Goal: Task Accomplishment & Management: Manage account settings

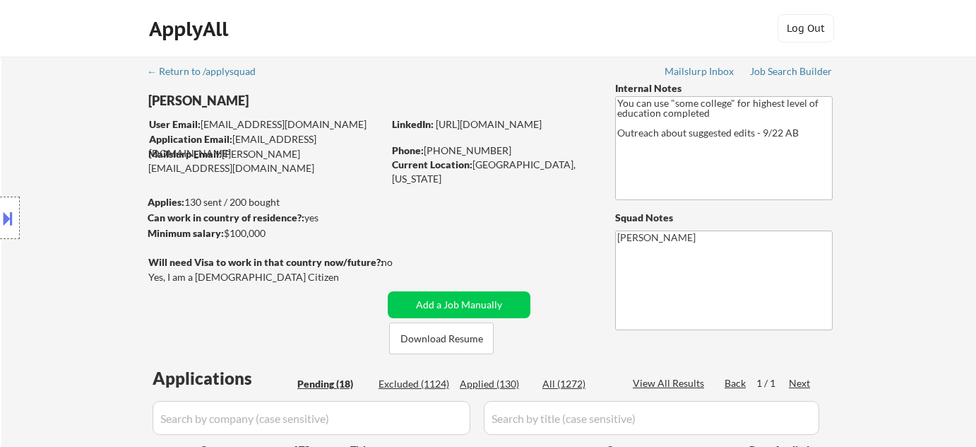
select select ""pending""
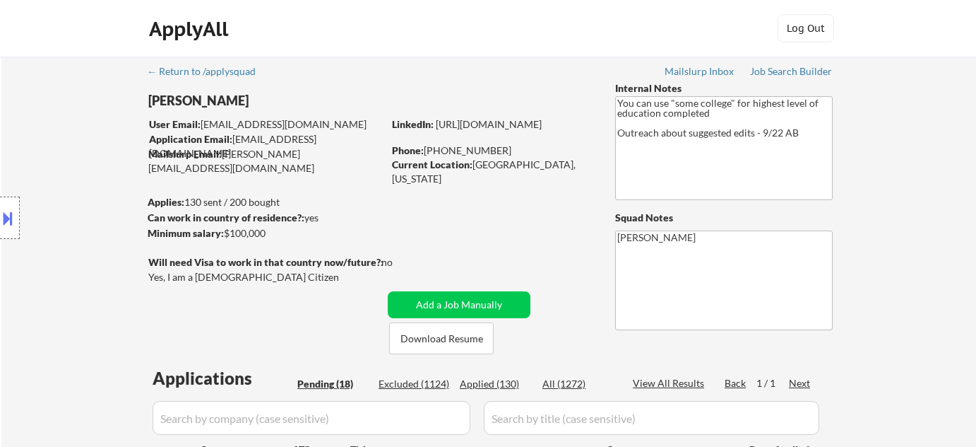
select select ""pending""
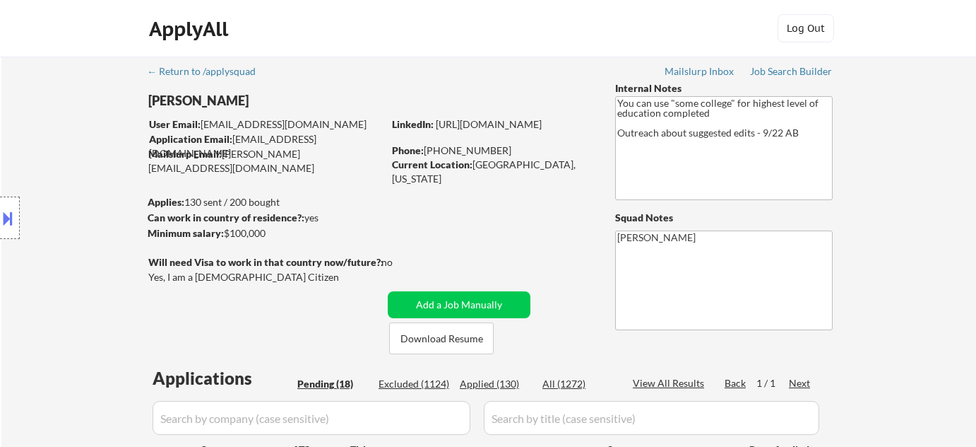
select select ""pending""
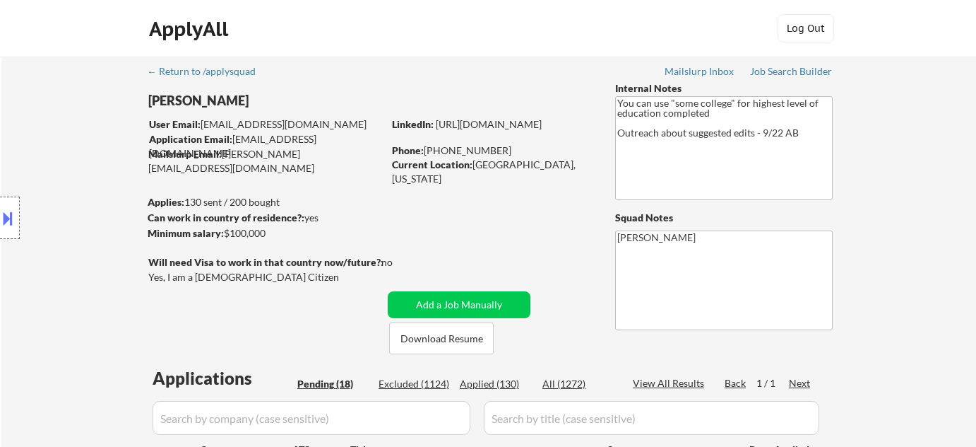
select select ""pending""
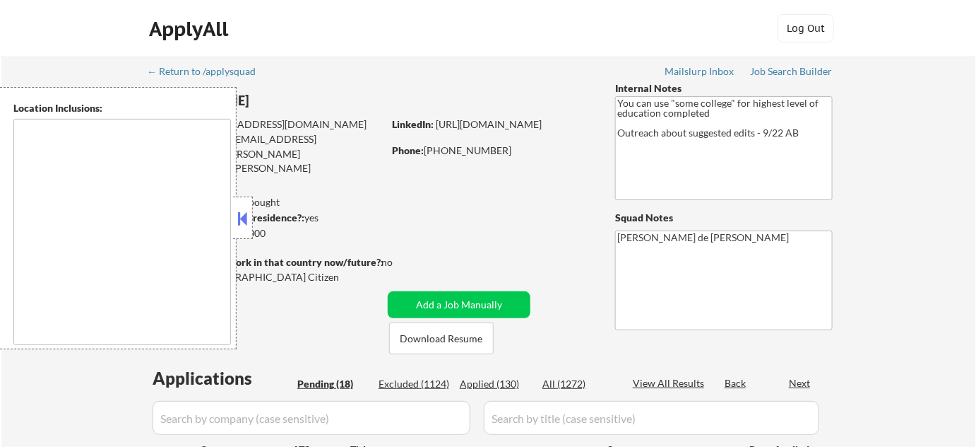
type textarea "[GEOGRAPHIC_DATA], [GEOGRAPHIC_DATA] [GEOGRAPHIC_DATA], [GEOGRAPHIC_DATA] [GEOG…"
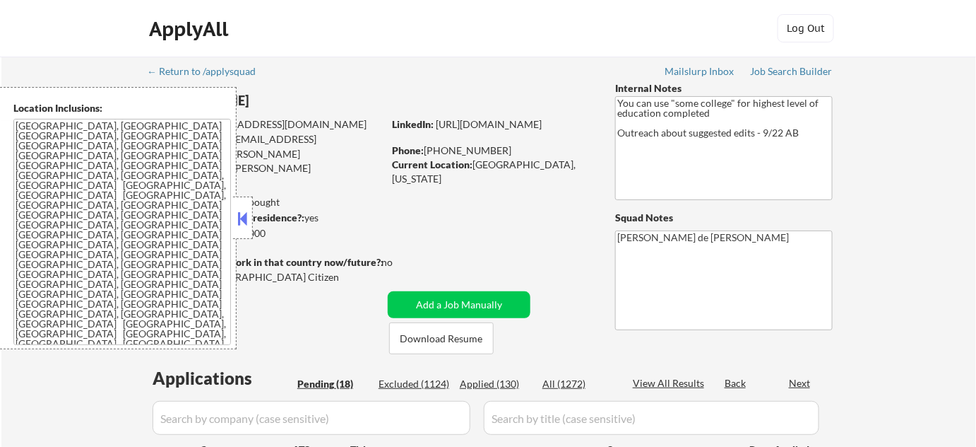
select select ""pending""
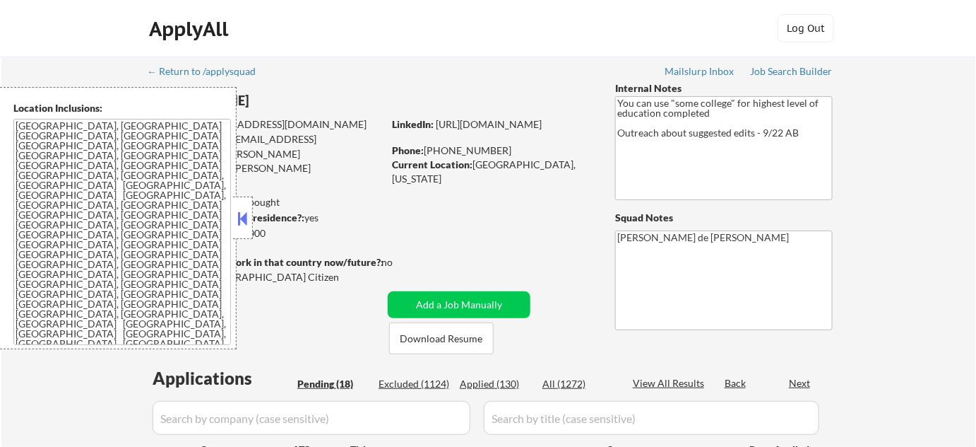
select select ""pending""
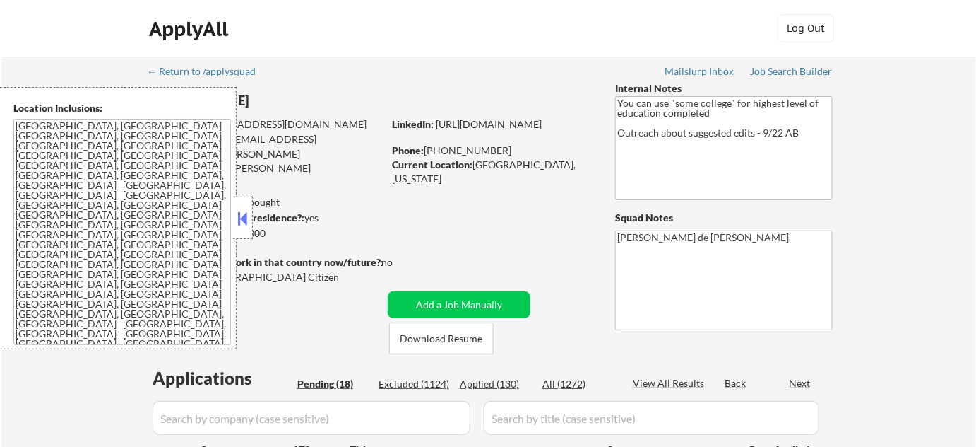
select select ""pending""
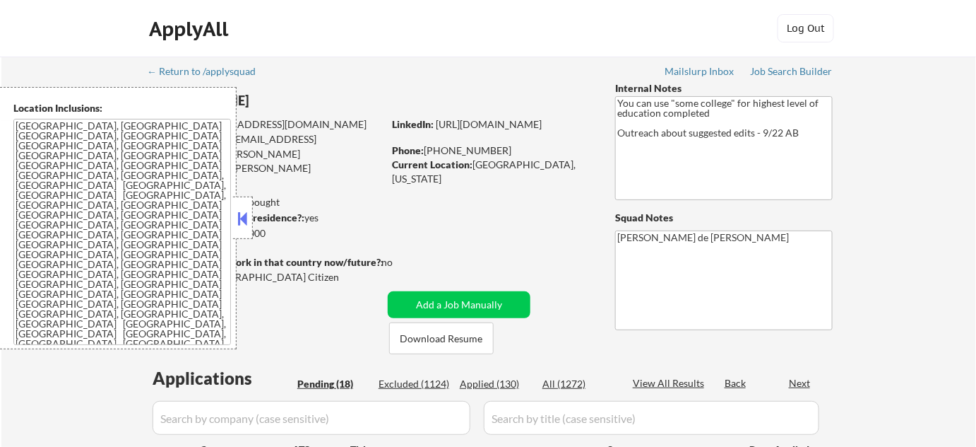
select select ""pending""
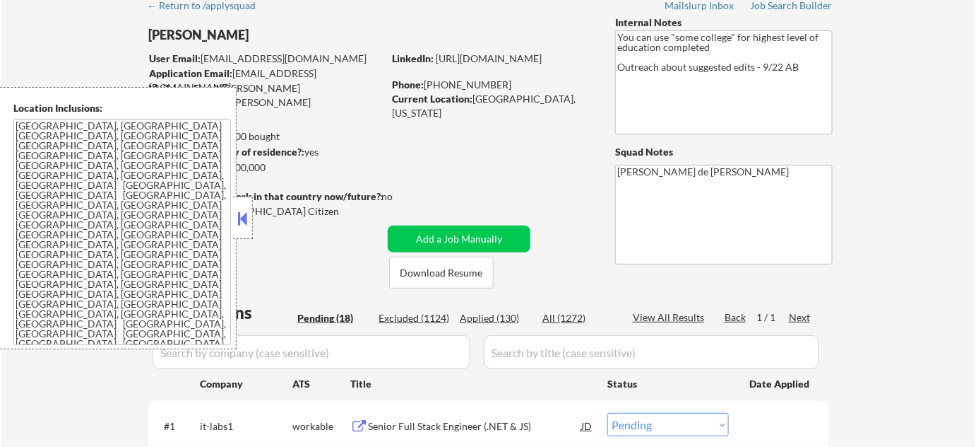
scroll to position [192, 0]
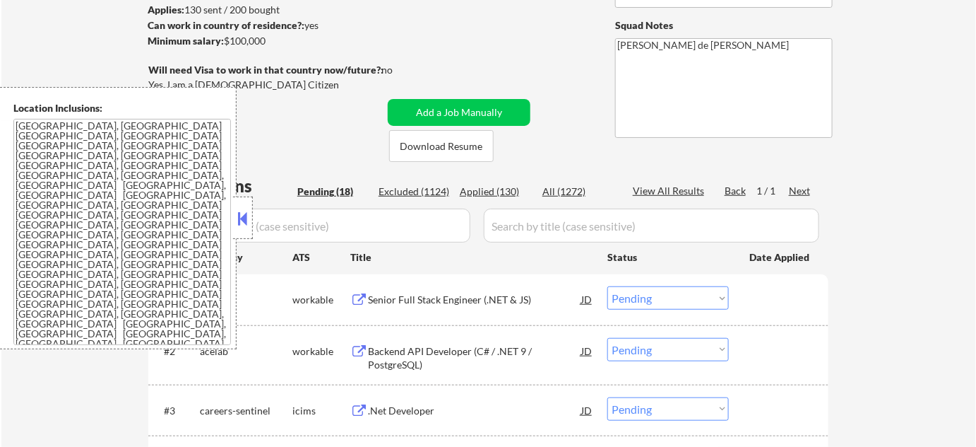
click at [239, 216] on button at bounding box center [243, 218] width 16 height 21
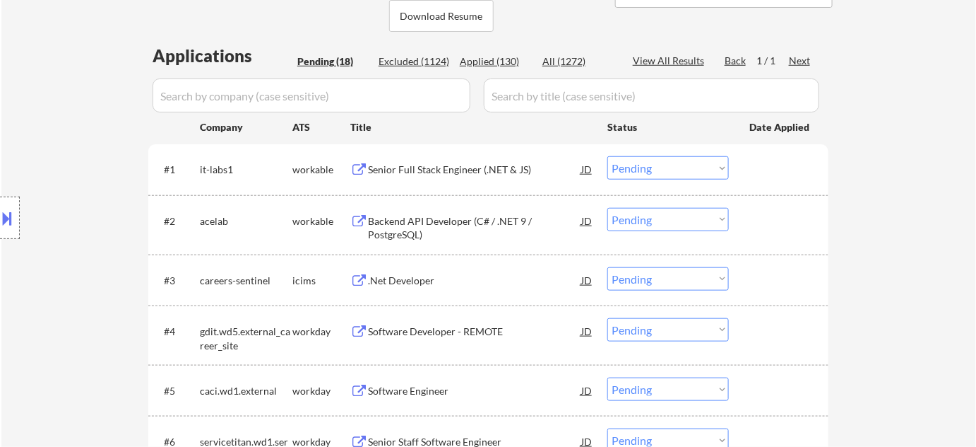
scroll to position [321, 0]
click at [451, 158] on div "Senior Full Stack Engineer (.NET & JS)" at bounding box center [474, 170] width 213 height 25
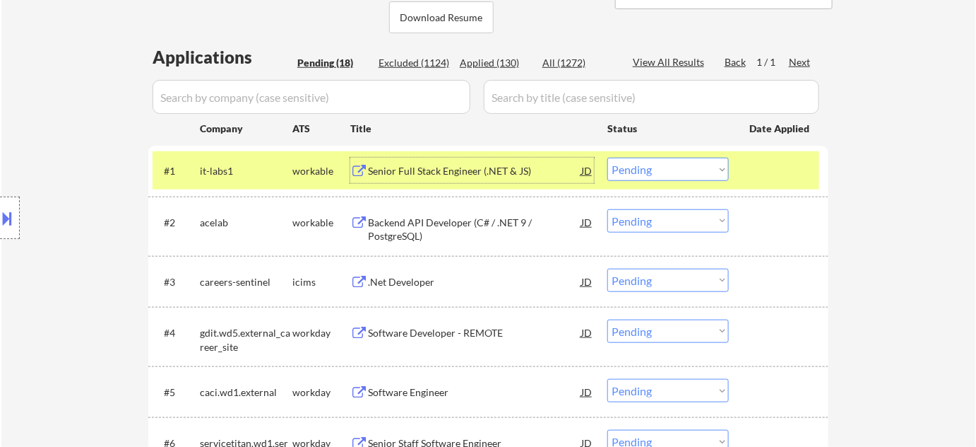
click at [399, 211] on div "Backend API Developer (C# / .NET 9 / PostgreSQL)" at bounding box center [474, 226] width 213 height 34
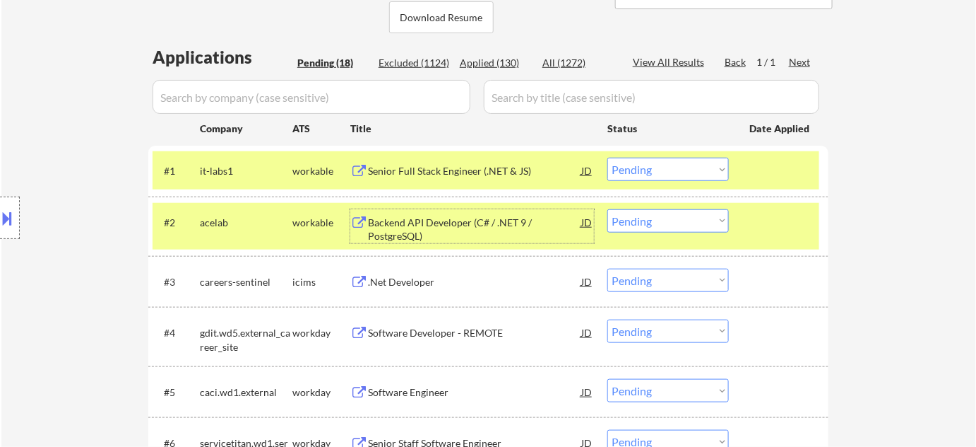
click at [395, 278] on div ".Net Developer" at bounding box center [474, 282] width 213 height 14
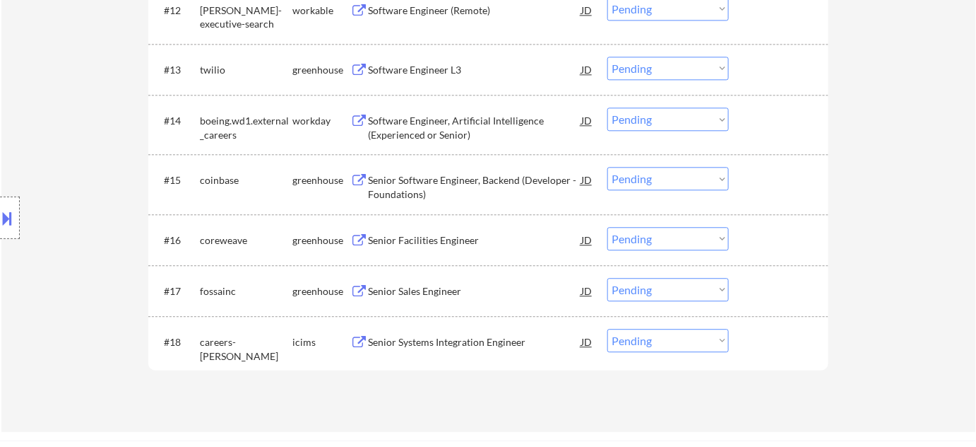
scroll to position [1092, 0]
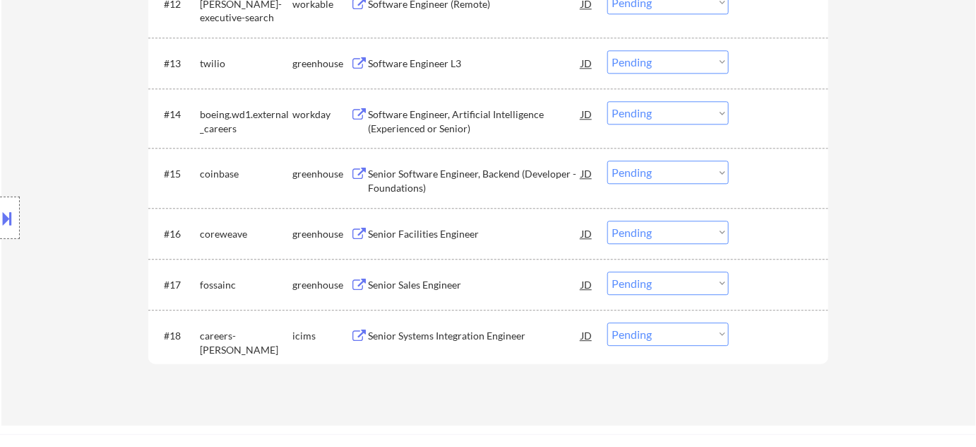
click at [412, 279] on div "Senior Sales Engineer" at bounding box center [474, 285] width 213 height 14
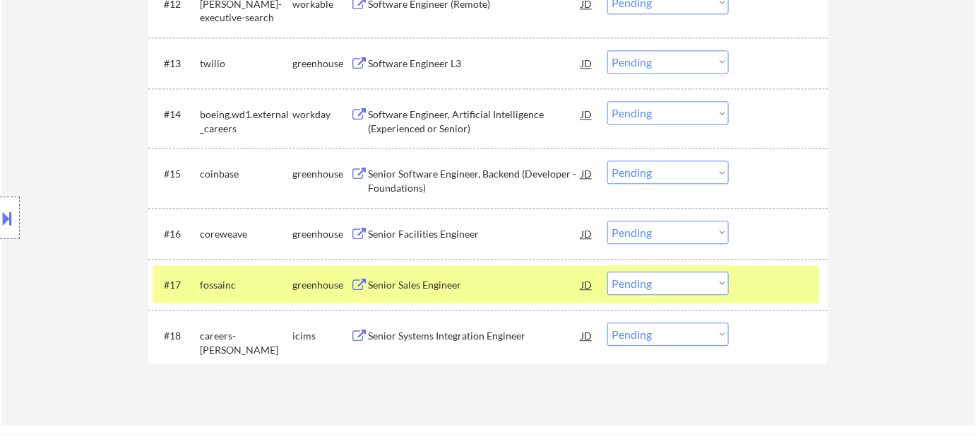
click at [0, 218] on button at bounding box center [8, 217] width 16 height 23
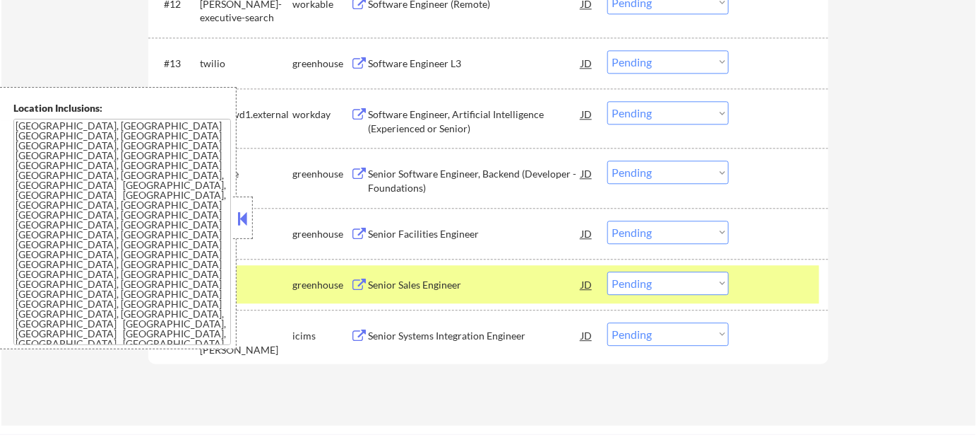
drag, startPoint x: 244, startPoint y: 213, endPoint x: 343, endPoint y: 116, distance: 138.4
click at [244, 213] on button at bounding box center [243, 218] width 16 height 21
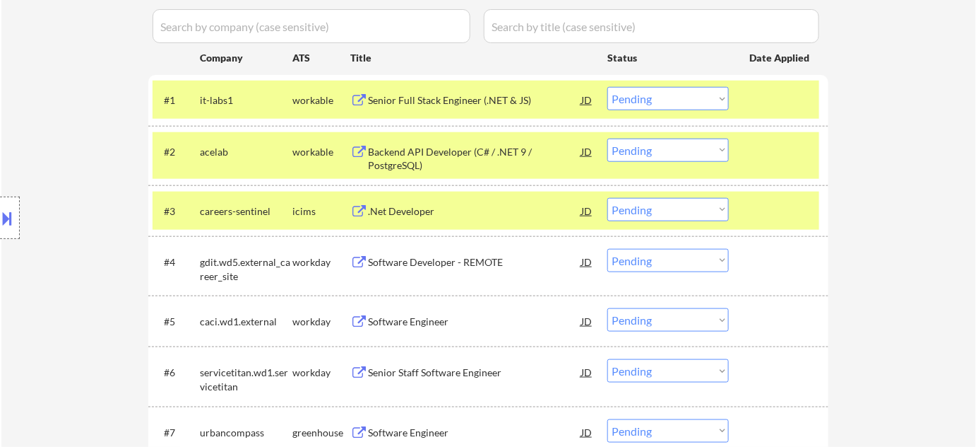
scroll to position [321, 0]
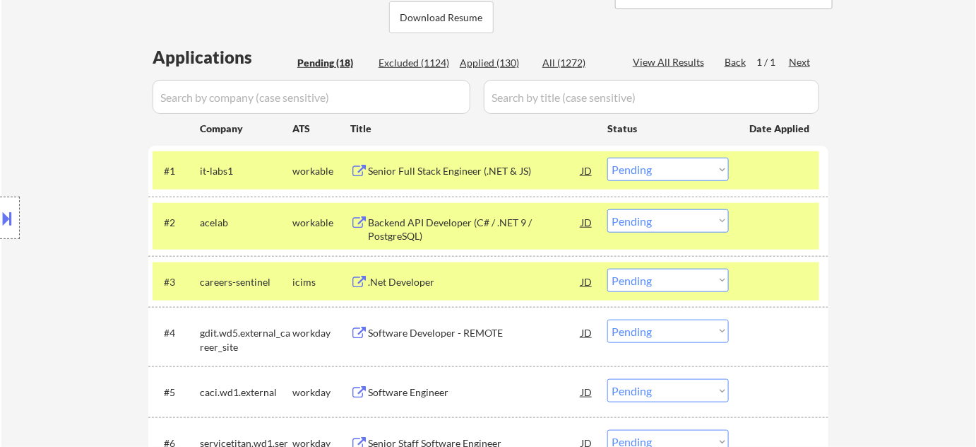
click at [620, 163] on select "Choose an option... Pending Applied Excluded (Questions) Excluded (Expired) Exc…" at bounding box center [669, 169] width 122 height 23
click at [608, 158] on select "Choose an option... Pending Applied Excluded (Questions) Excluded (Expired) Exc…" at bounding box center [669, 169] width 122 height 23
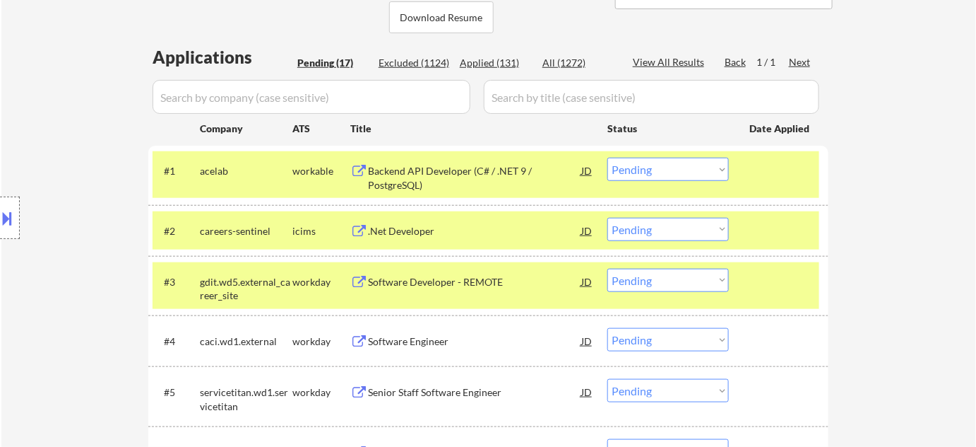
click at [637, 174] on select "Choose an option... Pending Applied Excluded (Questions) Excluded (Expired) Exc…" at bounding box center [669, 169] width 122 height 23
click at [608, 158] on select "Choose an option... Pending Applied Excluded (Questions) Excluded (Expired) Exc…" at bounding box center [669, 169] width 122 height 23
select select ""pending""
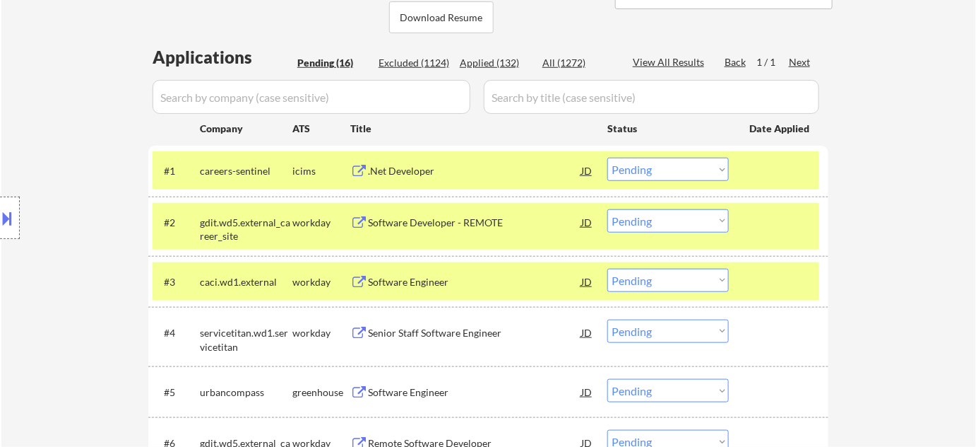
type textarea "Flor de Mae 98105"
drag, startPoint x: 633, startPoint y: 168, endPoint x: 640, endPoint y: 179, distance: 12.7
click at [633, 168] on select "Choose an option... Pending Applied Excluded (Questions) Excluded (Expired) Exc…" at bounding box center [669, 169] width 122 height 23
click at [608, 158] on select "Choose an option... Pending Applied Excluded (Questions) Excluded (Expired) Exc…" at bounding box center [669, 169] width 122 height 23
select select ""pending""
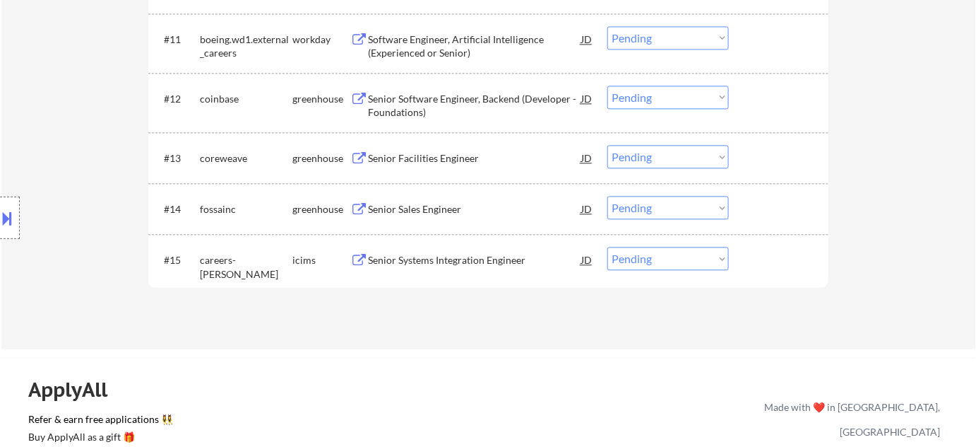
scroll to position [1027, 0]
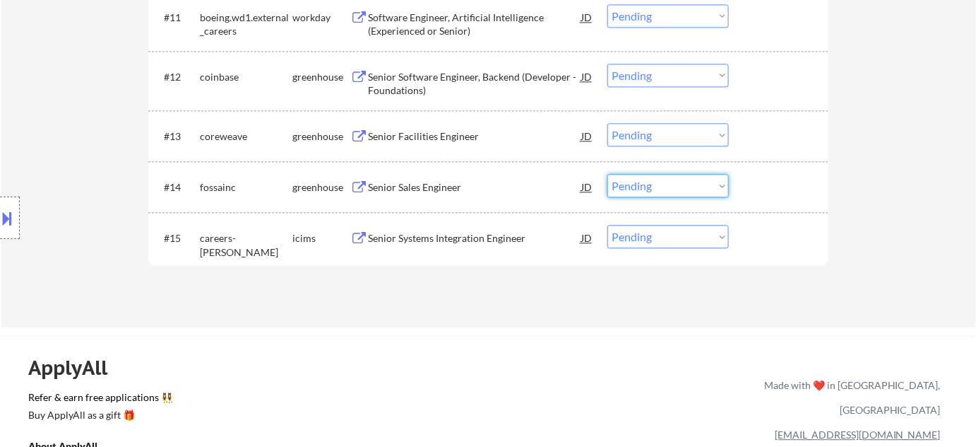
click at [687, 191] on select "Choose an option... Pending Applied Excluded (Questions) Excluded (Expired) Exc…" at bounding box center [669, 185] width 122 height 23
click at [608, 174] on select "Choose an option... Pending Applied Excluded (Questions) Excluded (Expired) Exc…" at bounding box center [669, 185] width 122 height 23
select select ""pending""
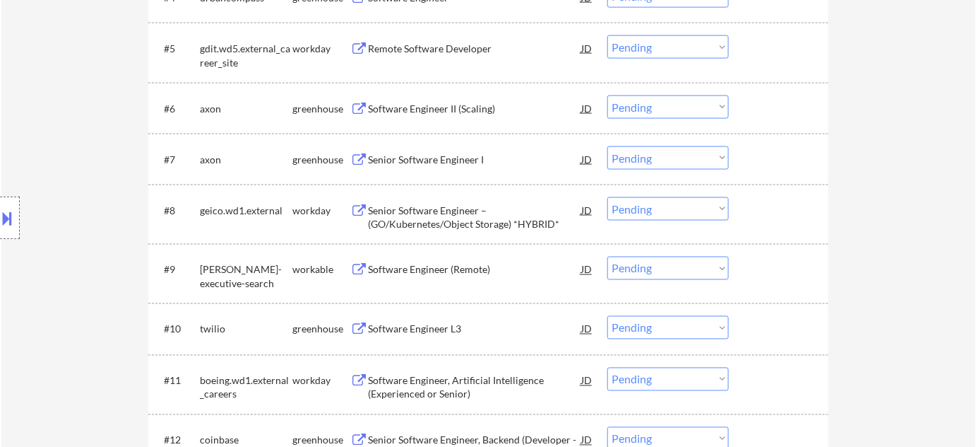
scroll to position [642, 0]
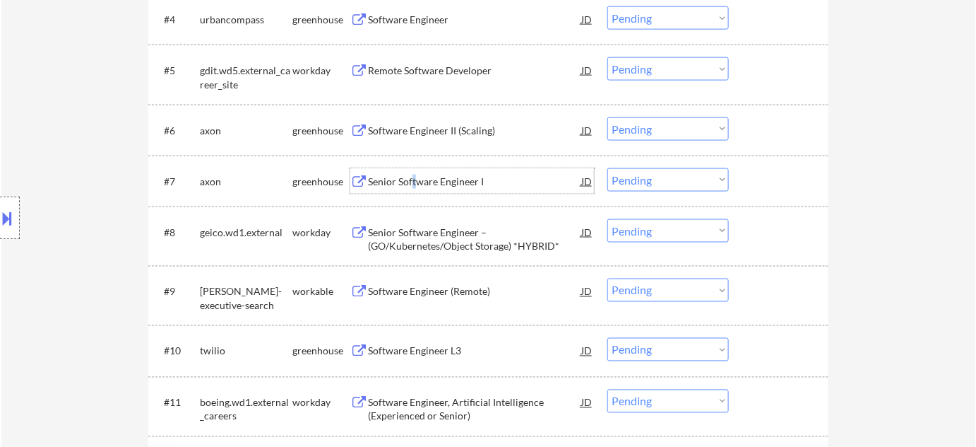
click at [413, 178] on div "Senior Software Engineer I" at bounding box center [474, 182] width 213 height 14
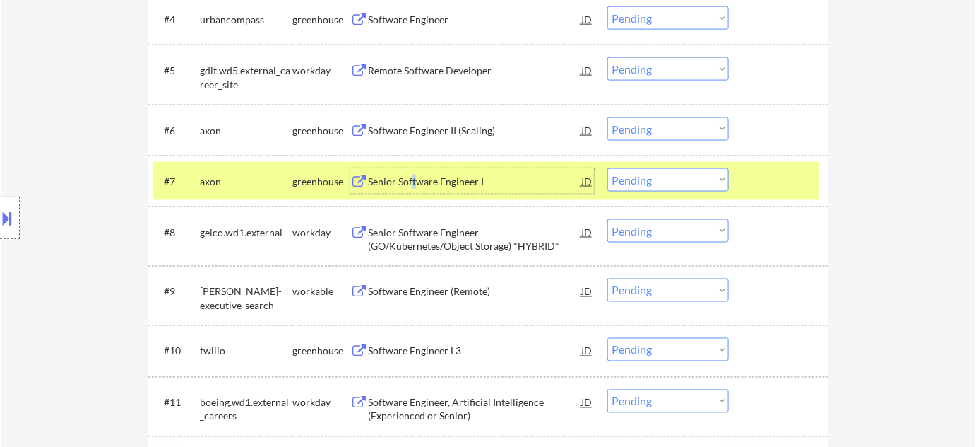
drag, startPoint x: 651, startPoint y: 180, endPoint x: 656, endPoint y: 188, distance: 9.2
click at [651, 180] on select "Choose an option... Pending Applied Excluded (Questions) Excluded (Expired) Exc…" at bounding box center [669, 179] width 122 height 23
click at [608, 168] on select "Choose an option... Pending Applied Excluded (Questions) Excluded (Expired) Exc…" at bounding box center [669, 179] width 122 height 23
click at [454, 131] on div "Software Engineer II (Scaling)" at bounding box center [474, 131] width 213 height 14
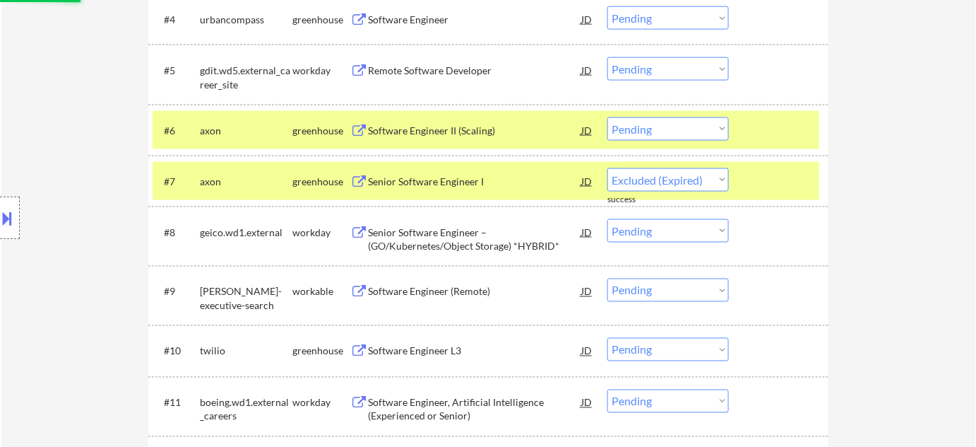
select select ""pending""
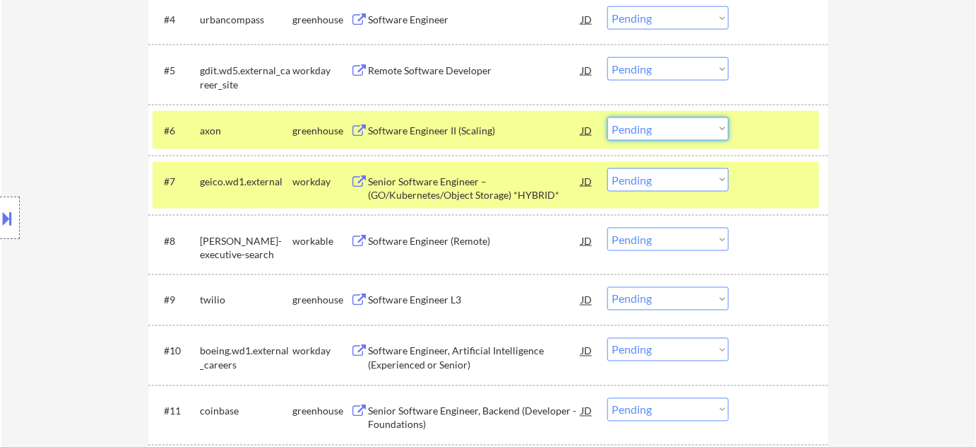
drag, startPoint x: 629, startPoint y: 126, endPoint x: 637, endPoint y: 138, distance: 14.1
click at [629, 126] on select "Choose an option... Pending Applied Excluded (Questions) Excluded (Expired) Exc…" at bounding box center [669, 128] width 122 height 23
click at [608, 117] on select "Choose an option... Pending Applied Excluded (Questions) Excluded (Expired) Exc…" at bounding box center [669, 128] width 122 height 23
select select ""pending""
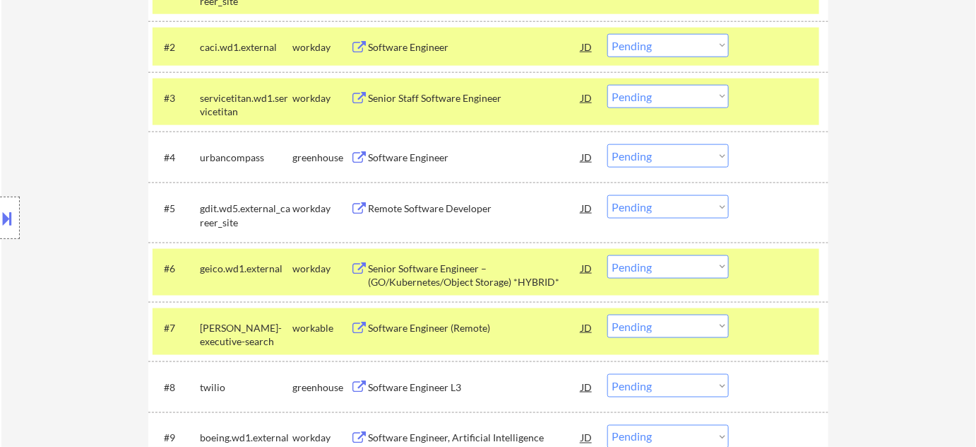
scroll to position [449, 0]
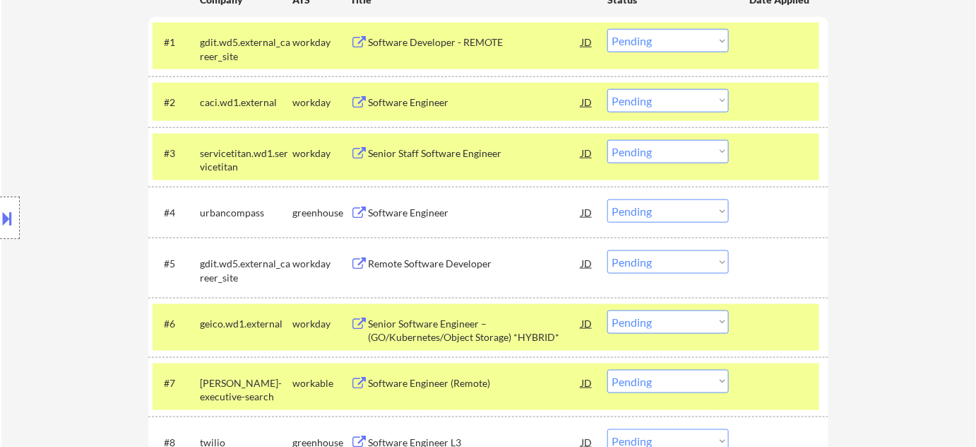
click at [419, 263] on div "Remote Software Developer" at bounding box center [474, 263] width 213 height 14
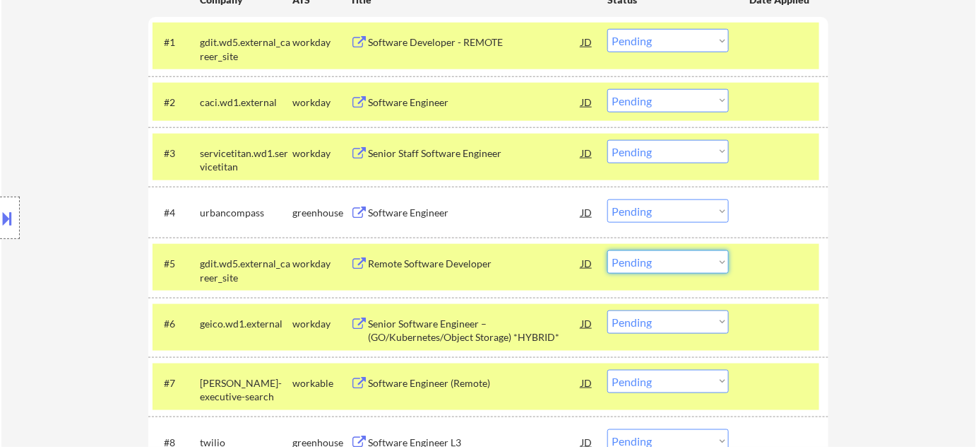
click at [630, 264] on select "Choose an option... Pending Applied Excluded (Questions) Excluded (Expired) Exc…" at bounding box center [669, 261] width 122 height 23
click at [608, 250] on select "Choose an option... Pending Applied Excluded (Questions) Excluded (Expired) Exc…" at bounding box center [669, 261] width 122 height 23
click at [420, 56] on div "#1 gdit.wd5.external_career_site workday Software Developer - REMOTE JD Choose …" at bounding box center [486, 46] width 667 height 47
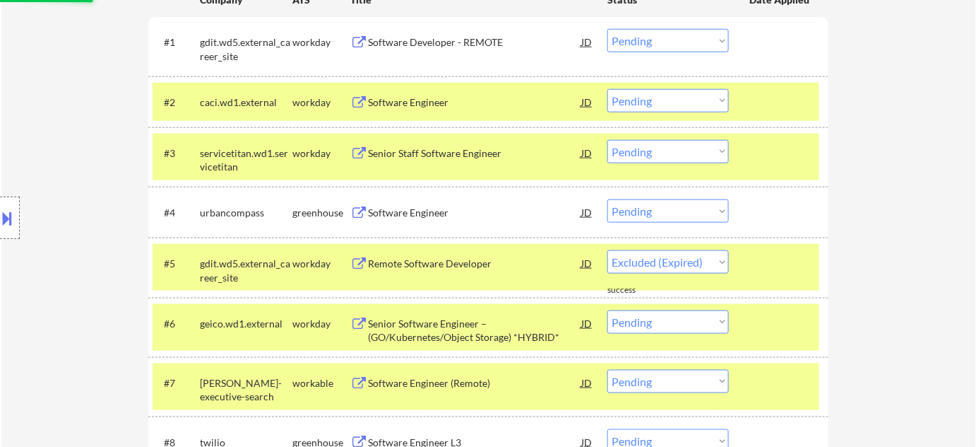
select select ""pending""
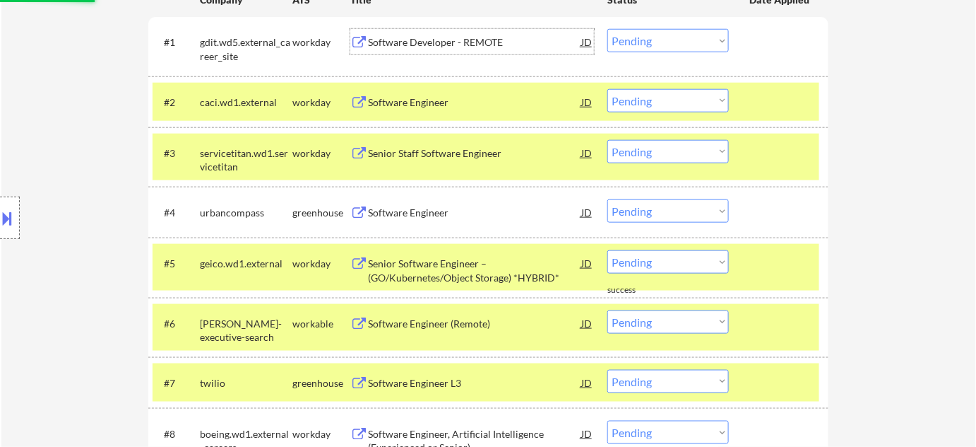
click at [446, 53] on div "Software Developer - REMOTE" at bounding box center [474, 41] width 213 height 25
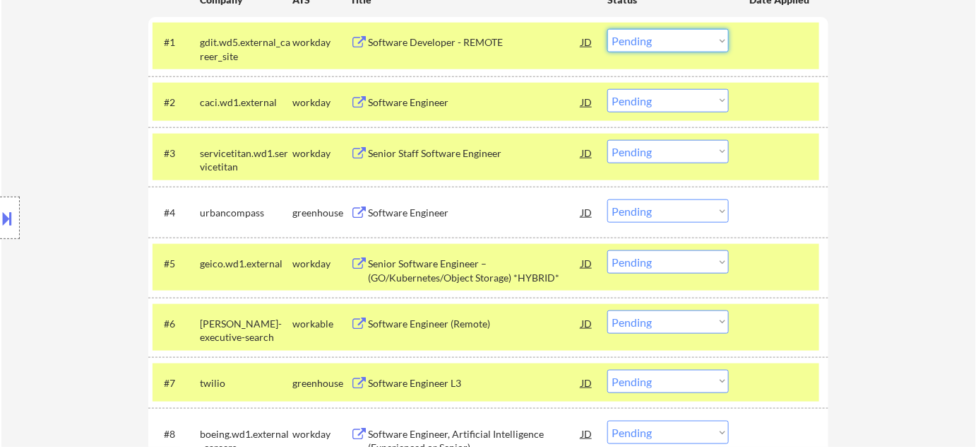
click at [647, 43] on select "Choose an option... Pending Applied Excluded (Questions) Excluded (Expired) Exc…" at bounding box center [669, 40] width 122 height 23
click at [608, 29] on select "Choose an option... Pending Applied Excluded (Questions) Excluded (Expired) Exc…" at bounding box center [669, 40] width 122 height 23
select select ""pending""
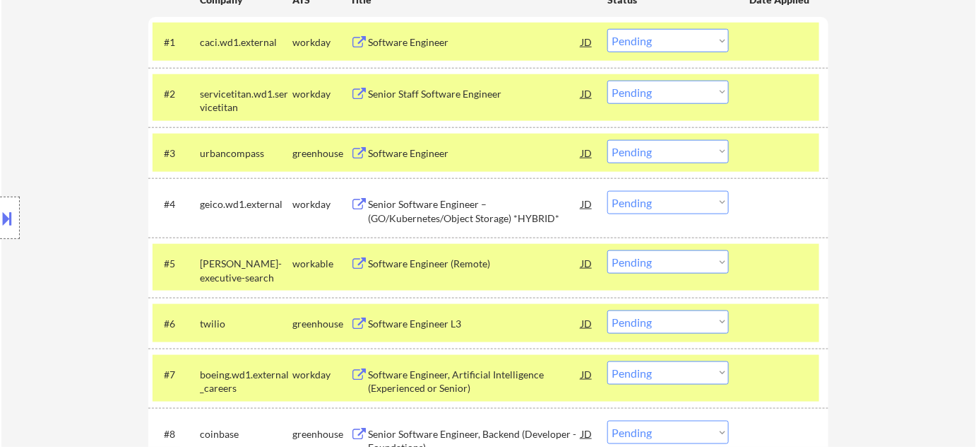
click at [413, 31] on div "Software Engineer" at bounding box center [474, 41] width 213 height 25
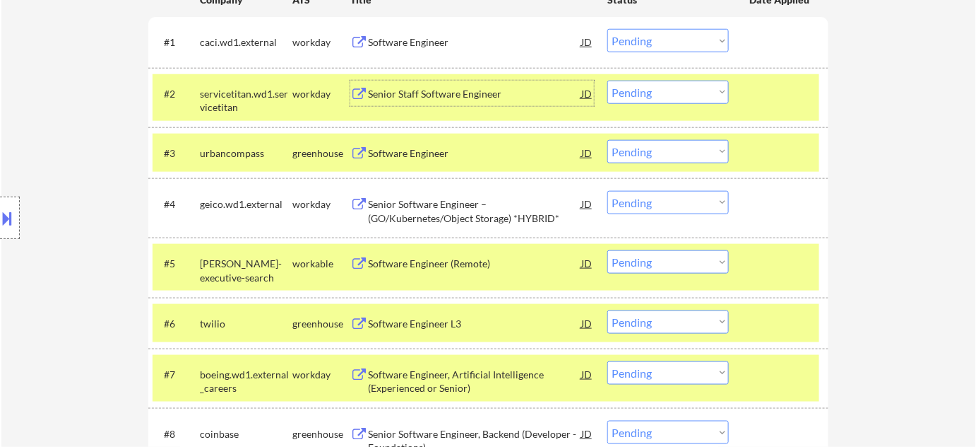
click at [406, 98] on div "Senior Staff Software Engineer" at bounding box center [474, 94] width 213 height 14
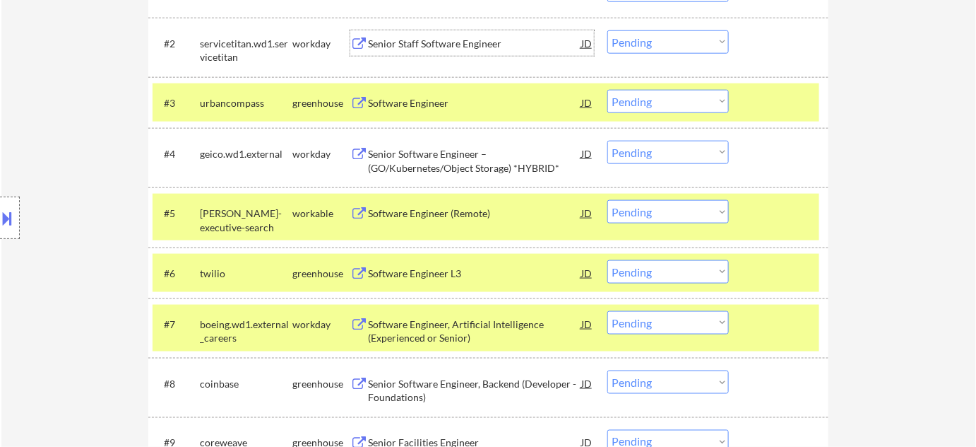
scroll to position [578, 0]
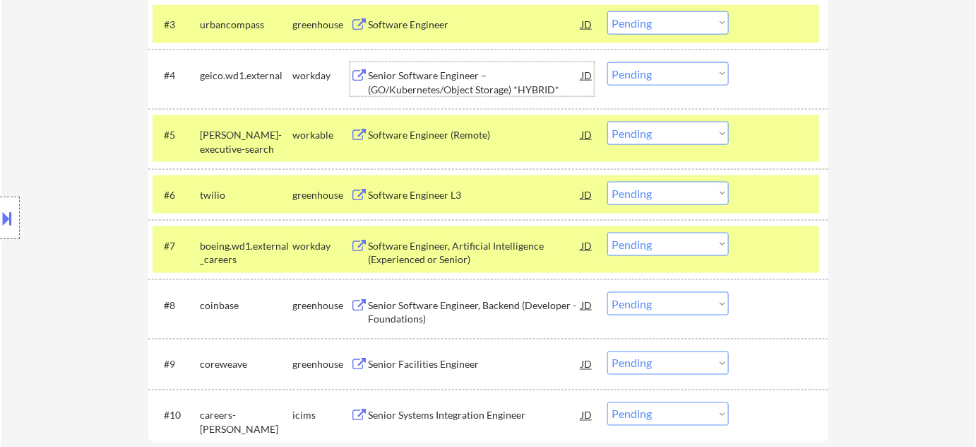
click at [430, 91] on div "Senior Software Engineer –(GO/Kubernetes/Object Storage) *HYBRID*" at bounding box center [474, 83] width 213 height 28
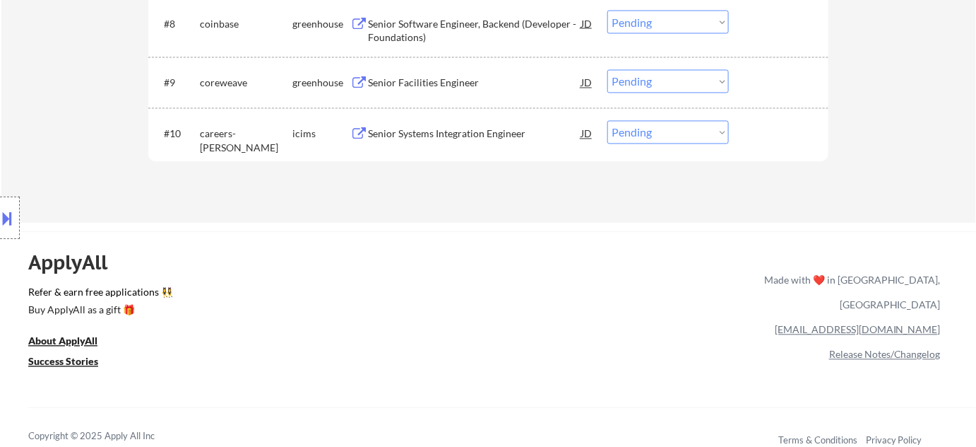
scroll to position [770, 0]
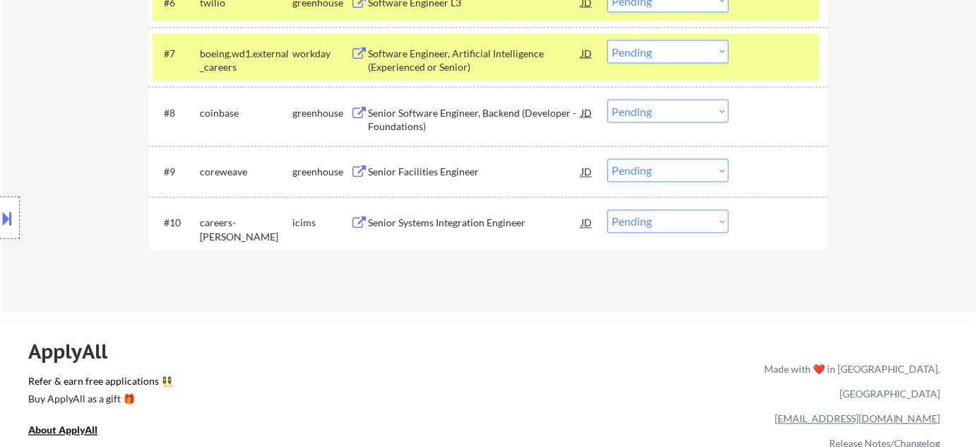
click at [411, 175] on div "Senior Facilities Engineer" at bounding box center [474, 172] width 213 height 14
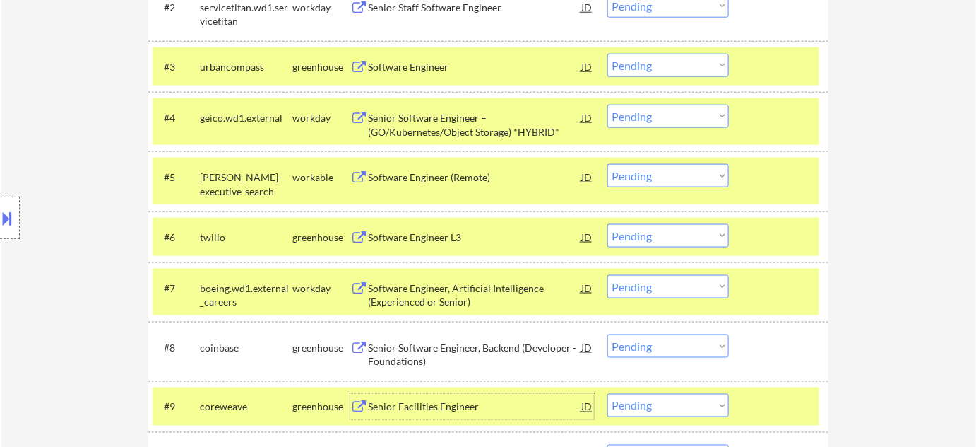
scroll to position [514, 0]
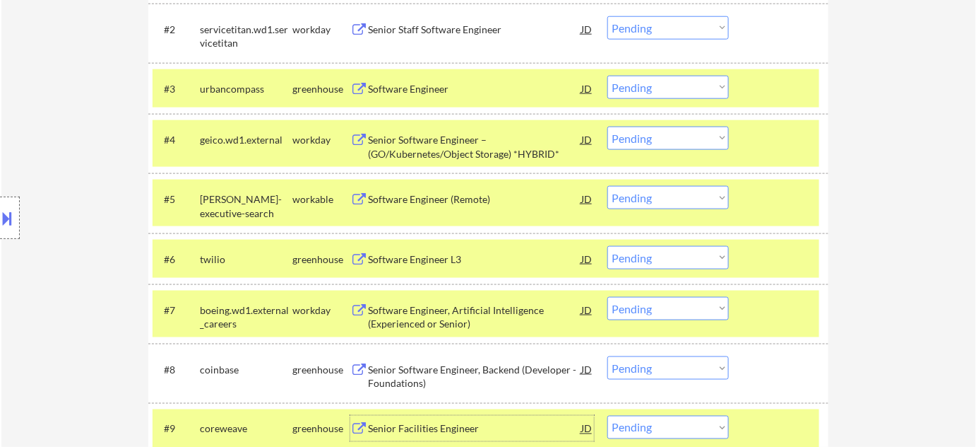
click at [630, 141] on select "Choose an option... Pending Applied Excluded (Questions) Excluded (Expired) Exc…" at bounding box center [669, 137] width 122 height 23
click at [608, 126] on select "Choose an option... Pending Applied Excluded (Questions) Excluded (Expired) Exc…" at bounding box center [669, 137] width 122 height 23
select select ""pending""
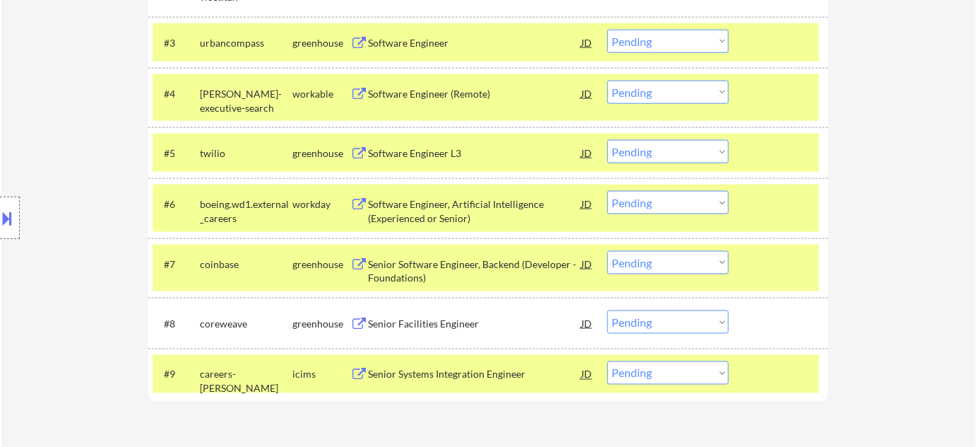
scroll to position [578, 0]
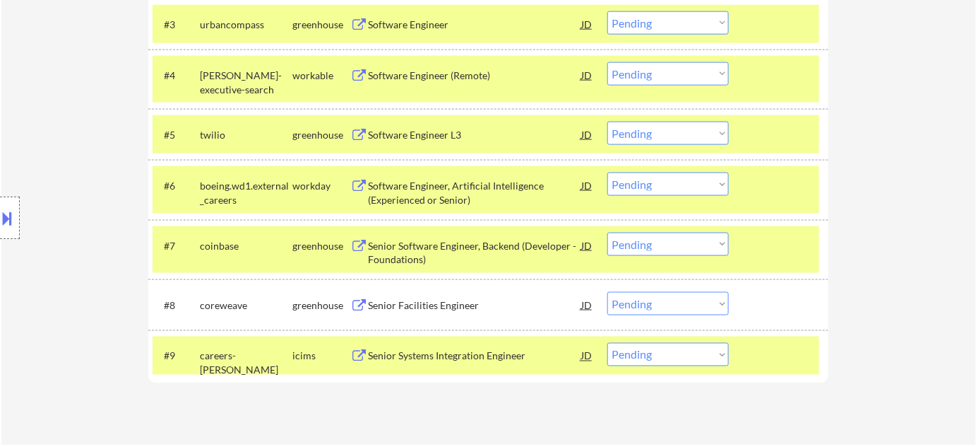
click at [634, 305] on select "Choose an option... Pending Applied Excluded (Questions) Excluded (Expired) Exc…" at bounding box center [669, 303] width 122 height 23
click at [608, 292] on select "Choose an option... Pending Applied Excluded (Questions) Excluded (Expired) Exc…" at bounding box center [669, 303] width 122 height 23
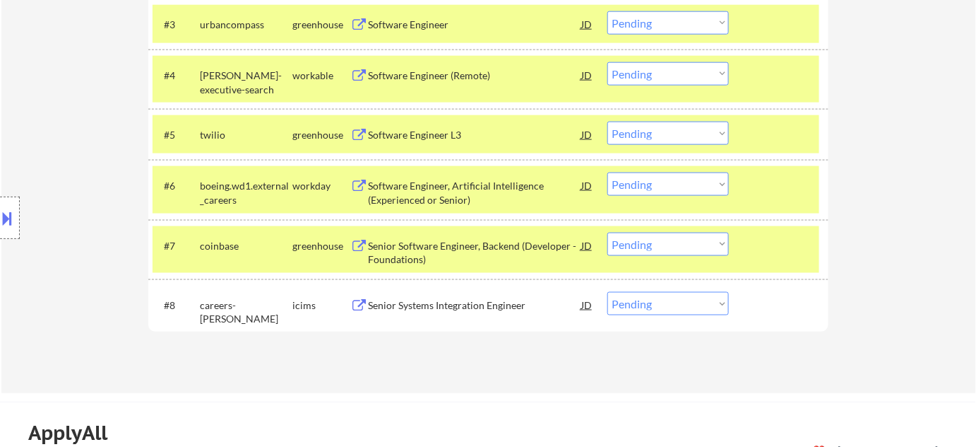
click at [475, 309] on div "Senior Systems Integration Engineer" at bounding box center [474, 305] width 213 height 14
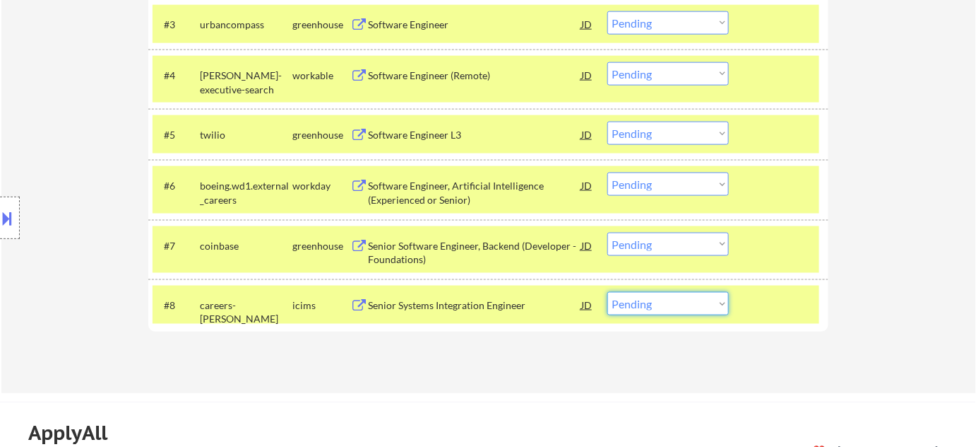
drag, startPoint x: 639, startPoint y: 301, endPoint x: 646, endPoint y: 296, distance: 8.6
click at [639, 301] on select "Choose an option... Pending Applied Excluded (Questions) Excluded (Expired) Exc…" at bounding box center [669, 303] width 122 height 23
select select ""excluded__bad_match_""
click at [608, 292] on select "Choose an option... Pending Applied Excluded (Questions) Excluded (Expired) Exc…" at bounding box center [669, 303] width 122 height 23
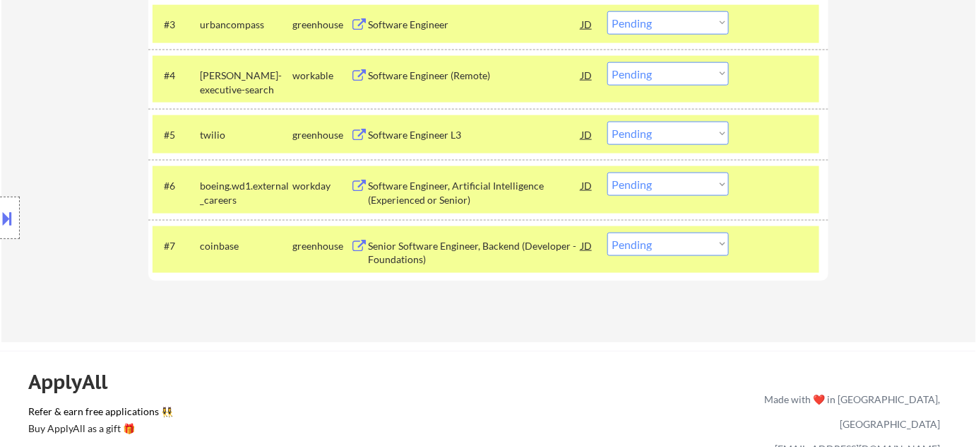
click at [432, 254] on div "Senior Software Engineer, Backend (Developer - Foundations)" at bounding box center [474, 253] width 213 height 28
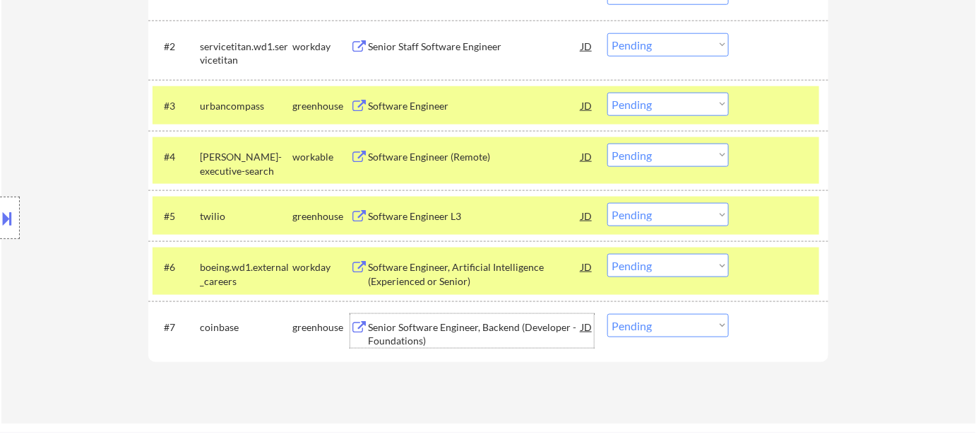
scroll to position [449, 0]
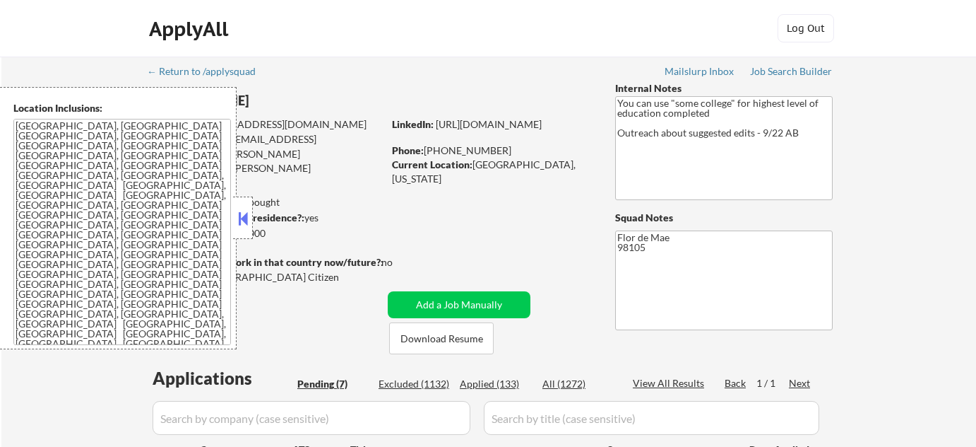
select select ""pending""
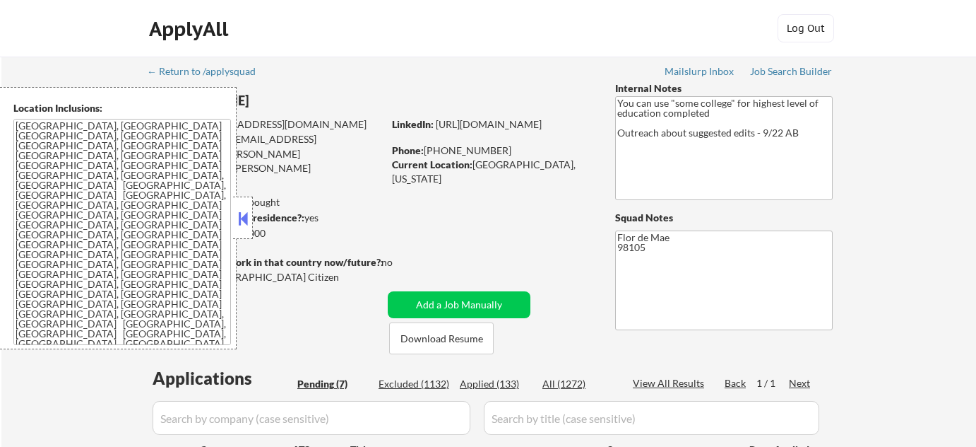
select select ""pending""
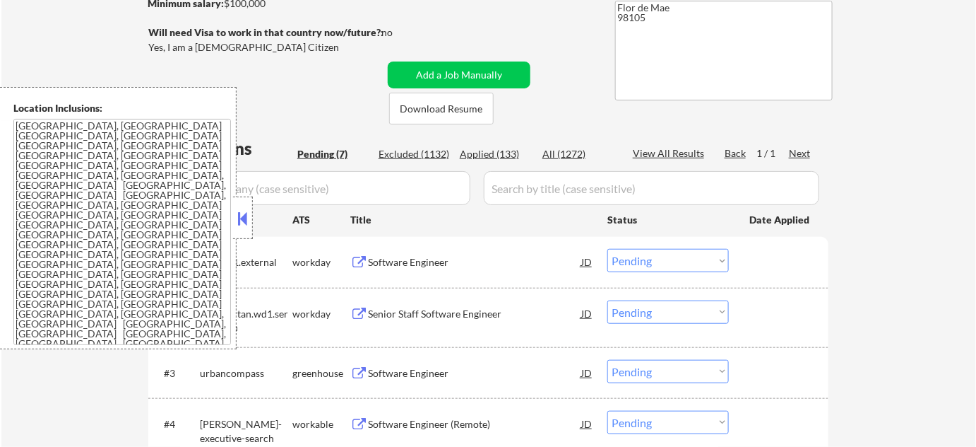
scroll to position [256, 0]
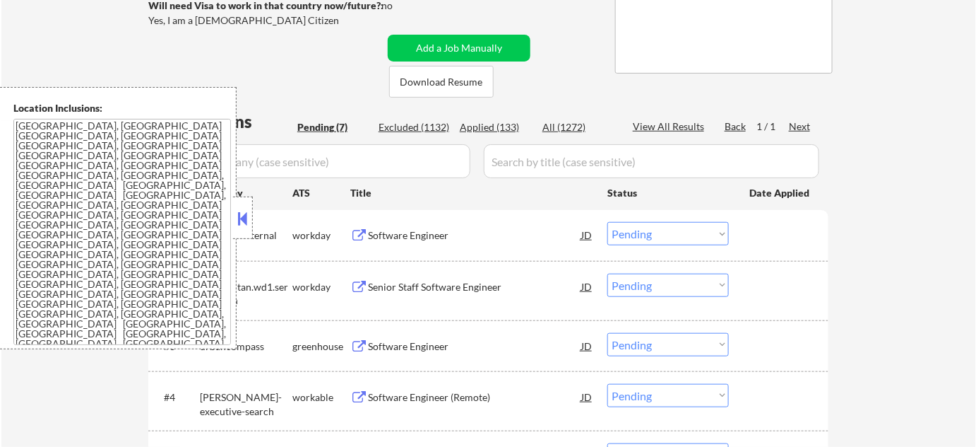
click at [235, 219] on button at bounding box center [243, 218] width 16 height 21
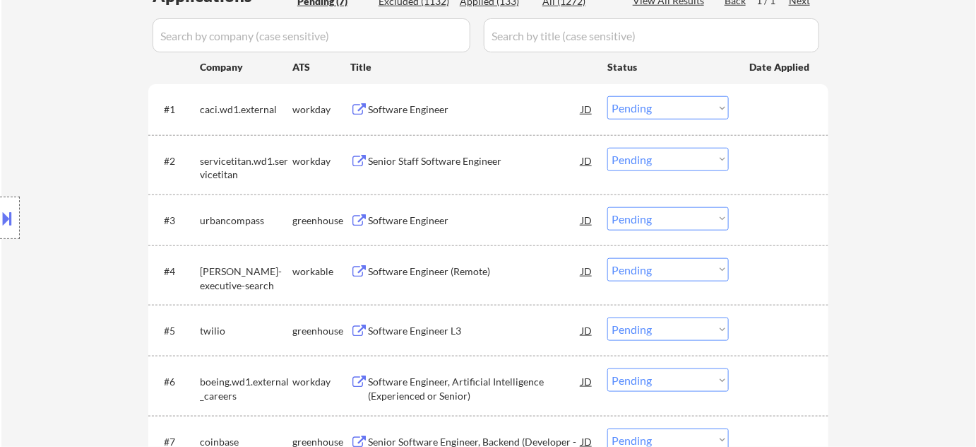
scroll to position [385, 0]
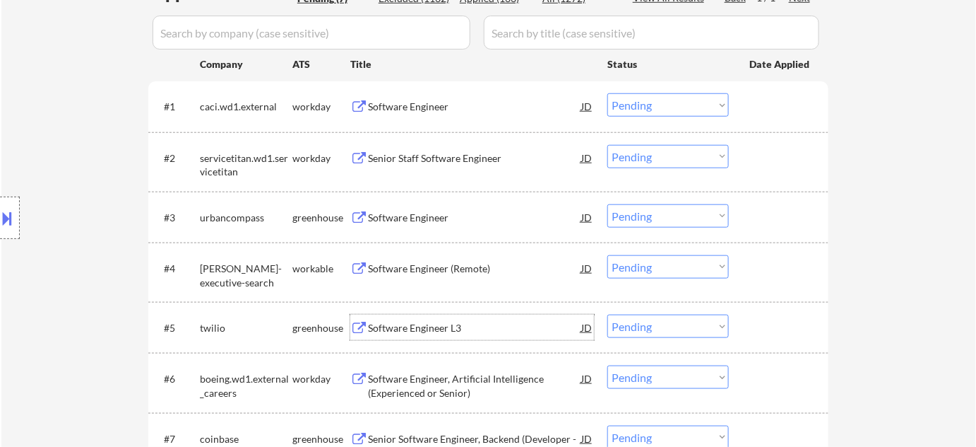
click at [417, 324] on div "Software Engineer L3" at bounding box center [474, 328] width 213 height 14
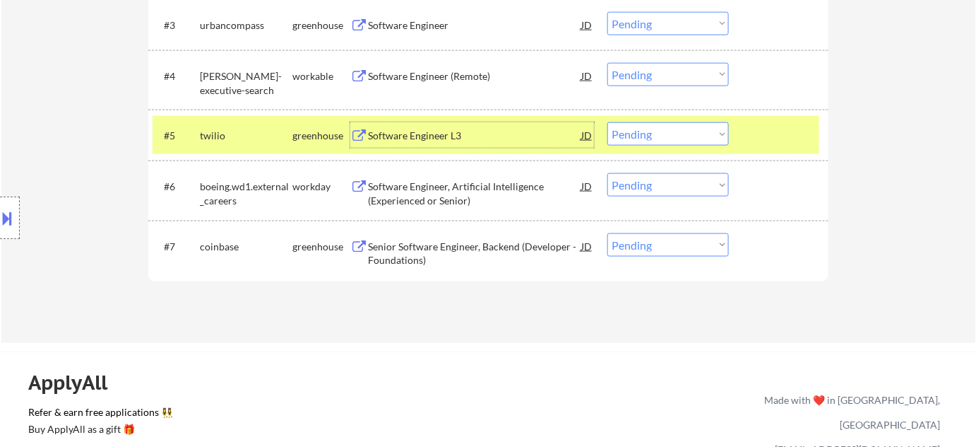
scroll to position [578, 0]
click at [651, 137] on select "Choose an option... Pending Applied Excluded (Questions) Excluded (Expired) Exc…" at bounding box center [669, 133] width 122 height 23
click at [608, 122] on select "Choose an option... Pending Applied Excluded (Questions) Excluded (Expired) Exc…" at bounding box center [669, 133] width 122 height 23
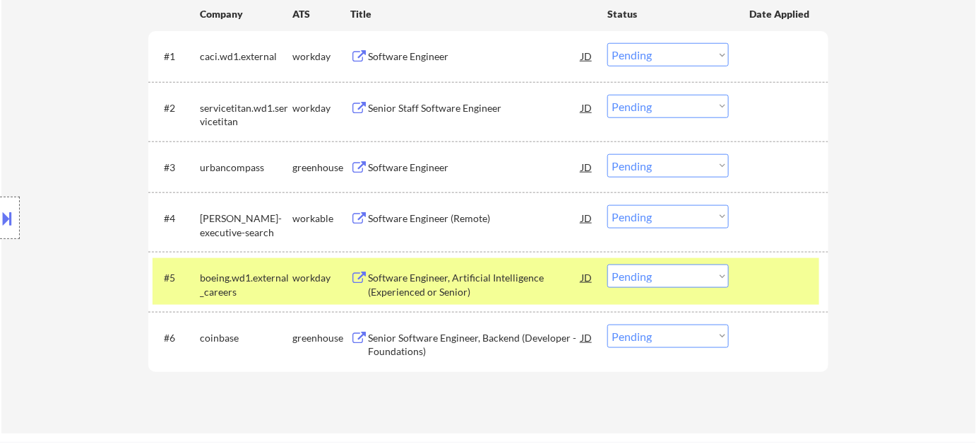
scroll to position [449, 0]
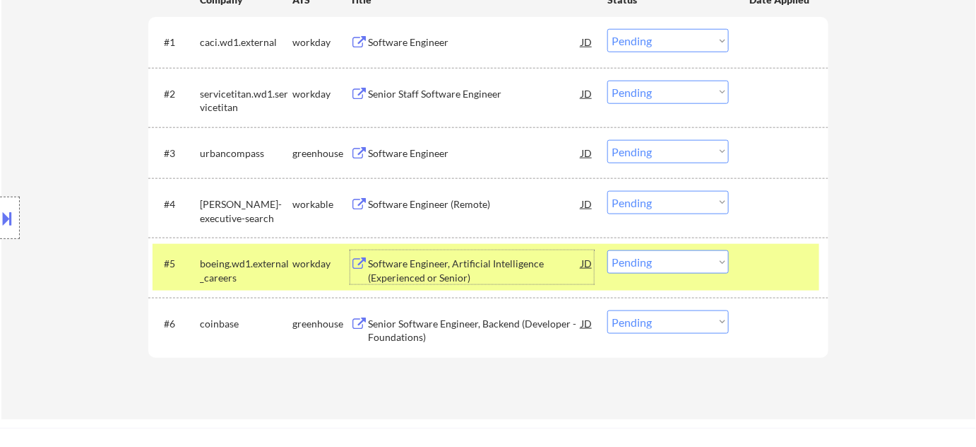
click at [408, 276] on div "Software Engineer, Artificial Intelligence (Experienced or Senior)" at bounding box center [474, 270] width 213 height 28
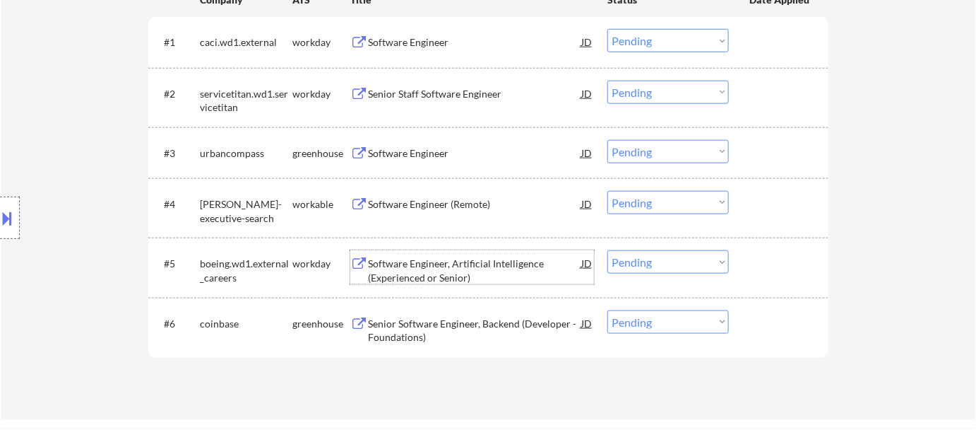
click at [646, 271] on select "Choose an option... Pending Applied Excluded (Questions) Excluded (Expired) Exc…" at bounding box center [669, 261] width 122 height 23
click at [608, 250] on select "Choose an option... Pending Applied Excluded (Questions) Excluded (Expired) Exc…" at bounding box center [669, 261] width 122 height 23
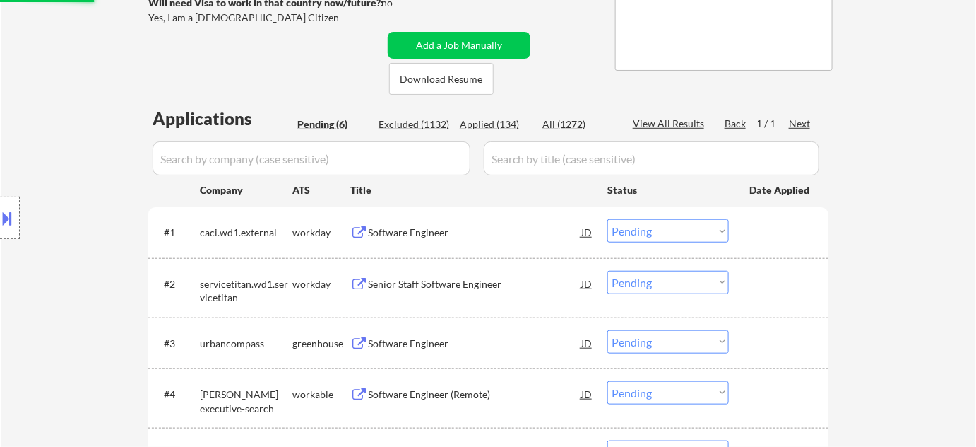
scroll to position [256, 0]
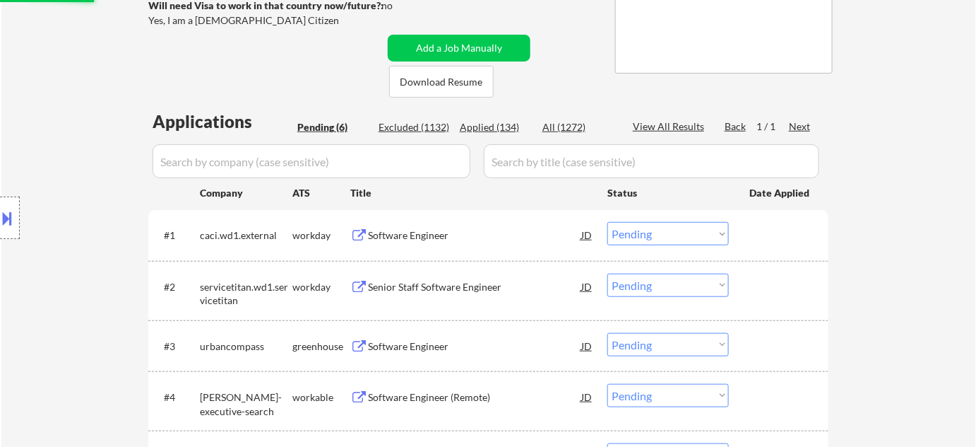
select select ""pending""
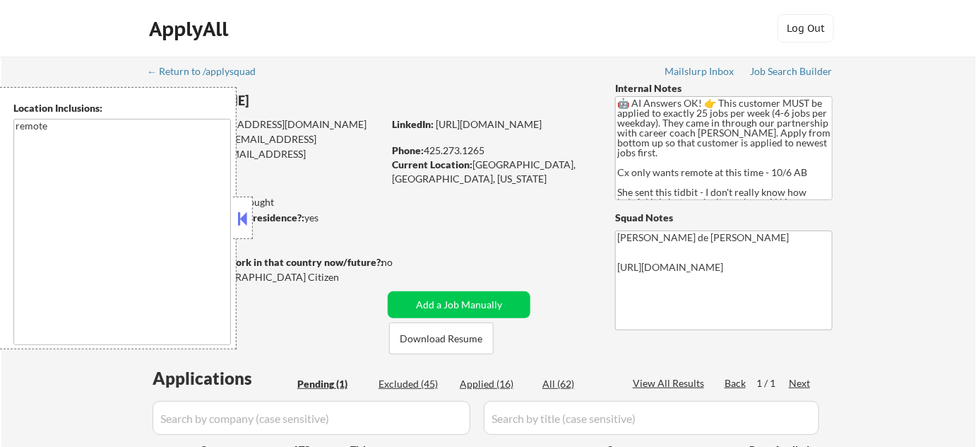
scroll to position [192, 0]
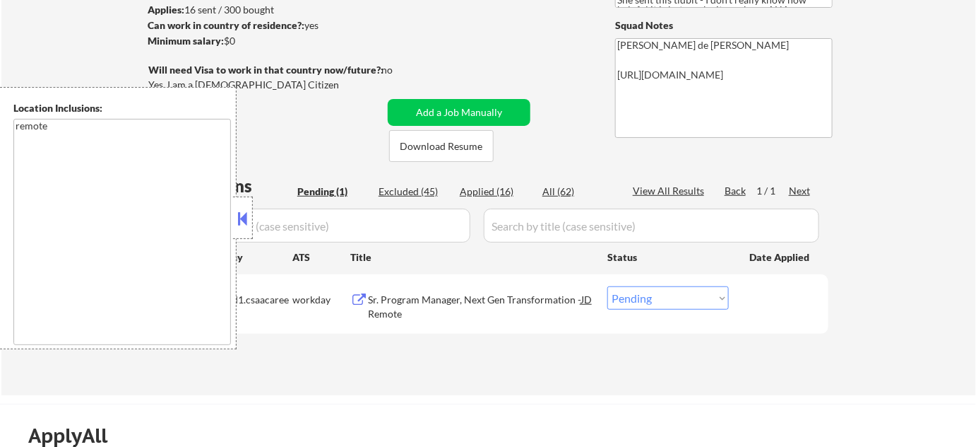
click at [243, 230] on div at bounding box center [243, 217] width 20 height 42
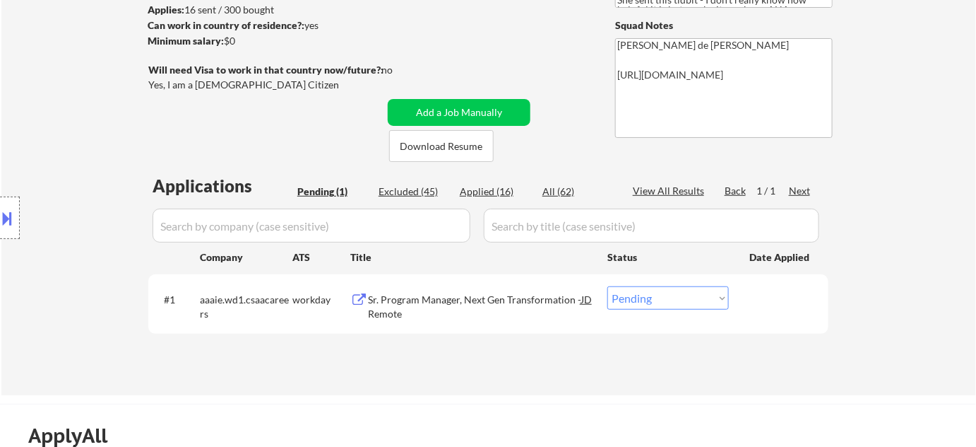
click at [377, 300] on div "Sr. Program Manager, Next Gen Transformation - Remote" at bounding box center [474, 307] width 213 height 28
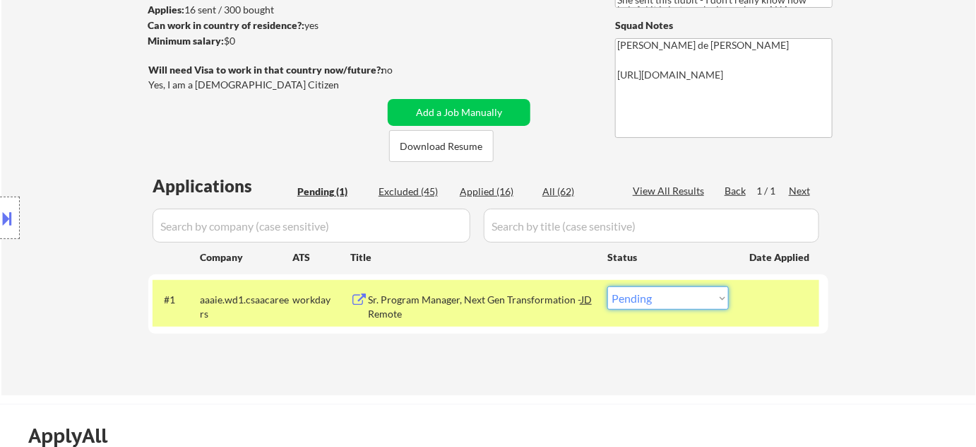
click at [622, 297] on select "Choose an option... Pending Applied Excluded (Questions) Excluded (Expired) Exc…" at bounding box center [669, 297] width 122 height 23
select select ""excluded__bad_match_""
click at [608, 286] on select "Choose an option... Pending Applied Excluded (Questions) Excluded (Expired) Exc…" at bounding box center [669, 297] width 122 height 23
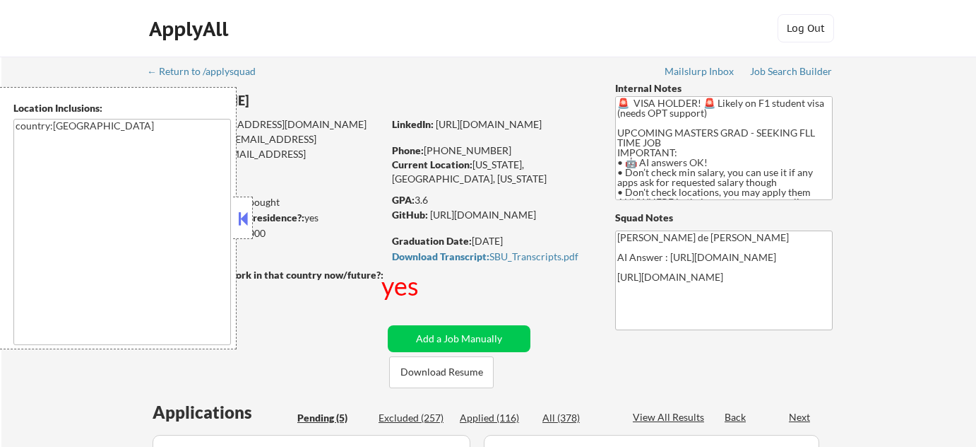
select select ""pending""
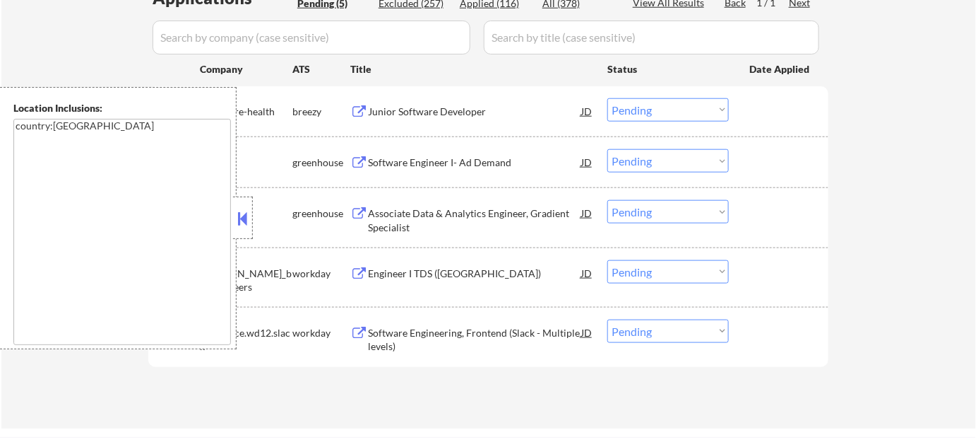
scroll to position [449, 0]
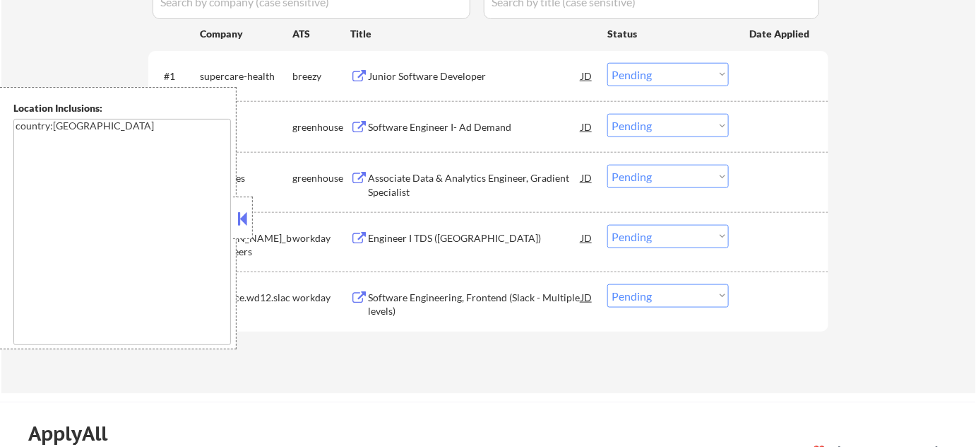
click at [234, 223] on div at bounding box center [243, 217] width 20 height 42
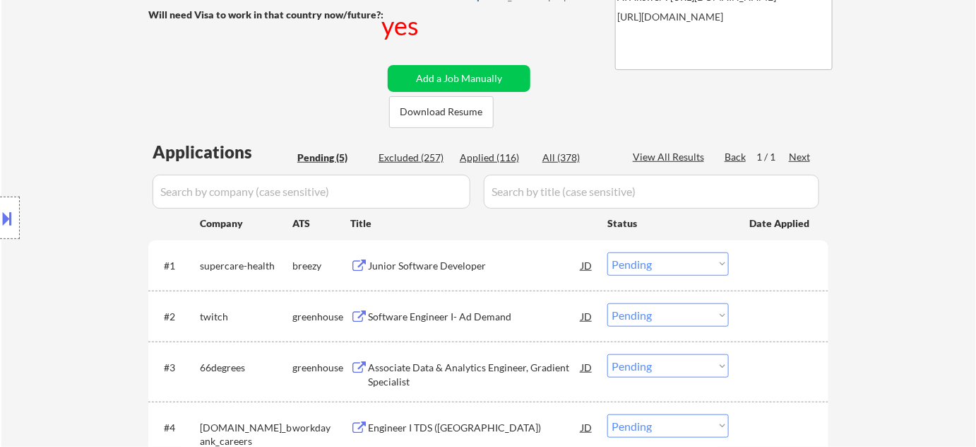
scroll to position [256, 0]
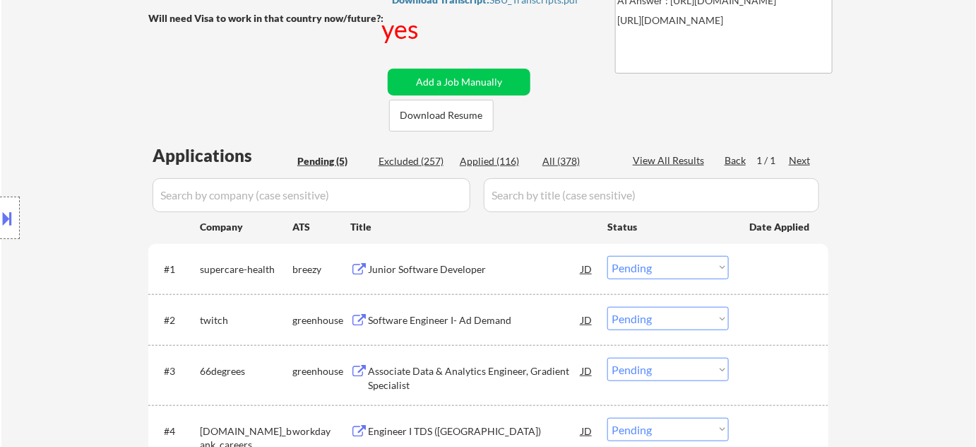
click at [507, 158] on div "Applied (116)" at bounding box center [495, 161] width 71 height 14
select select ""applied""
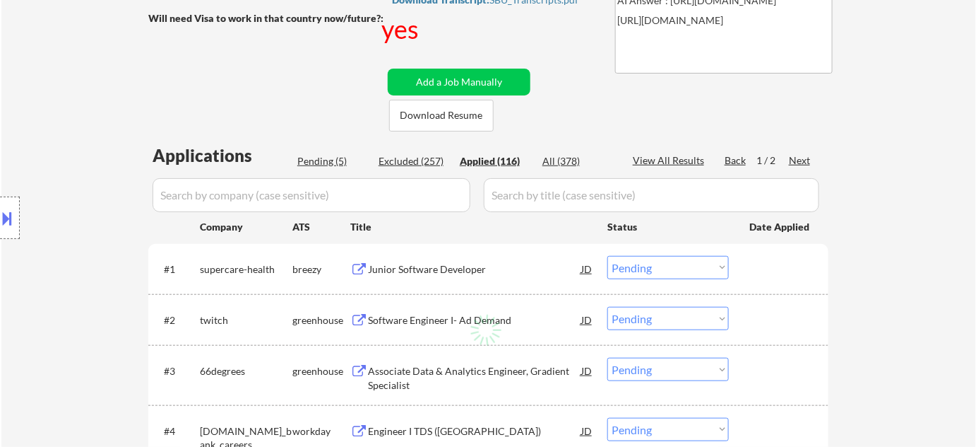
select select ""applied""
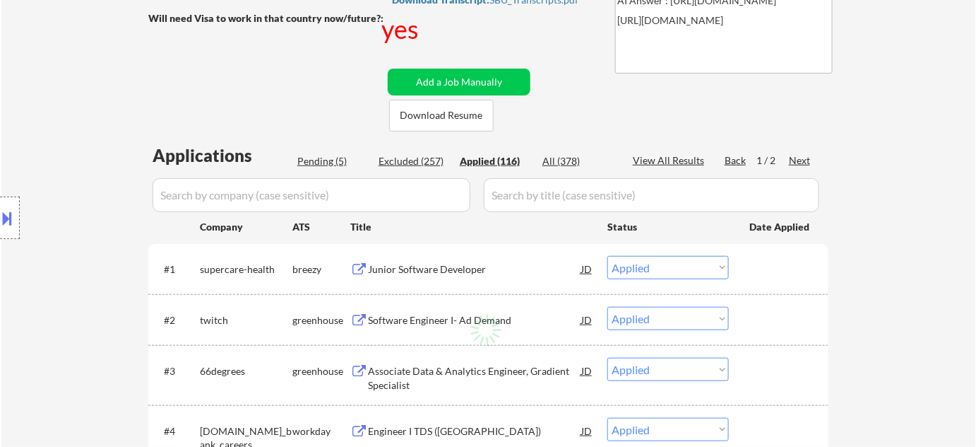
select select ""applied""
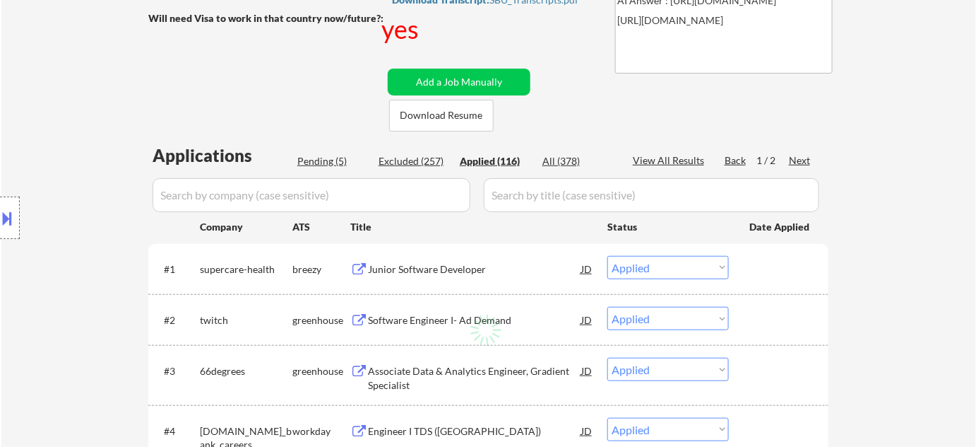
select select ""applied""
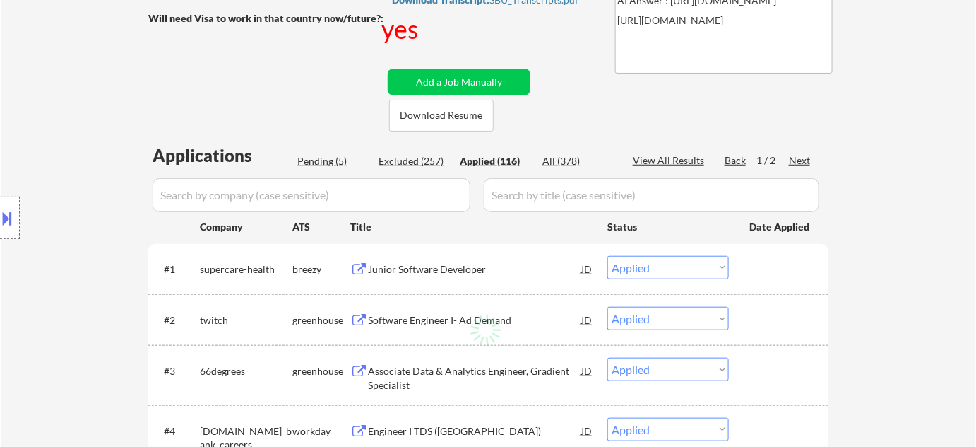
select select ""applied""
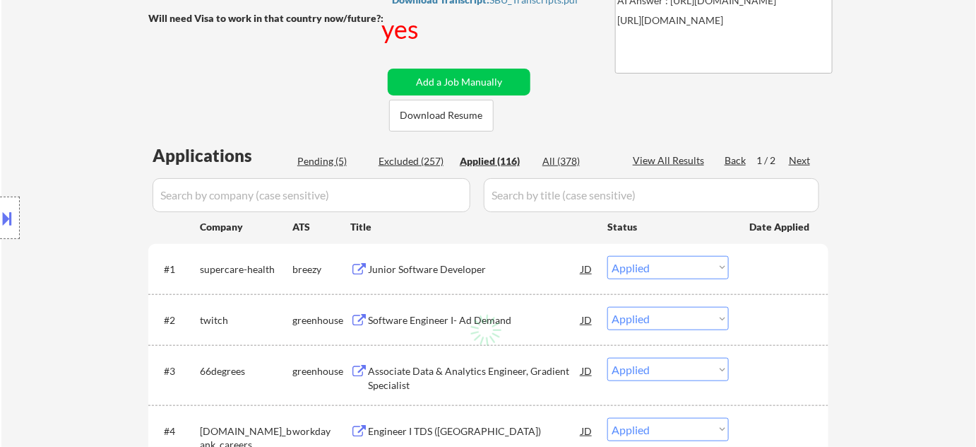
select select ""applied""
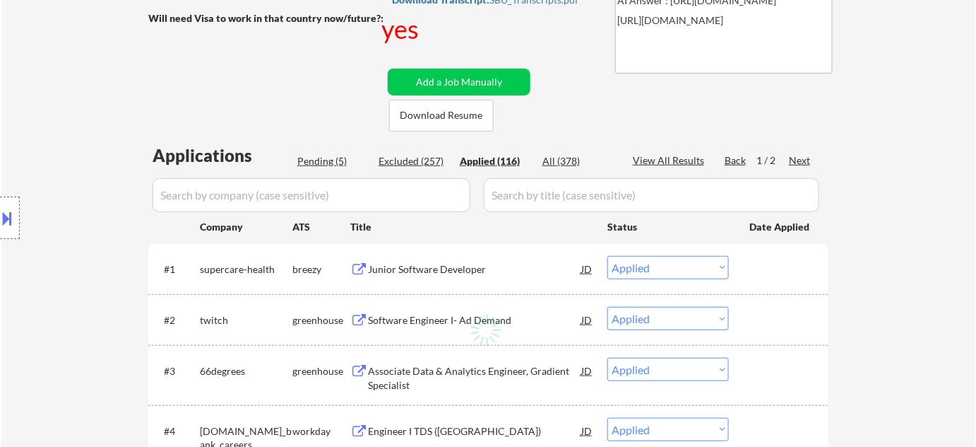
select select ""applied""
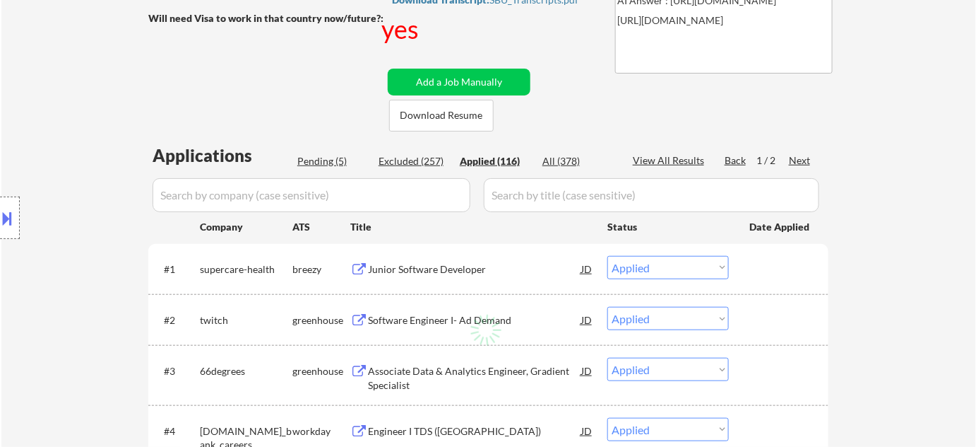
select select ""applied""
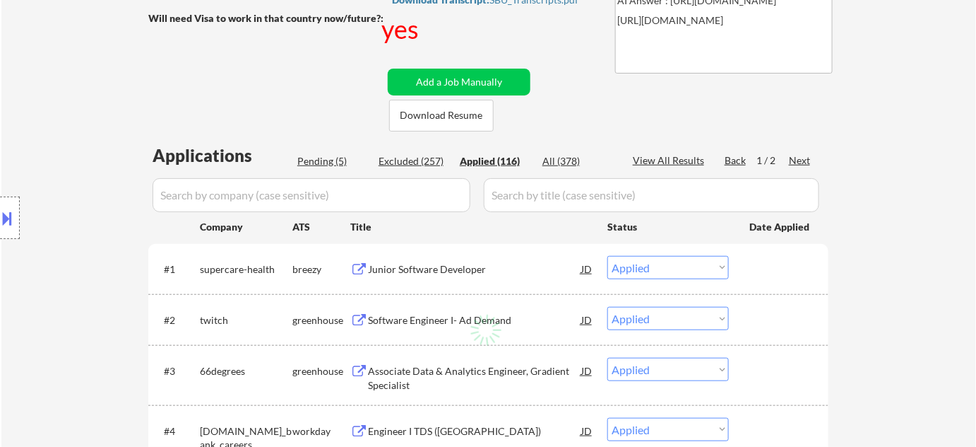
select select ""applied""
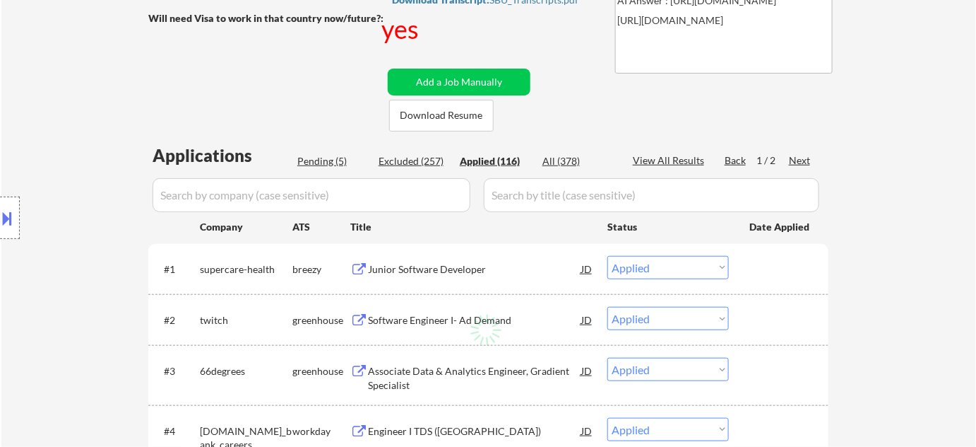
select select ""applied""
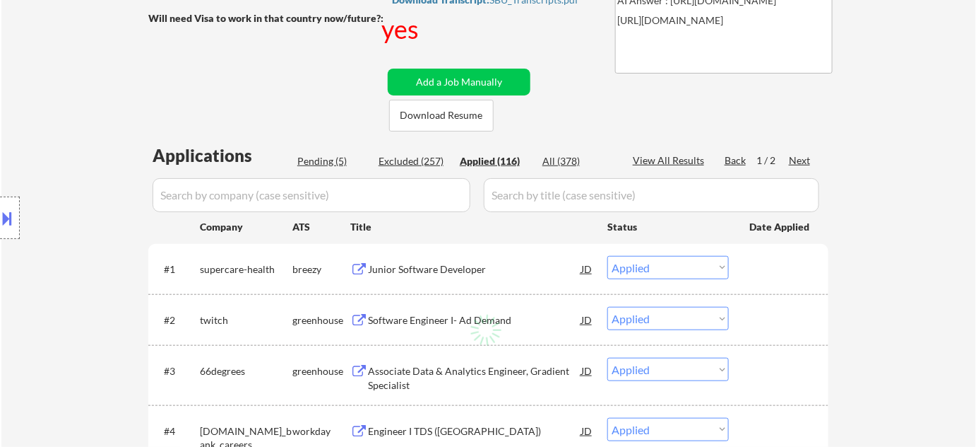
select select ""applied""
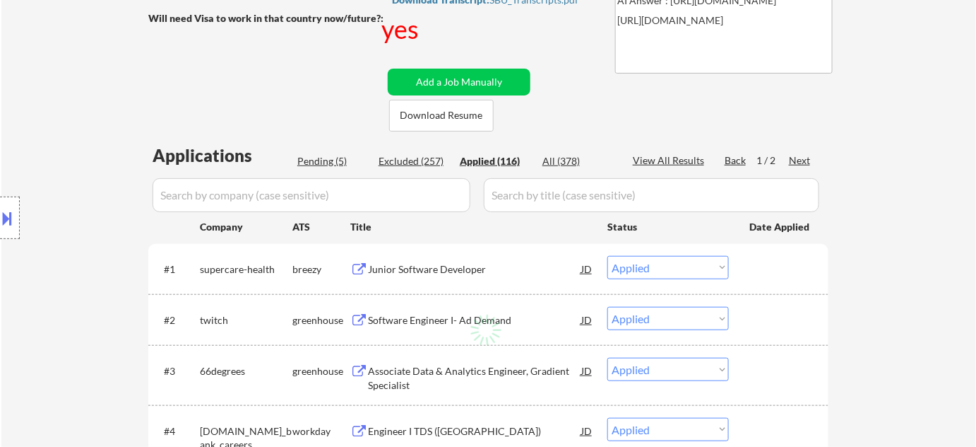
select select ""applied""
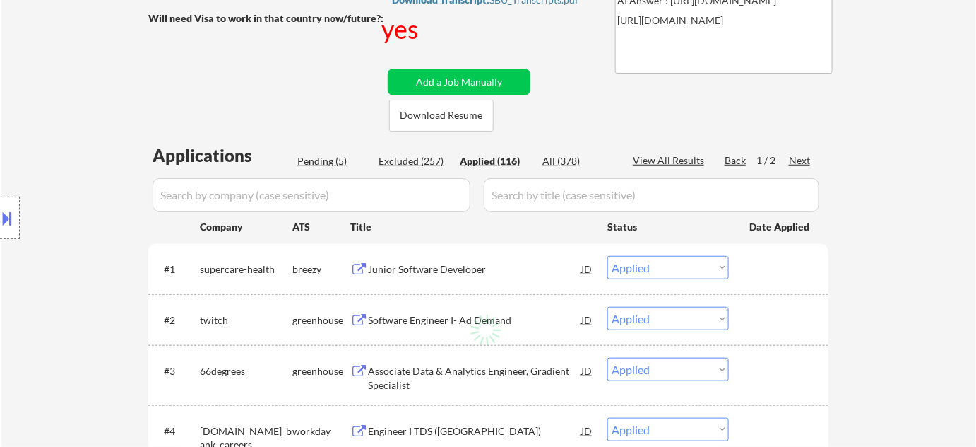
select select ""applied""
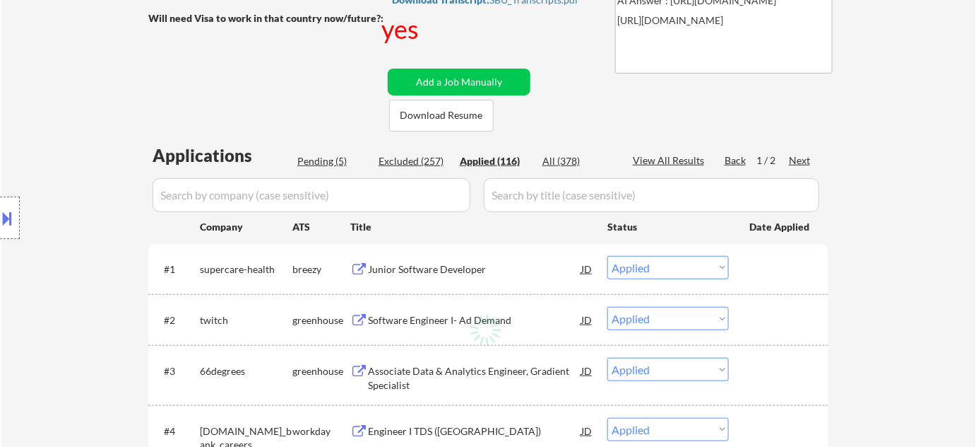
select select ""applied""
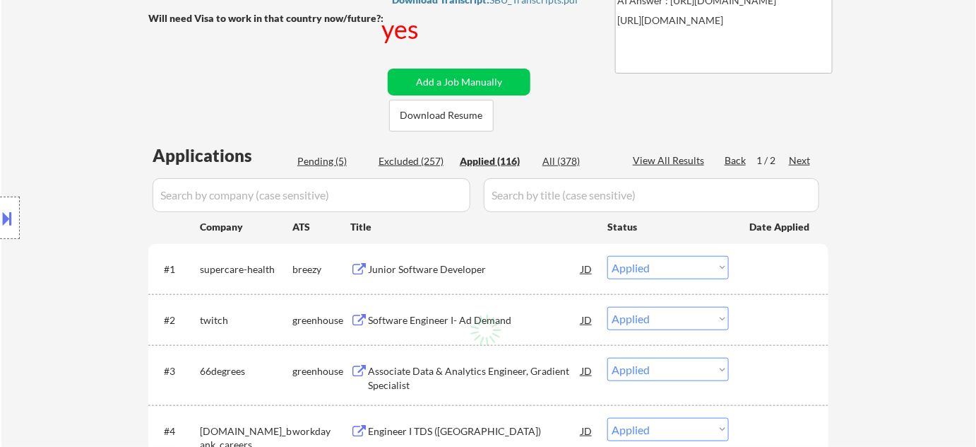
select select ""applied""
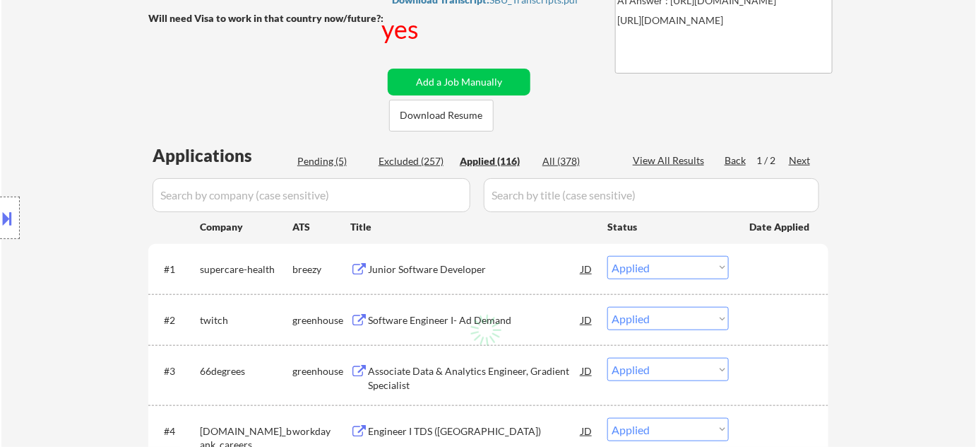
select select ""applied""
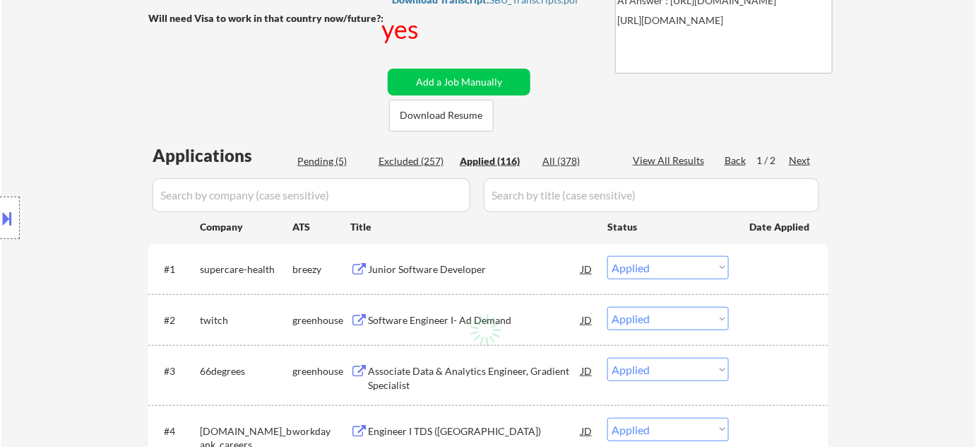
select select ""applied""
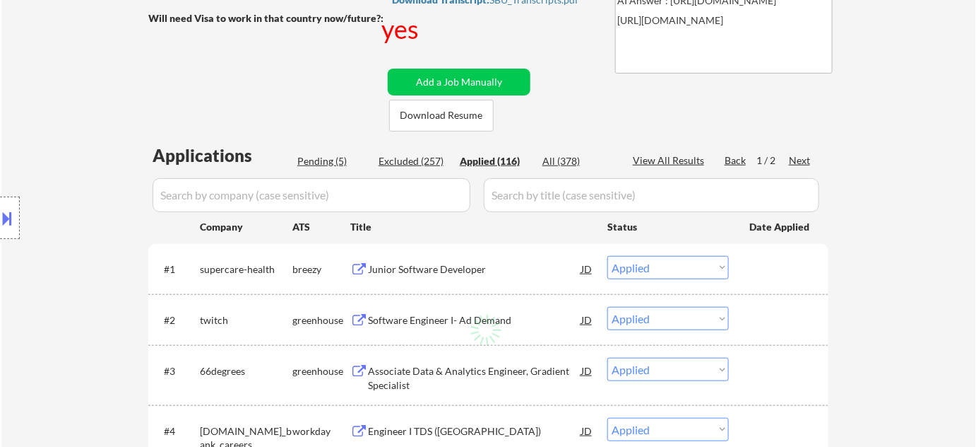
select select ""applied""
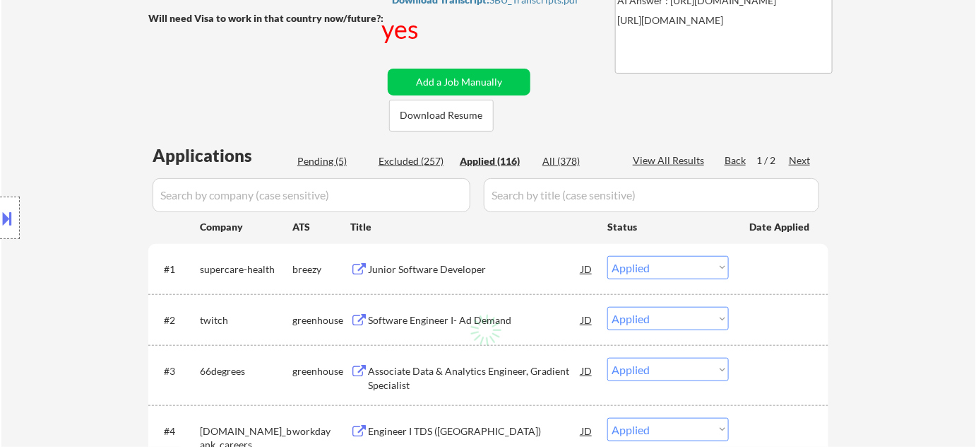
select select ""applied""
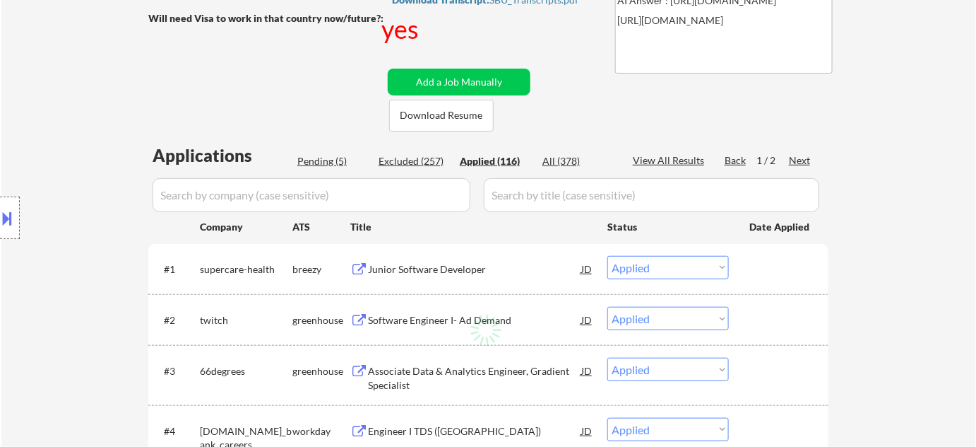
select select ""applied""
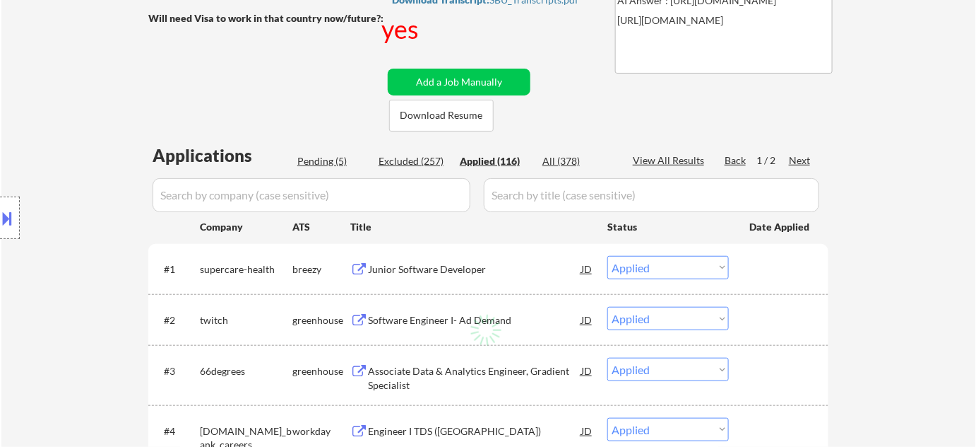
select select ""applied""
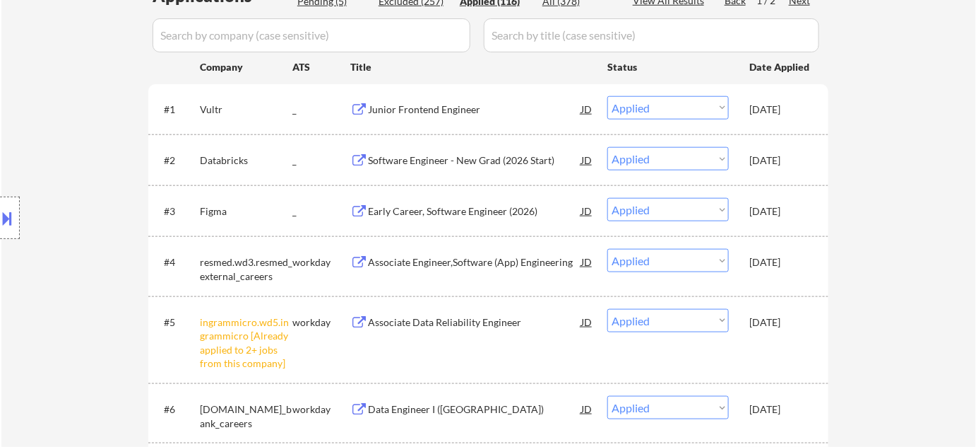
scroll to position [385, 0]
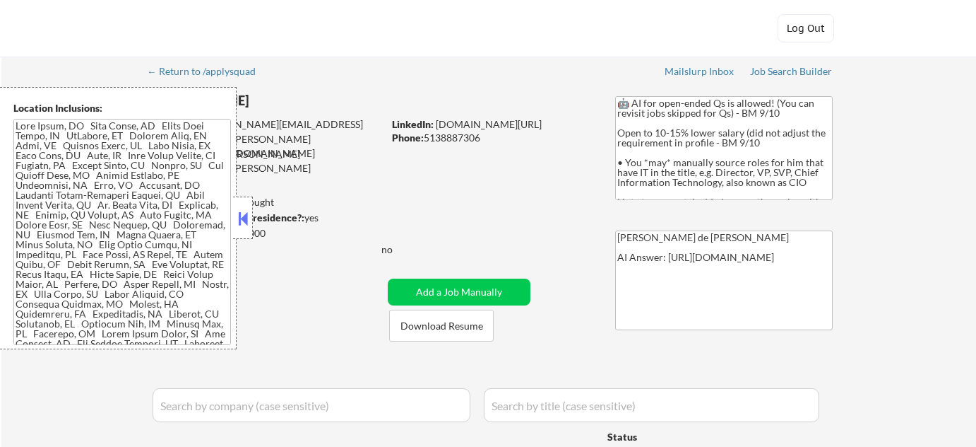
select select ""pending""
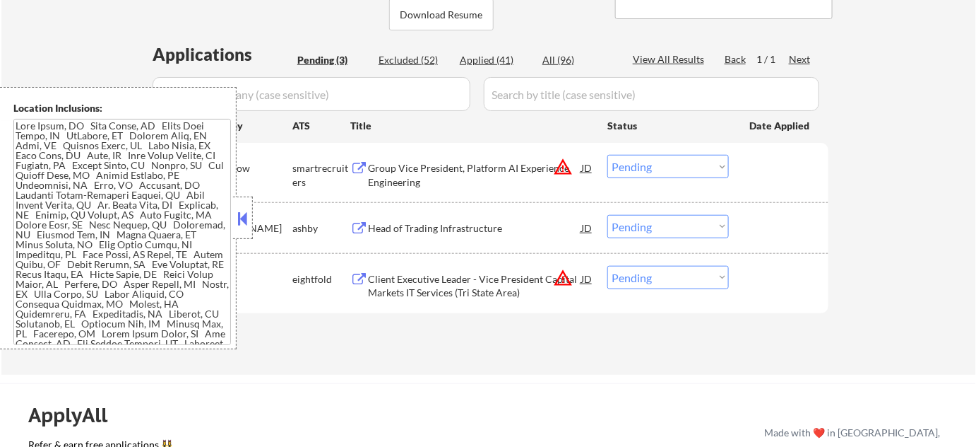
scroll to position [321, 0]
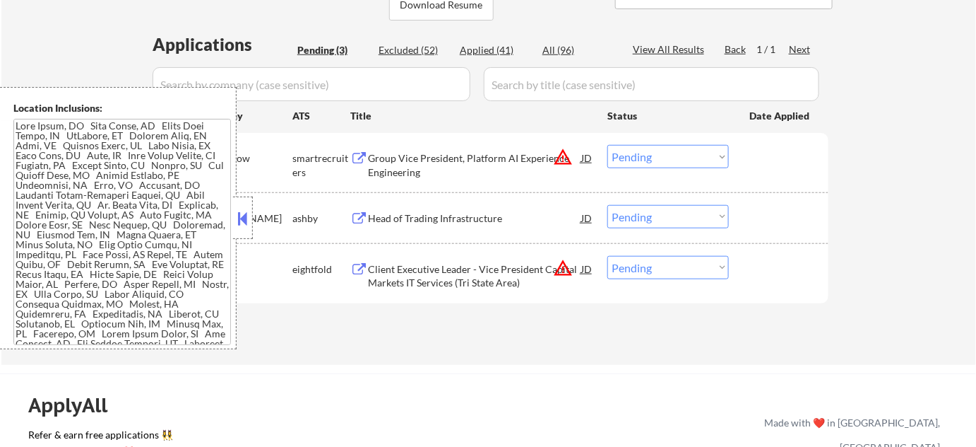
click at [242, 223] on button at bounding box center [243, 218] width 16 height 21
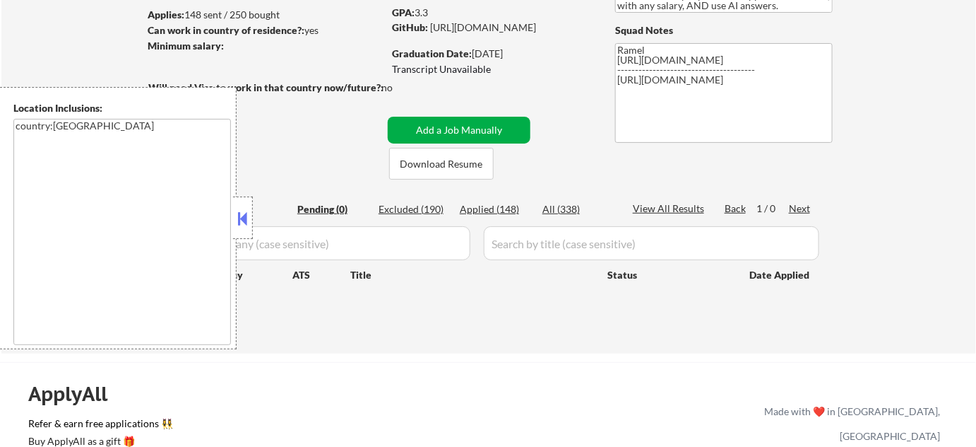
scroll to position [128, 0]
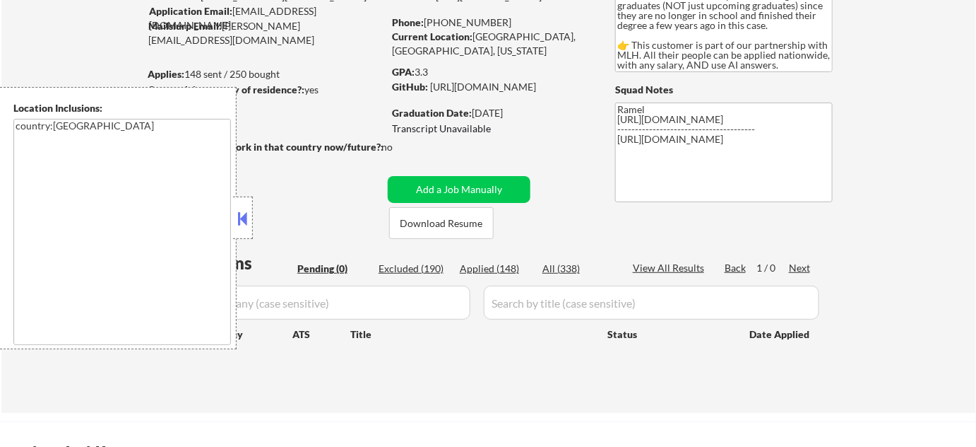
click at [244, 212] on button at bounding box center [243, 218] width 16 height 21
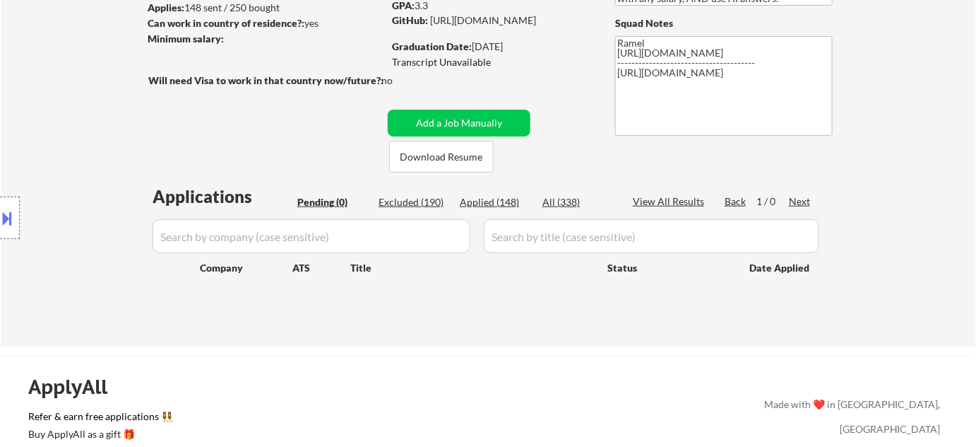
scroll to position [217, 0]
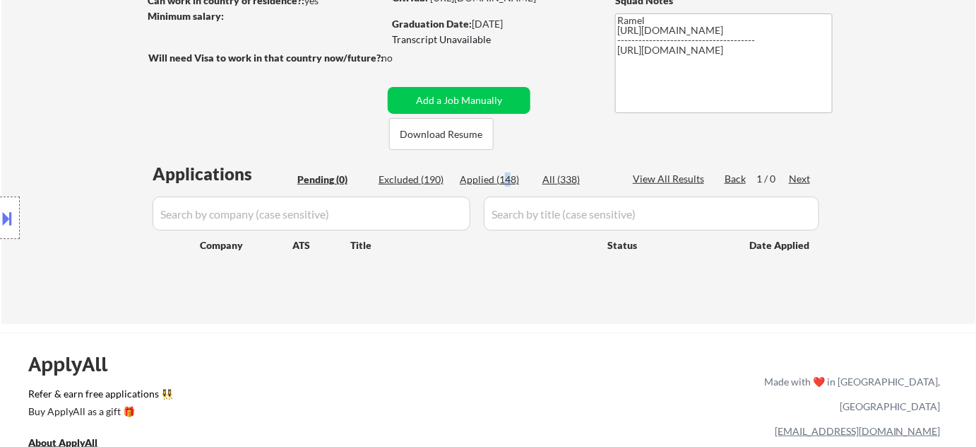
click at [507, 178] on div "Applied (148)" at bounding box center [495, 179] width 71 height 14
select select ""applied""
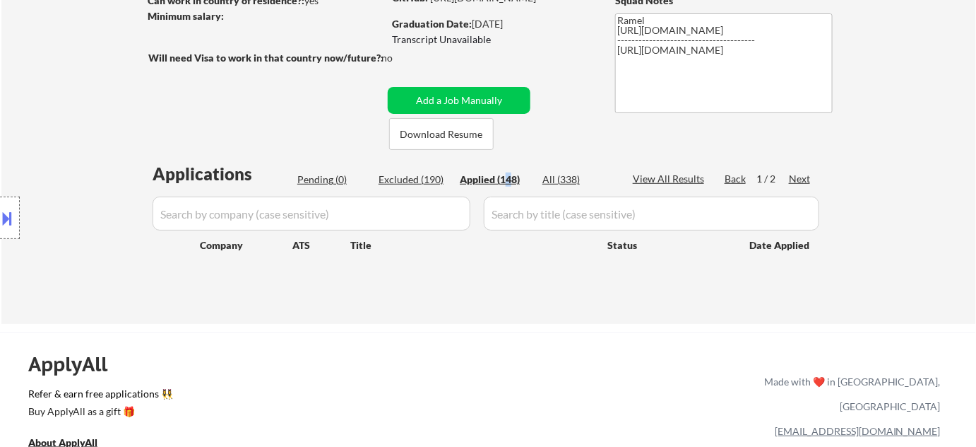
select select ""applied""
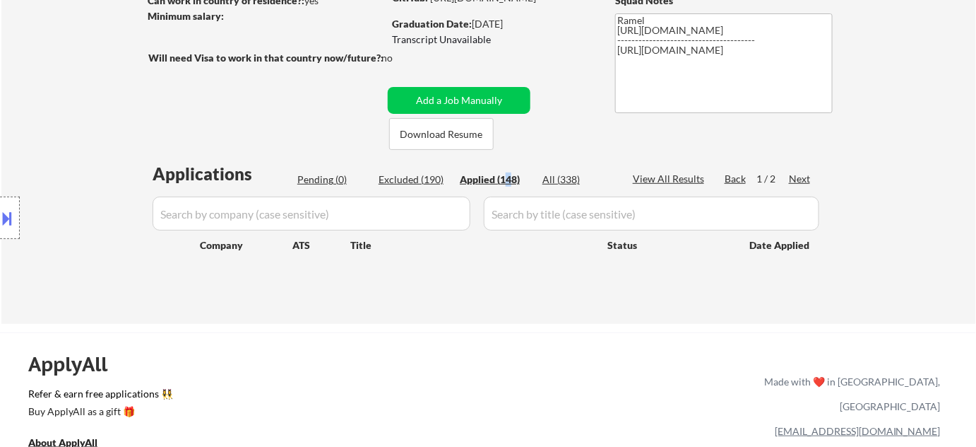
select select ""applied""
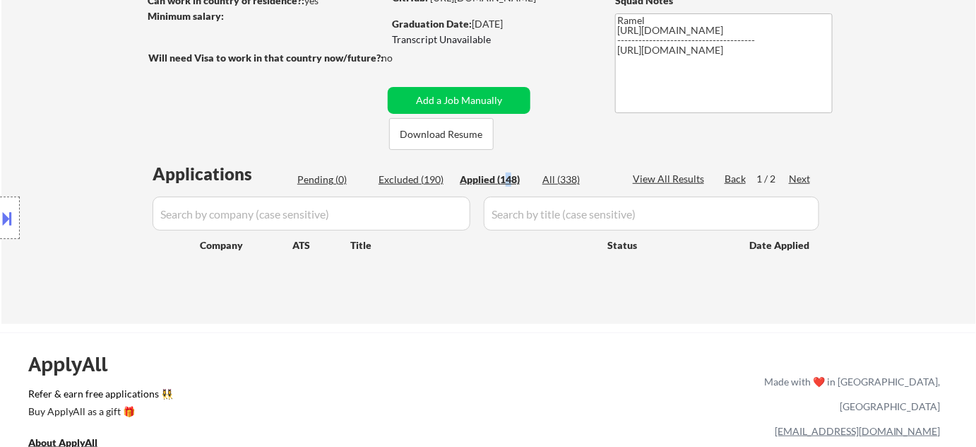
select select ""applied""
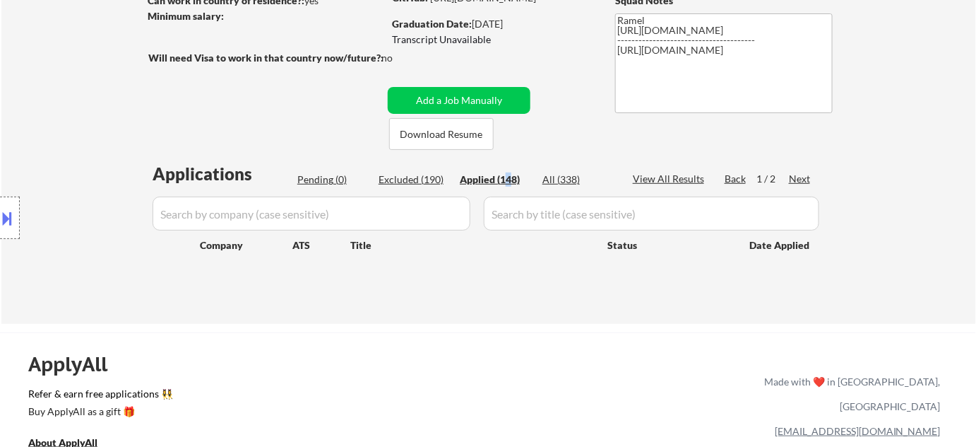
select select ""applied""
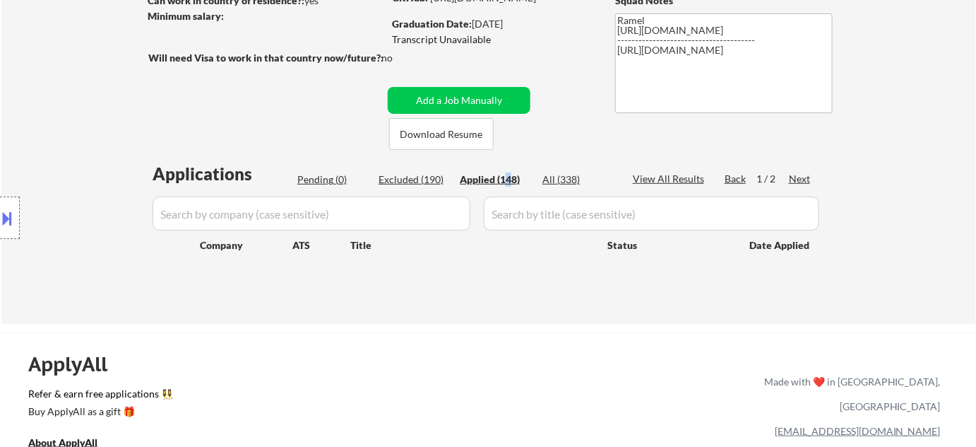
select select ""applied""
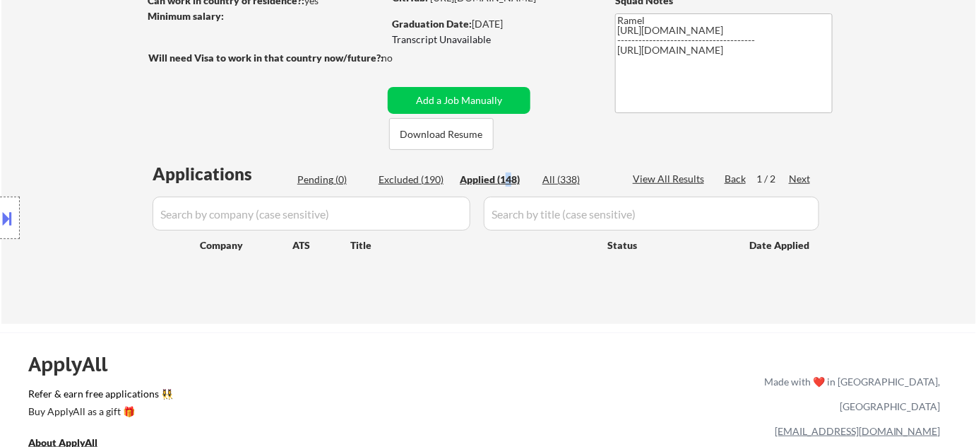
select select ""applied""
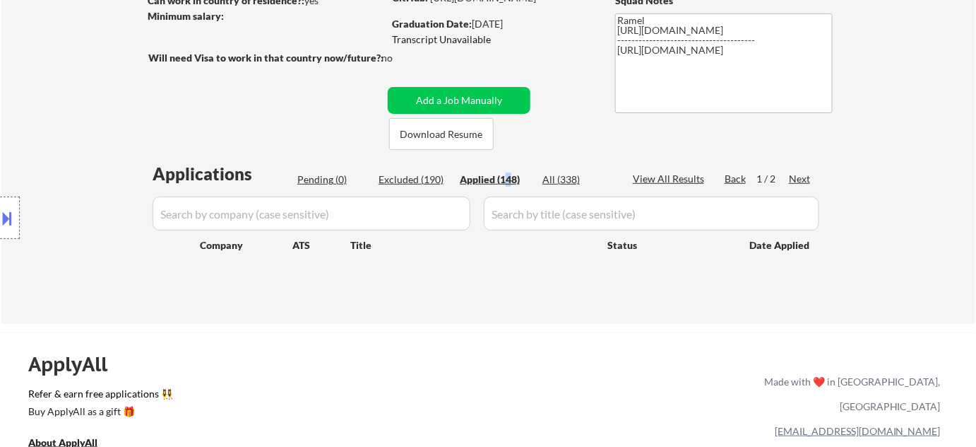
select select ""applied""
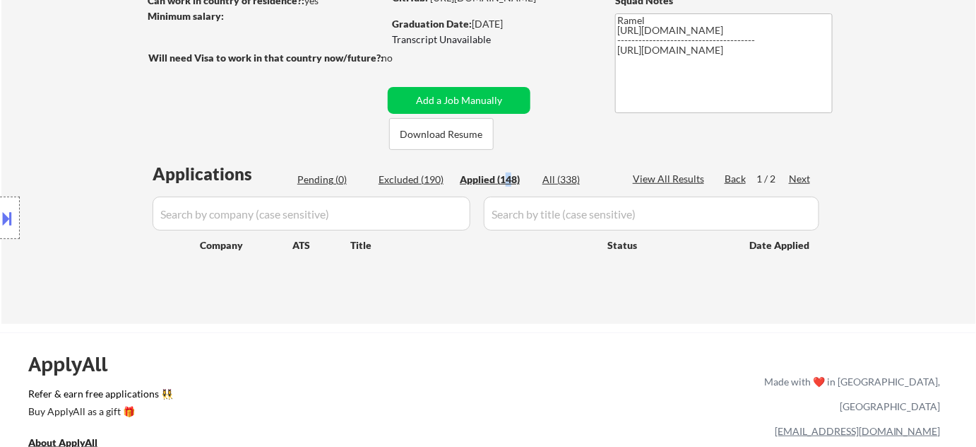
select select ""applied""
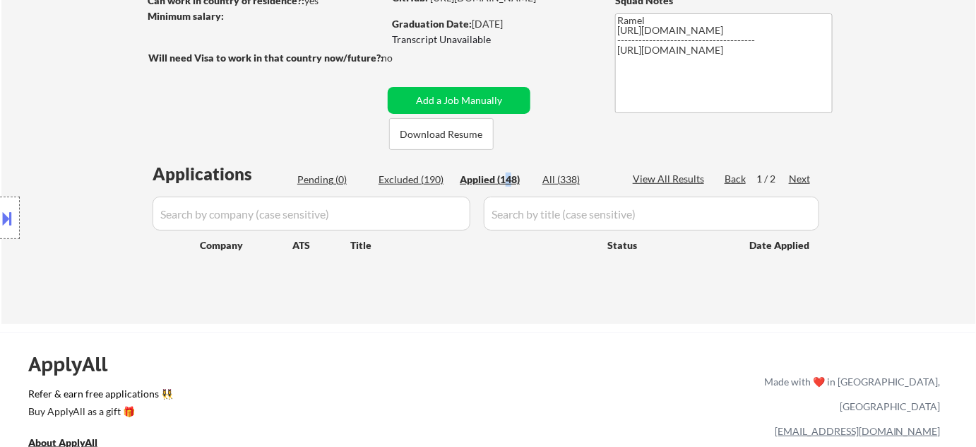
select select ""applied""
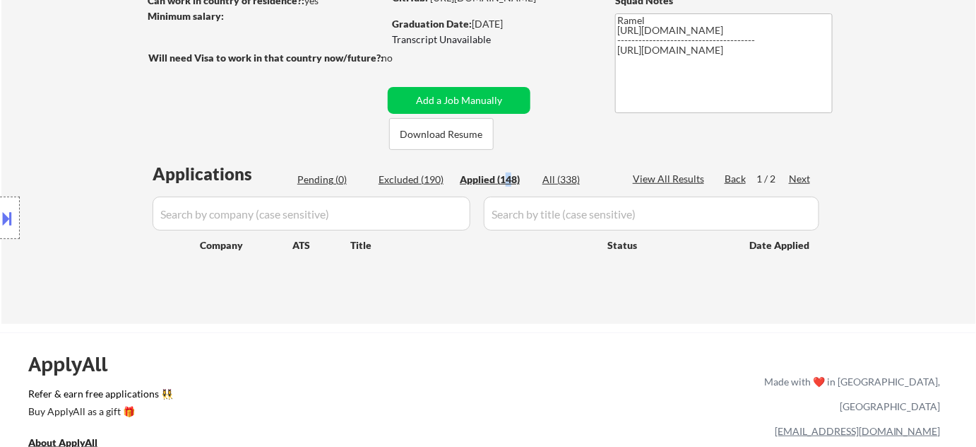
select select ""applied""
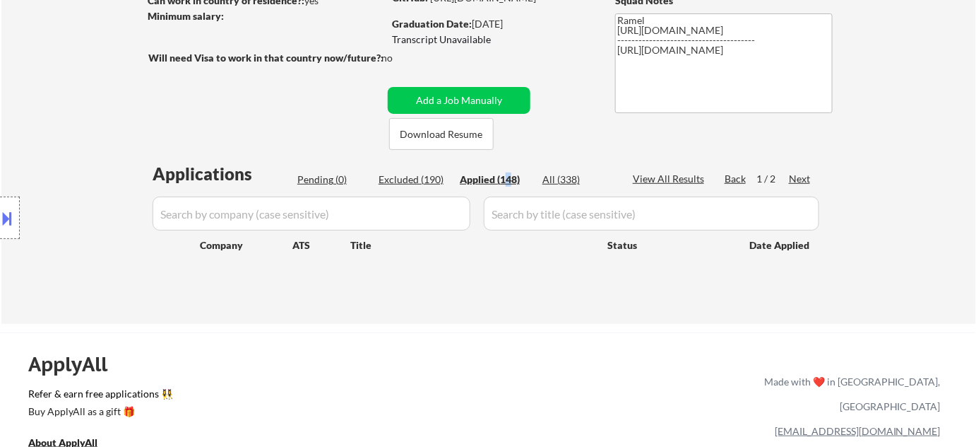
select select ""applied""
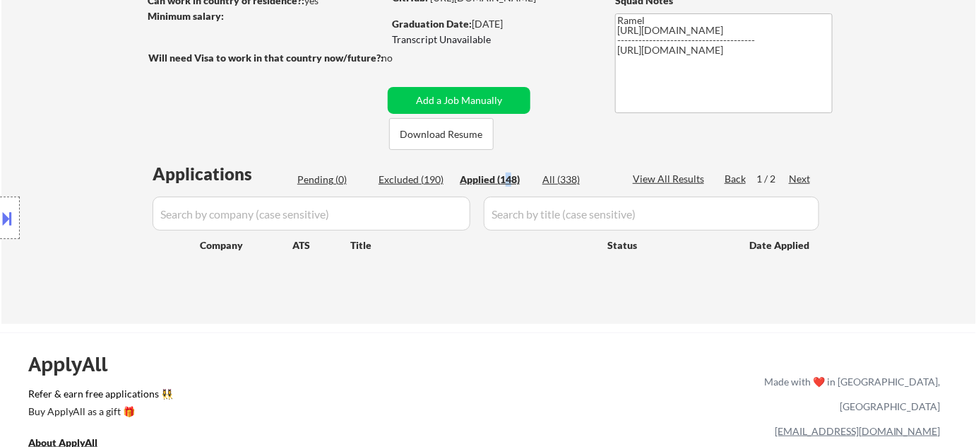
select select ""applied""
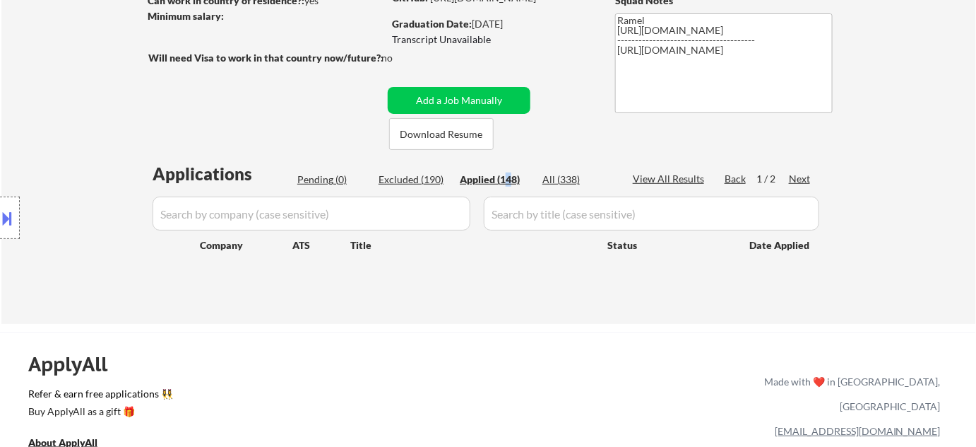
select select ""applied""
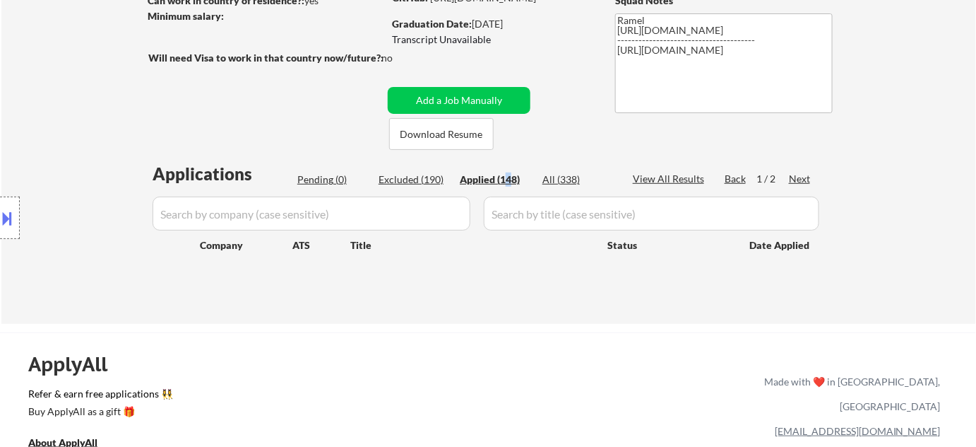
select select ""applied""
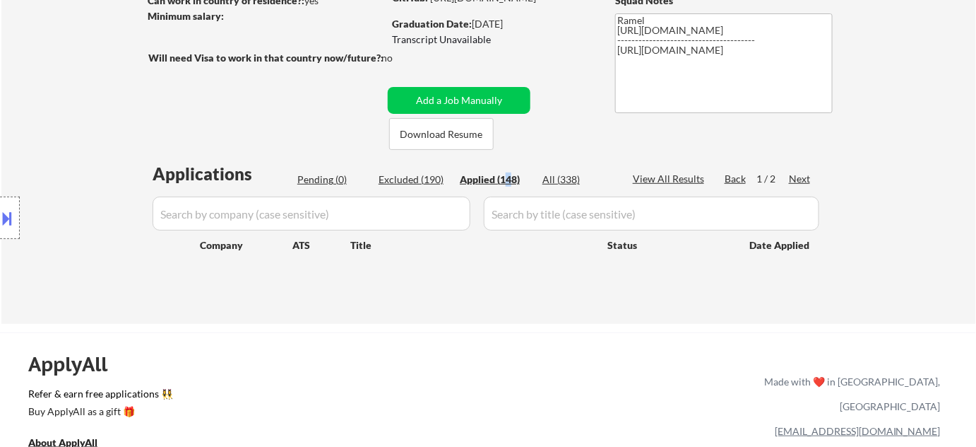
select select ""applied""
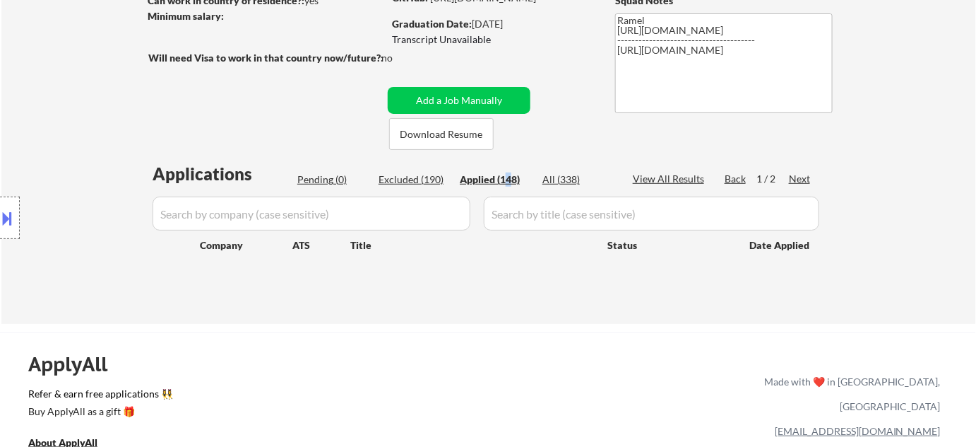
select select ""applied""
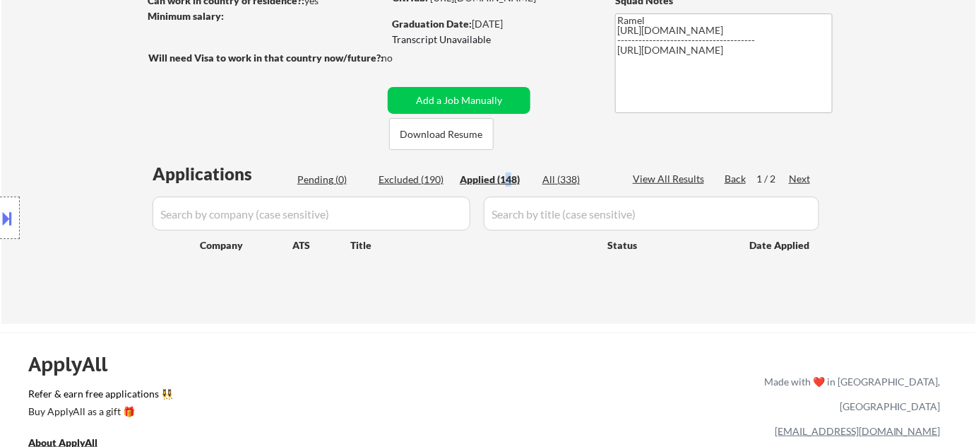
select select ""applied""
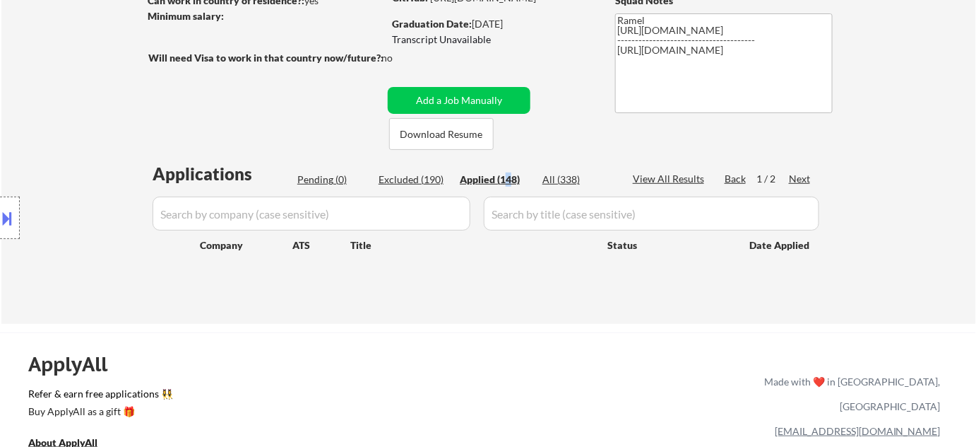
select select ""applied""
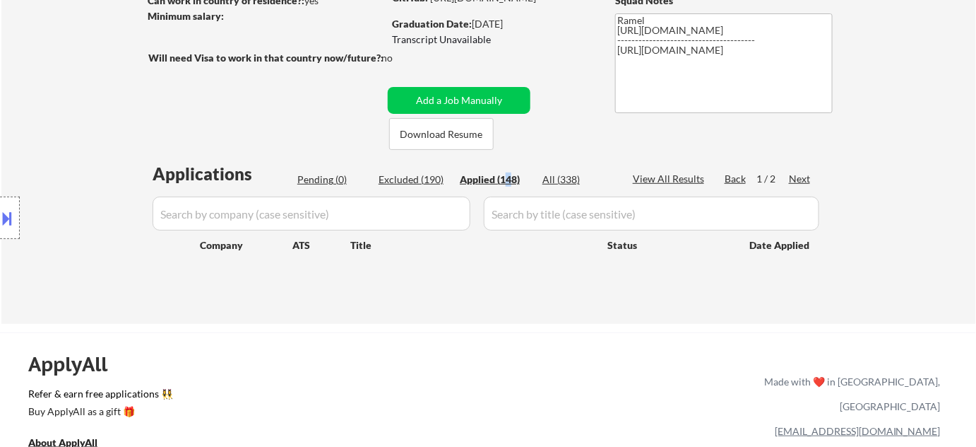
select select ""applied""
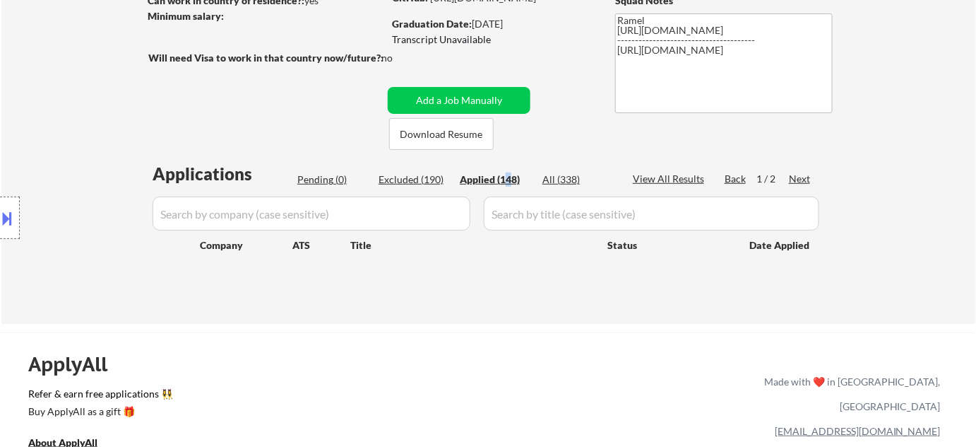
select select ""applied""
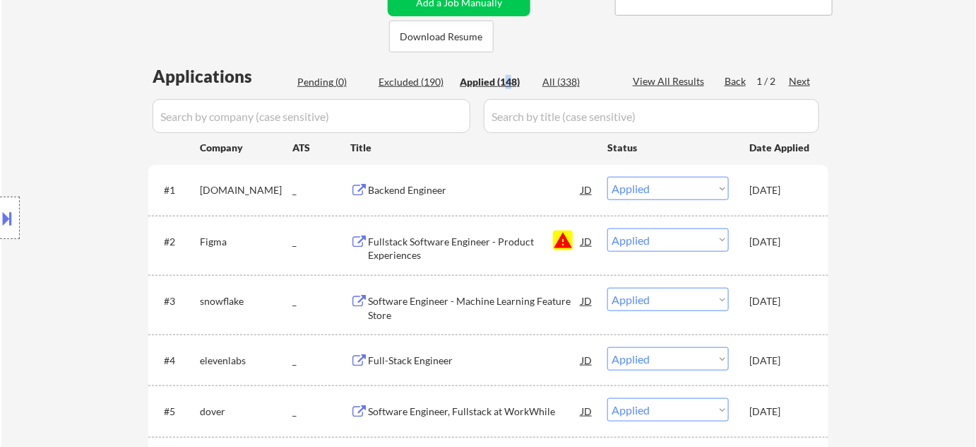
scroll to position [346, 0]
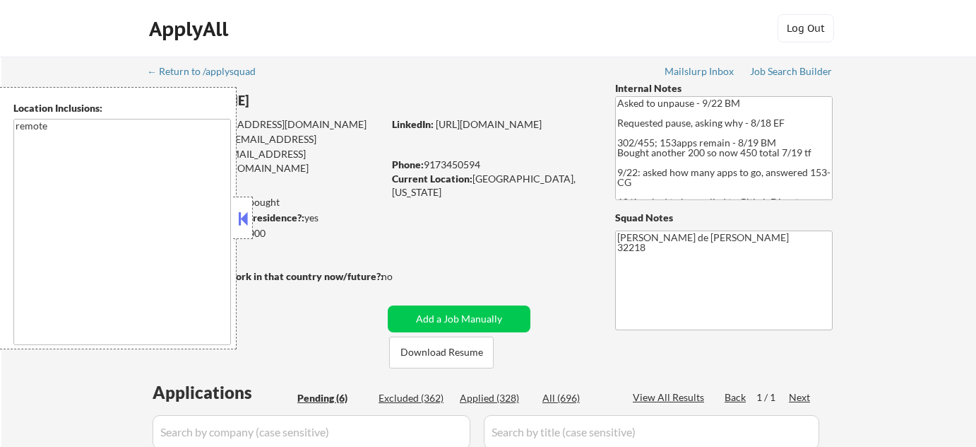
select select ""pending""
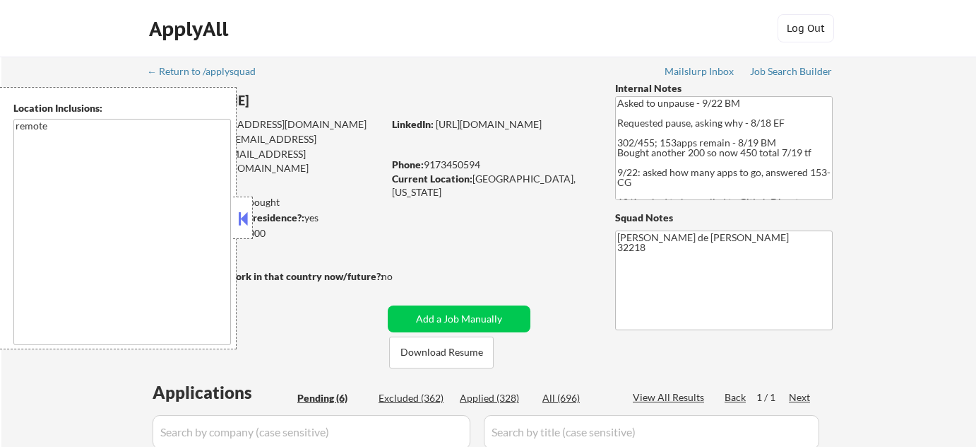
select select ""pending""
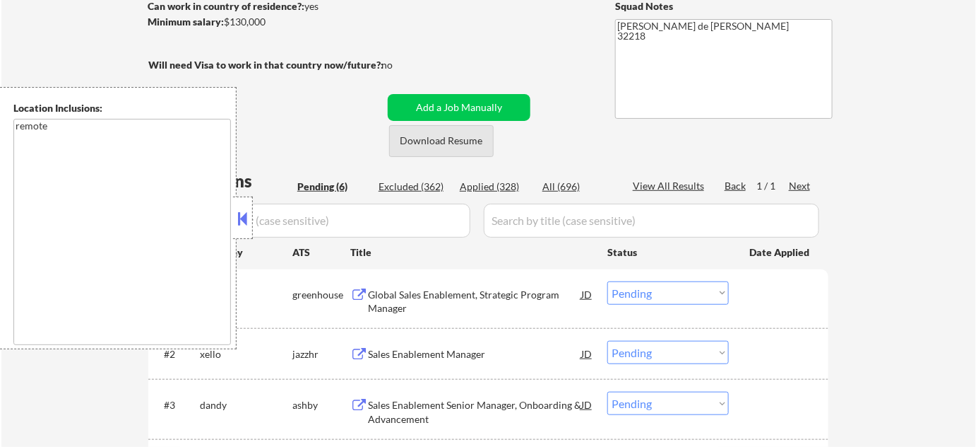
scroll to position [385, 0]
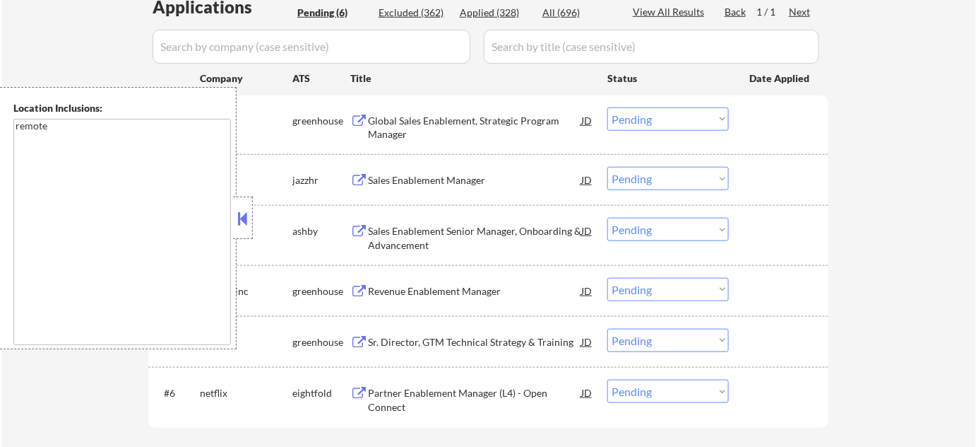
click at [241, 218] on button at bounding box center [243, 218] width 16 height 21
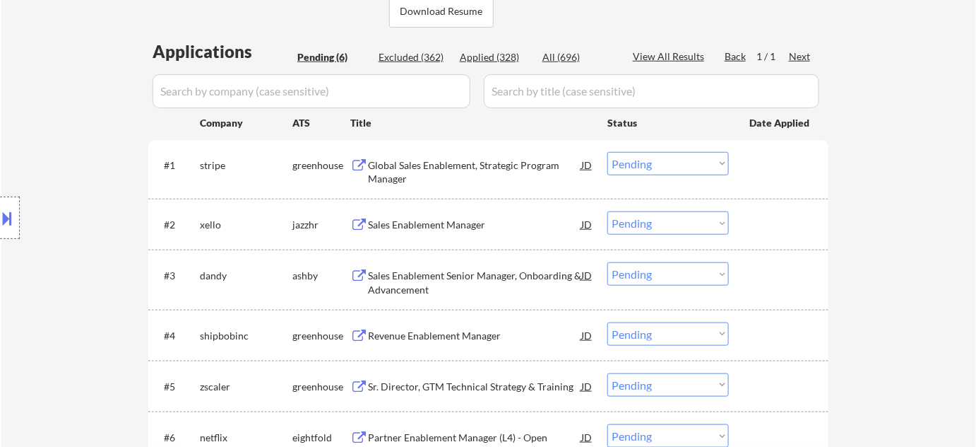
scroll to position [321, 0]
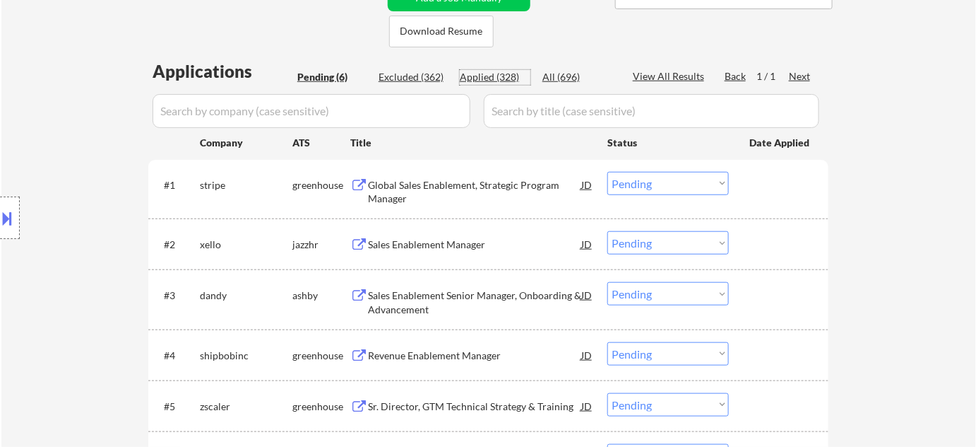
click at [479, 82] on div "Applied (328)" at bounding box center [495, 77] width 71 height 14
select select ""applied""
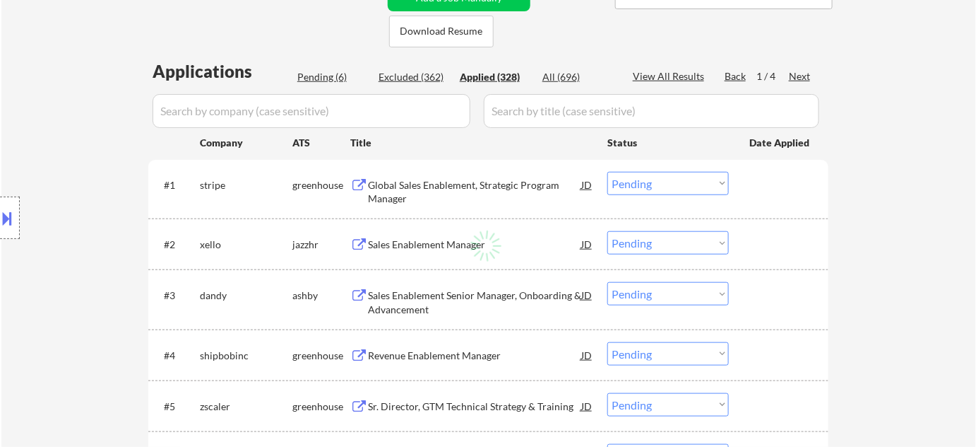
select select ""applied""
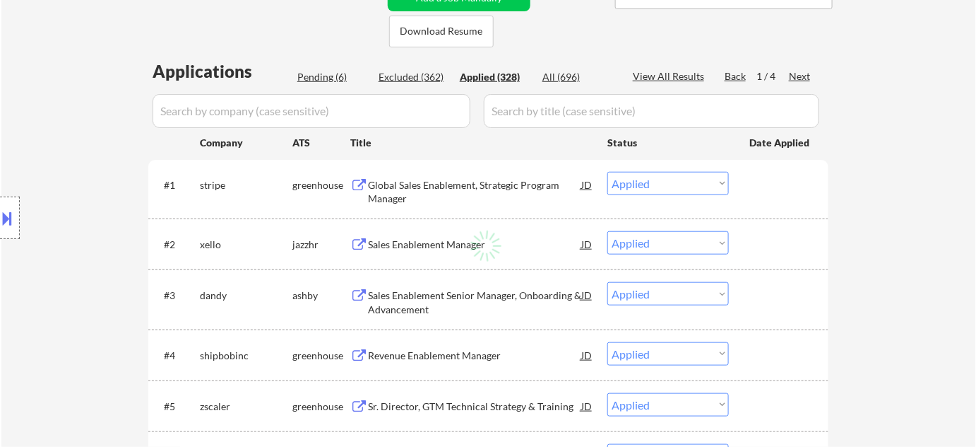
select select ""applied""
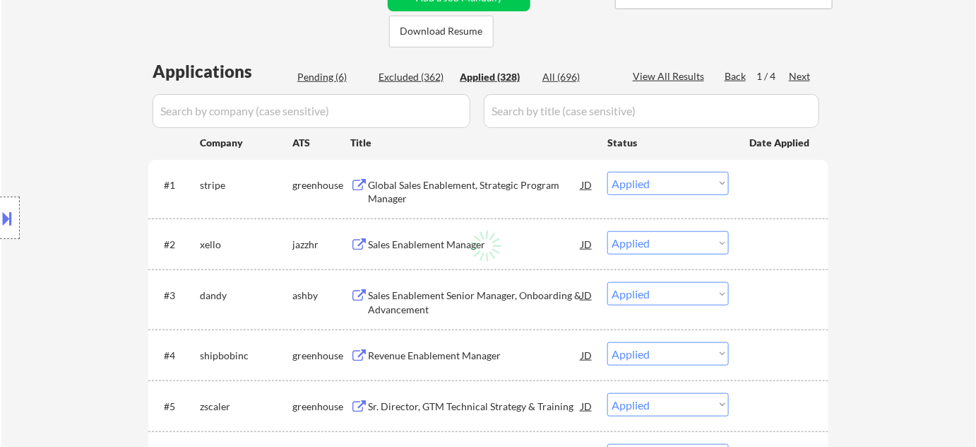
select select ""applied""
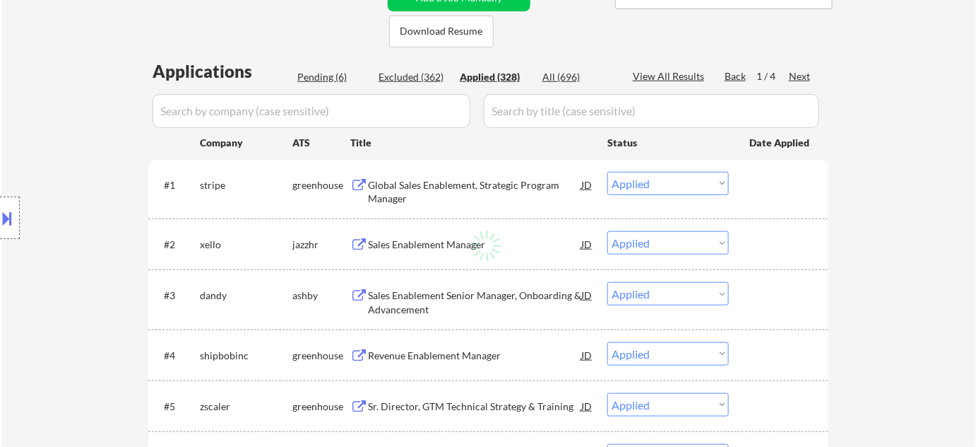
select select ""applied""
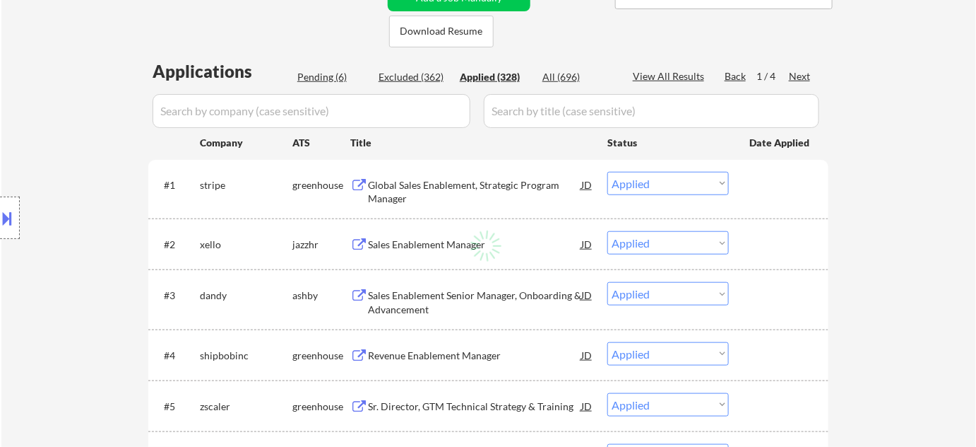
select select ""applied""
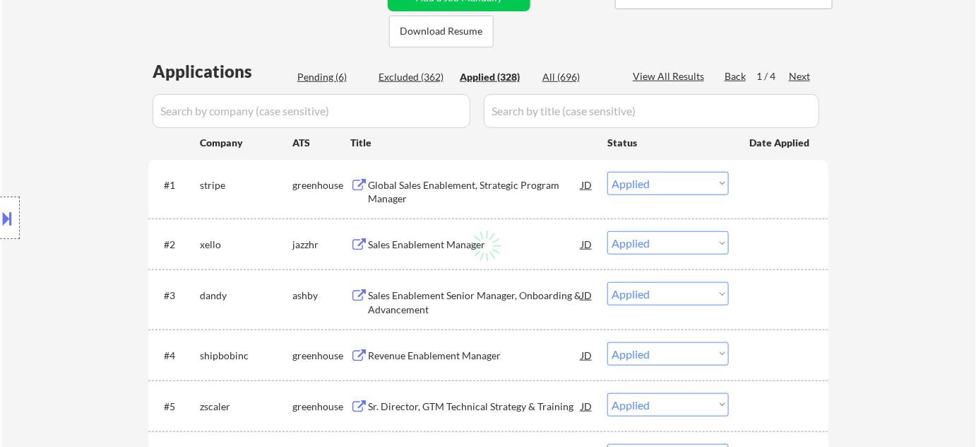
select select ""applied""
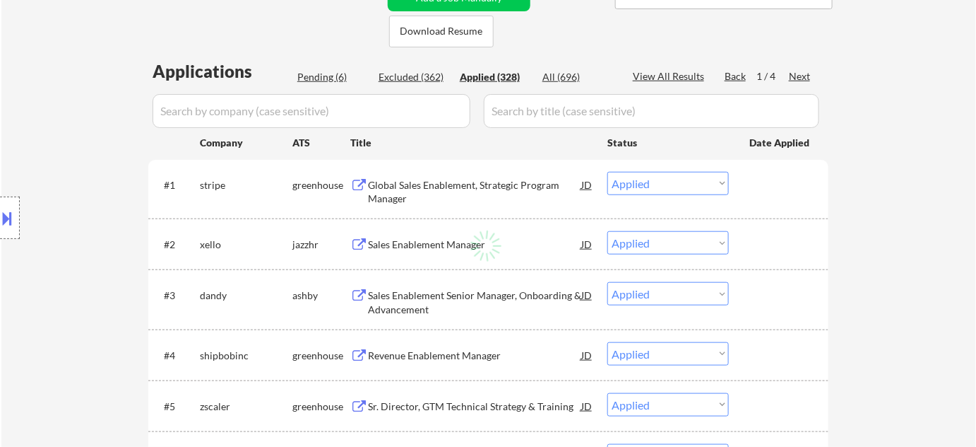
select select ""applied""
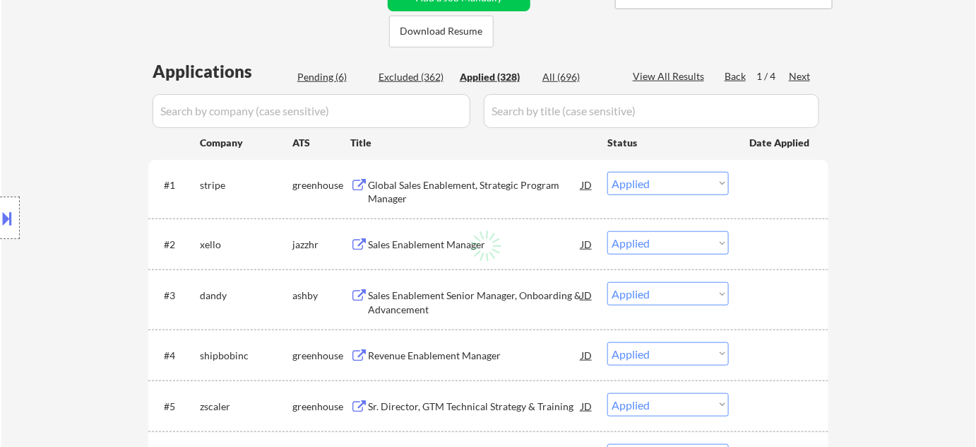
select select ""applied""
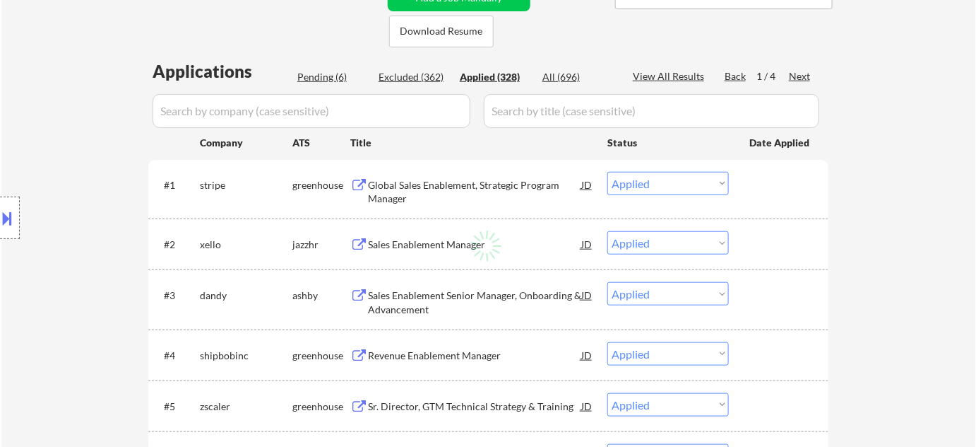
select select ""applied""
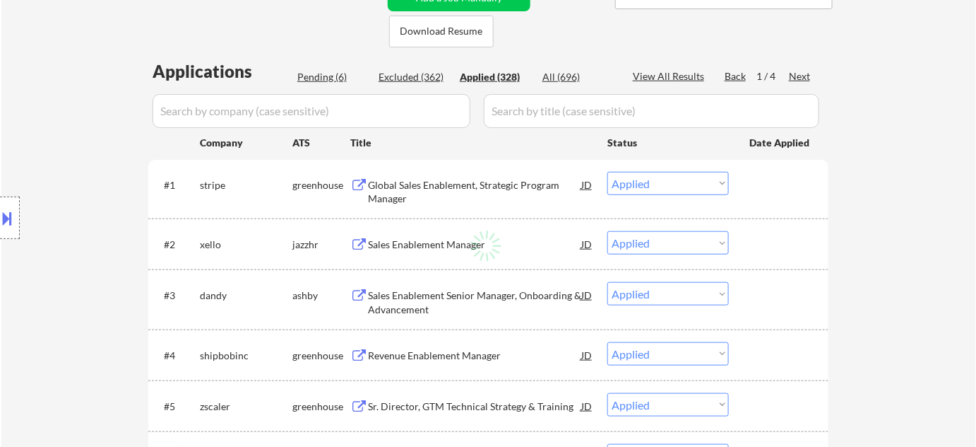
select select ""applied""
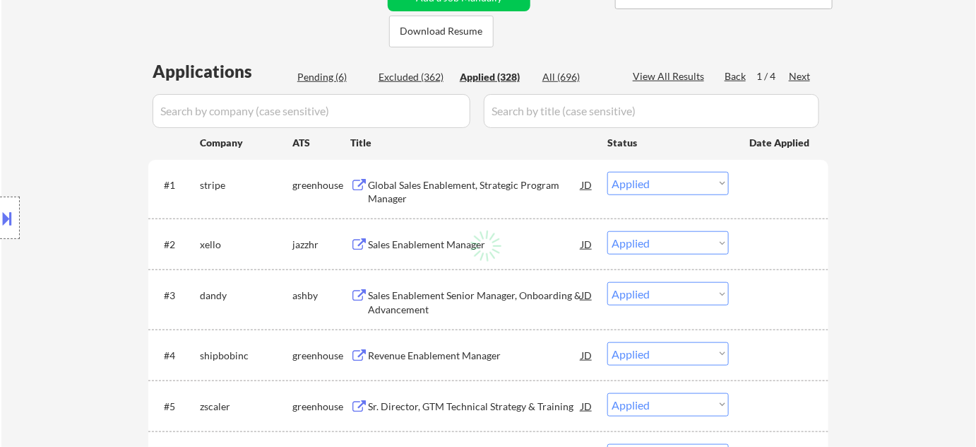
select select ""applied""
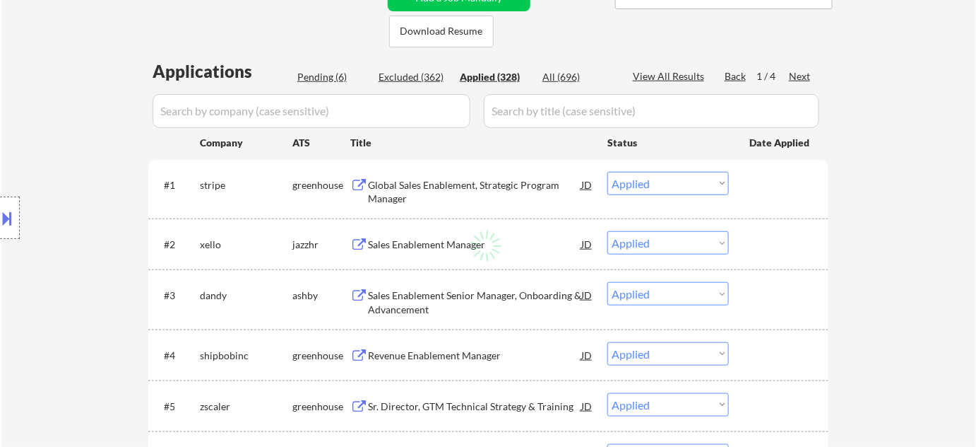
select select ""applied""
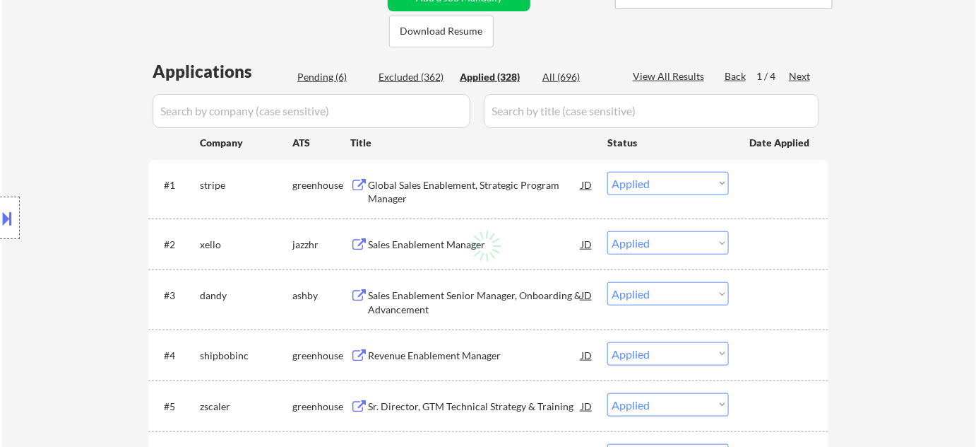
select select ""applied""
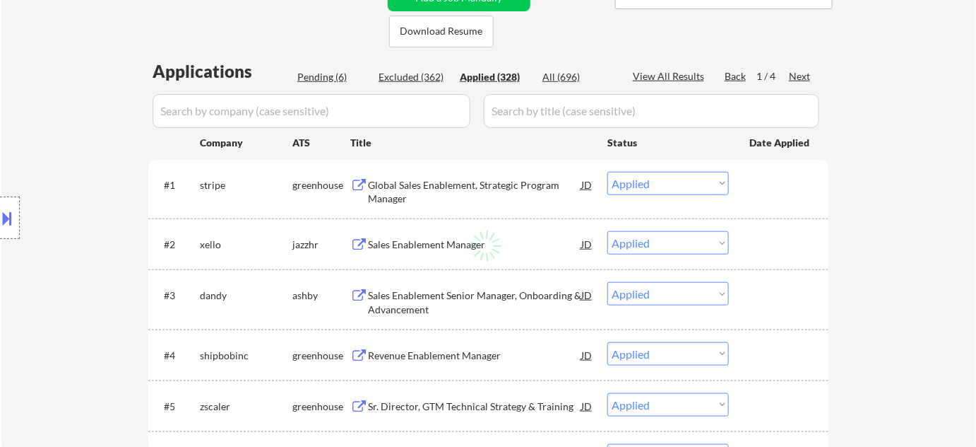
select select ""applied""
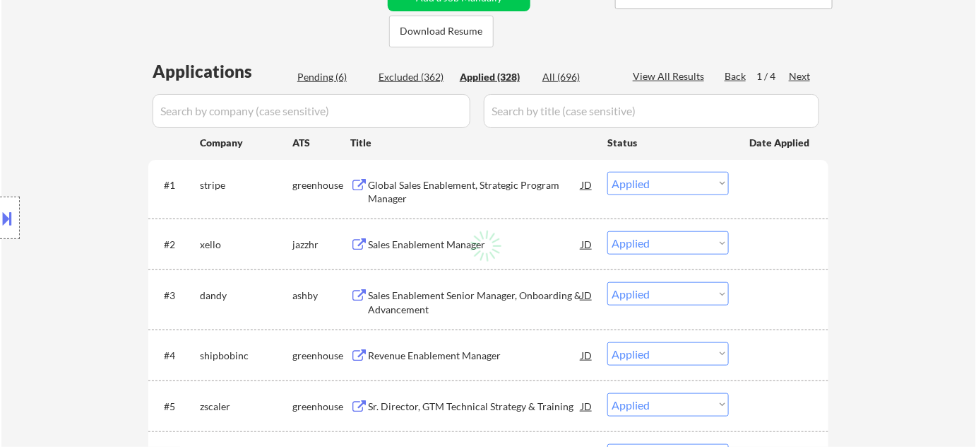
select select ""applied""
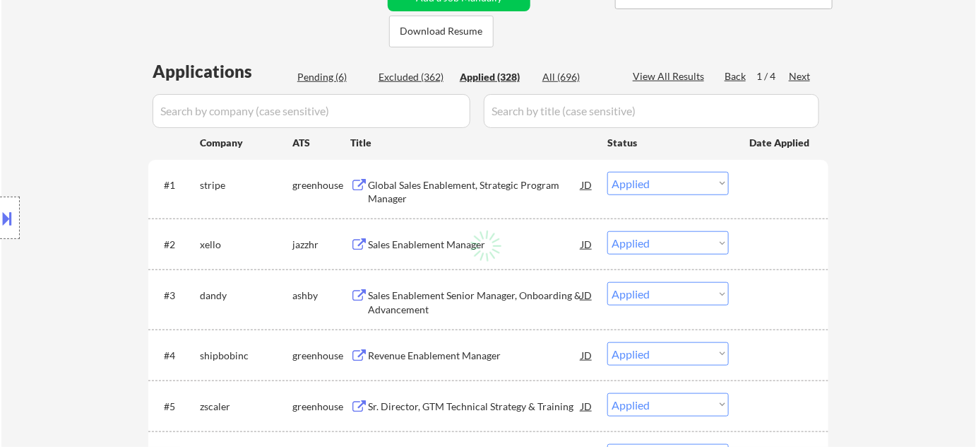
select select ""applied""
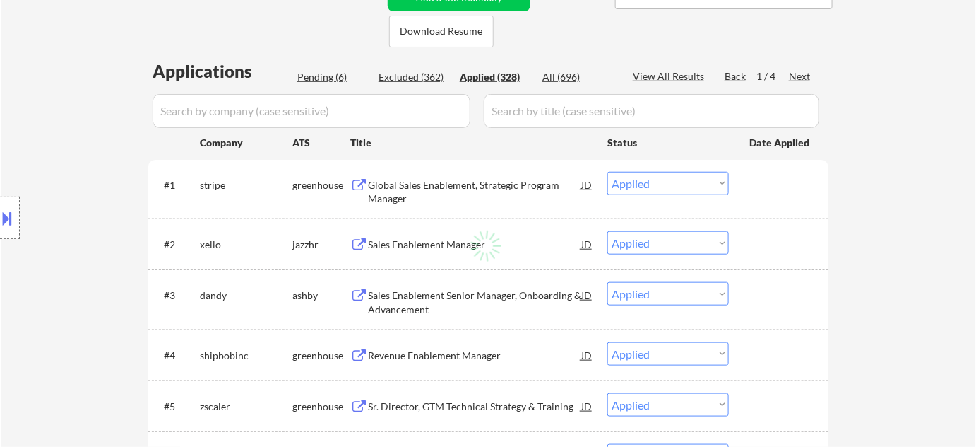
select select ""applied""
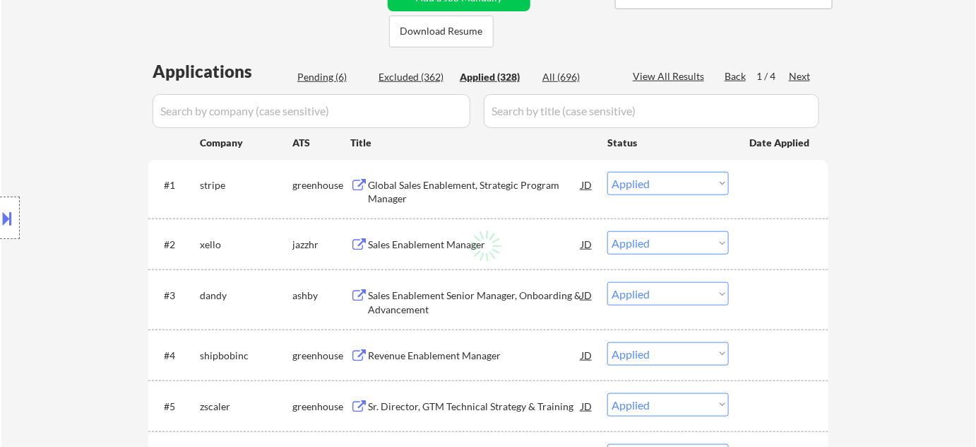
select select ""applied""
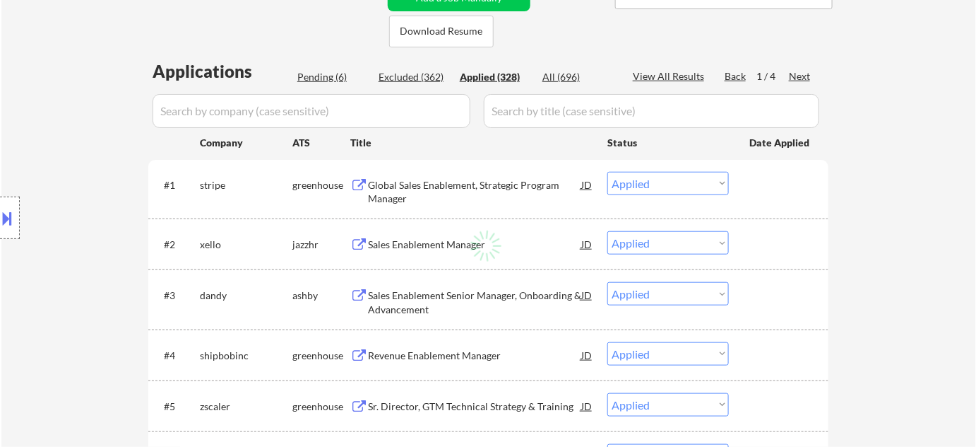
select select ""applied""
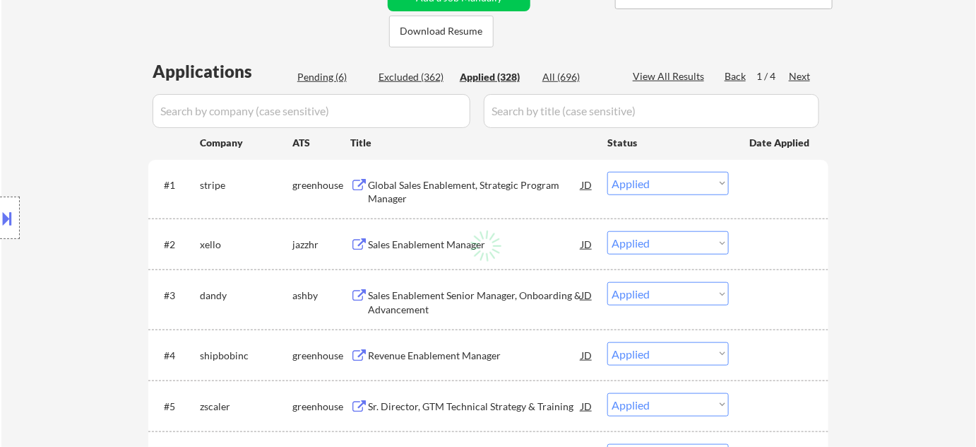
select select ""applied""
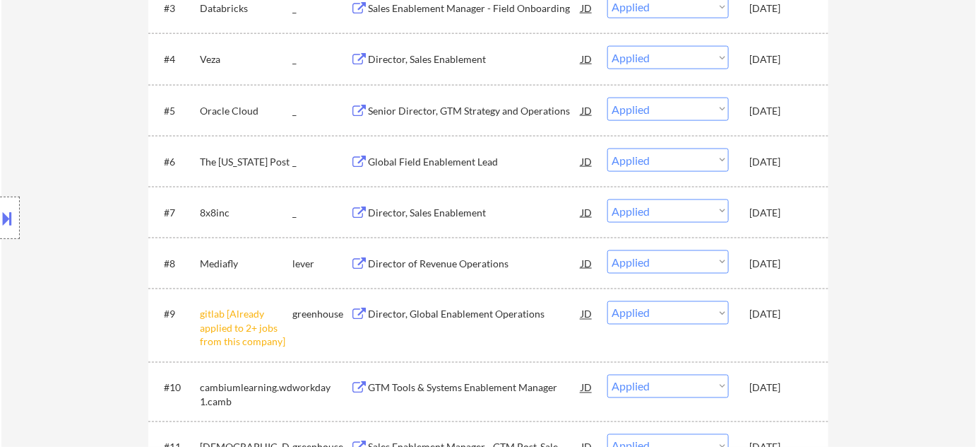
scroll to position [578, 0]
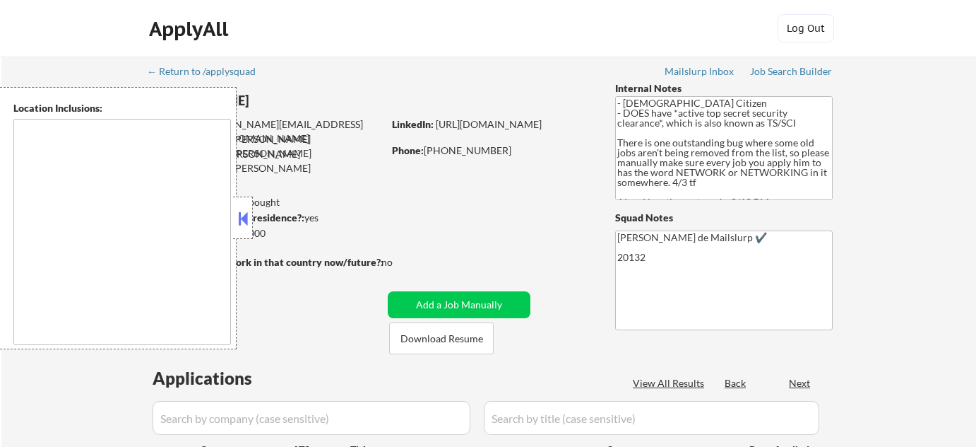
select select ""pending""
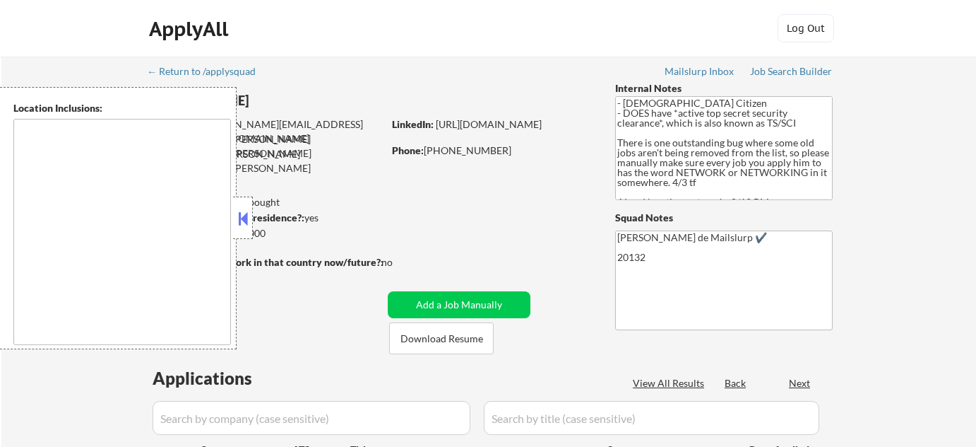
select select ""pending""
type textarea "[GEOGRAPHIC_DATA], [GEOGRAPHIC_DATA] [GEOGRAPHIC_DATA], [GEOGRAPHIC_DATA] [GEOG…"
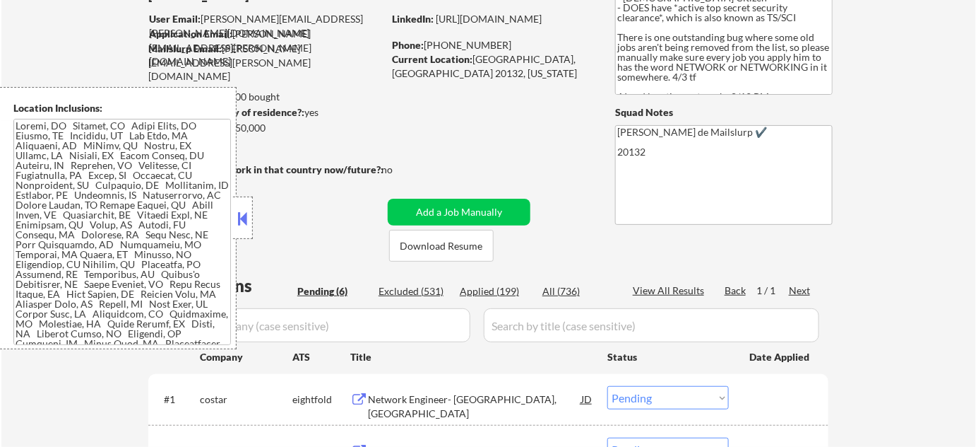
scroll to position [385, 0]
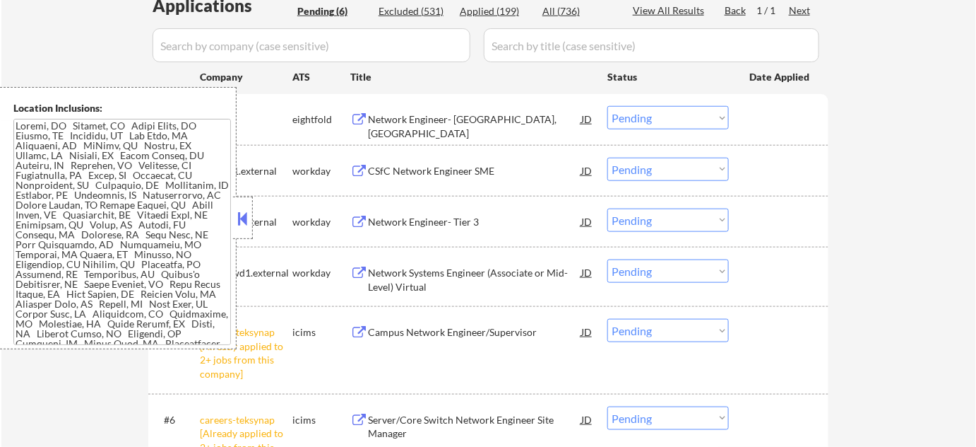
click at [241, 210] on button at bounding box center [243, 218] width 16 height 21
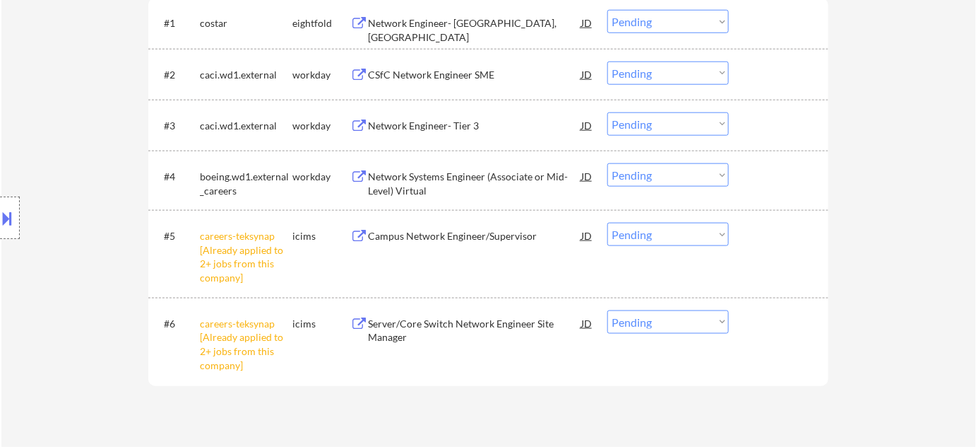
scroll to position [578, 0]
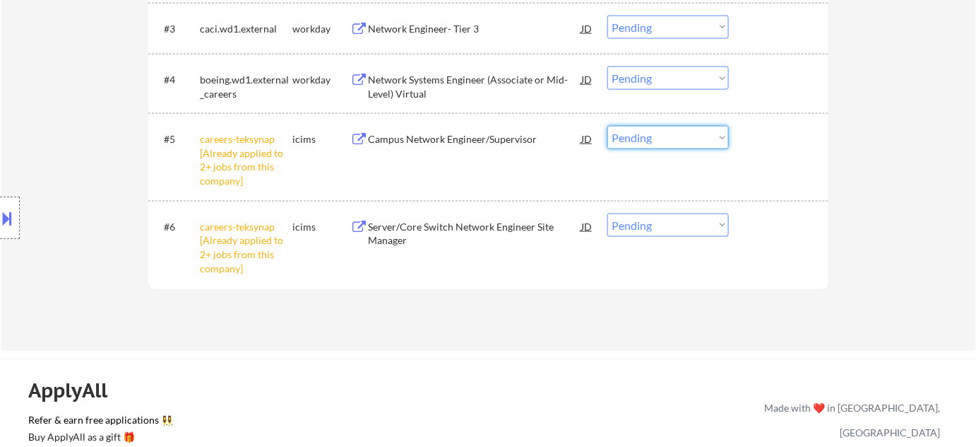
drag, startPoint x: 629, startPoint y: 135, endPoint x: 631, endPoint y: 146, distance: 10.8
click at [629, 135] on select "Choose an option... Pending Applied Excluded (Questions) Excluded (Expired) Exc…" at bounding box center [669, 137] width 122 height 23
click at [608, 126] on select "Choose an option... Pending Applied Excluded (Questions) Excluded (Expired) Exc…" at bounding box center [669, 137] width 122 height 23
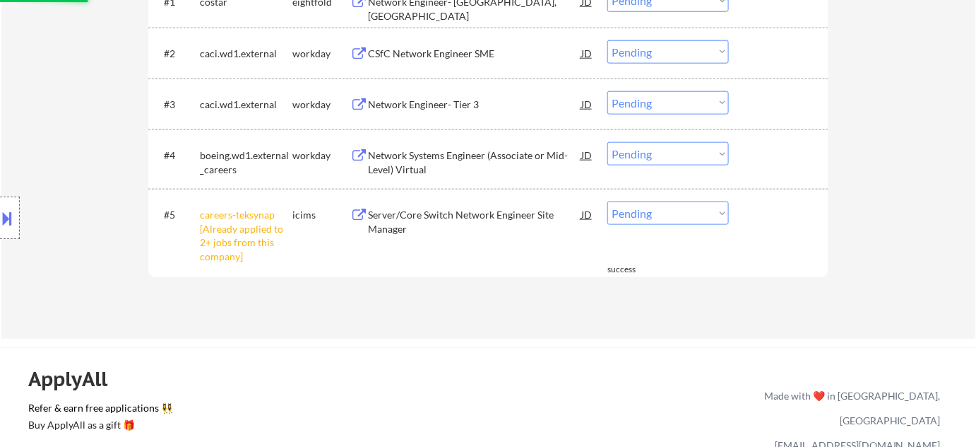
scroll to position [449, 0]
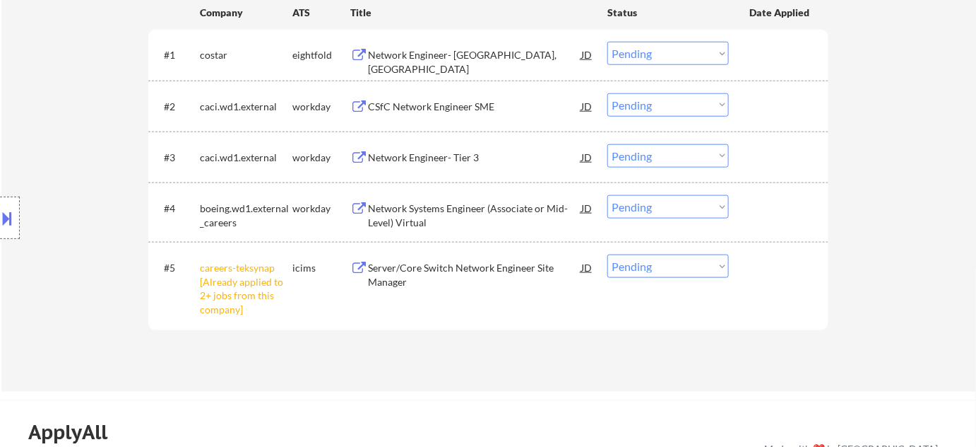
click at [648, 275] on select "Choose an option... Pending Applied Excluded (Questions) Excluded (Expired) Exc…" at bounding box center [669, 265] width 122 height 23
select select ""excluded__other_""
click at [608, 254] on select "Choose an option... Pending Applied Excluded (Questions) Excluded (Expired) Exc…" at bounding box center [669, 265] width 122 height 23
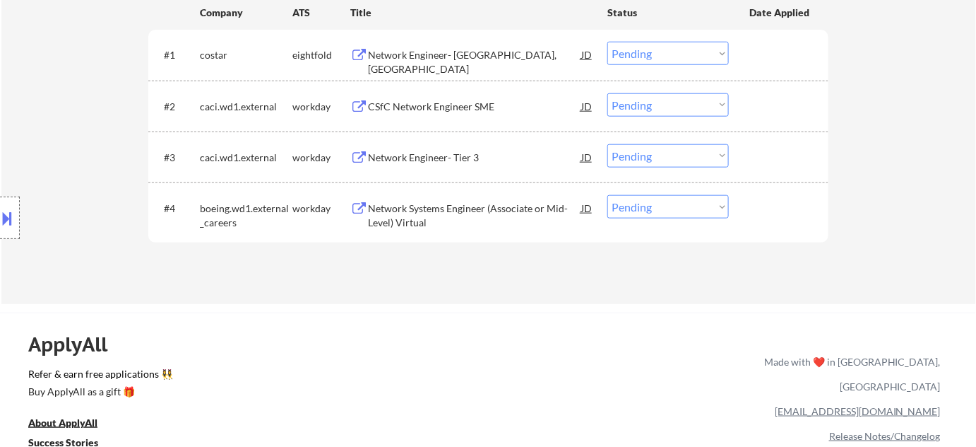
click at [459, 56] on div "Network Engineer- [GEOGRAPHIC_DATA], [GEOGRAPHIC_DATA]" at bounding box center [474, 62] width 213 height 28
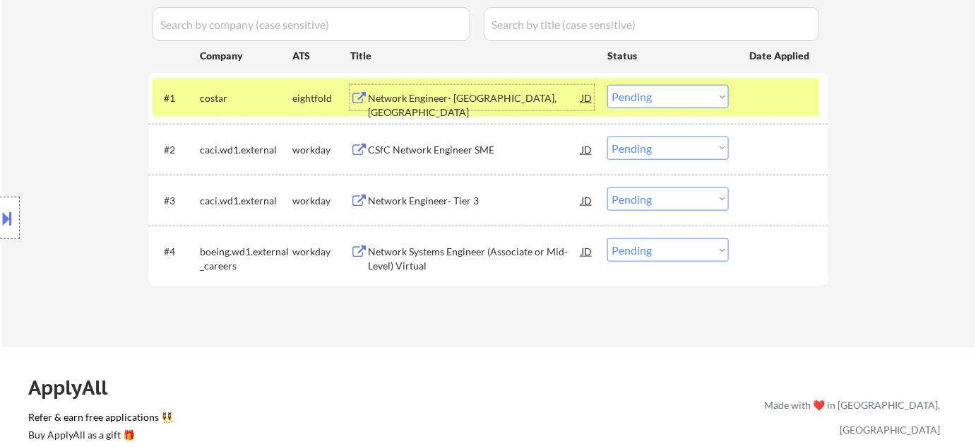
scroll to position [385, 0]
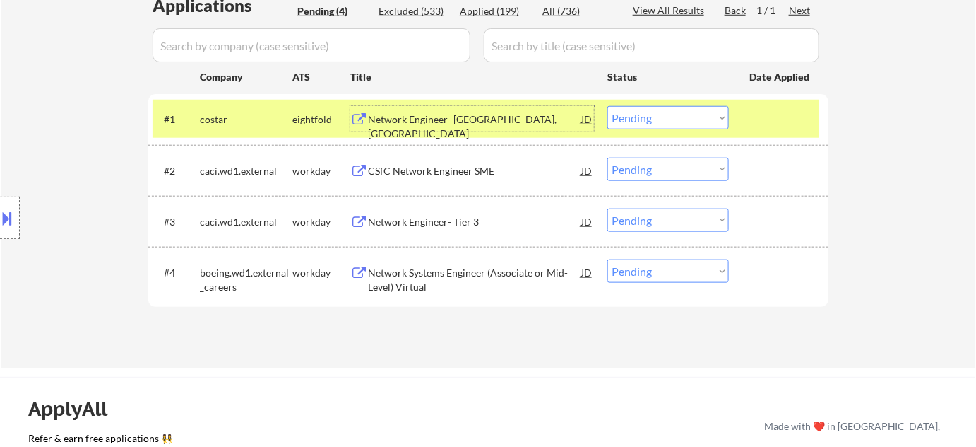
click at [491, 9] on div "Applied (199)" at bounding box center [495, 11] width 71 height 14
click at [430, 42] on input "input" at bounding box center [312, 45] width 318 height 34
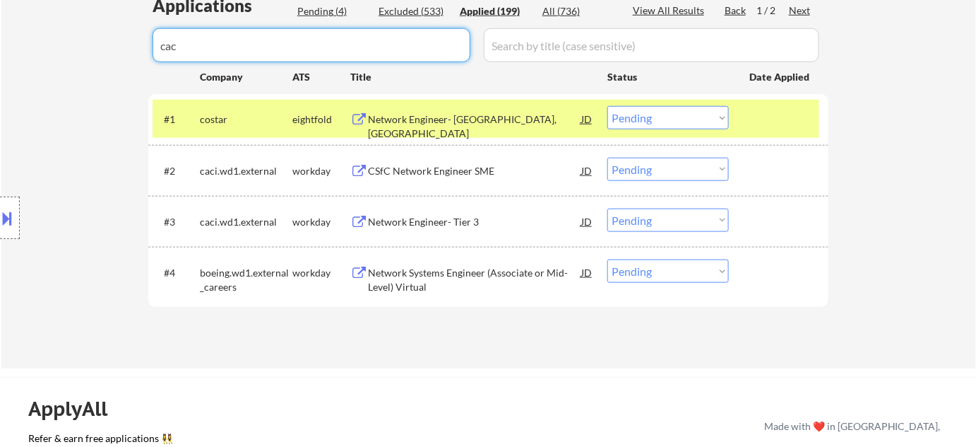
type input "caci"
select select ""applied""
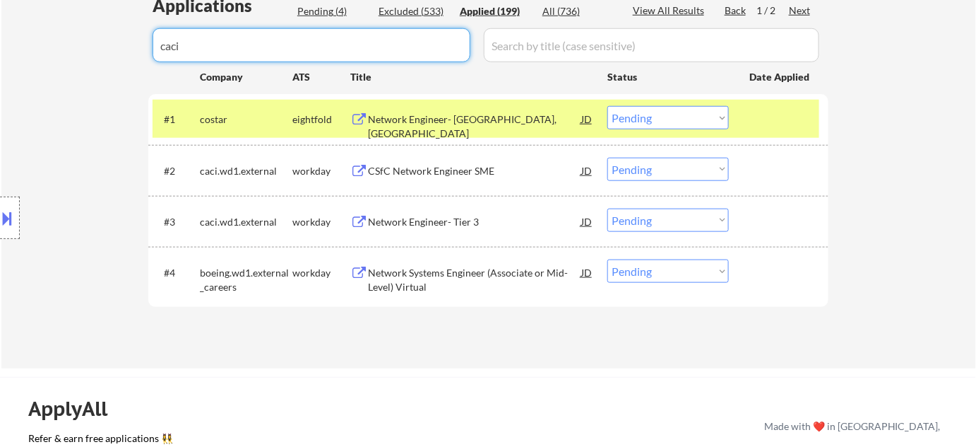
select select ""applied""
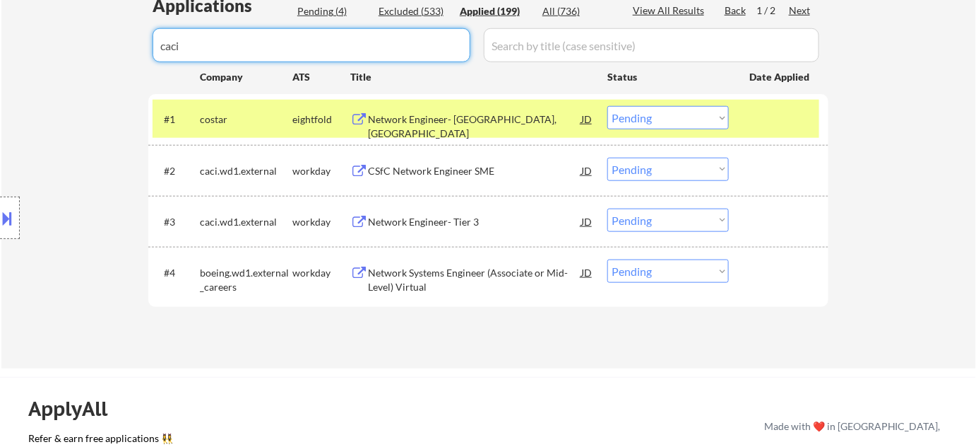
select select ""applied""
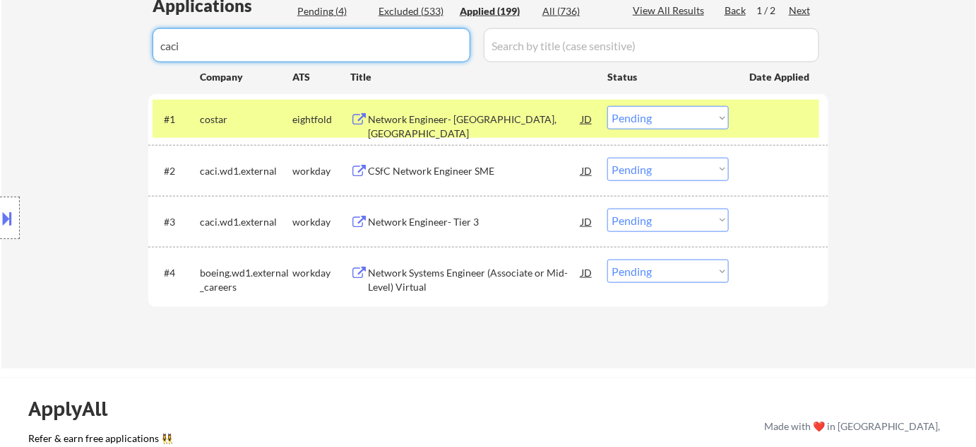
select select ""applied""
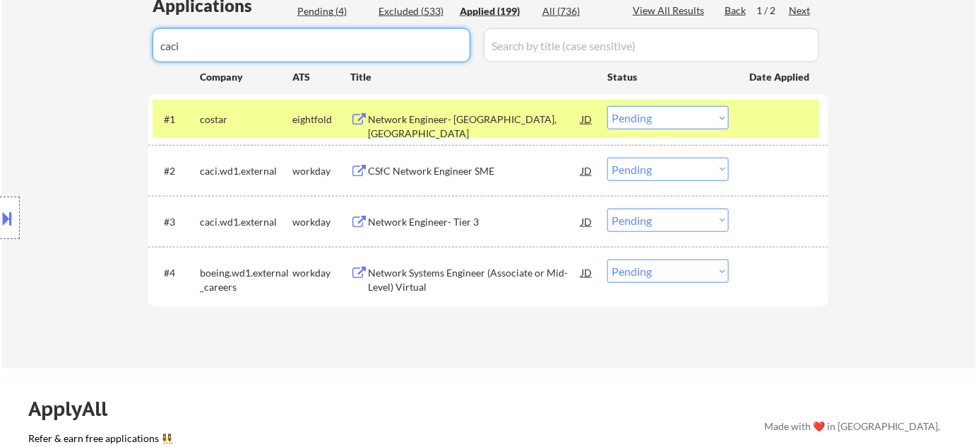
select select ""applied""
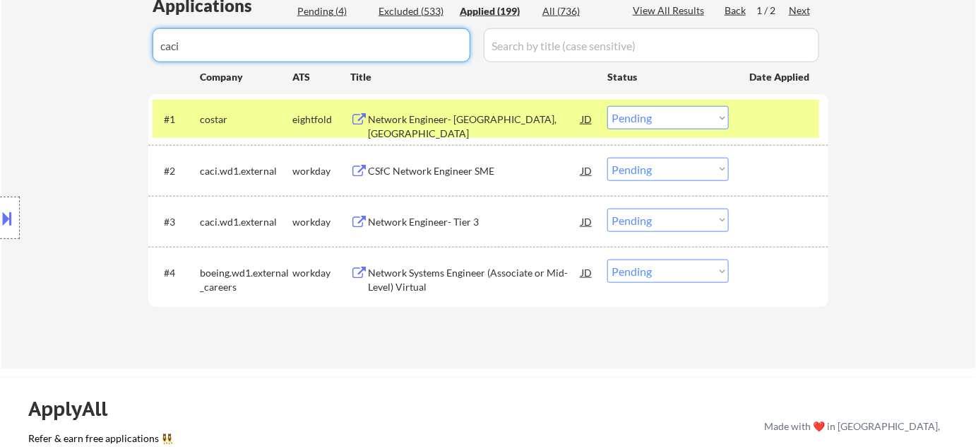
select select ""applied""
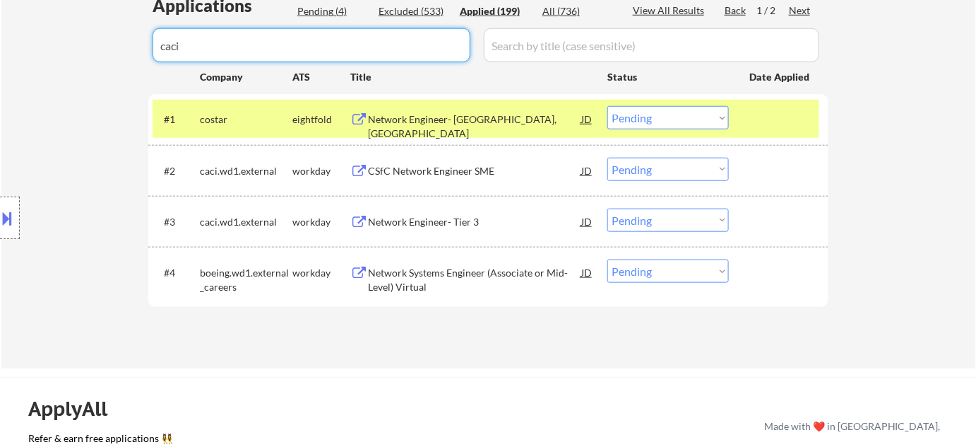
select select ""applied""
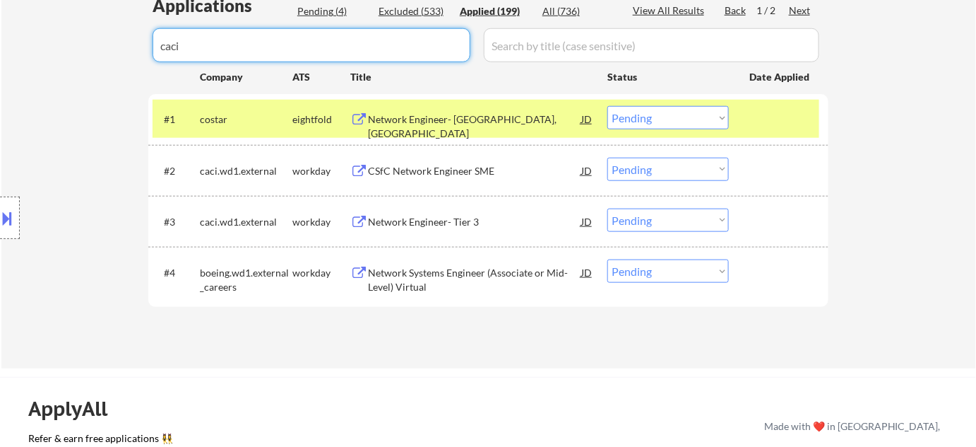
select select ""applied""
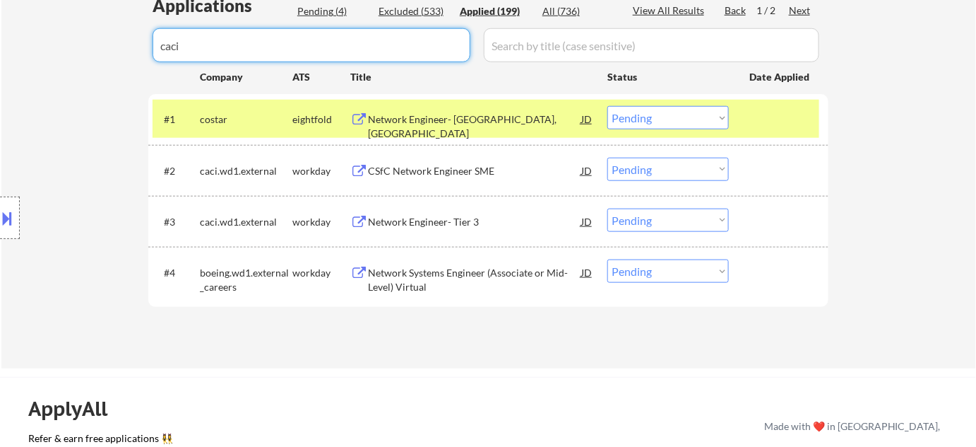
select select ""applied""
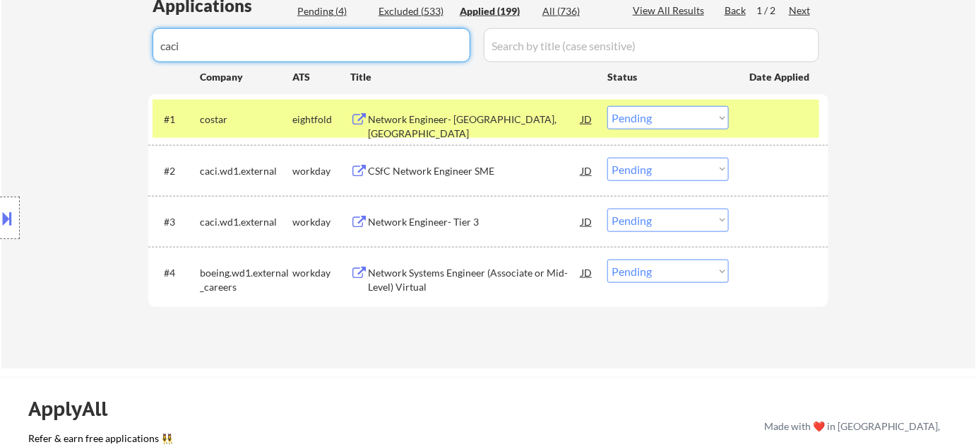
select select ""applied""
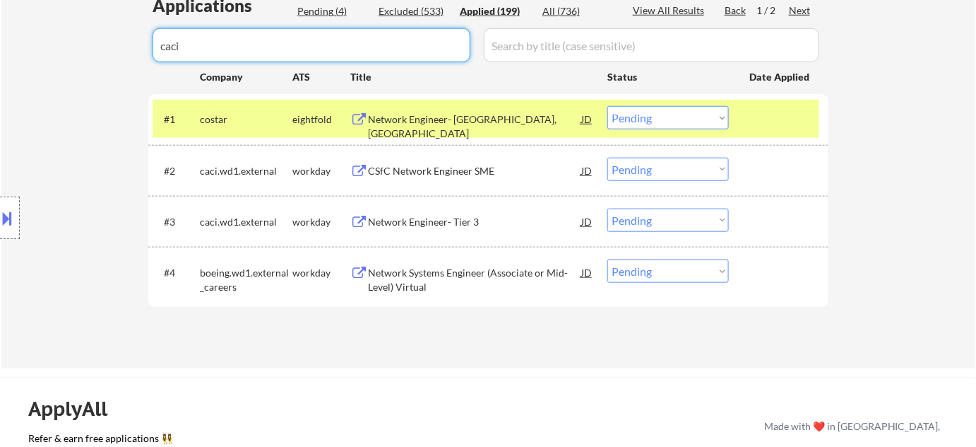
select select ""applied""
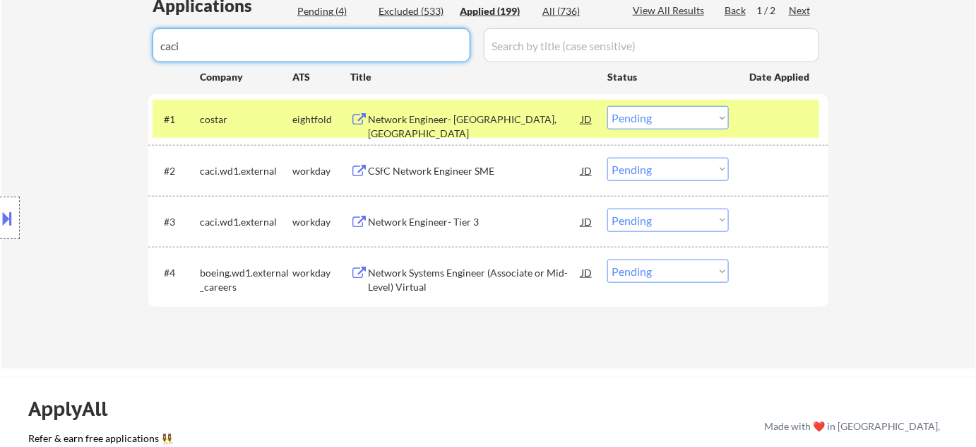
select select ""applied""
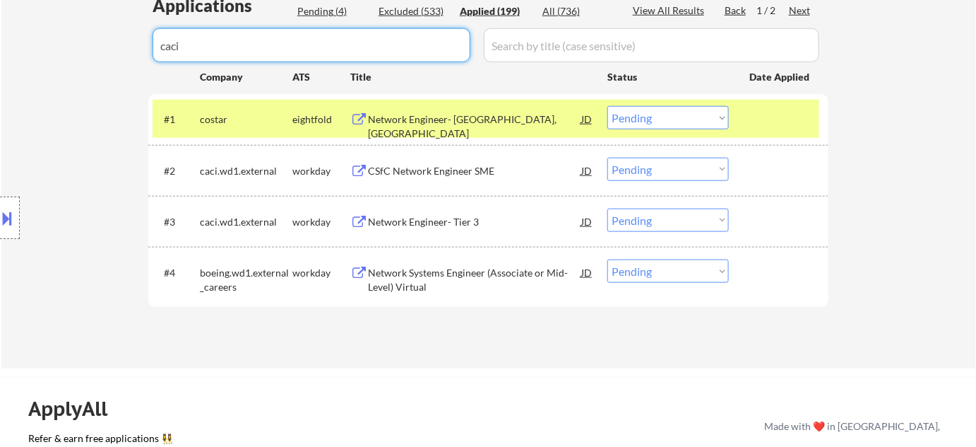
select select ""applied""
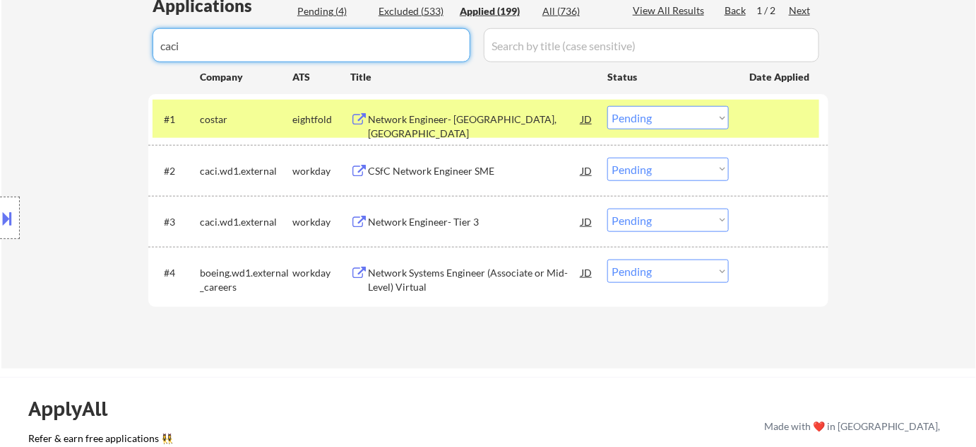
select select ""applied""
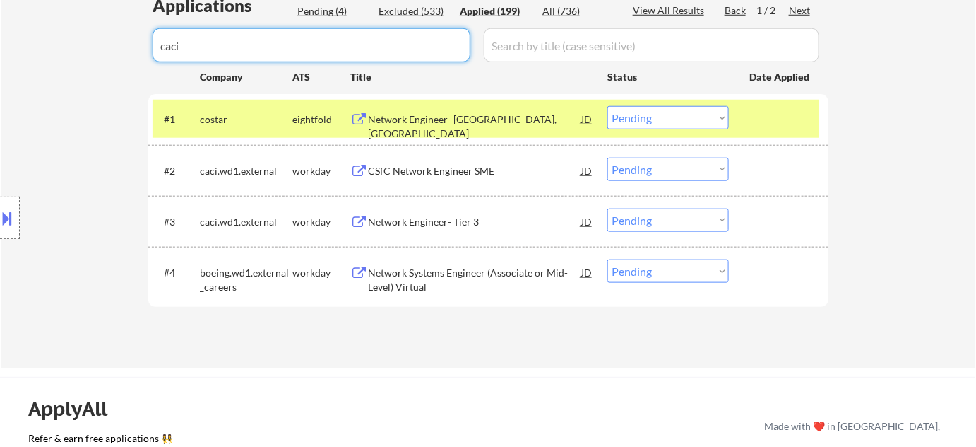
select select ""applied""
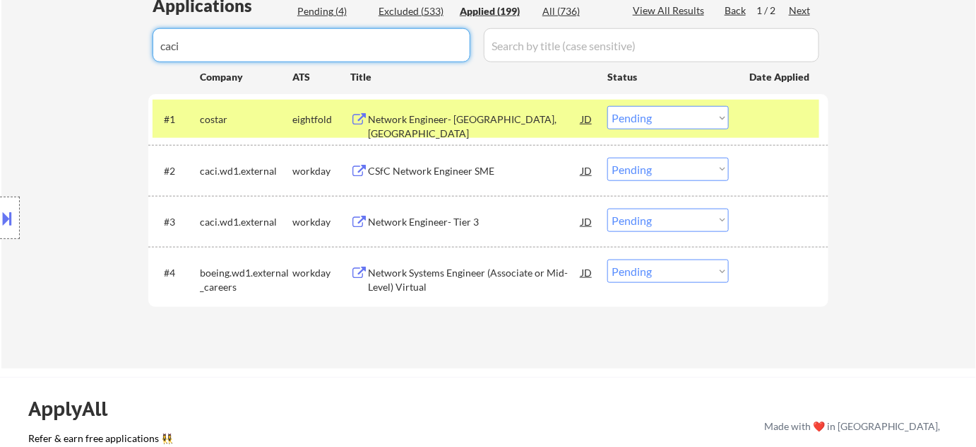
select select ""applied""
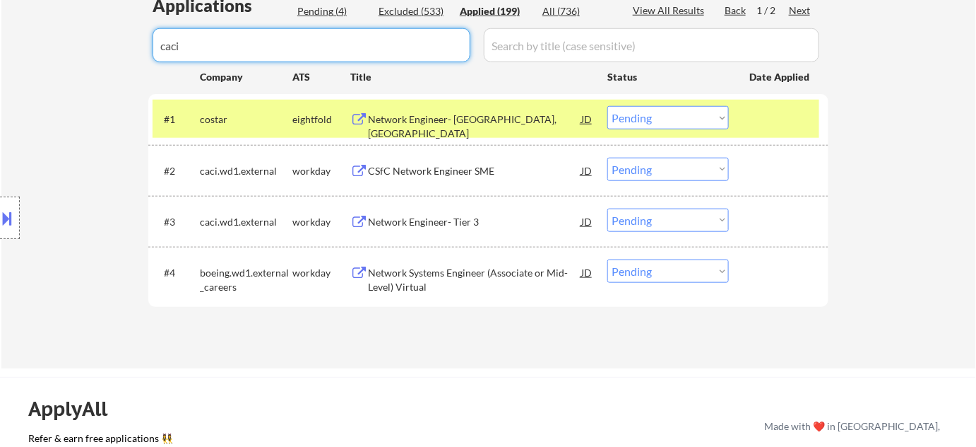
select select ""applied""
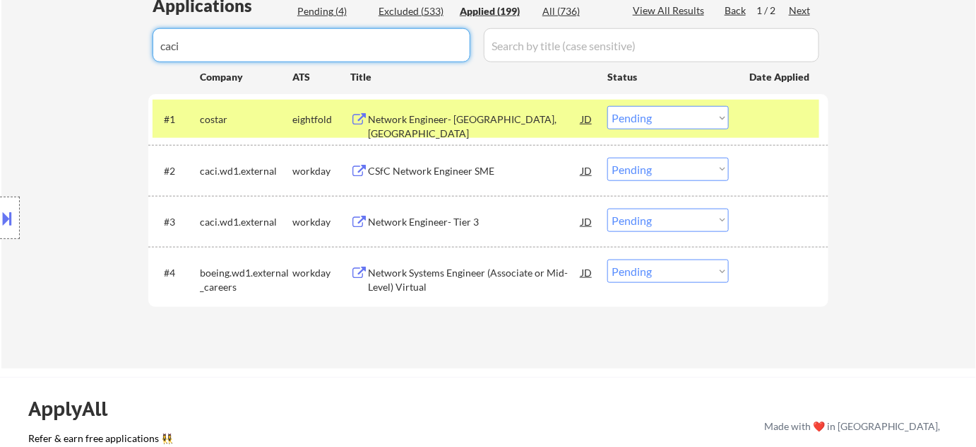
select select ""applied""
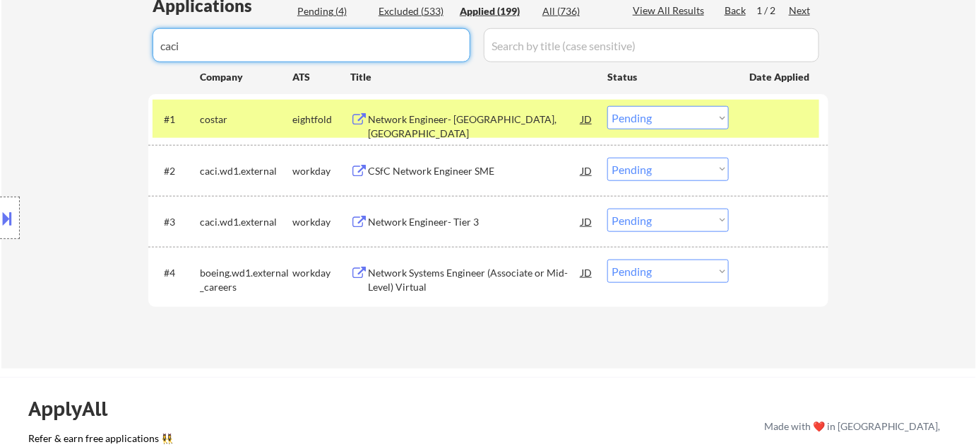
select select ""applied""
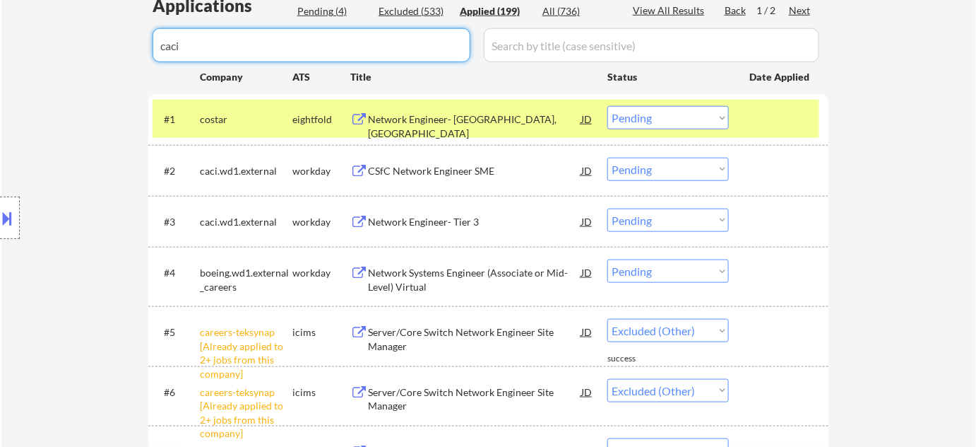
select select ""applied""
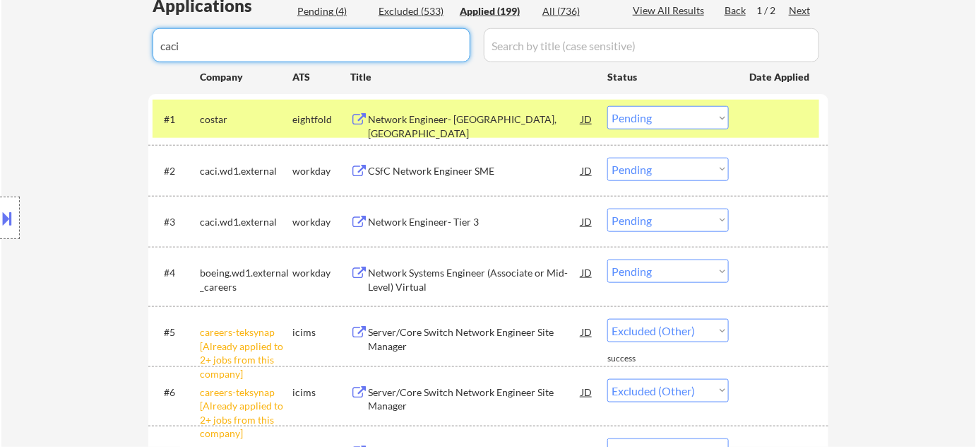
select select ""applied""
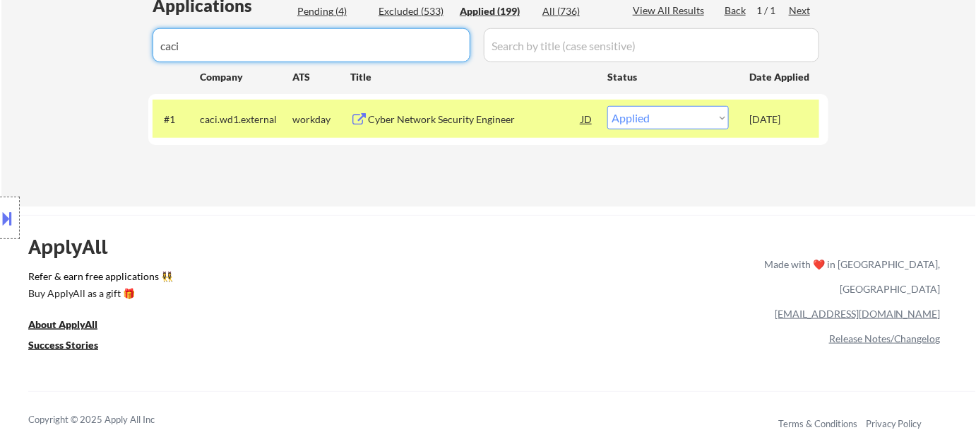
type input "caci"
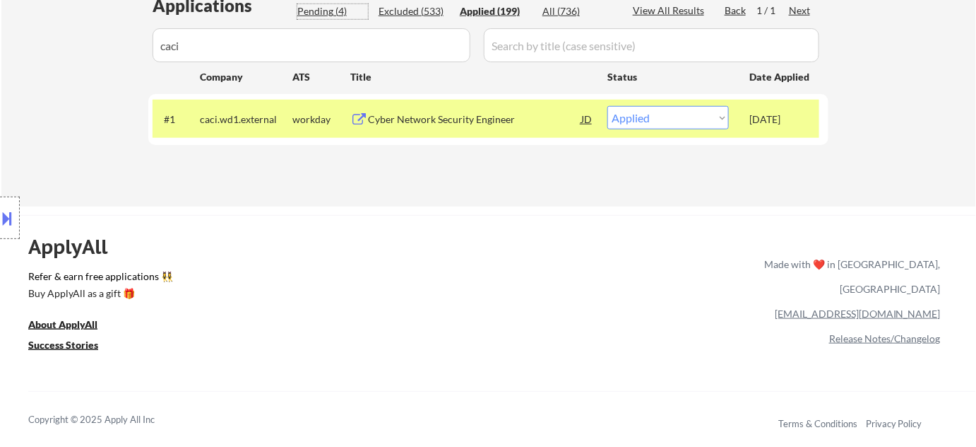
click at [350, 4] on div "Pending (4)" at bounding box center [332, 11] width 71 height 14
select select ""pending""
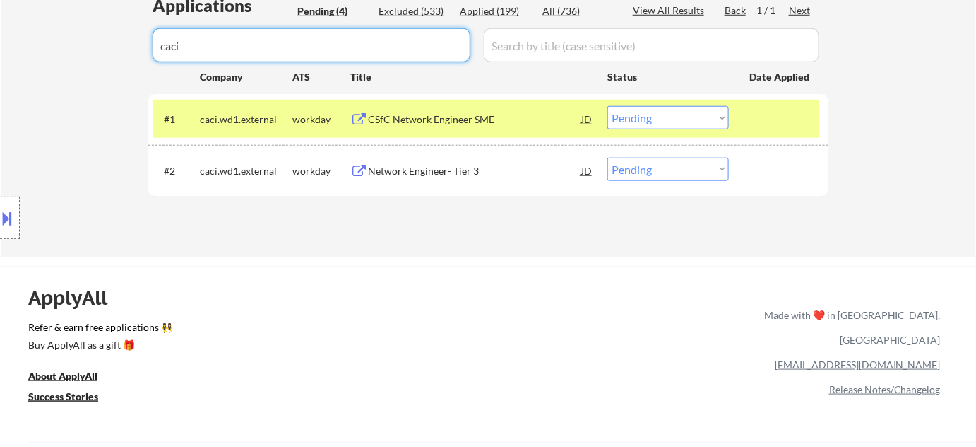
drag, startPoint x: 346, startPoint y: 52, endPoint x: 160, endPoint y: 50, distance: 185.8
click at [170, 52] on input "input" at bounding box center [312, 45] width 318 height 34
type input "ca"
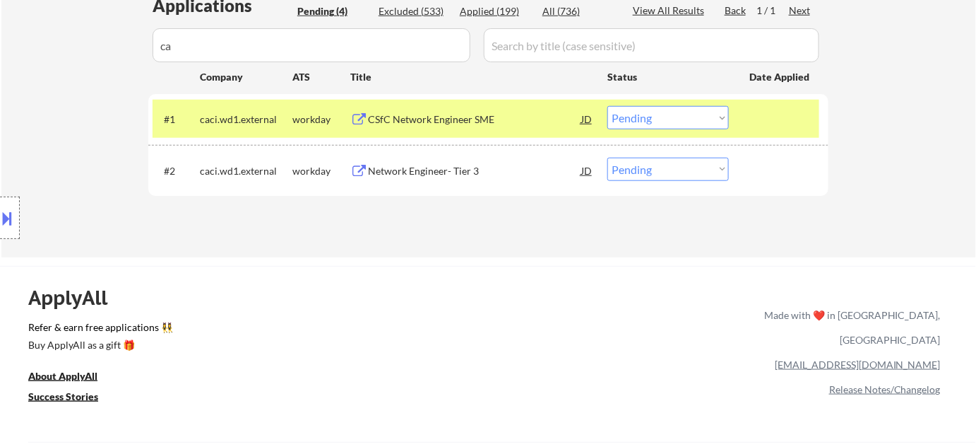
select select ""pending""
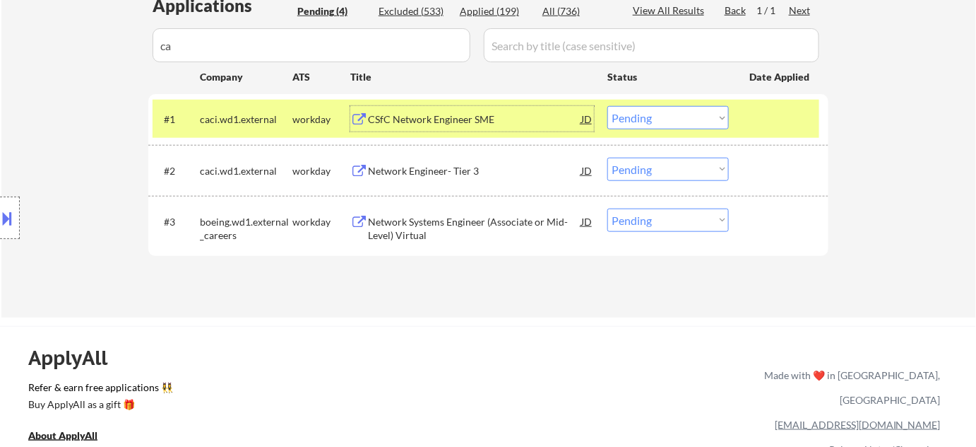
click at [447, 126] on div "CSfC Network Engineer SME" at bounding box center [474, 119] width 213 height 14
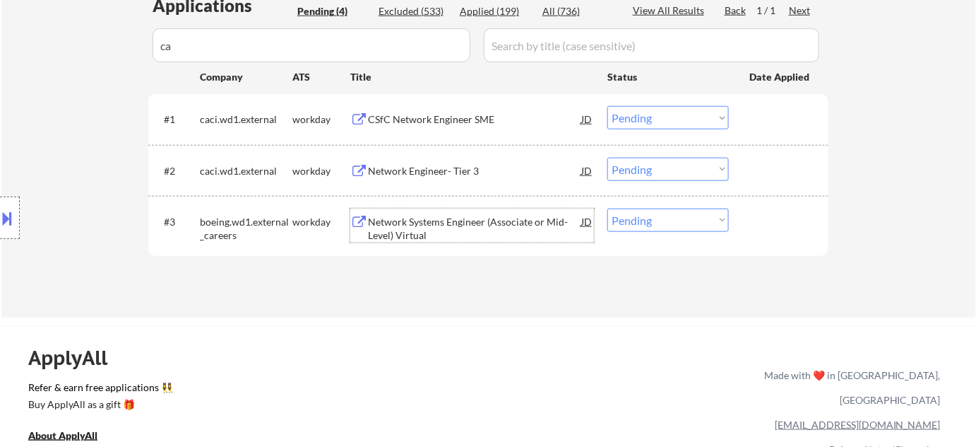
click at [415, 223] on div "Network Systems Engineer (Associate or Mid-Level) Virtual" at bounding box center [474, 229] width 213 height 28
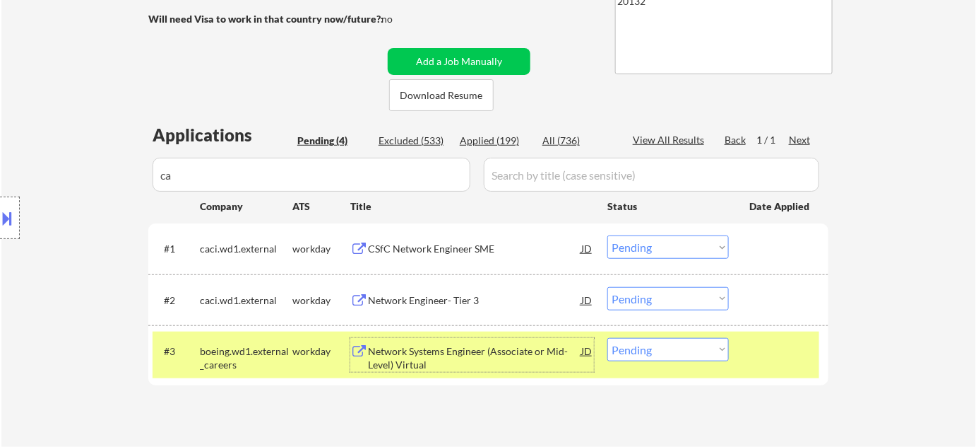
scroll to position [128, 0]
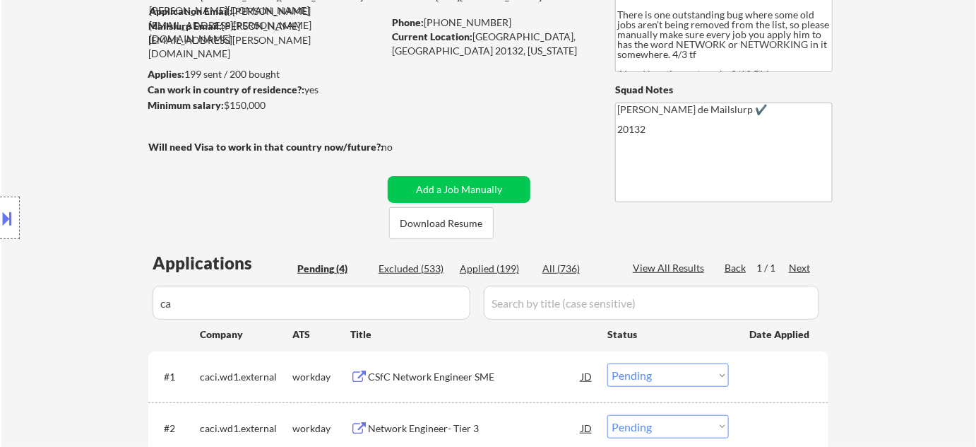
drag, startPoint x: 425, startPoint y: 268, endPoint x: 416, endPoint y: 278, distance: 13.5
click at [425, 269] on div "Excluded (533)" at bounding box center [414, 268] width 71 height 14
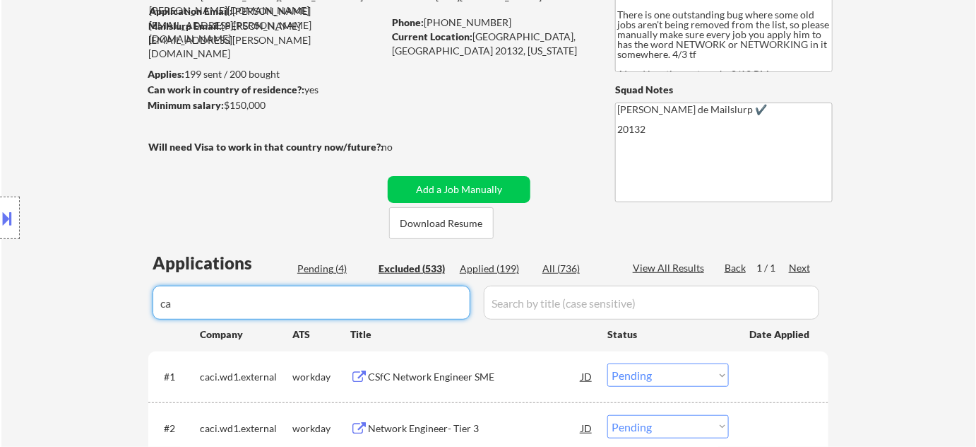
click at [400, 297] on input "input" at bounding box center [312, 302] width 318 height 34
drag, startPoint x: 320, startPoint y: 281, endPoint x: 183, endPoint y: 243, distance: 142.1
click at [192, 248] on body "← Return to /applysquad Mailslurp Inbox Job Search Builder Kristoffer Roberts U…" at bounding box center [488, 95] width 976 height 447
select select ""excluded__bad_match_""
select select ""excluded__salary_""
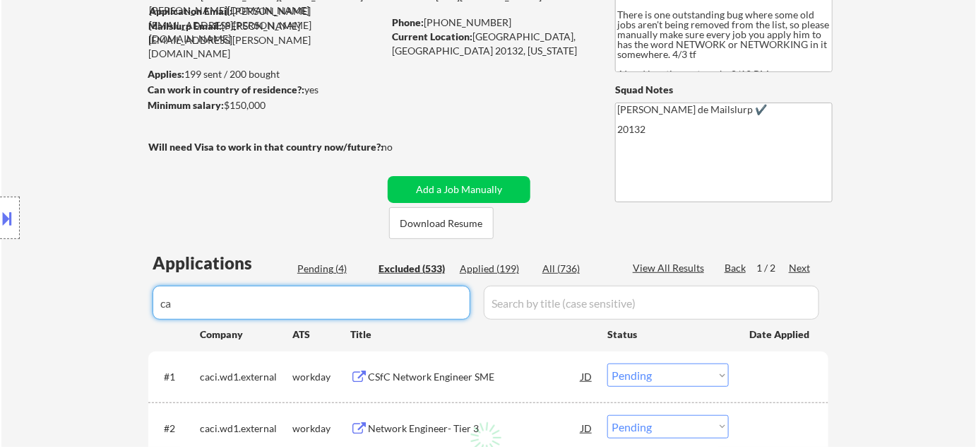
select select ""excluded__bad_match_""
select select ""excluded__other_""
select select ""excluded__location_""
select select ""excluded__bad_match_""
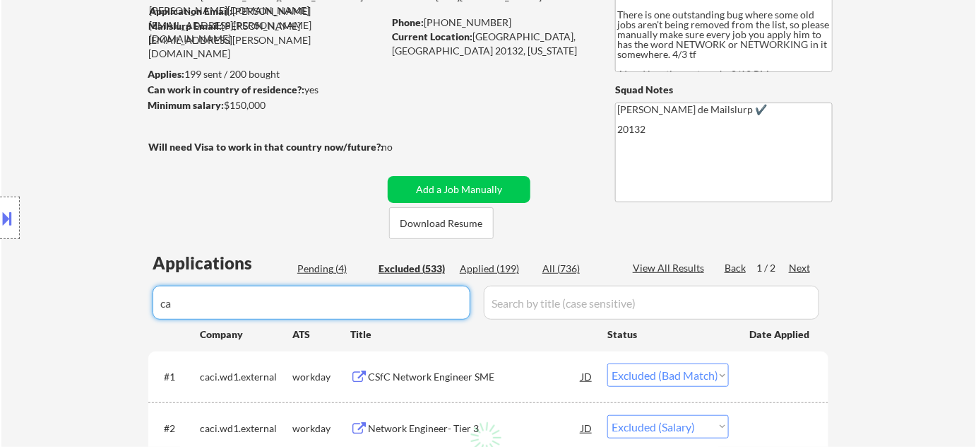
select select ""excluded""
select select ""excluded__blocklist_""
select select ""excluded__salary_""
select select ""excluded""
select select ""excluded__bad_match_""
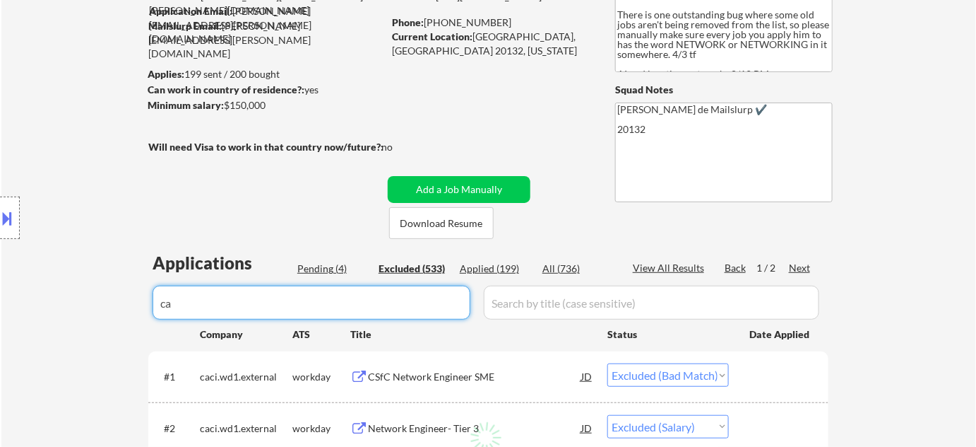
select select ""excluded__bad_match_""
select select ""excluded__salary_""
select select ""excluded__location_""
select select ""excluded__salary_""
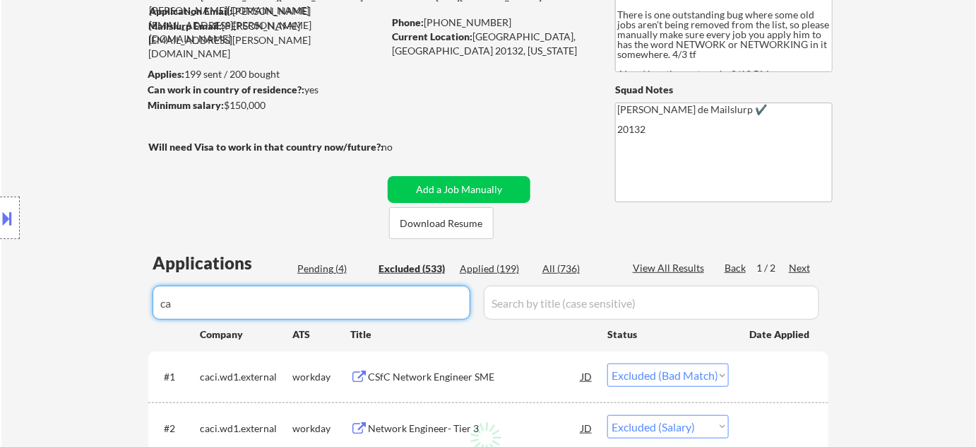
select select ""excluded__expired_""
select select ""excluded__location_""
select select ""excluded__bad_match_""
select select ""excluded__other_""
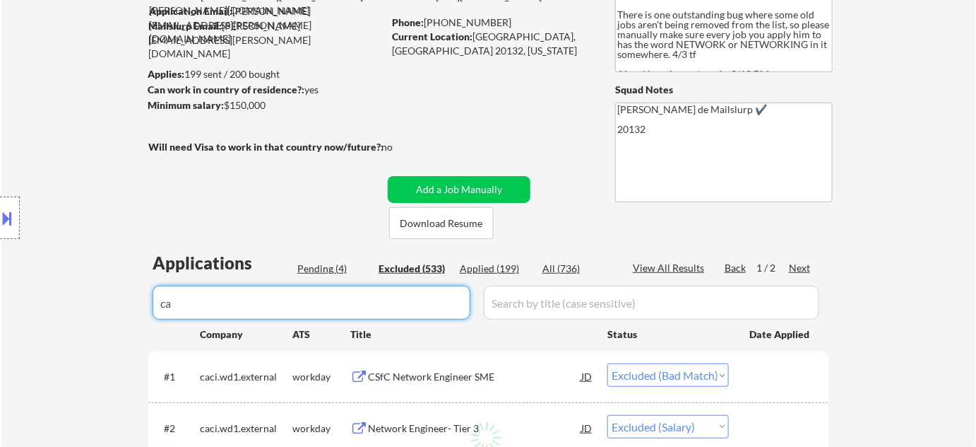
select select ""excluded__bad_match_""
select select ""excluded__blocklist_""
select select ""excluded__salary_""
select select ""excluded__bad_match_""
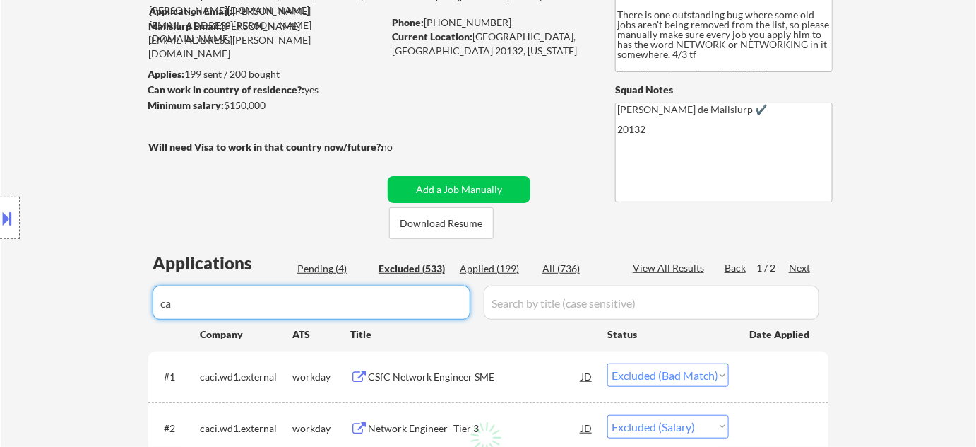
select select ""excluded__salary_""
select select ""excluded__other_""
select select ""excluded__location_""
select select ""excluded__bad_match_""
select select ""excluded__other_""
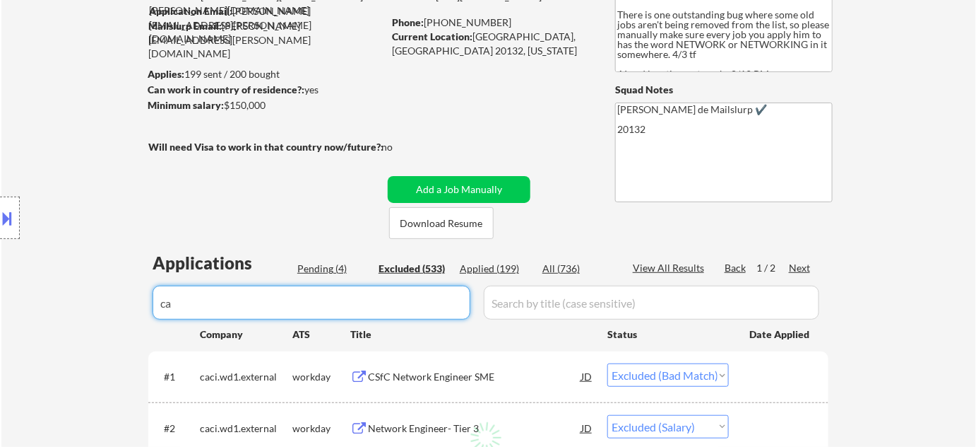
select select ""excluded__location_""
select select ""excluded__blocklist_""
select select ""excluded__bad_match_""
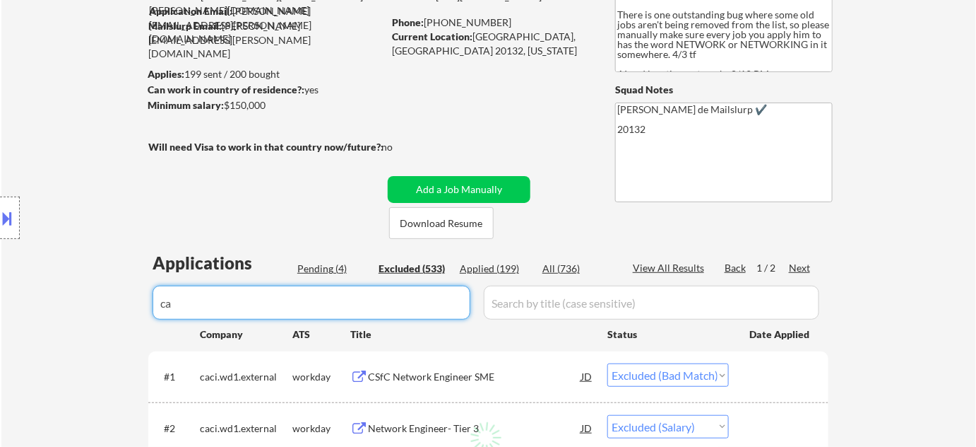
select select ""excluded__location_""
select select ""excluded__bad_match_""
select select ""excluded__location_""
select select ""excluded__expired_""
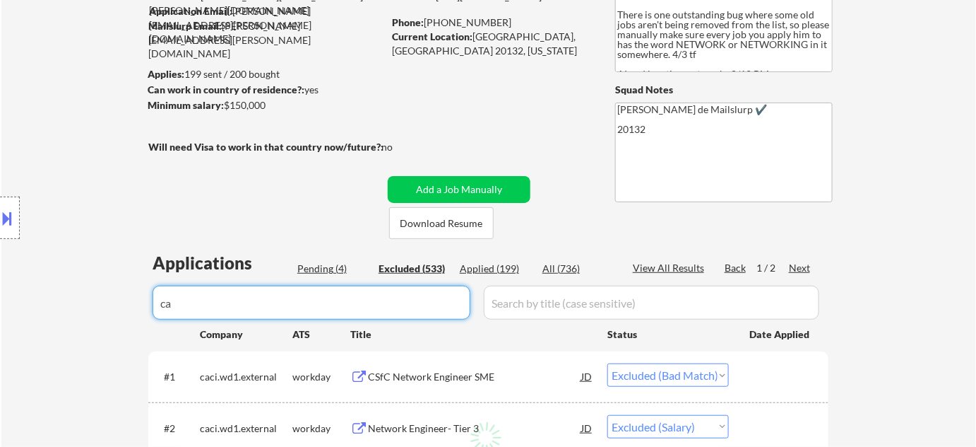
select select ""excluded__bad_match_""
select select ""excluded__expired_""
select select ""excluded__salary_""
select select ""excluded__bad_match_""
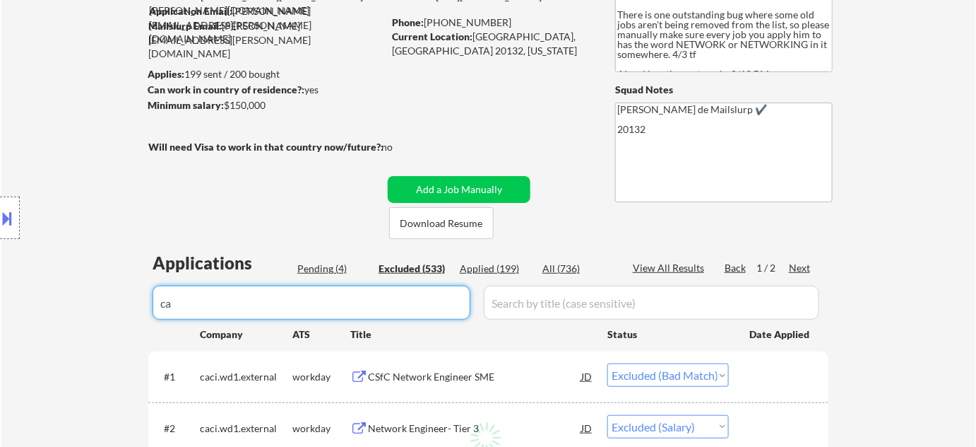
select select ""excluded__location_""
select select ""excluded__bad_match_""
select select ""excluded__blocklist_""
select select ""excluded__other_""
select select ""excluded__bad_match_""
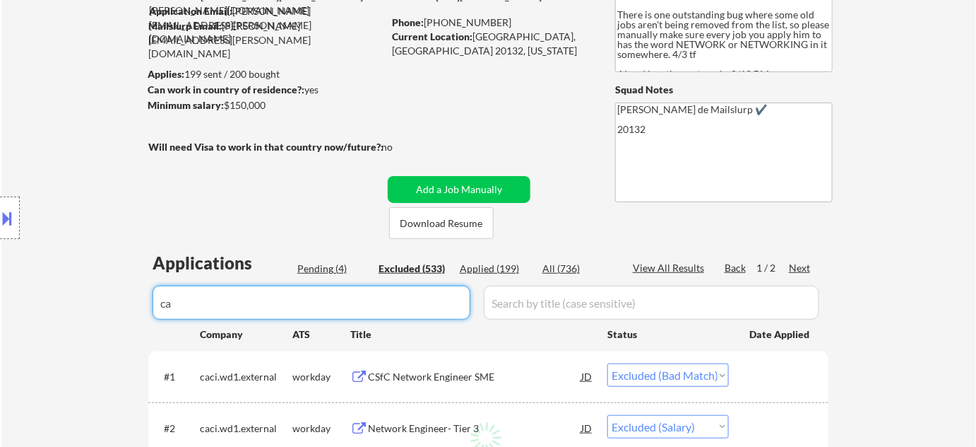
select select ""excluded__bad_match_""
select select ""excluded__blocklist_""
select select ""excluded__bad_match_""
select select ""excluded__salary_""
select select ""excluded""
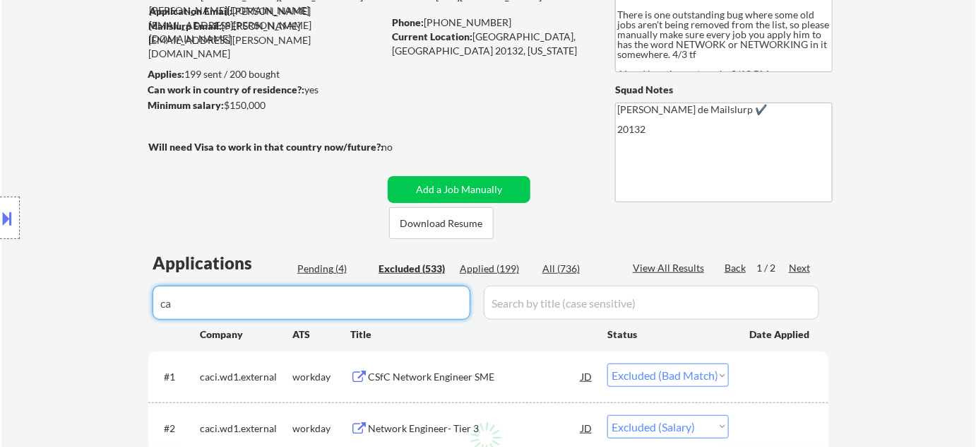
select select ""excluded__bad_match_""
select select ""excluded""
select select ""excluded__blocklist_""
select select ""excluded__bad_match_""
select select ""excluded__location_""
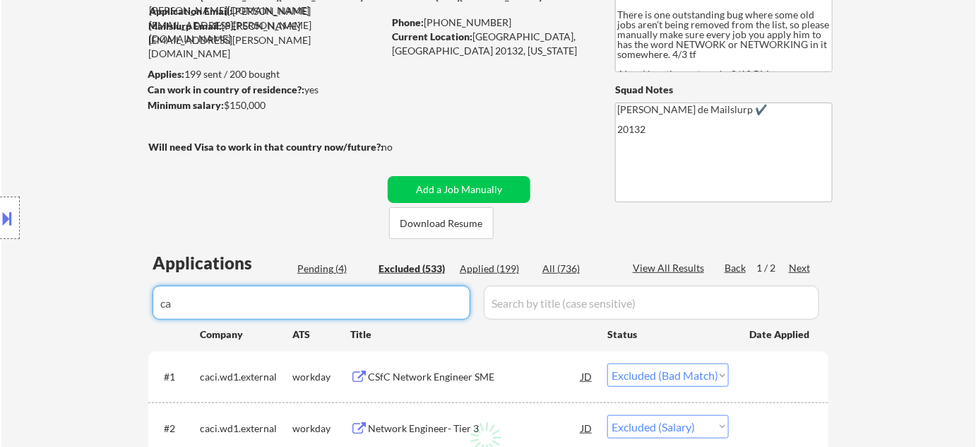
select select ""excluded__expired_""
select select ""excluded__bad_match_""
select select ""excluded__expired_""
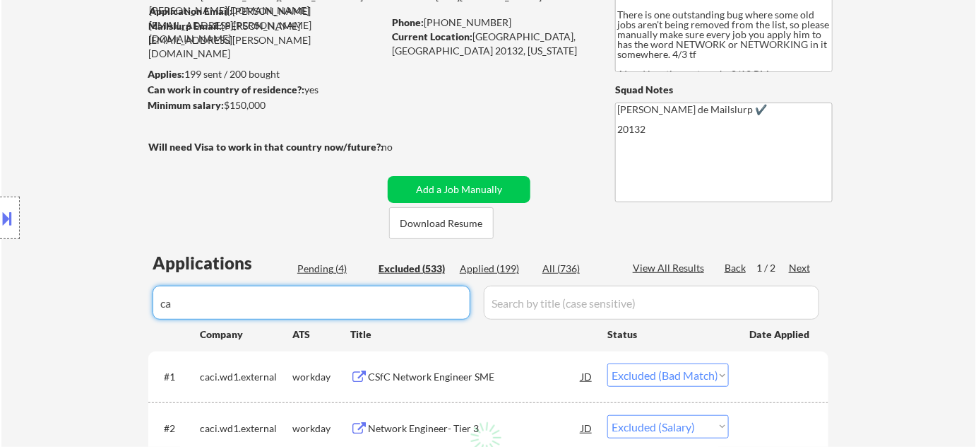
select select ""excluded""
select select ""excluded__blocklist_""
select select ""excluded__bad_match_""
select select ""excluded__salary_""
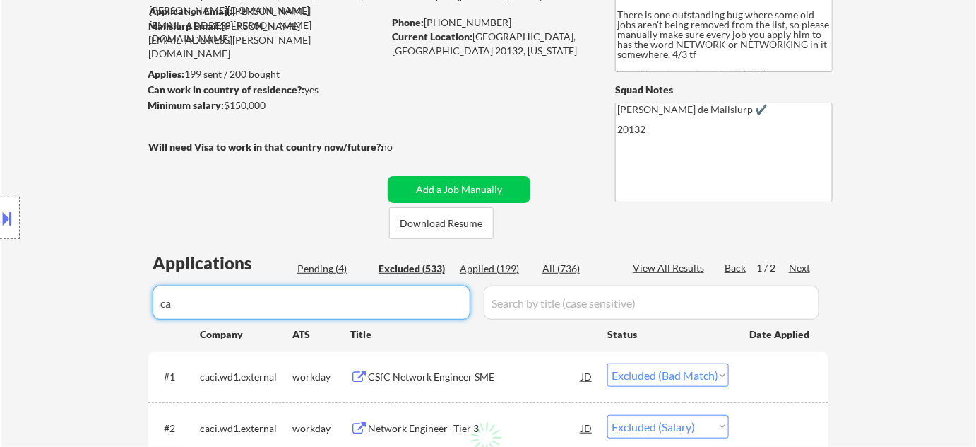
select select ""excluded""
select select ""excluded__location_""
select select ""excluded__salary_""
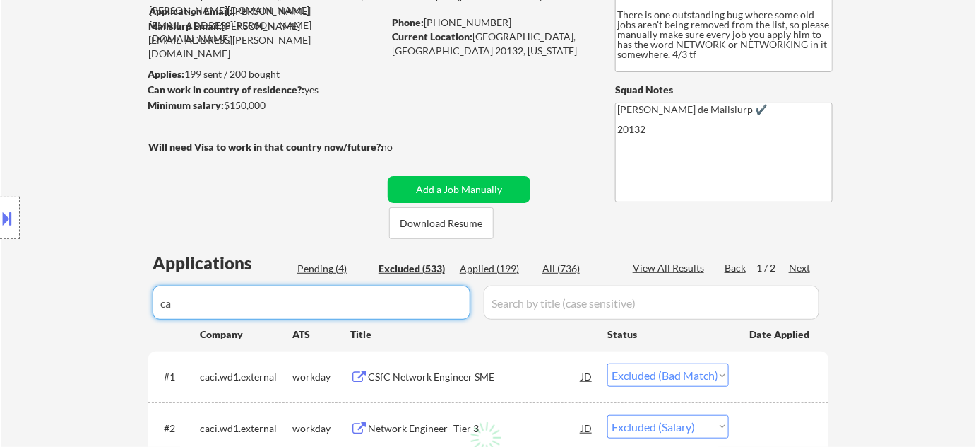
select select ""excluded__salary_""
select select ""excluded__expired_""
select select ""excluded__blocklist_""
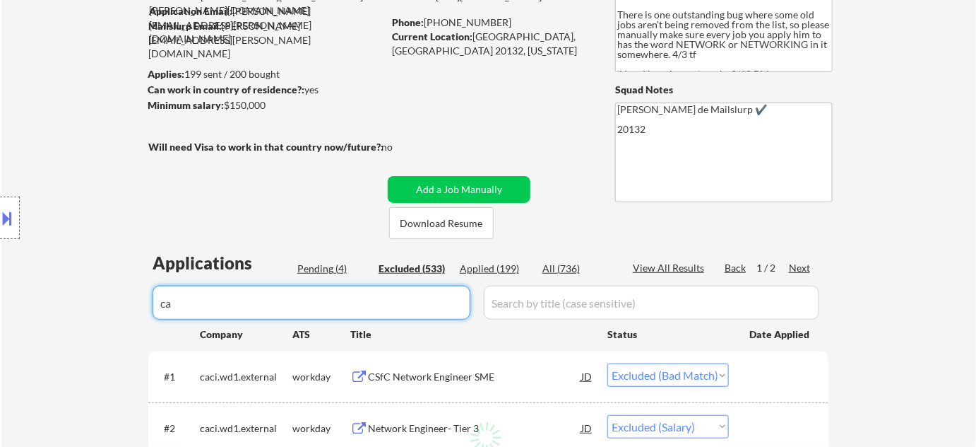
select select ""excluded__other_""
select select ""excluded""
select select ""excluded__other_""
select select ""excluded__expired_""
drag, startPoint x: 414, startPoint y: 308, endPoint x: 150, endPoint y: 246, distance: 271.5
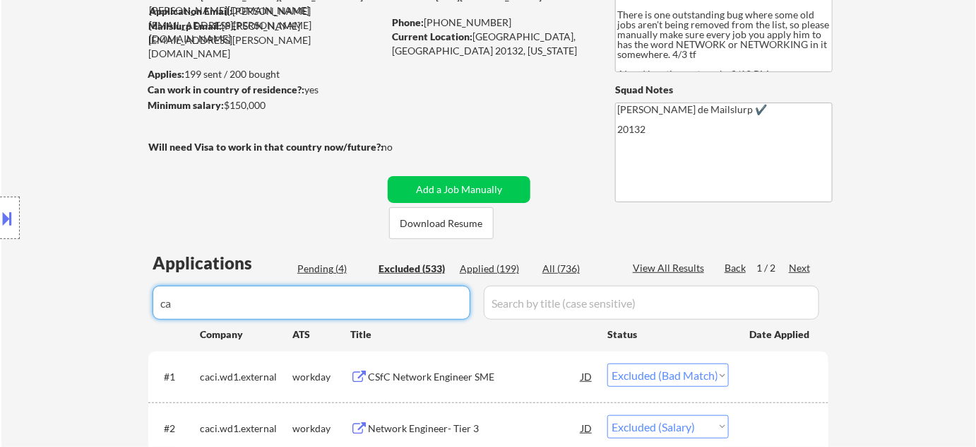
click at [150, 246] on body "← Return to /applysquad Mailslurp Inbox Job Search Builder Kristoffer Roberts U…" at bounding box center [488, 95] width 976 height 447
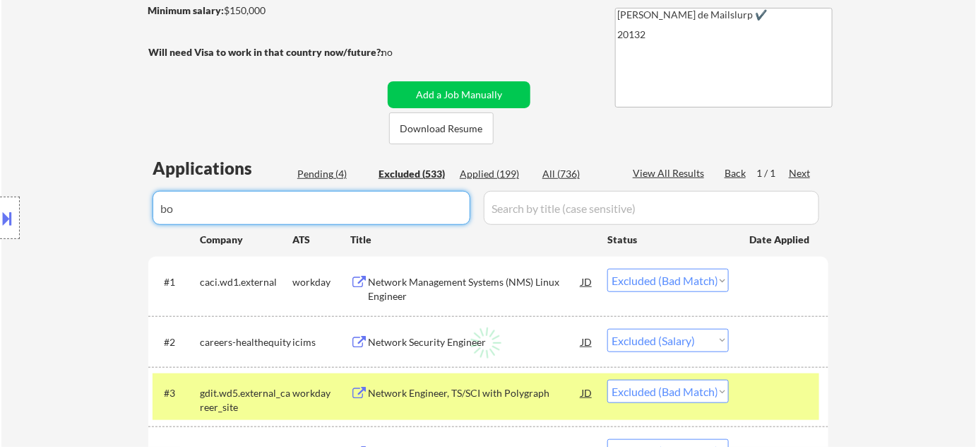
scroll to position [321, 0]
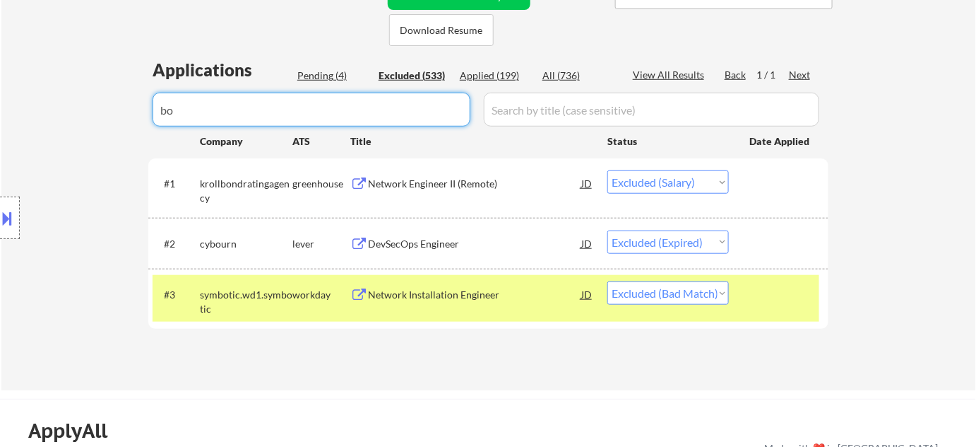
click at [504, 78] on div "Applied (199)" at bounding box center [495, 76] width 71 height 14
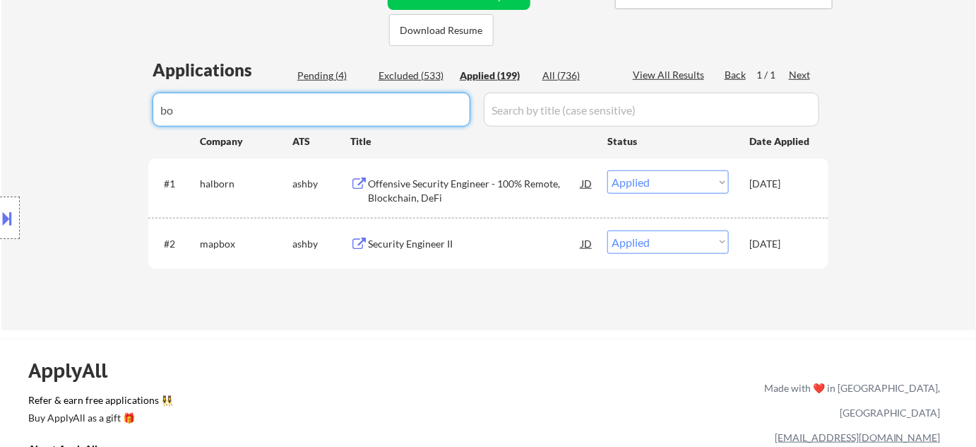
drag, startPoint x: 236, startPoint y: 114, endPoint x: 49, endPoint y: 112, distance: 187.3
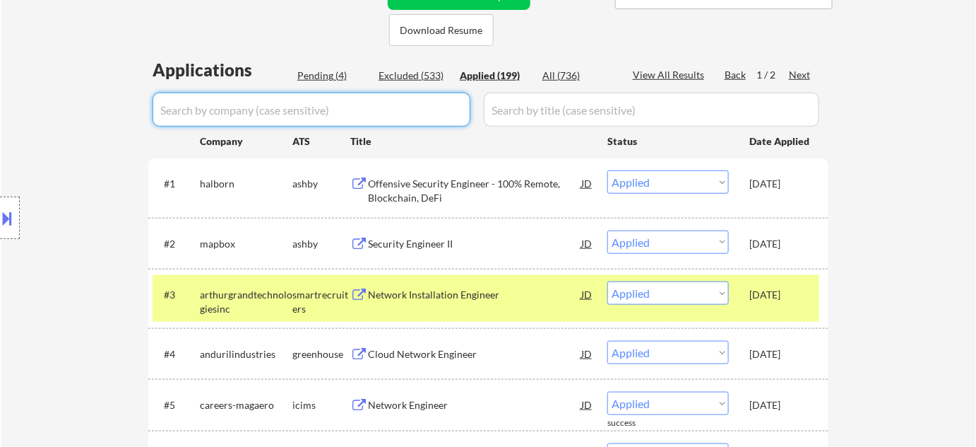
click at [341, 76] on div "Pending (4)" at bounding box center [332, 76] width 71 height 14
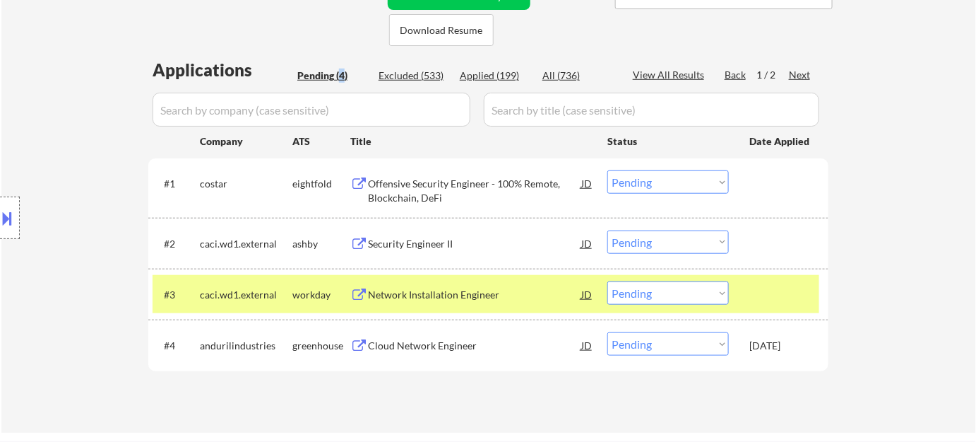
click at [341, 76] on div "Pending (4)" at bounding box center [332, 76] width 71 height 14
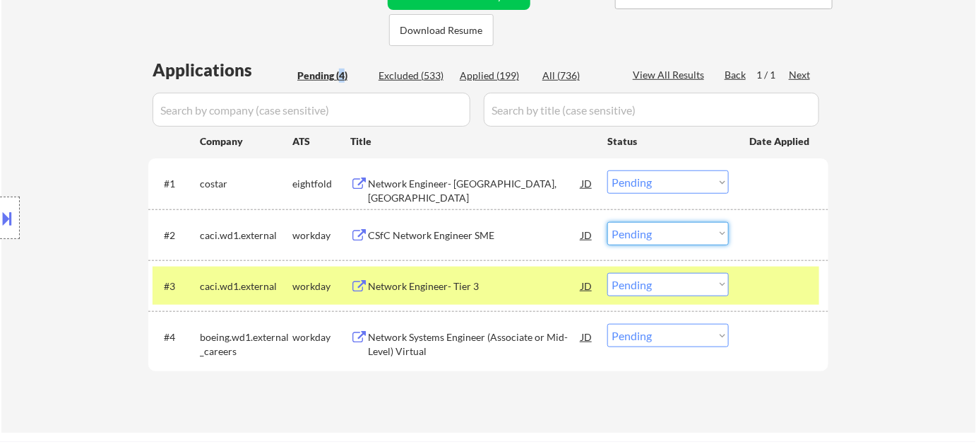
drag, startPoint x: 614, startPoint y: 231, endPoint x: 619, endPoint y: 242, distance: 12.3
click at [614, 231] on select "Choose an option... Pending Applied Excluded (Questions) Excluded (Expired) Exc…" at bounding box center [669, 233] width 122 height 23
click at [608, 222] on select "Choose an option... Pending Applied Excluded (Questions) Excluded (Expired) Exc…" at bounding box center [669, 233] width 122 height 23
click at [458, 285] on div "Network Engineer- Tier 3" at bounding box center [474, 286] width 213 height 14
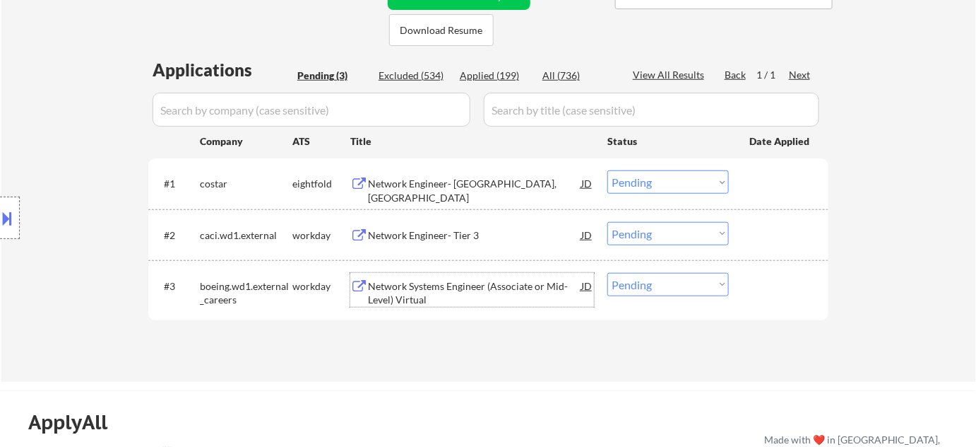
click at [6, 214] on button at bounding box center [8, 217] width 16 height 23
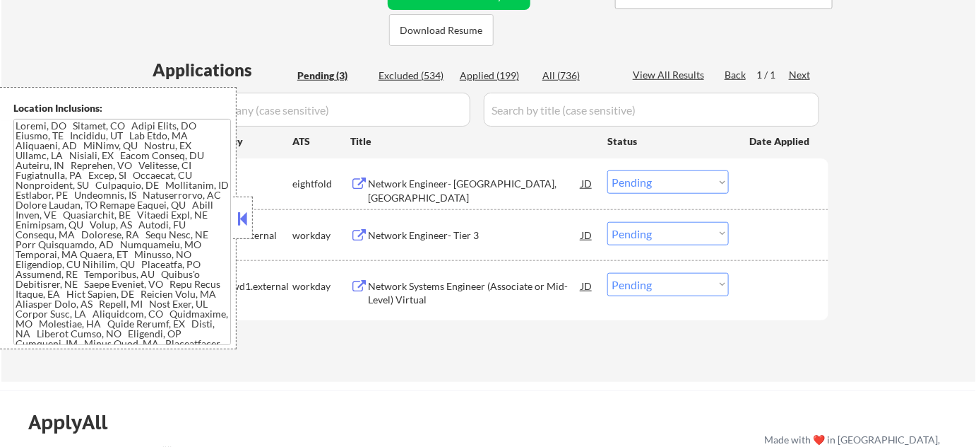
click at [482, 69] on div "Applied (199)" at bounding box center [495, 76] width 71 height 14
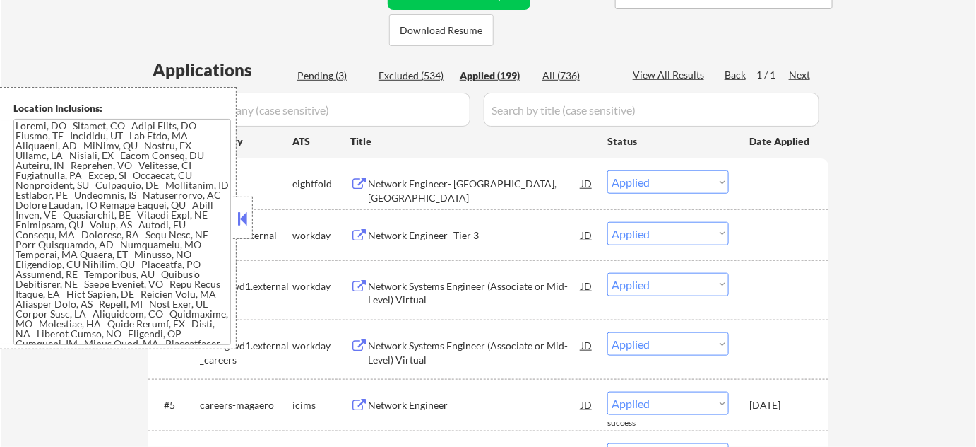
click at [243, 208] on button at bounding box center [243, 218] width 16 height 21
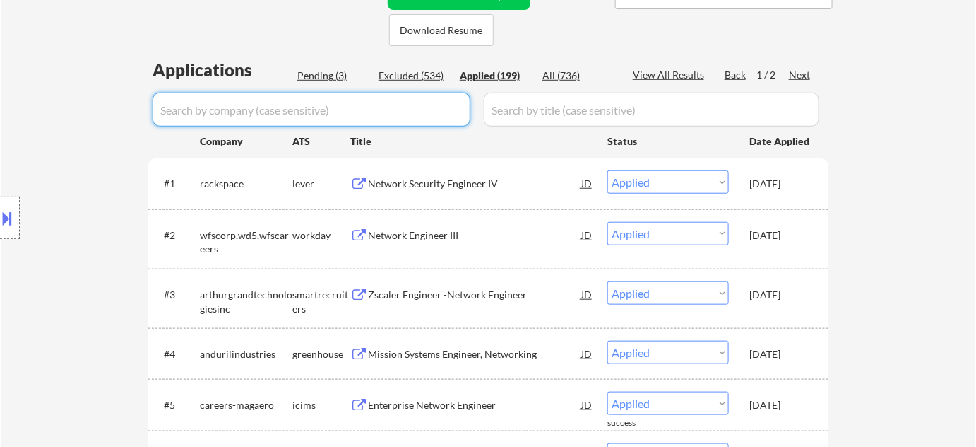
click at [273, 110] on input "input" at bounding box center [312, 110] width 318 height 34
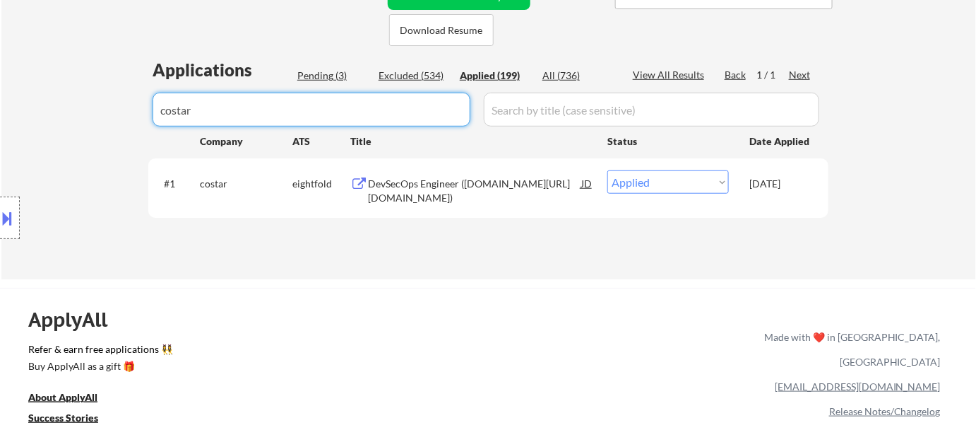
drag, startPoint x: 271, startPoint y: 116, endPoint x: 148, endPoint y: 105, distance: 123.5
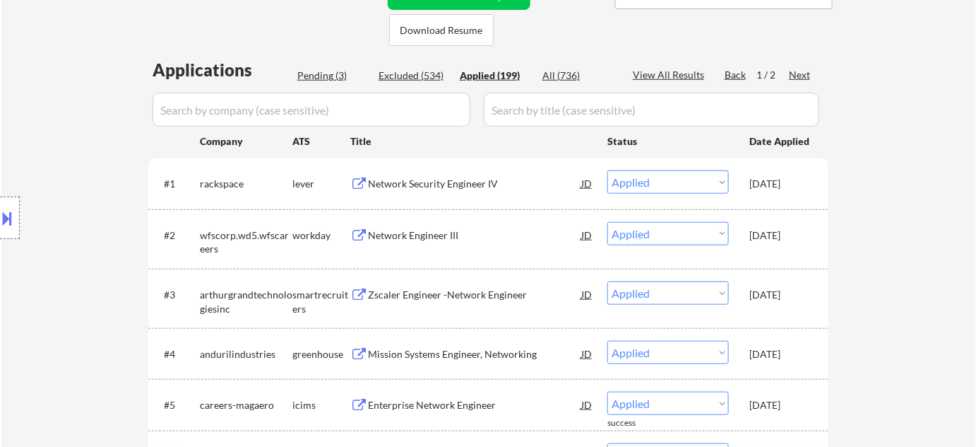
click at [323, 71] on div "Pending (3)" at bounding box center [332, 76] width 71 height 14
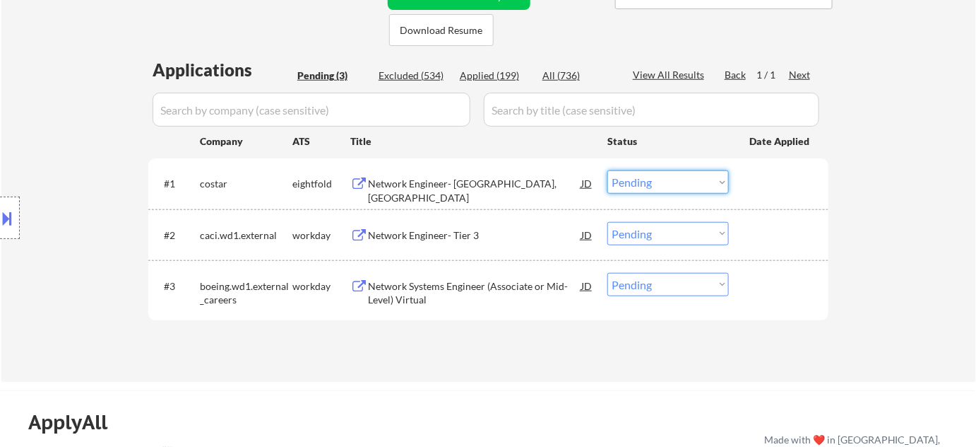
click at [629, 176] on select "Choose an option... Pending Applied Excluded (Questions) Excluded (Expired) Exc…" at bounding box center [669, 181] width 122 height 23
click at [608, 170] on select "Choose an option... Pending Applied Excluded (Questions) Excluded (Expired) Exc…" at bounding box center [669, 181] width 122 height 23
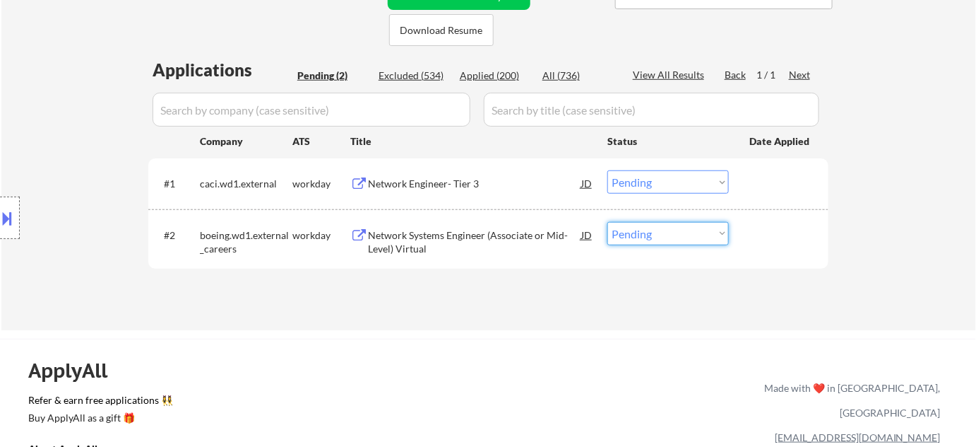
click at [632, 235] on select "Choose an option... Pending Applied Excluded (Questions) Excluded (Expired) Exc…" at bounding box center [669, 233] width 122 height 23
click at [608, 222] on select "Choose an option... Pending Applied Excluded (Questions) Excluded (Expired) Exc…" at bounding box center [669, 233] width 122 height 23
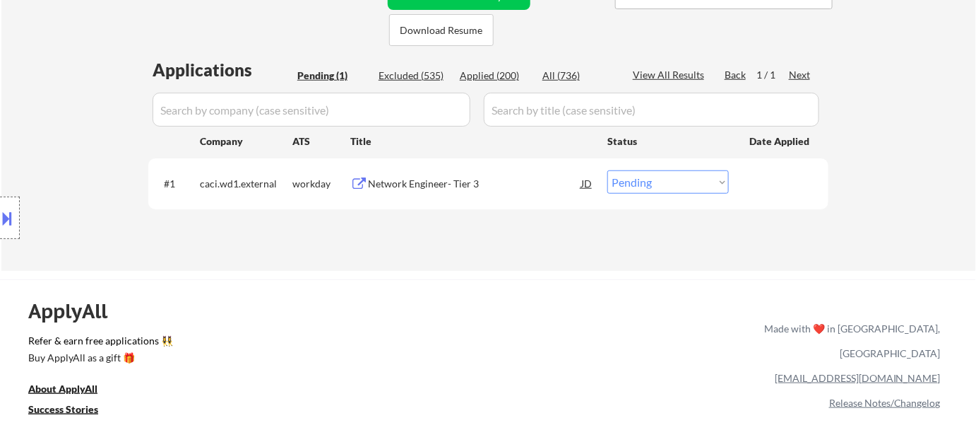
click at [0, 221] on button at bounding box center [8, 217] width 16 height 23
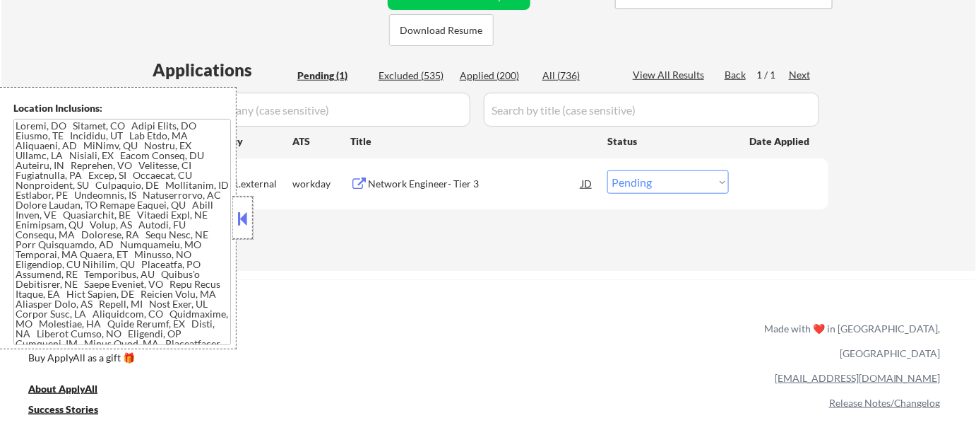
click at [252, 228] on div at bounding box center [243, 217] width 20 height 42
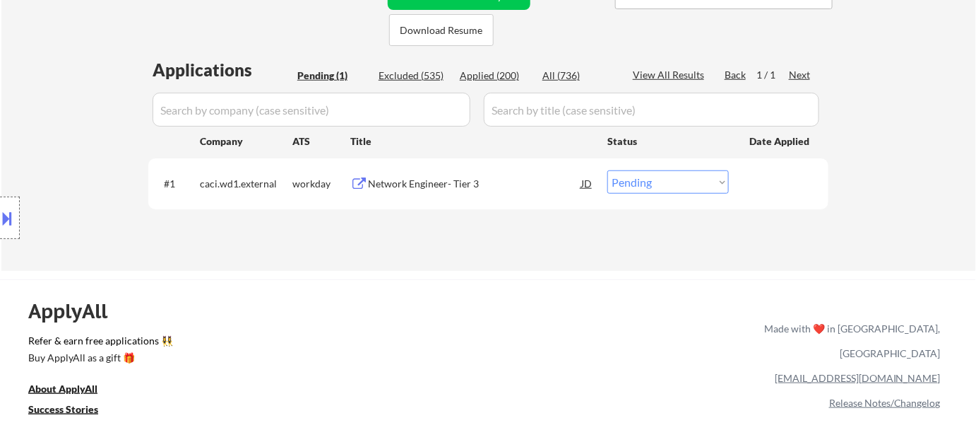
drag, startPoint x: 641, startPoint y: 175, endPoint x: 640, endPoint y: 188, distance: 13.4
click at [641, 175] on select "Choose an option... Pending Applied Excluded (Questions) Excluded (Expired) Exc…" at bounding box center [669, 181] width 122 height 23
click at [608, 170] on select "Choose an option... Pending Applied Excluded (Questions) Excluded (Expired) Exc…" at bounding box center [669, 181] width 122 height 23
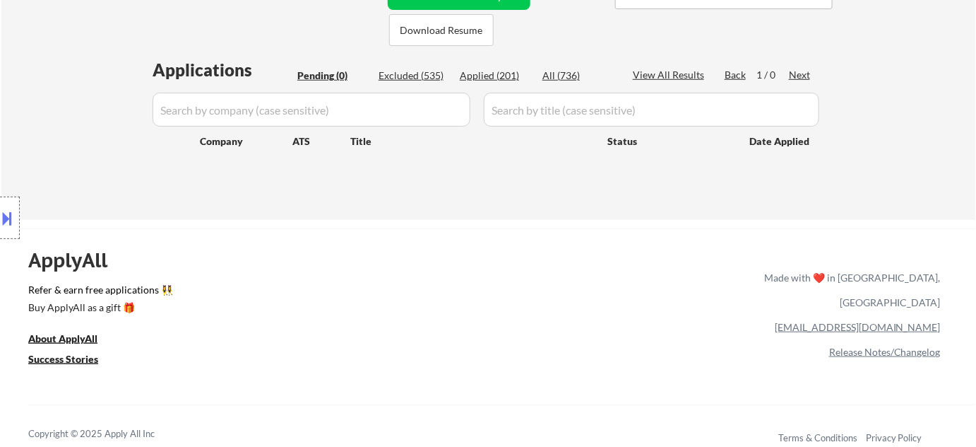
click at [486, 75] on div "Applied (201)" at bounding box center [495, 76] width 71 height 14
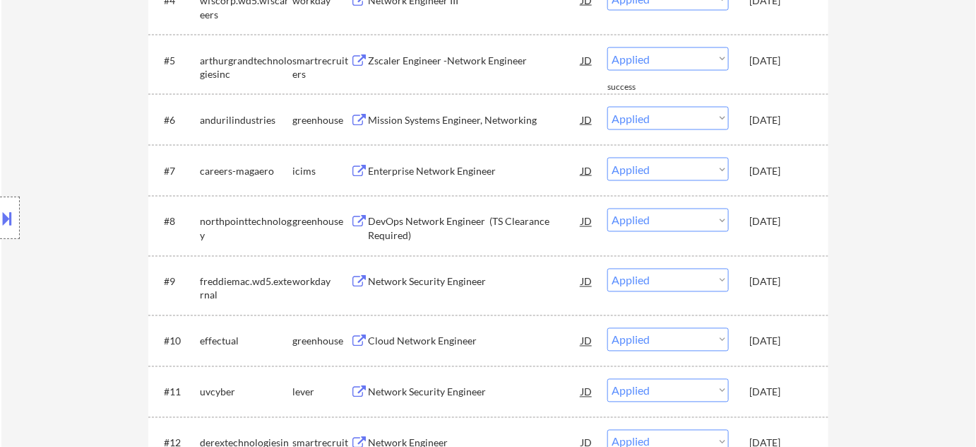
scroll to position [834, 0]
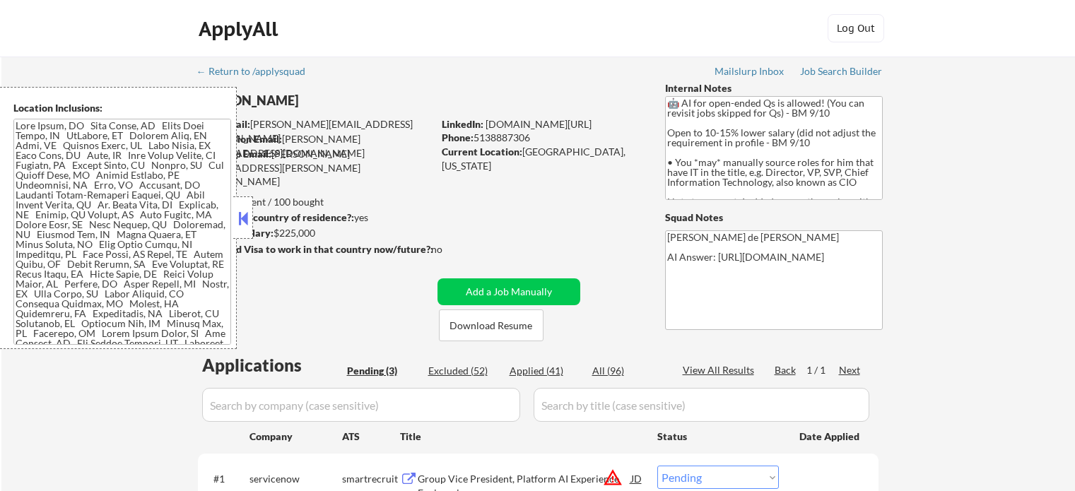
select select ""pending""
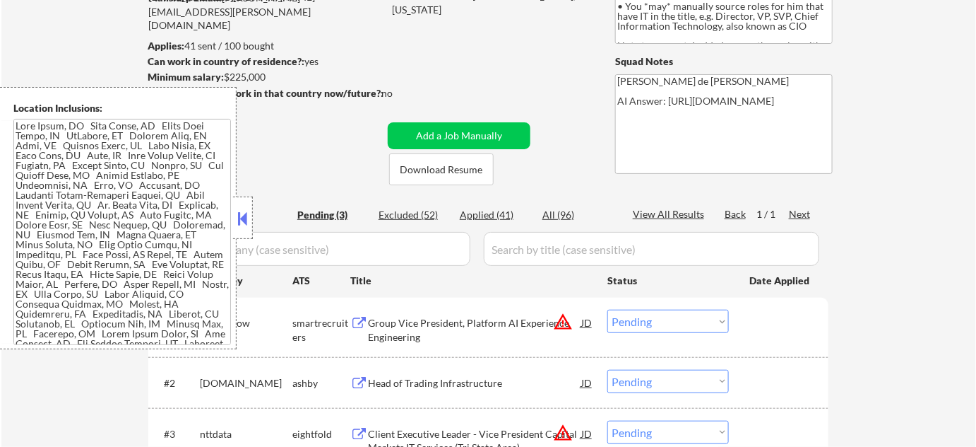
scroll to position [256, 0]
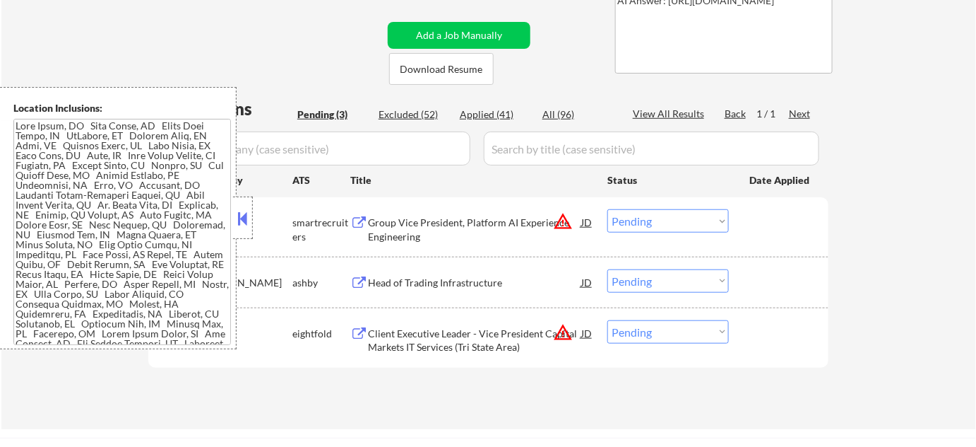
click at [240, 214] on button at bounding box center [243, 218] width 16 height 21
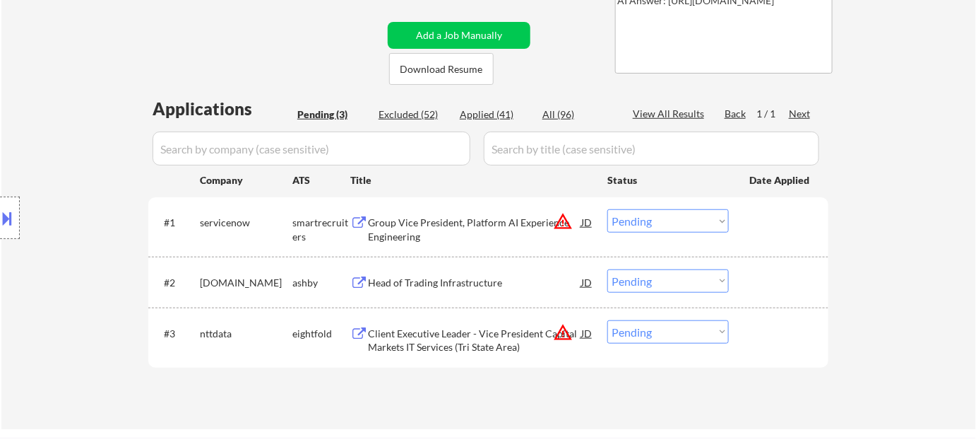
click at [459, 273] on div "Head of Trading Infrastructure" at bounding box center [474, 281] width 213 height 25
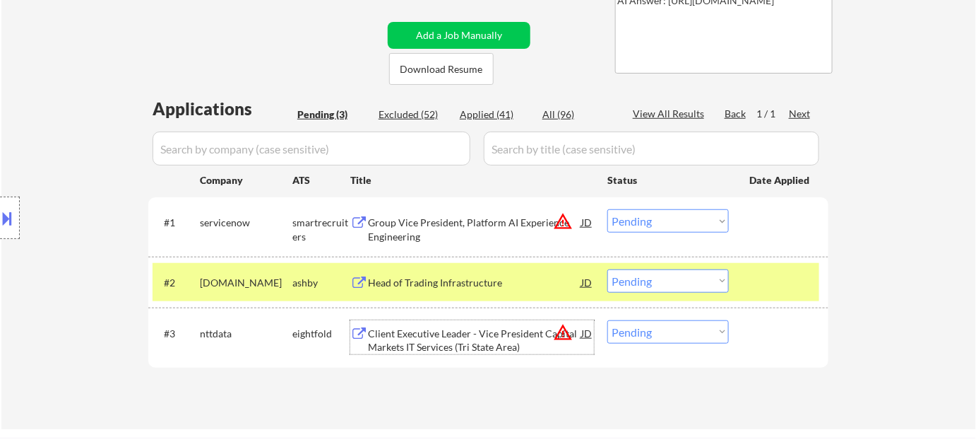
click at [435, 332] on div "Client Executive Leader - Vice President Capital Markets IT Services (Tri State…" at bounding box center [474, 340] width 213 height 28
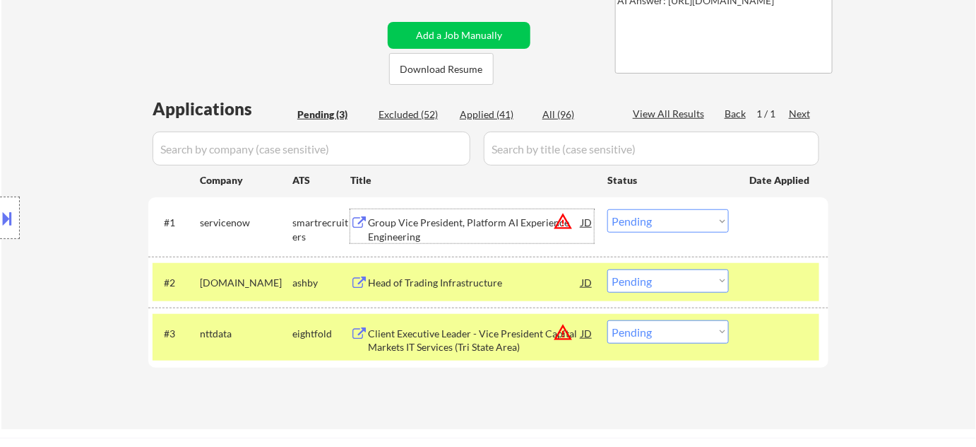
click at [398, 216] on div "Group Vice President, Platform AI Experience Engineering" at bounding box center [474, 230] width 213 height 28
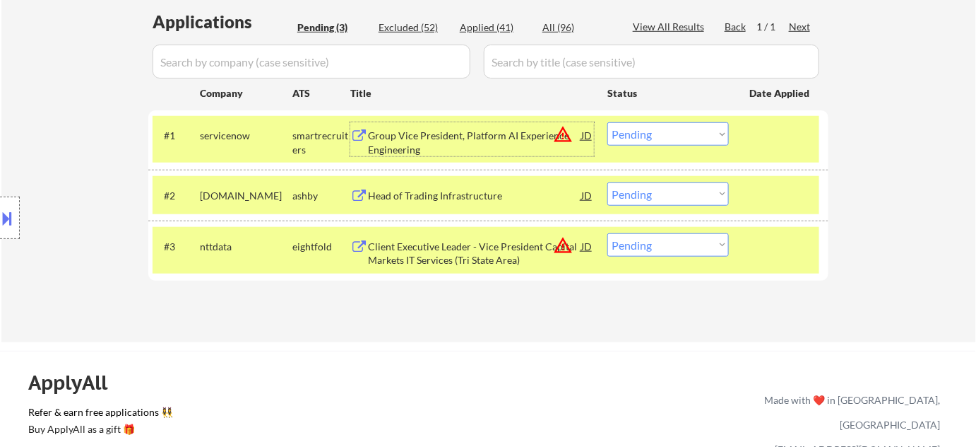
scroll to position [385, 0]
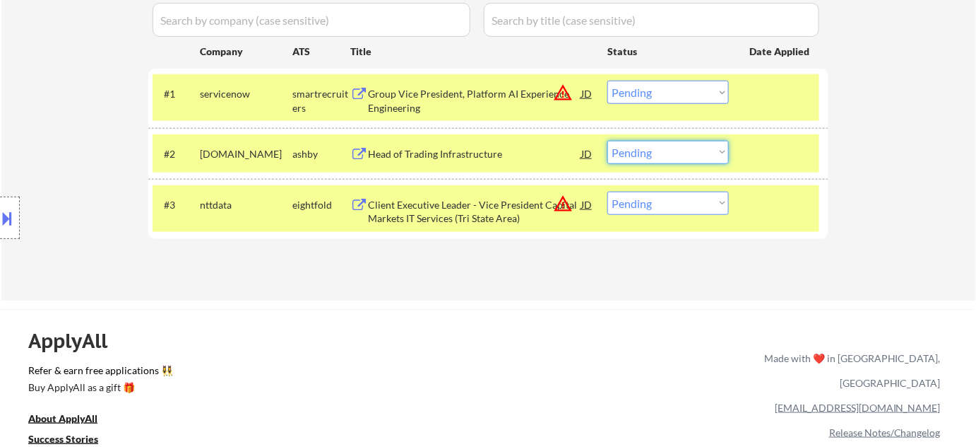
drag, startPoint x: 647, startPoint y: 153, endPoint x: 648, endPoint y: 161, distance: 8.5
click at [648, 153] on select "Choose an option... Pending Applied Excluded (Questions) Excluded (Expired) Exc…" at bounding box center [669, 152] width 122 height 23
click at [608, 141] on select "Choose an option... Pending Applied Excluded (Questions) Excluded (Expired) Exc…" at bounding box center [669, 152] width 122 height 23
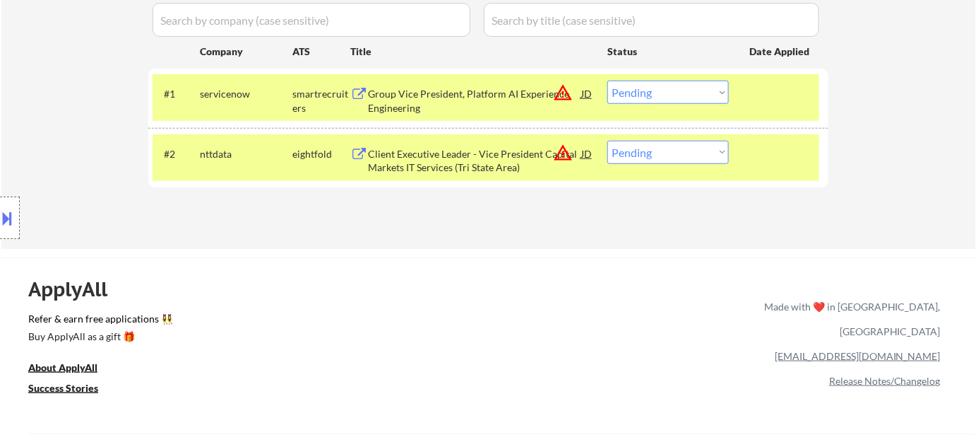
click at [673, 143] on select "Choose an option... Pending Applied Excluded (Questions) Excluded (Expired) Exc…" at bounding box center [669, 152] width 122 height 23
select select ""excluded__bad_match_""
click at [608, 141] on select "Choose an option... Pending Applied Excluded (Questions) Excluded (Expired) Exc…" at bounding box center [669, 152] width 122 height 23
click at [442, 107] on div "Group Vice President, Platform AI Experience Engineering" at bounding box center [474, 101] width 213 height 28
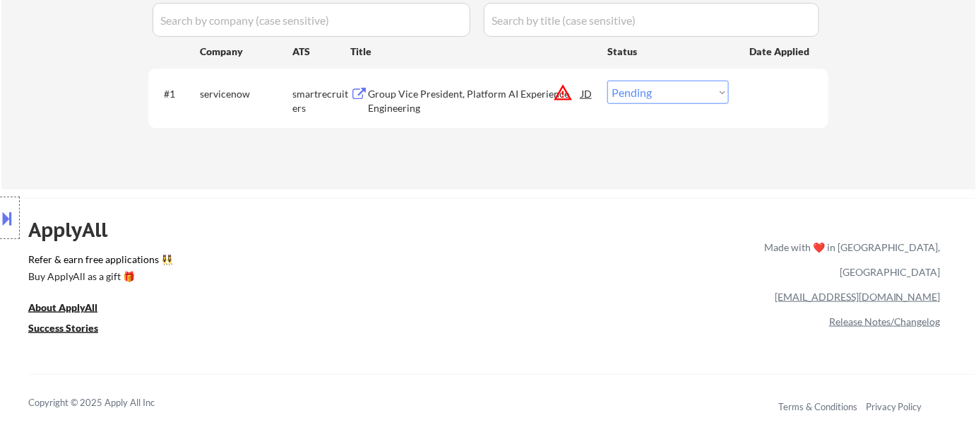
click at [13, 223] on button at bounding box center [8, 217] width 16 height 23
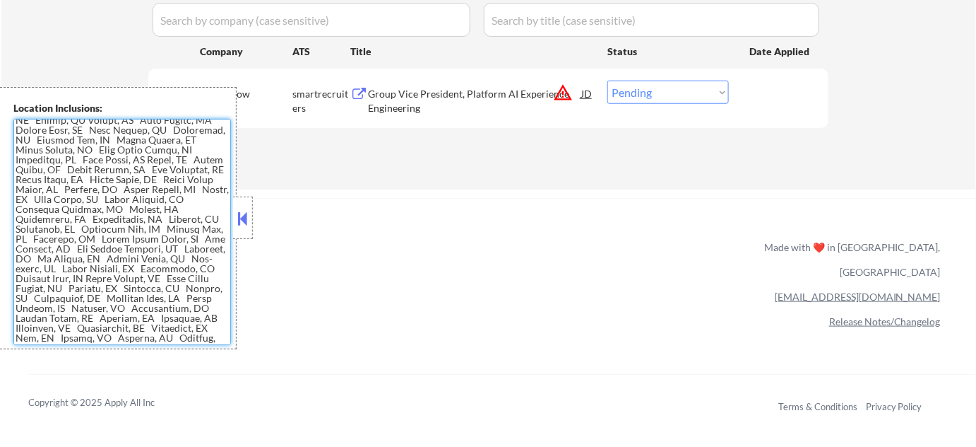
scroll to position [0, 0]
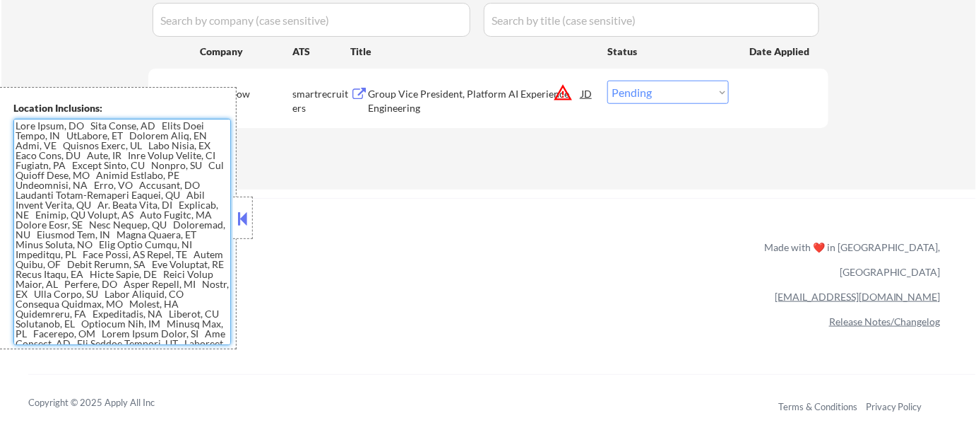
click at [249, 223] on button at bounding box center [243, 218] width 16 height 21
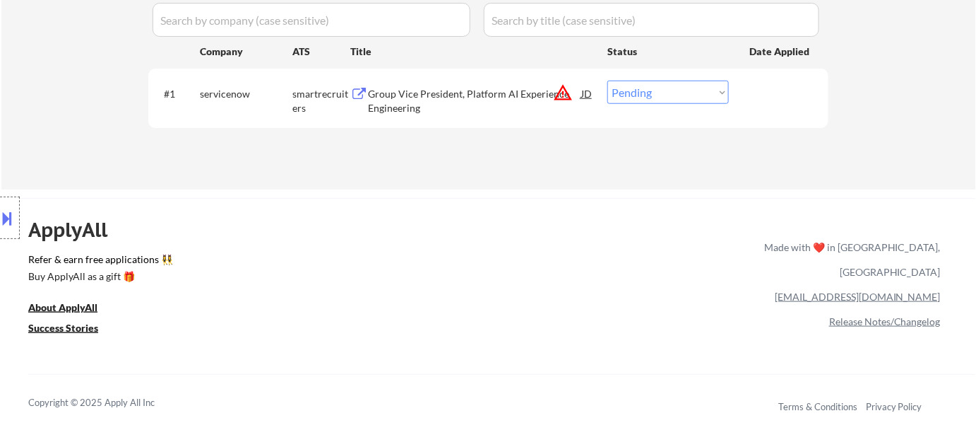
drag, startPoint x: 627, startPoint y: 89, endPoint x: 630, endPoint y: 102, distance: 13.7
click at [627, 89] on select "Choose an option... Pending Applied Excluded (Questions) Excluded (Expired) Exc…" at bounding box center [669, 92] width 122 height 23
select select ""applied""
click at [608, 81] on select "Choose an option... Pending Applied Excluded (Questions) Excluded (Expired) Exc…" at bounding box center [669, 92] width 122 height 23
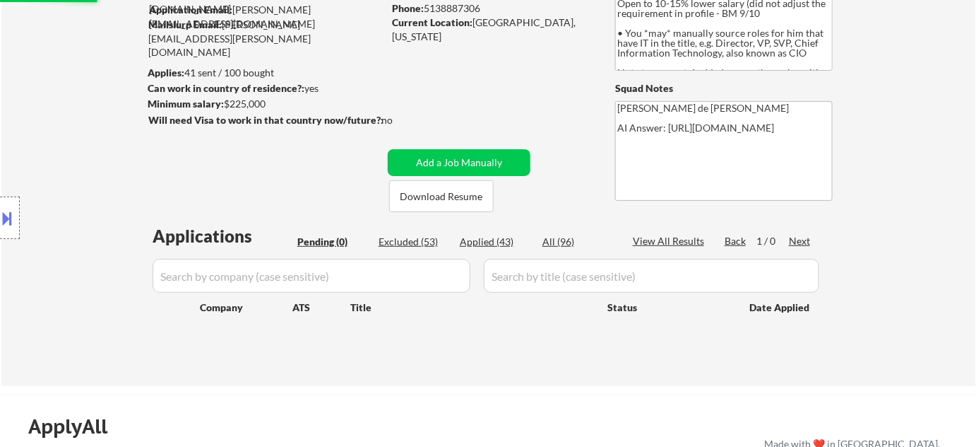
scroll to position [128, 0]
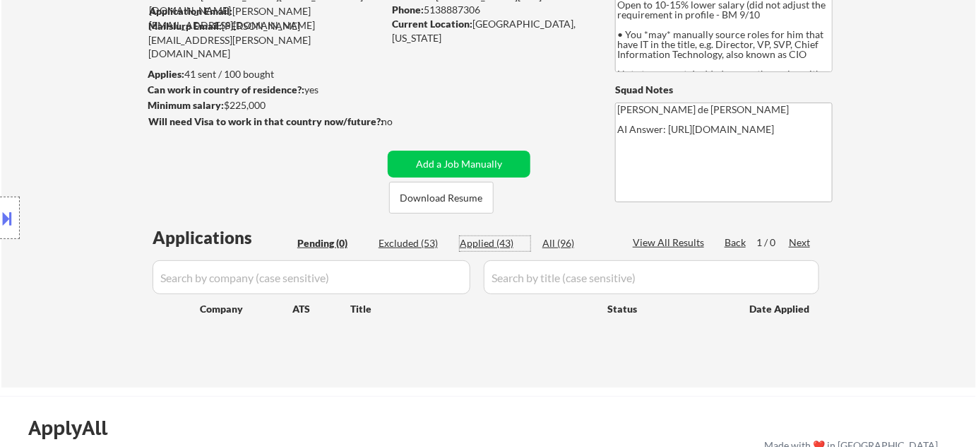
click at [480, 239] on div "Applied (43)" at bounding box center [495, 243] width 71 height 14
select select ""applied""
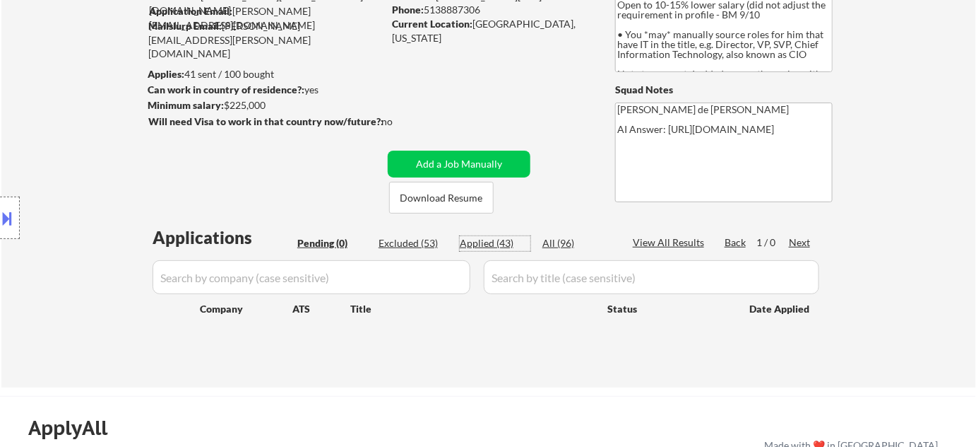
select select ""applied""
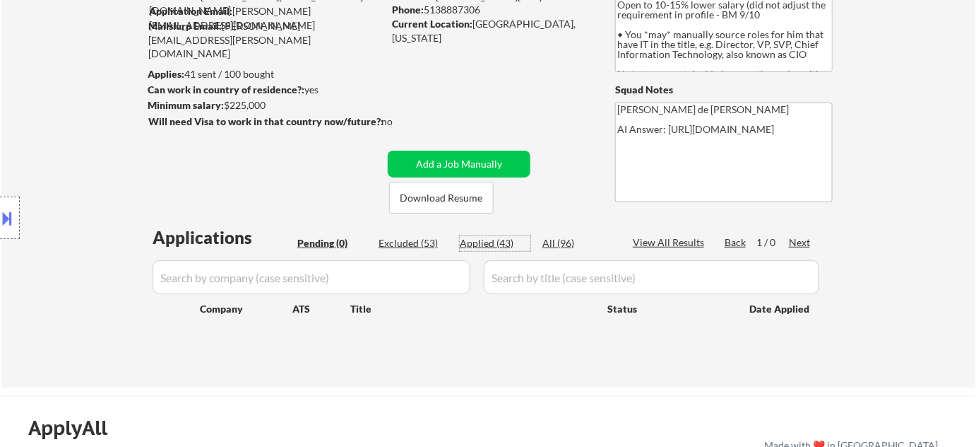
select select ""applied""
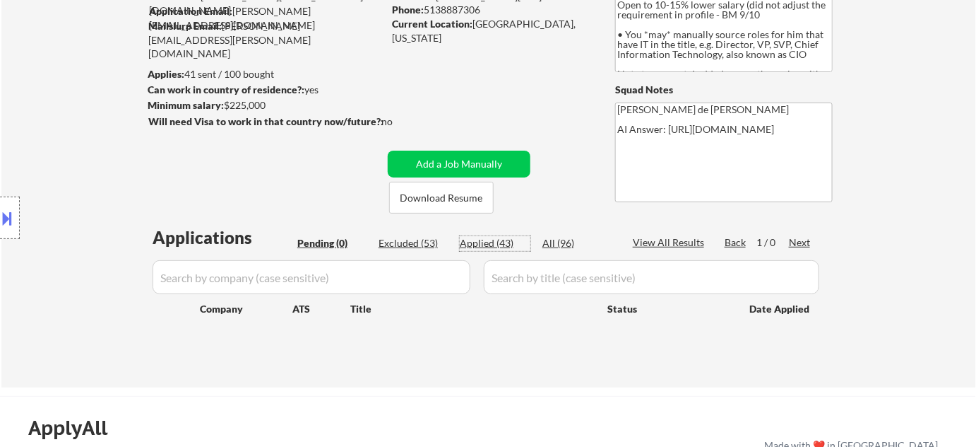
select select ""applied""
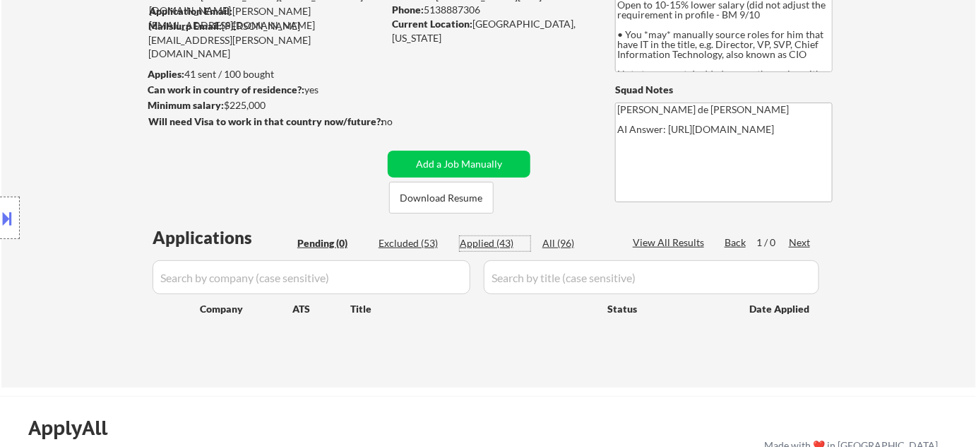
select select ""applied""
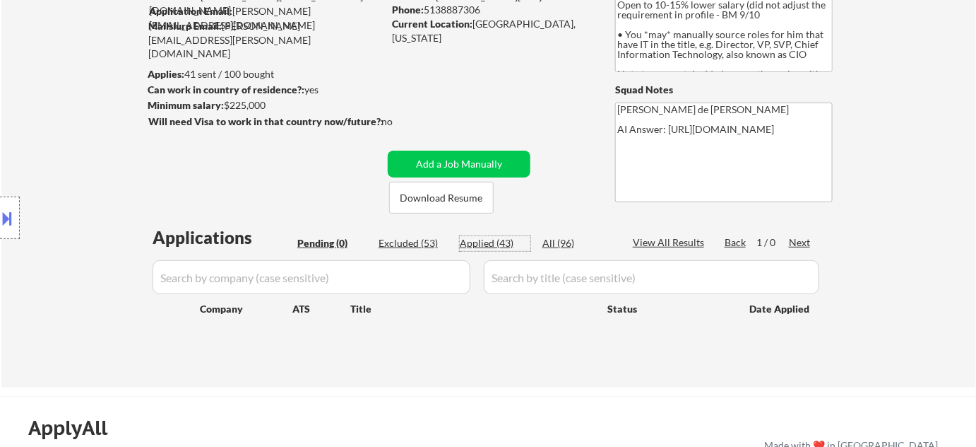
select select ""applied""
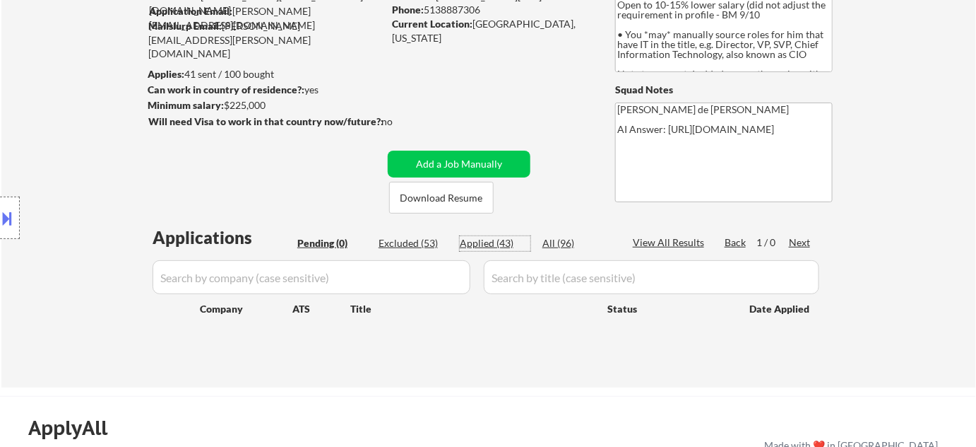
select select ""applied""
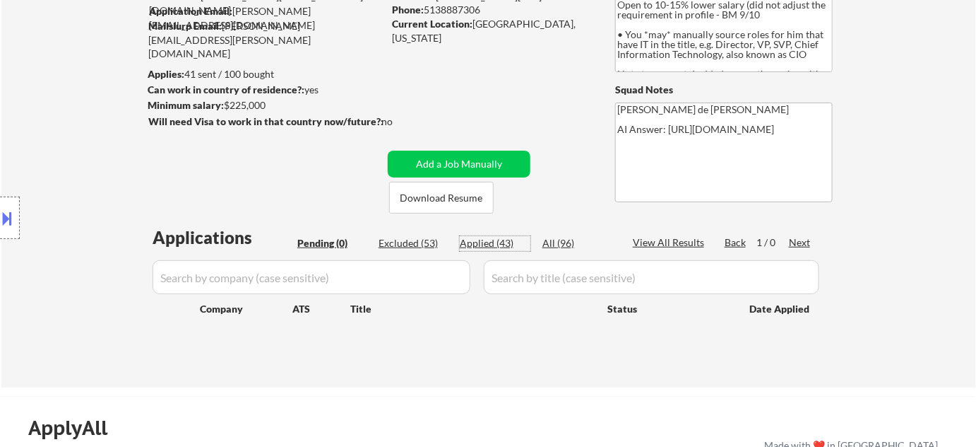
select select ""applied""
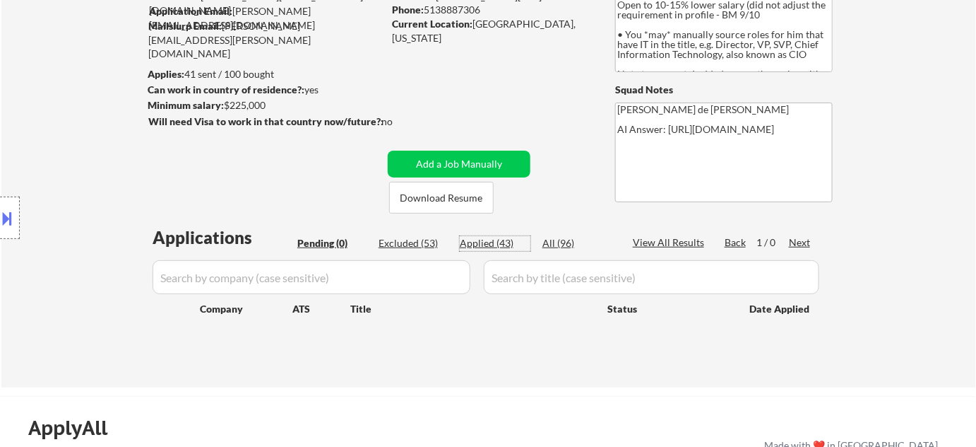
select select ""applied""
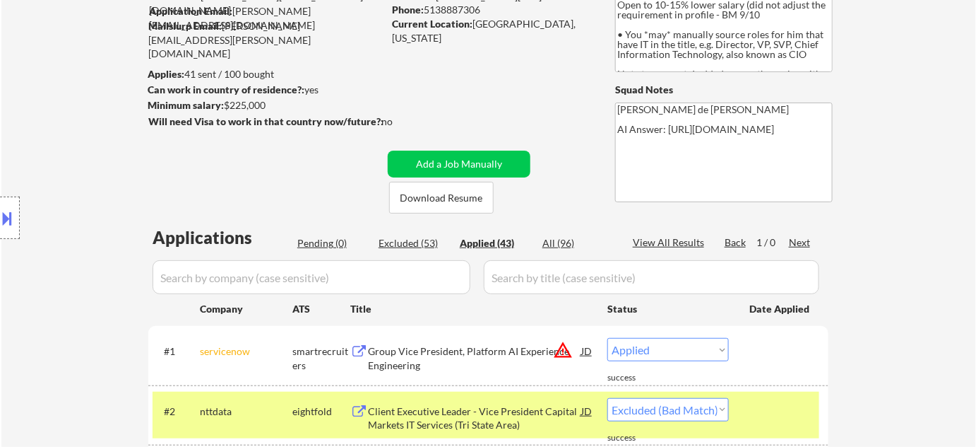
select select ""applied""
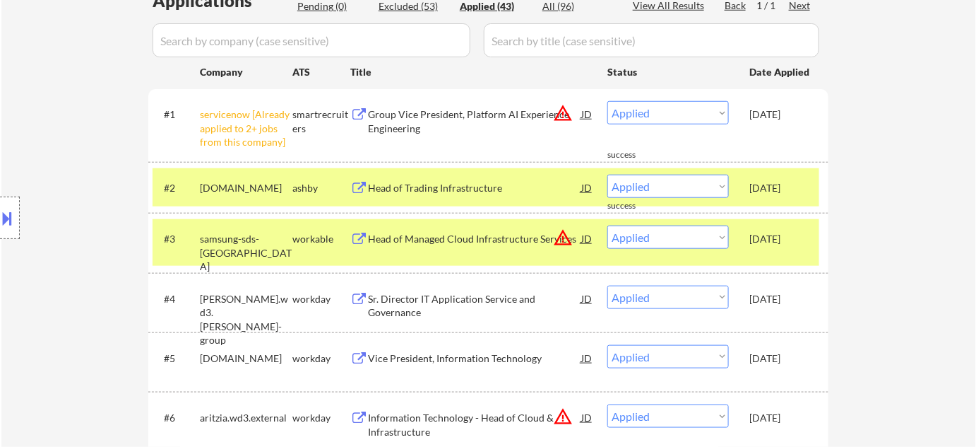
scroll to position [321, 0]
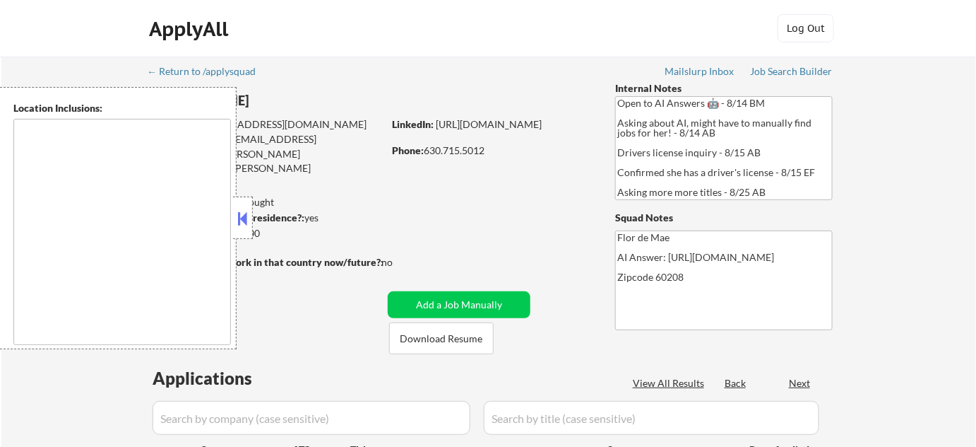
type textarea "[GEOGRAPHIC_DATA], [GEOGRAPHIC_DATA][PERSON_NAME], [GEOGRAPHIC_DATA], [GEOGRAPH…"
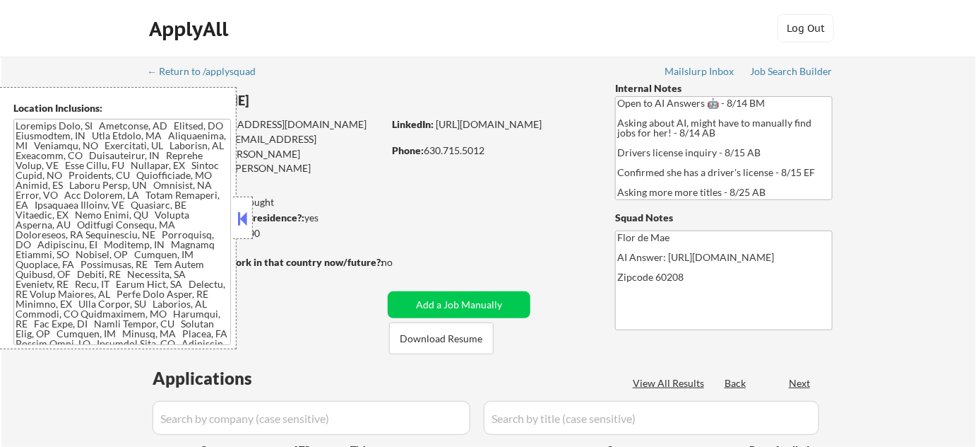
select select ""pending""
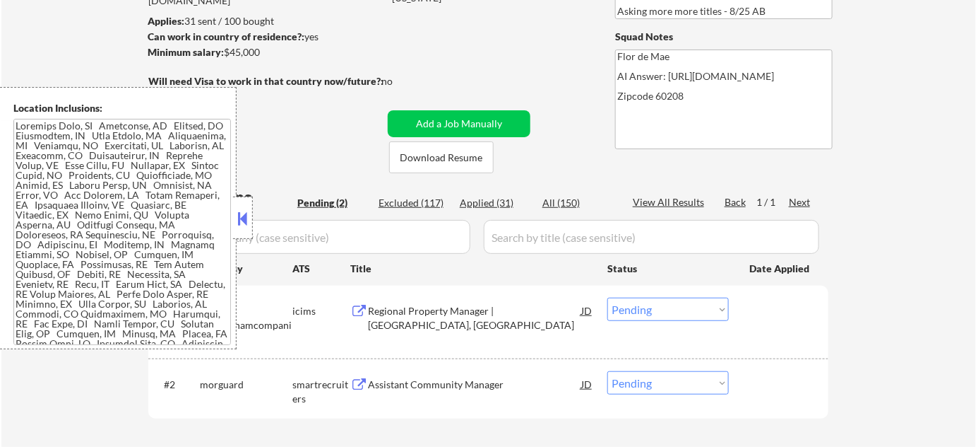
scroll to position [192, 0]
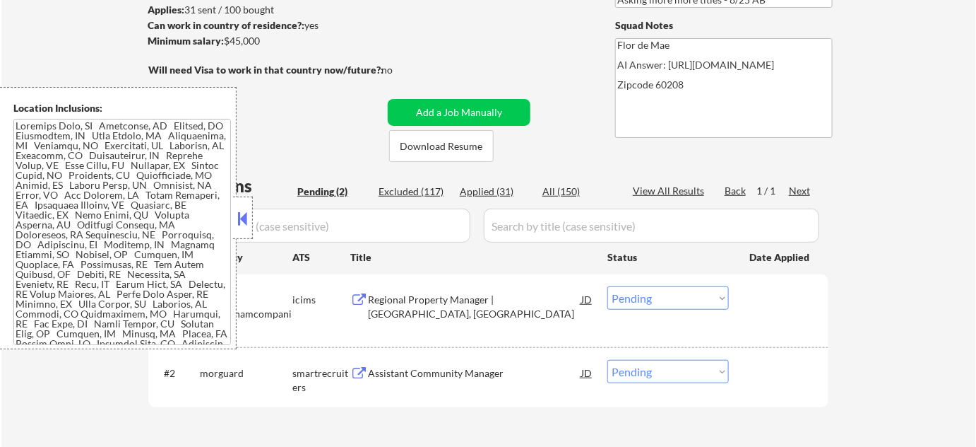
click at [246, 214] on button at bounding box center [243, 218] width 16 height 21
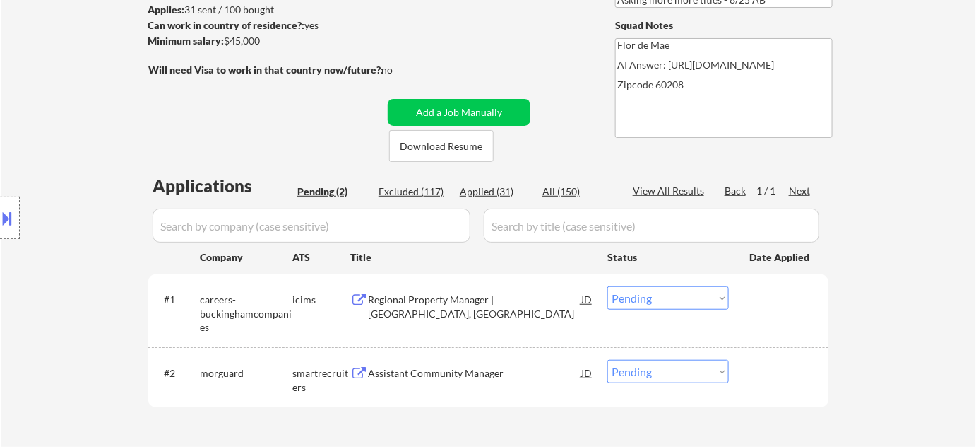
click at [456, 369] on div "Assistant Community Manager" at bounding box center [474, 373] width 213 height 14
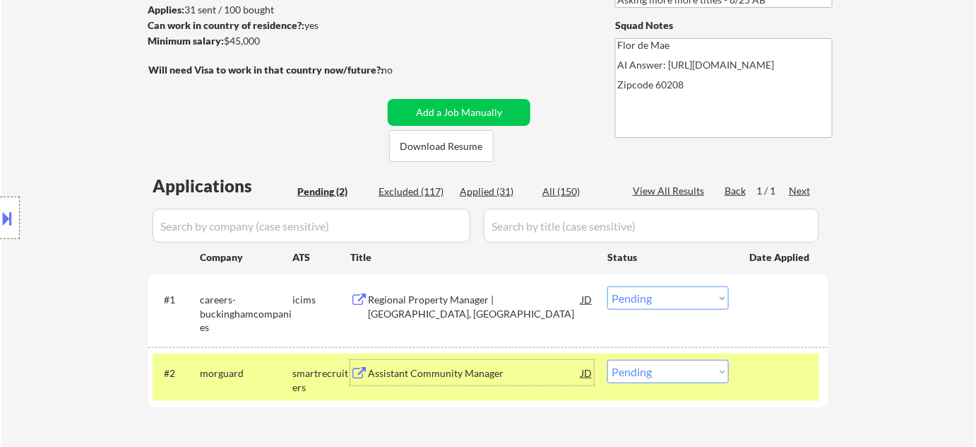
click at [450, 296] on div "Regional Property Manager | [GEOGRAPHIC_DATA], [GEOGRAPHIC_DATA]" at bounding box center [474, 307] width 213 height 28
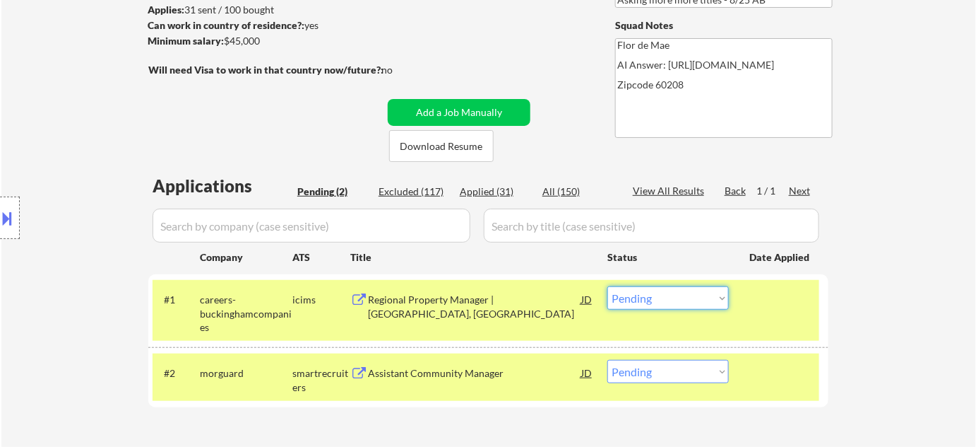
click at [659, 297] on select "Choose an option... Pending Applied Excluded (Questions) Excluded (Expired) Exc…" at bounding box center [669, 297] width 122 height 23
click at [608, 286] on select "Choose an option... Pending Applied Excluded (Questions) Excluded (Expired) Exc…" at bounding box center [669, 297] width 122 height 23
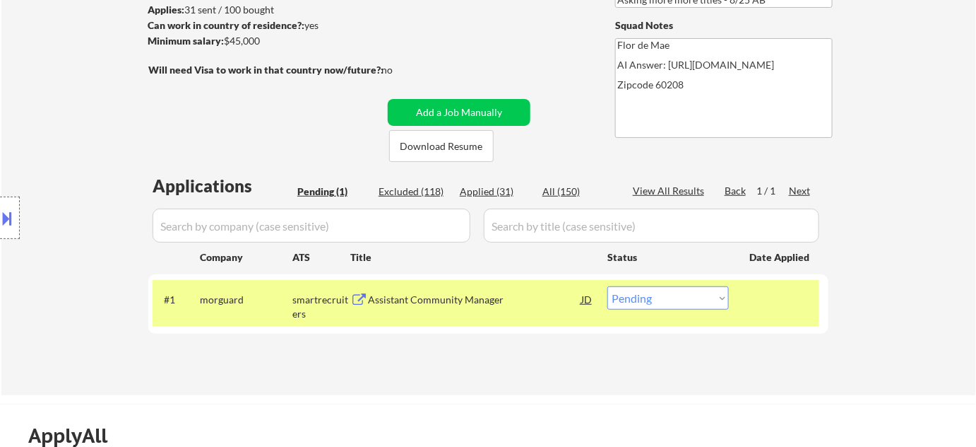
click at [446, 307] on div "Assistant Community Manager" at bounding box center [474, 298] width 213 height 25
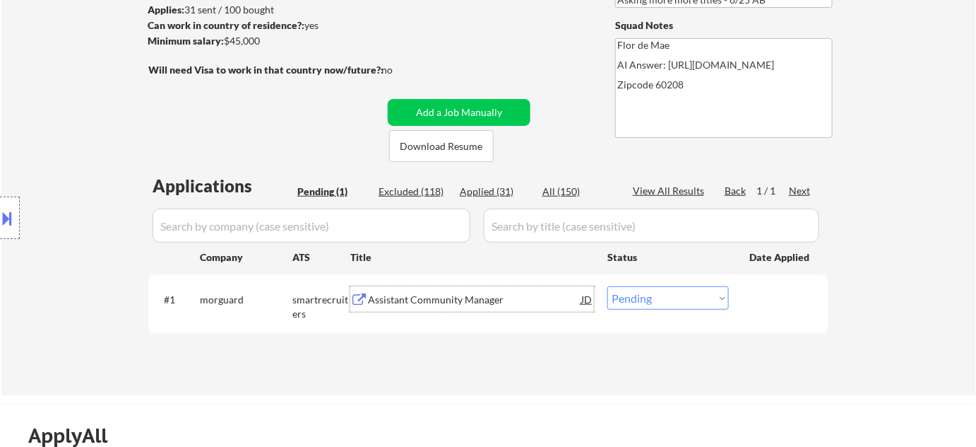
click at [17, 199] on div at bounding box center [10, 217] width 20 height 42
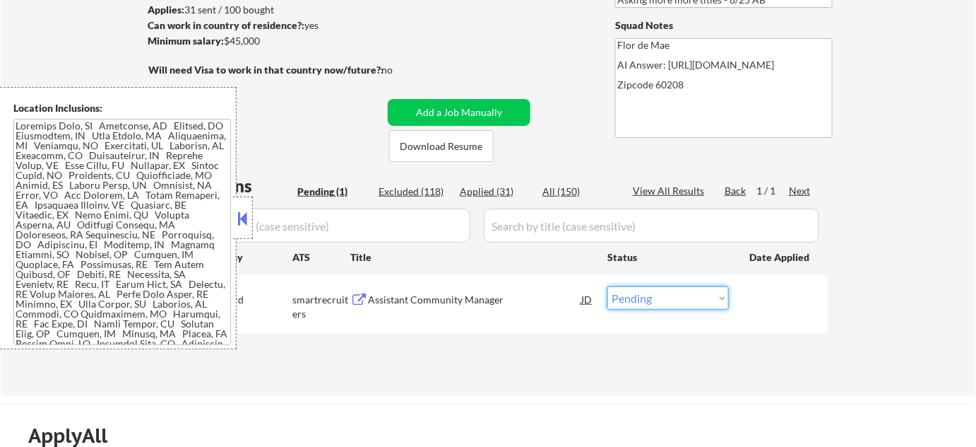
click at [641, 296] on select "Choose an option... Pending Applied Excluded (Questions) Excluded (Expired) Exc…" at bounding box center [669, 297] width 122 height 23
select select ""excluded__bad_match_""
click at [608, 286] on select "Choose an option... Pending Applied Excluded (Questions) Excluded (Expired) Exc…" at bounding box center [669, 297] width 122 height 23
click at [246, 212] on button at bounding box center [243, 218] width 16 height 21
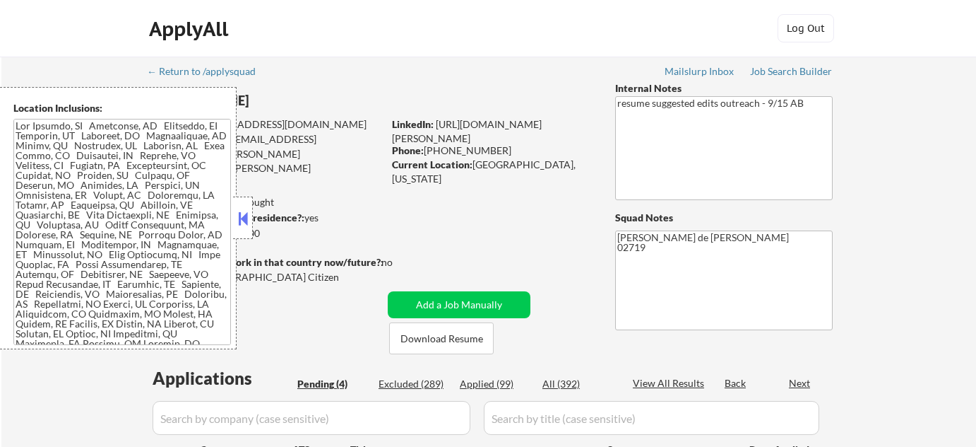
select select ""pending""
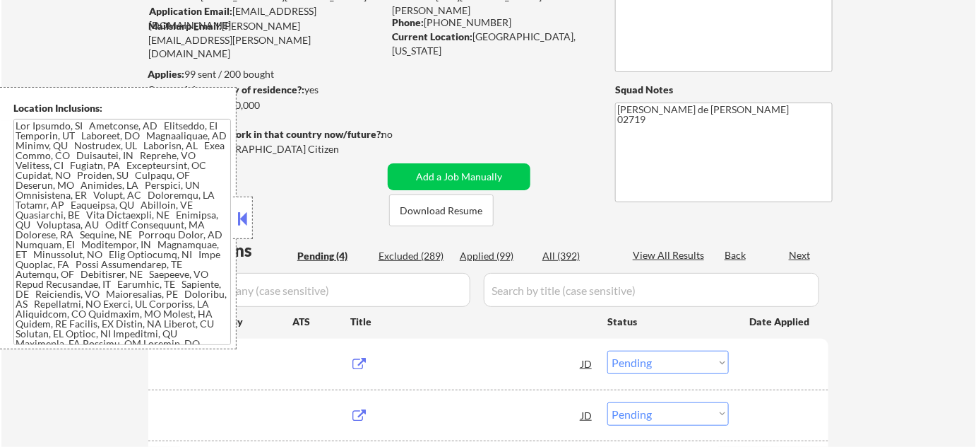
scroll to position [128, 0]
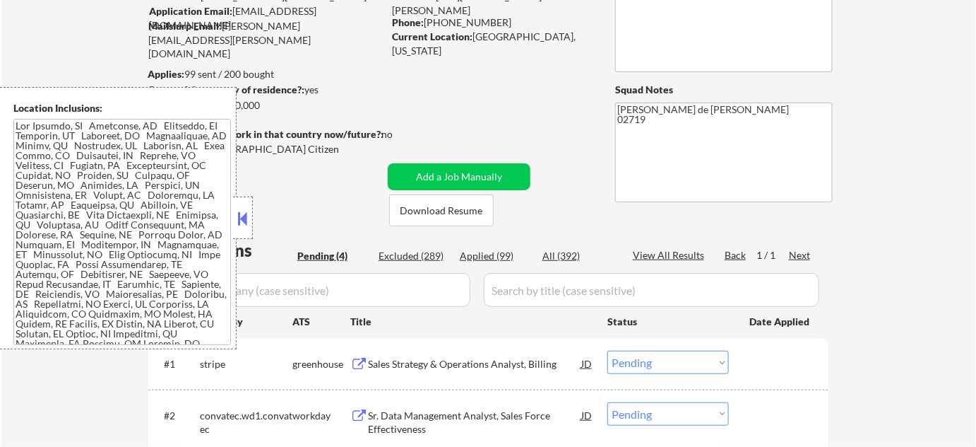
click at [248, 220] on button at bounding box center [243, 218] width 16 height 21
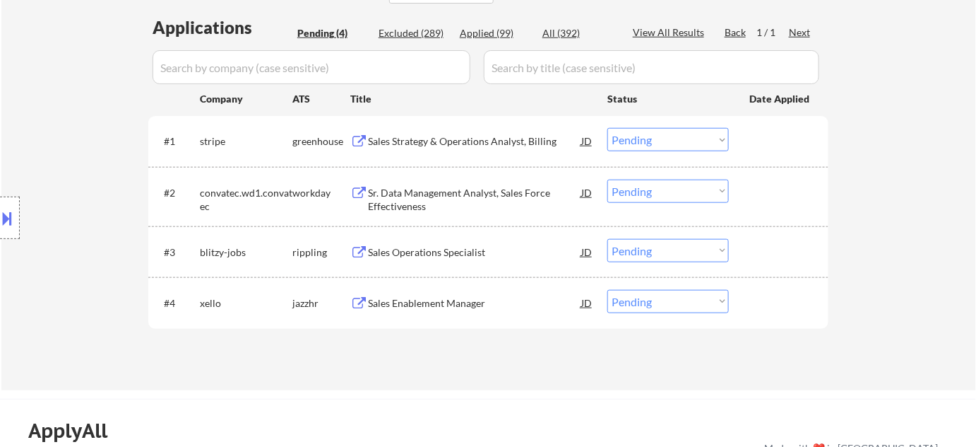
scroll to position [321, 0]
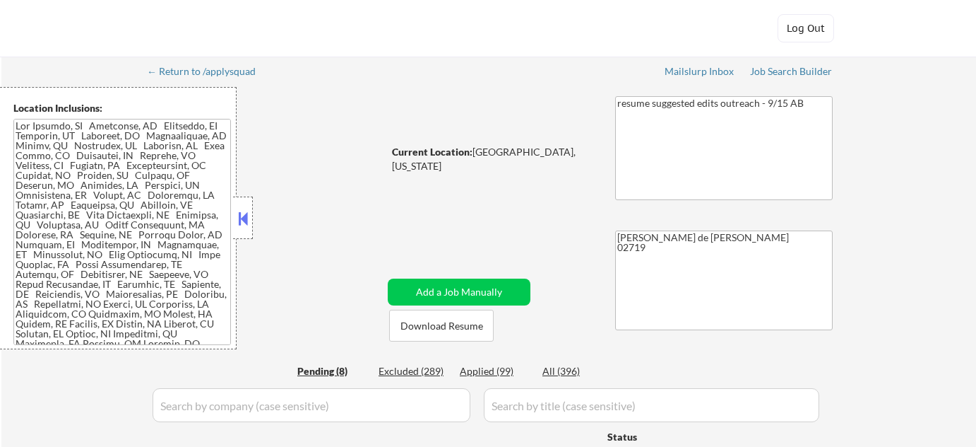
select select ""pending""
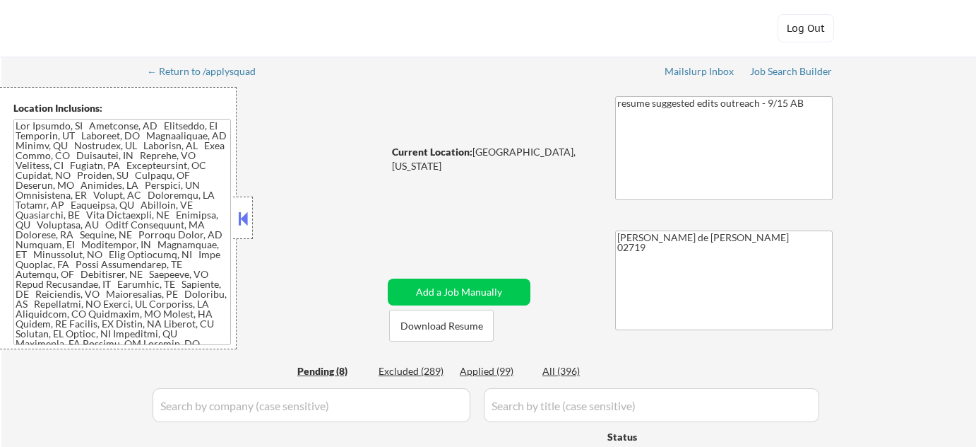
select select ""pending""
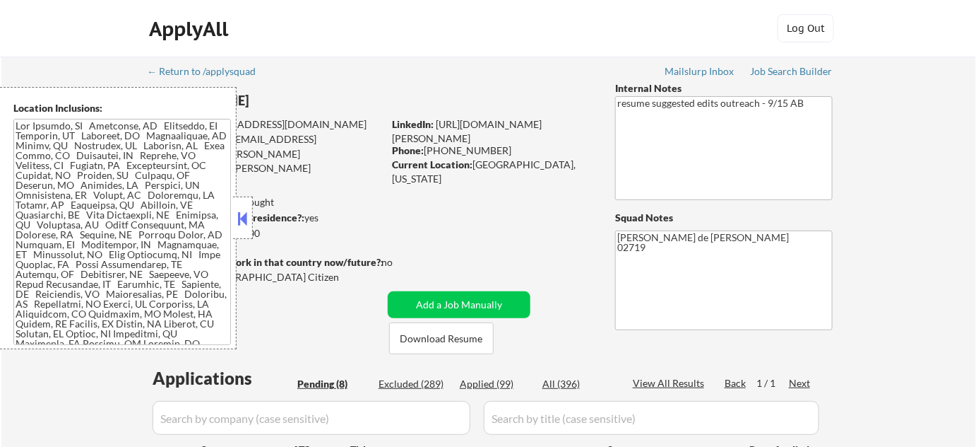
click at [244, 213] on button at bounding box center [243, 218] width 16 height 21
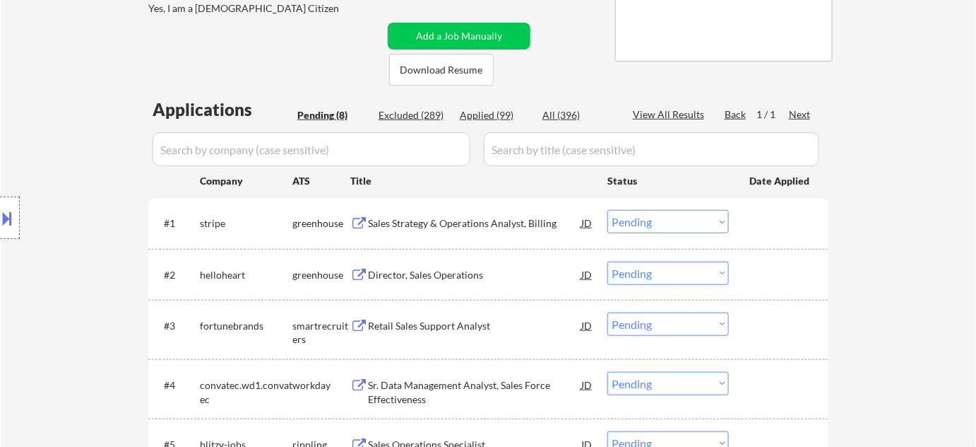
scroll to position [321, 0]
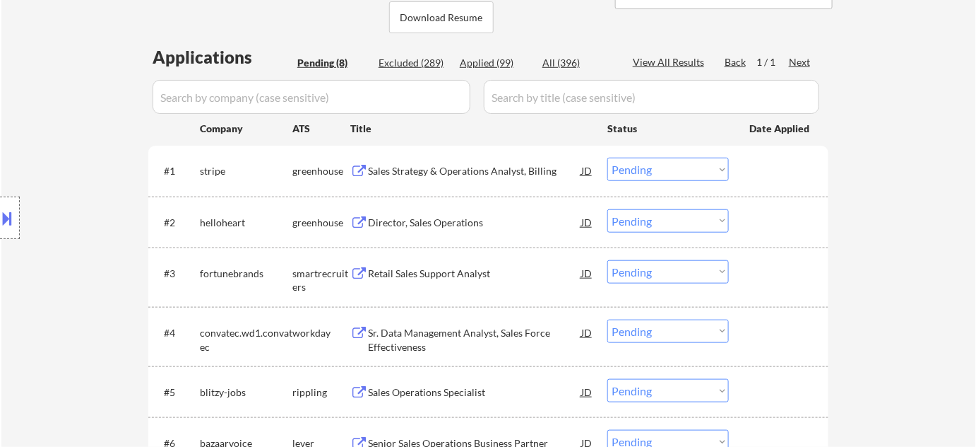
click at [437, 266] on div "Retail Sales Support Analyst" at bounding box center [474, 273] width 213 height 14
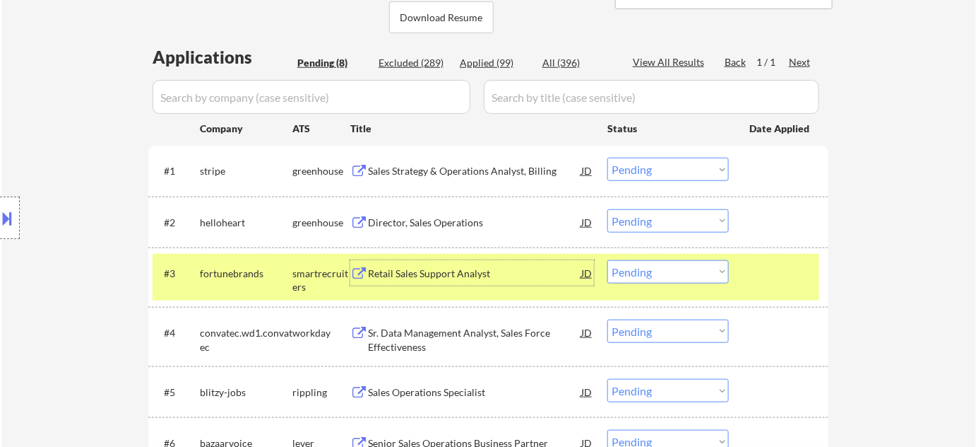
click at [433, 168] on div "Sales Strategy & Operations Analyst, Billing" at bounding box center [474, 171] width 213 height 14
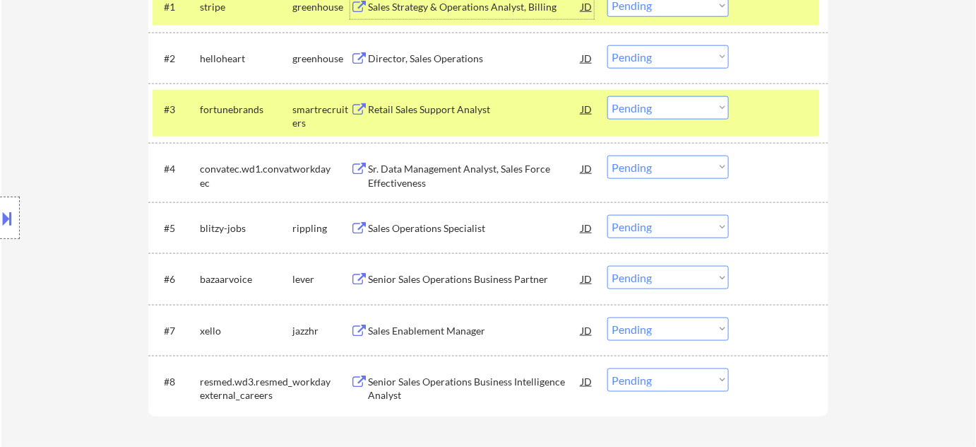
scroll to position [514, 0]
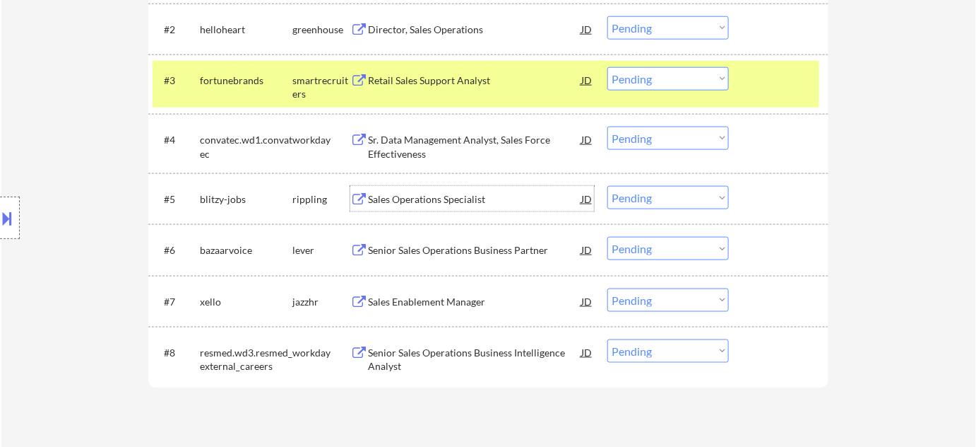
click at [414, 197] on div "Sales Operations Specialist" at bounding box center [474, 199] width 213 height 14
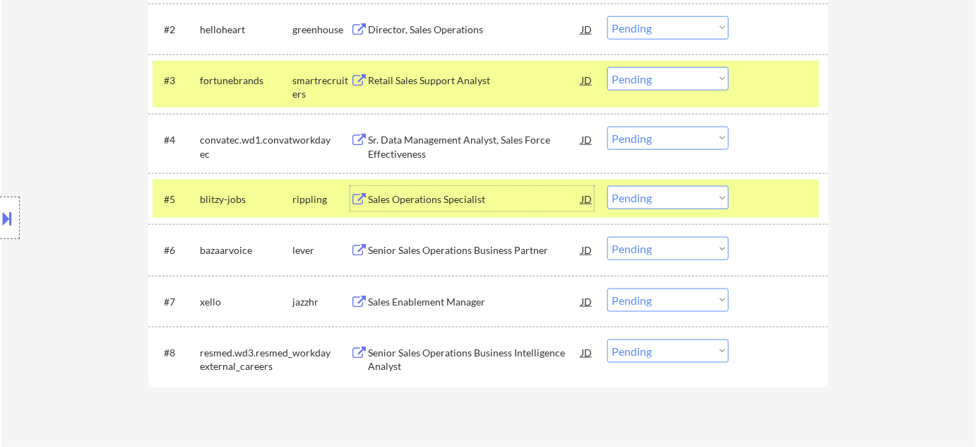
click at [464, 257] on div "Senior Sales Operations Business Partner" at bounding box center [474, 249] width 213 height 25
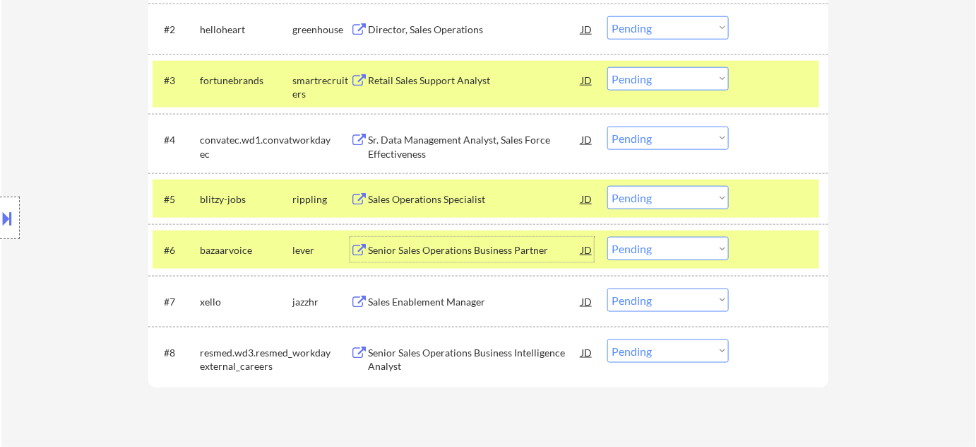
click at [439, 295] on div "Sales Enablement Manager" at bounding box center [474, 302] width 213 height 14
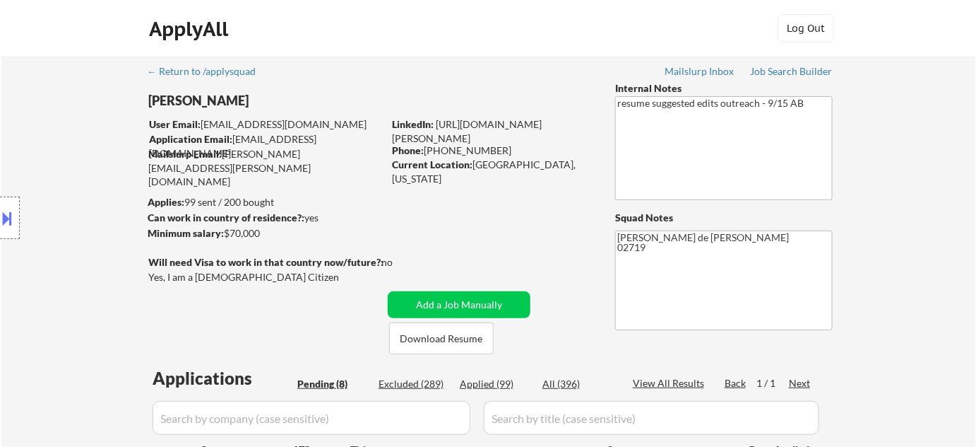
scroll to position [192, 0]
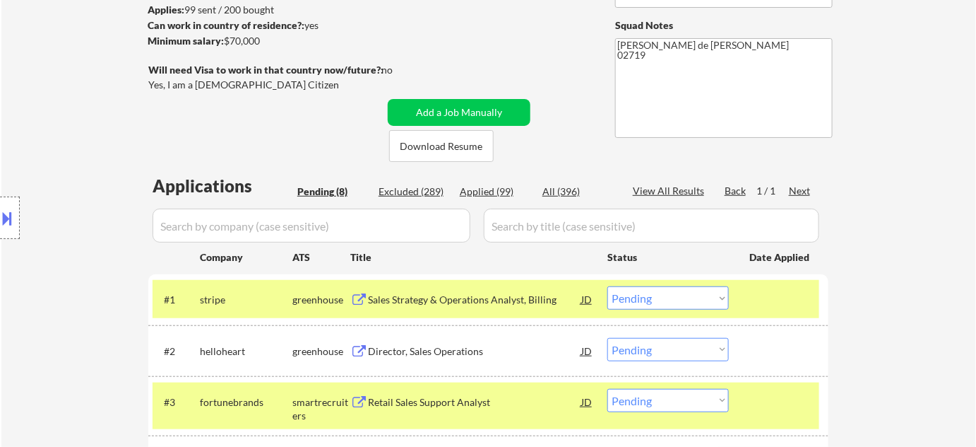
click at [644, 288] on select "Choose an option... Pending Applied Excluded (Questions) Excluded (Expired) Exc…" at bounding box center [669, 297] width 122 height 23
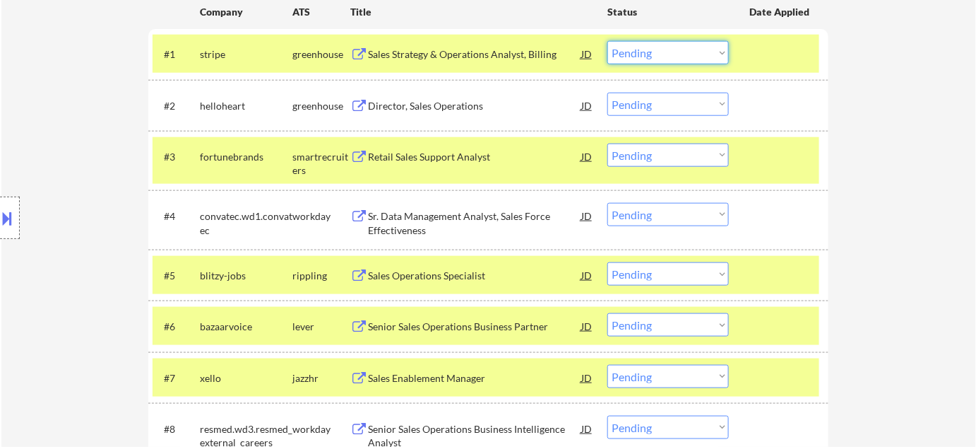
scroll to position [449, 0]
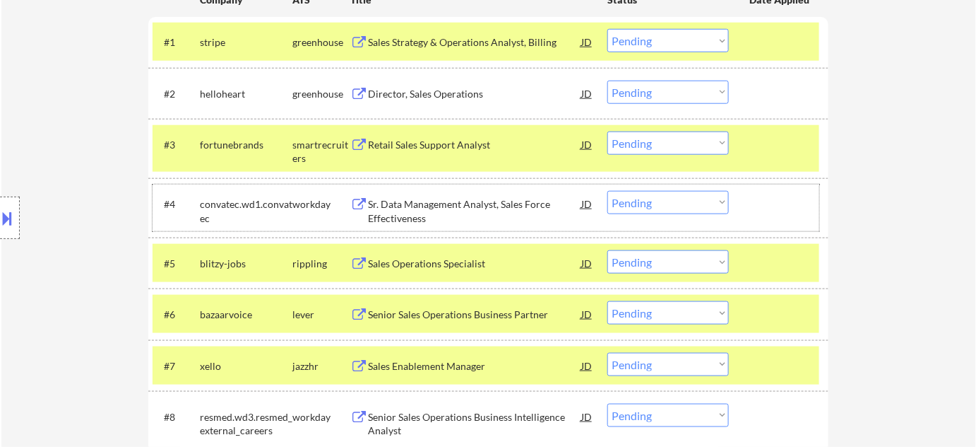
click at [797, 212] on div at bounding box center [781, 203] width 62 height 25
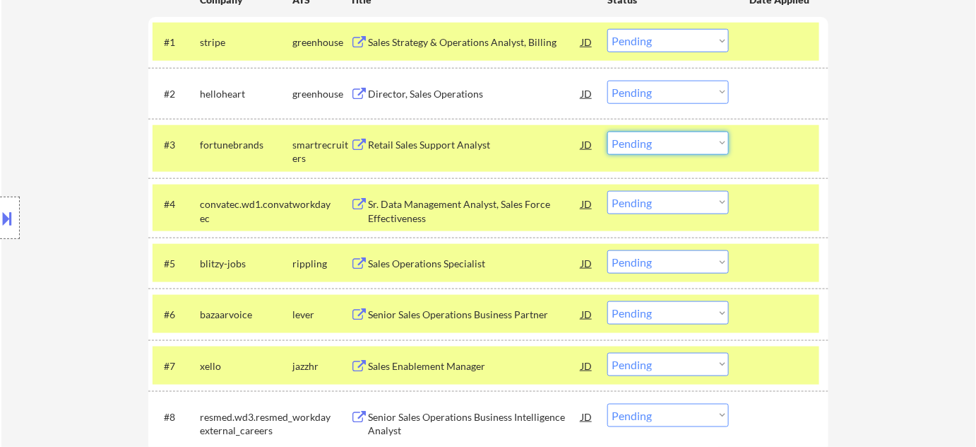
click at [704, 145] on select "Choose an option... Pending Applied Excluded (Questions) Excluded (Expired) Exc…" at bounding box center [669, 142] width 122 height 23
click at [608, 131] on select "Choose an option... Pending Applied Excluded (Questions) Excluded (Expired) Exc…" at bounding box center [669, 142] width 122 height 23
select select ""pending""
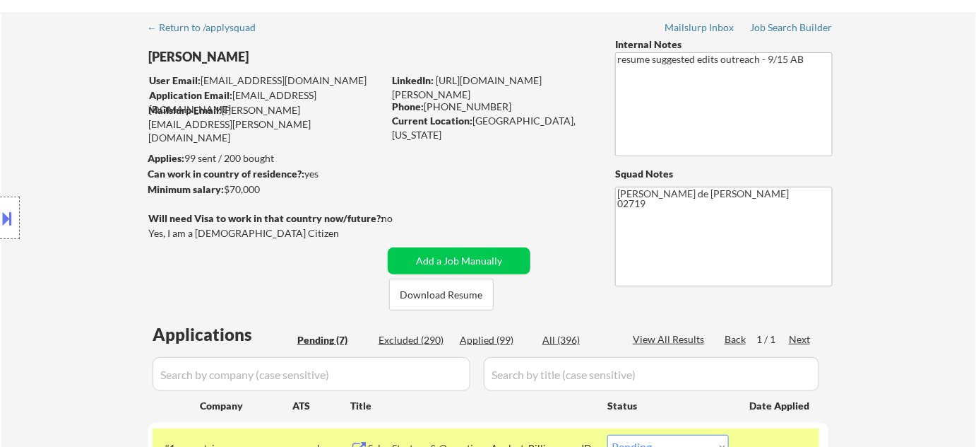
scroll to position [0, 0]
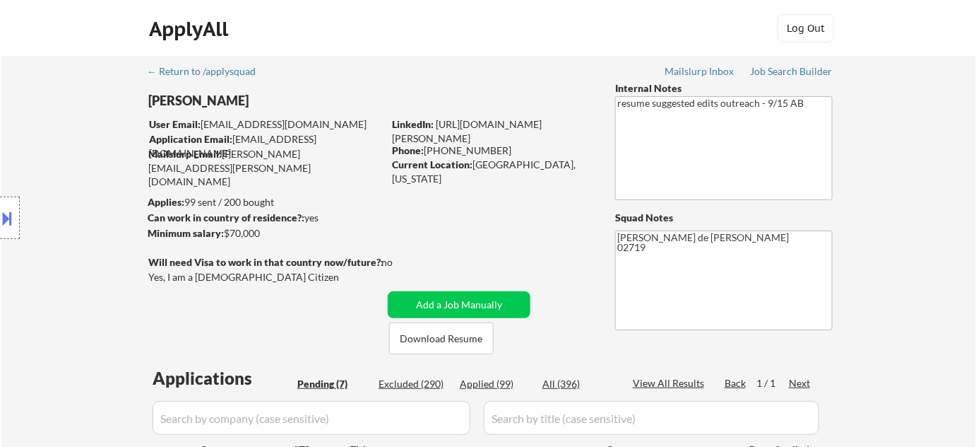
click at [473, 160] on div "Current Location: Fairhaven, Massachusetts" at bounding box center [492, 172] width 200 height 28
drag, startPoint x: 473, startPoint y: 160, endPoint x: 525, endPoint y: 169, distance: 53.1
click at [525, 169] on div "Current Location: Fairhaven, Massachusetts" at bounding box center [492, 172] width 200 height 28
click at [527, 166] on div "Current Location: Fairhaven, Massachusetts" at bounding box center [492, 172] width 200 height 28
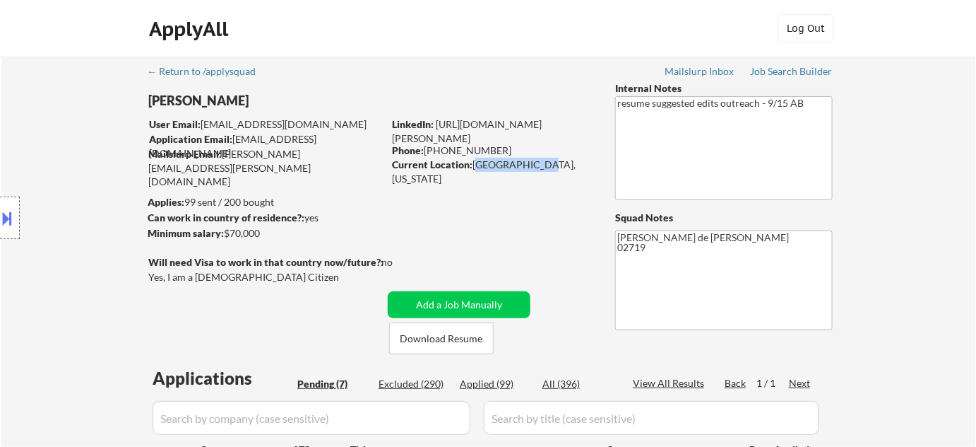
drag, startPoint x: 474, startPoint y: 161, endPoint x: 534, endPoint y: 170, distance: 60.7
click at [534, 170] on div "Current Location: Fairhaven, Massachusetts" at bounding box center [492, 172] width 200 height 28
copy div "Fairhaven, Ma"
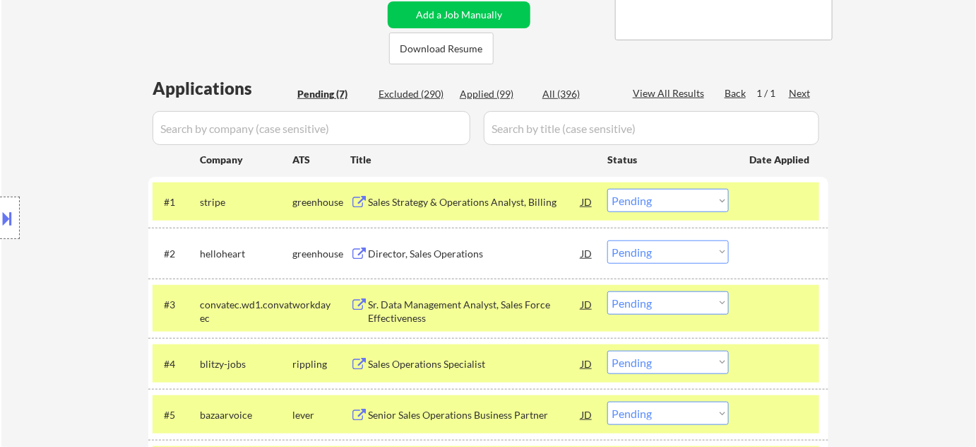
scroll to position [321, 0]
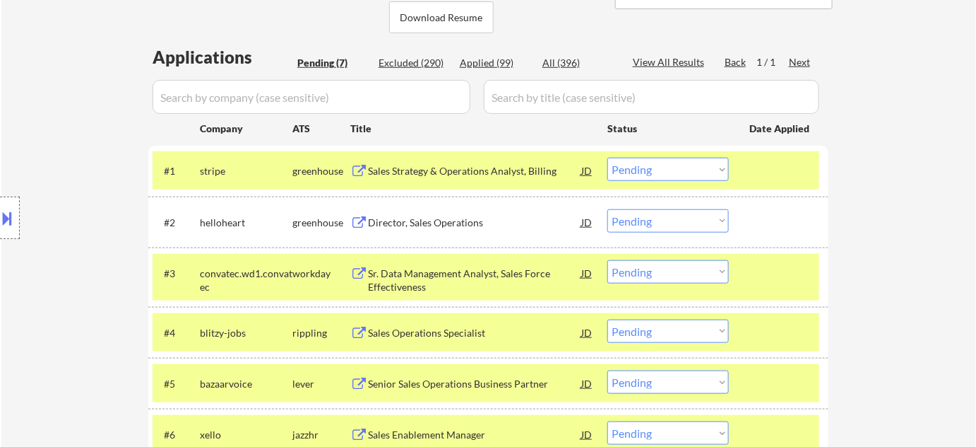
click at [635, 169] on select "Choose an option... Pending Applied Excluded (Questions) Excluded (Expired) Exc…" at bounding box center [669, 169] width 122 height 23
click at [608, 158] on select "Choose an option... Pending Applied Excluded (Questions) Excluded (Expired) Exc…" at bounding box center [669, 169] width 122 height 23
select select ""pending""
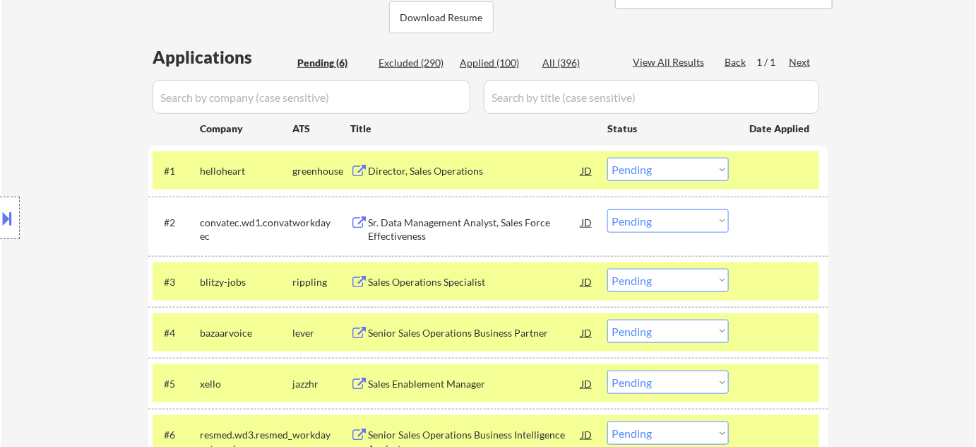
click at [7, 208] on button at bounding box center [8, 217] width 16 height 23
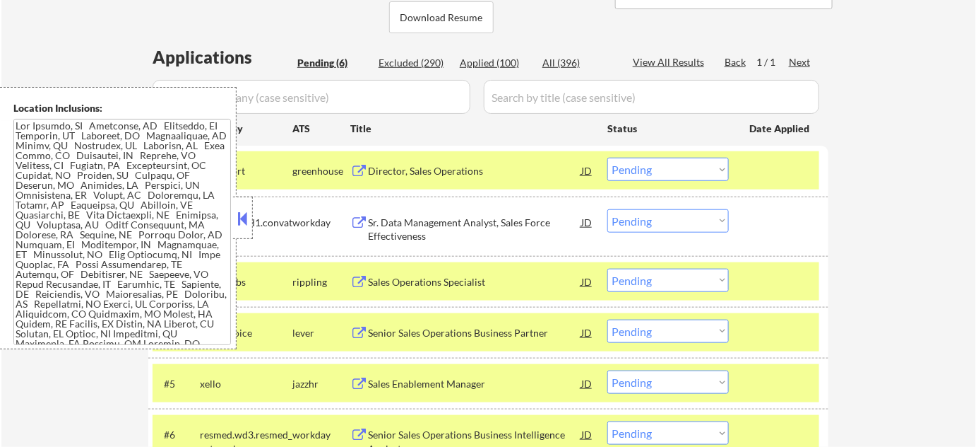
click at [249, 221] on button at bounding box center [243, 218] width 16 height 21
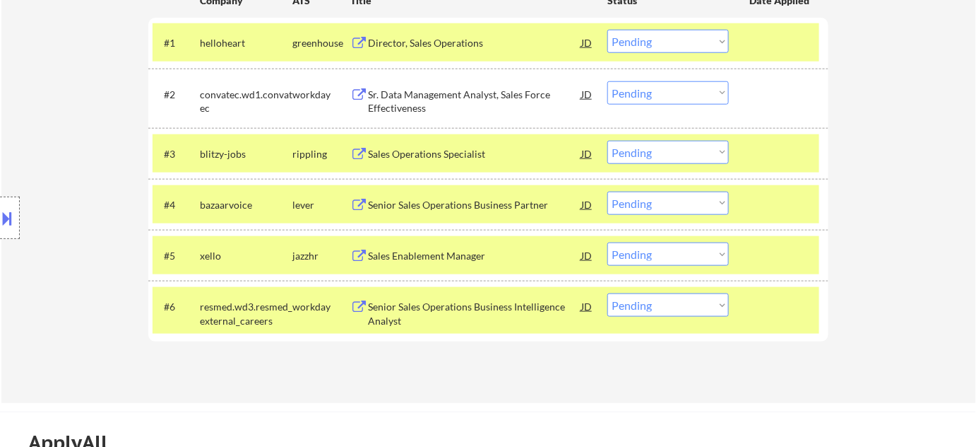
scroll to position [449, 0]
drag, startPoint x: 651, startPoint y: 149, endPoint x: 655, endPoint y: 160, distance: 11.2
click at [651, 149] on select "Choose an option... Pending Applied Excluded (Questions) Excluded (Expired) Exc…" at bounding box center [669, 151] width 122 height 23
click at [608, 140] on select "Choose an option... Pending Applied Excluded (Questions) Excluded (Expired) Exc…" at bounding box center [669, 151] width 122 height 23
select select ""pending""
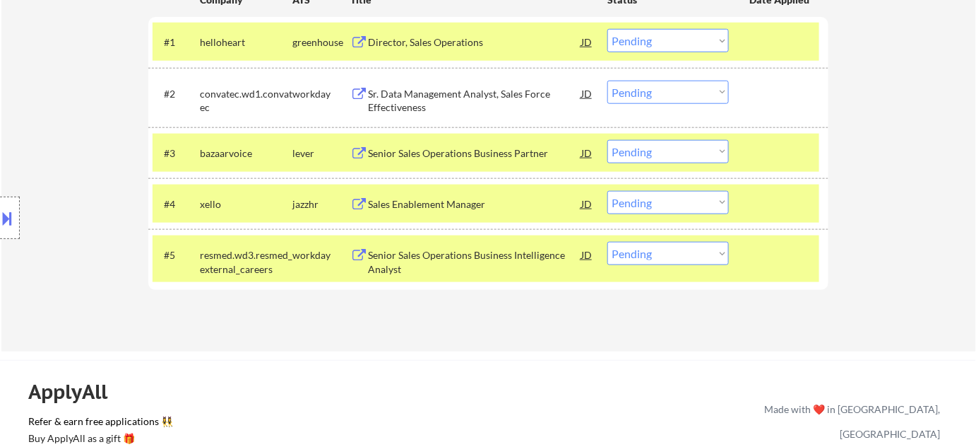
click at [646, 196] on select "Choose an option... Pending Applied Excluded (Questions) Excluded (Expired) Exc…" at bounding box center [669, 202] width 122 height 23
click at [608, 191] on select "Choose an option... Pending Applied Excluded (Questions) Excluded (Expired) Exc…" at bounding box center [669, 202] width 122 height 23
select select ""pending""
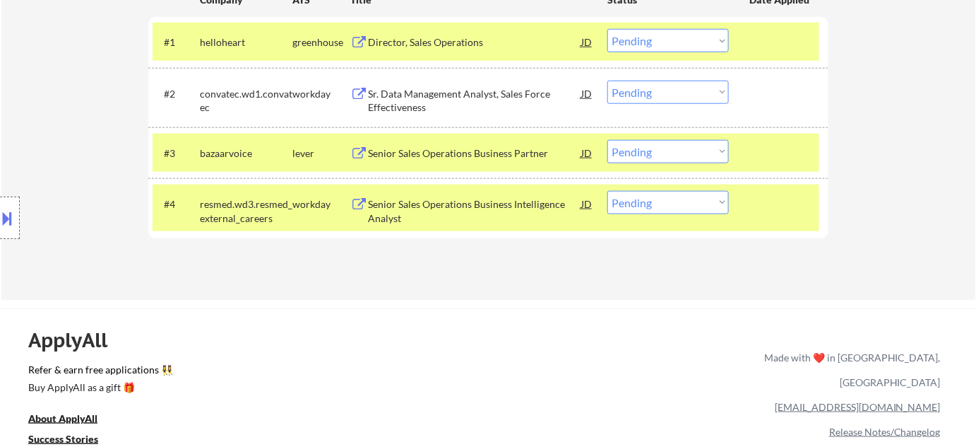
click at [672, 155] on select "Choose an option... Pending Applied Excluded (Questions) Excluded (Expired) Exc…" at bounding box center [669, 151] width 122 height 23
click at [608, 140] on select "Choose an option... Pending Applied Excluded (Questions) Excluded (Expired) Exc…" at bounding box center [669, 151] width 122 height 23
select select ""pending""
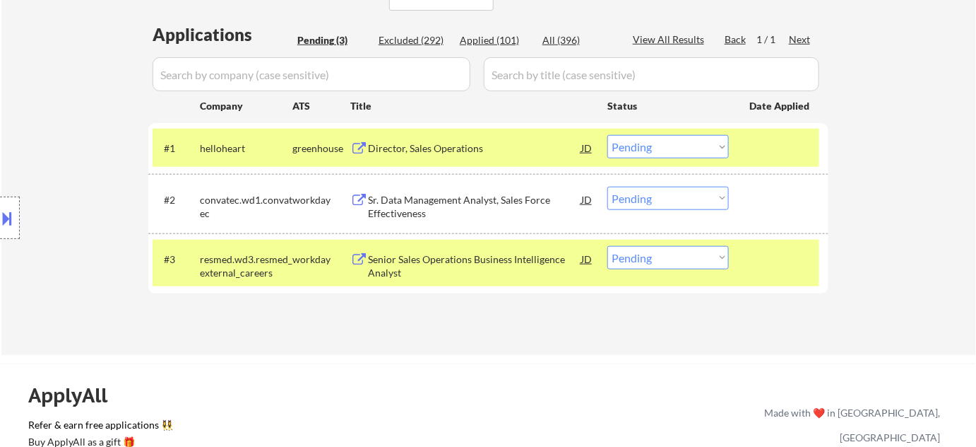
scroll to position [321, 0]
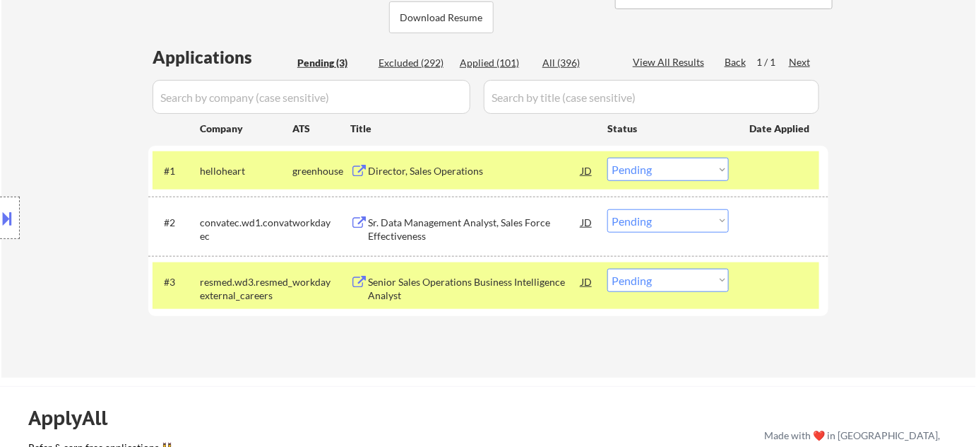
click at [455, 171] on div "Director, Sales Operations" at bounding box center [474, 171] width 213 height 14
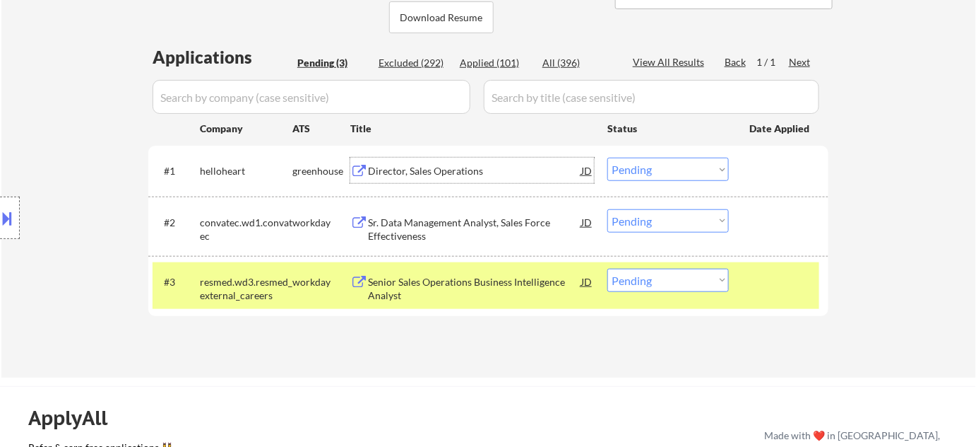
click at [414, 232] on div "Sr. Data Management Analyst, Sales Force Effectiveness" at bounding box center [474, 230] width 213 height 28
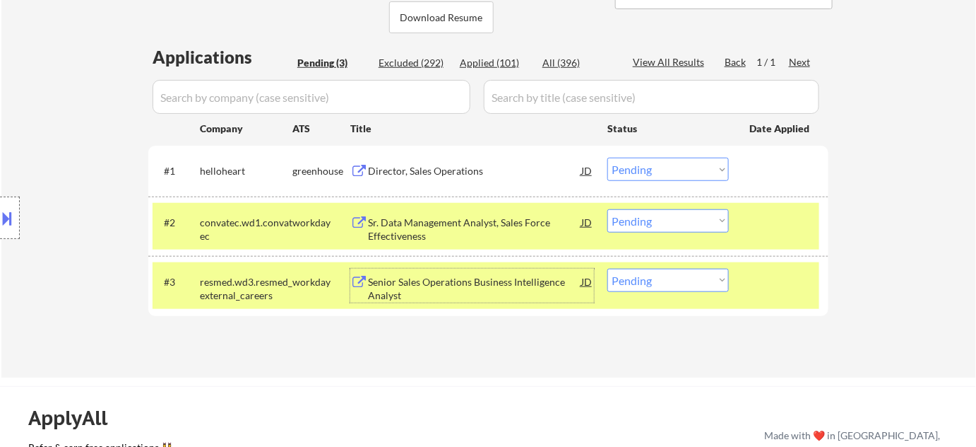
click at [394, 289] on div "Senior Sales Operations Business Intelligence Analyst" at bounding box center [474, 289] width 213 height 28
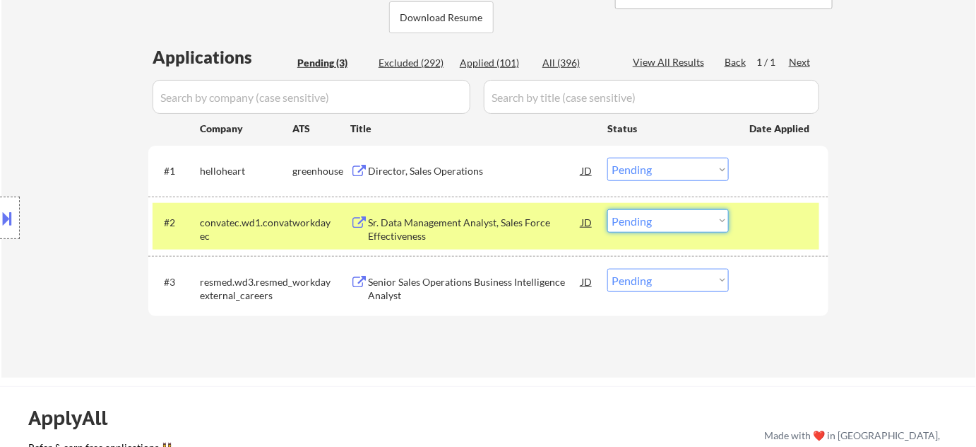
click at [639, 223] on select "Choose an option... Pending Applied Excluded (Questions) Excluded (Expired) Exc…" at bounding box center [669, 220] width 122 height 23
click at [608, 209] on select "Choose an option... Pending Applied Excluded (Questions) Excluded (Expired) Exc…" at bounding box center [669, 220] width 122 height 23
select select ""pending""
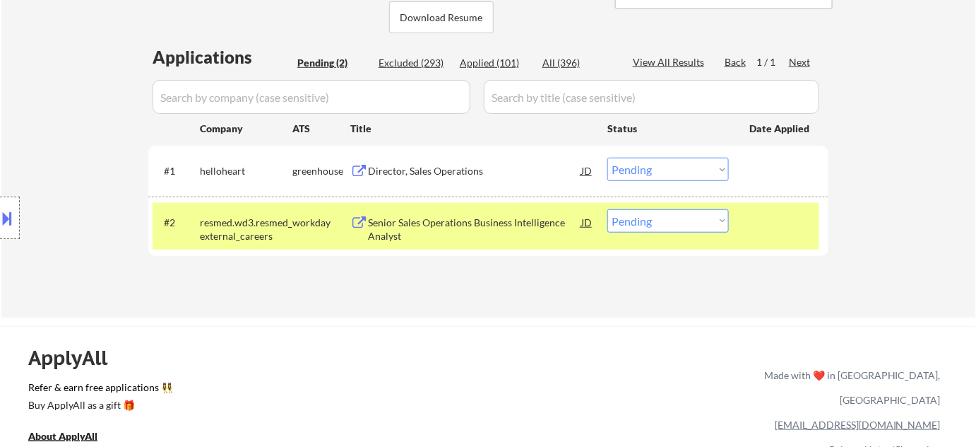
click at [656, 169] on select "Choose an option... Pending Applied Excluded (Questions) Excluded (Expired) Exc…" at bounding box center [669, 169] width 122 height 23
click at [608, 158] on select "Choose an option... Pending Applied Excluded (Questions) Excluded (Expired) Exc…" at bounding box center [669, 169] width 122 height 23
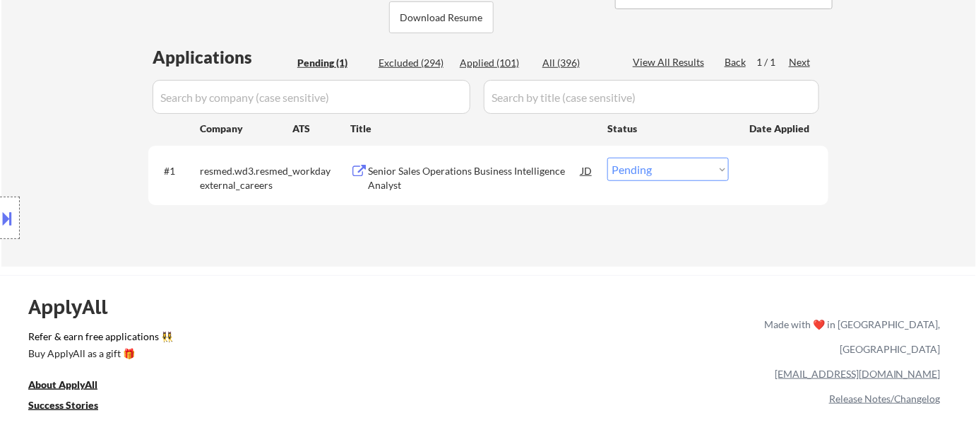
click at [379, 176] on div "Senior Sales Operations Business Intelligence Analyst" at bounding box center [474, 178] width 213 height 28
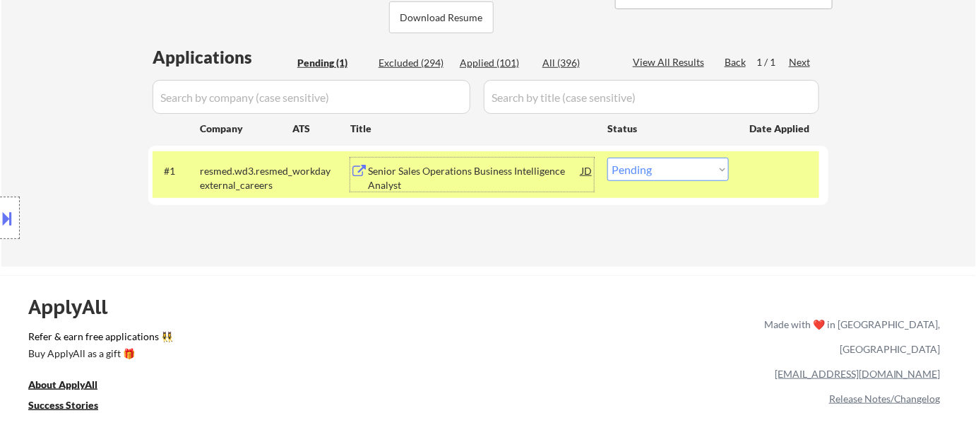
drag, startPoint x: 639, startPoint y: 166, endPoint x: 644, endPoint y: 176, distance: 11.1
click at [639, 166] on select "Choose an option... Pending Applied Excluded (Questions) Excluded (Expired) Exc…" at bounding box center [669, 169] width 122 height 23
select select ""excluded__bad_match_""
click at [608, 158] on select "Choose an option... Pending Applied Excluded (Questions) Excluded (Expired) Exc…" at bounding box center [669, 169] width 122 height 23
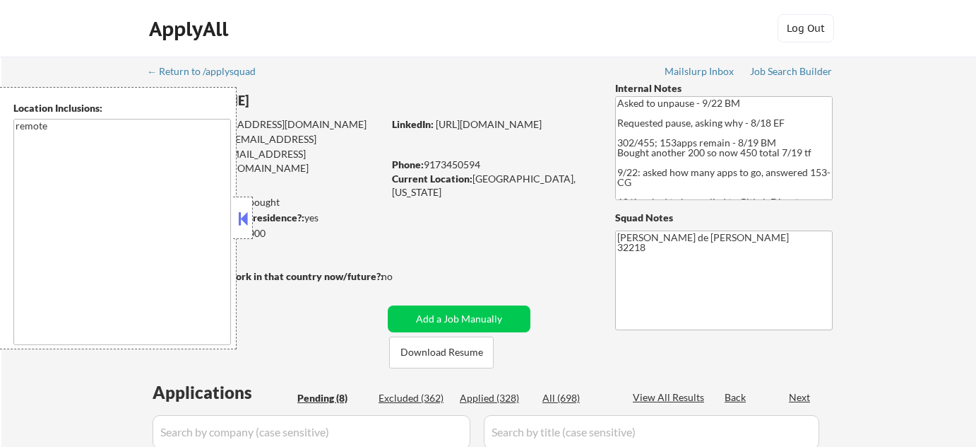
select select ""pending""
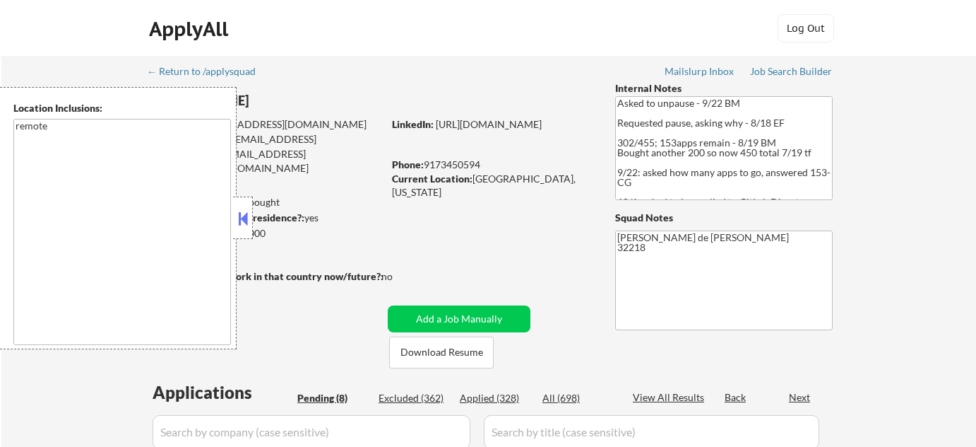
select select ""pending""
click at [245, 223] on button at bounding box center [243, 218] width 16 height 21
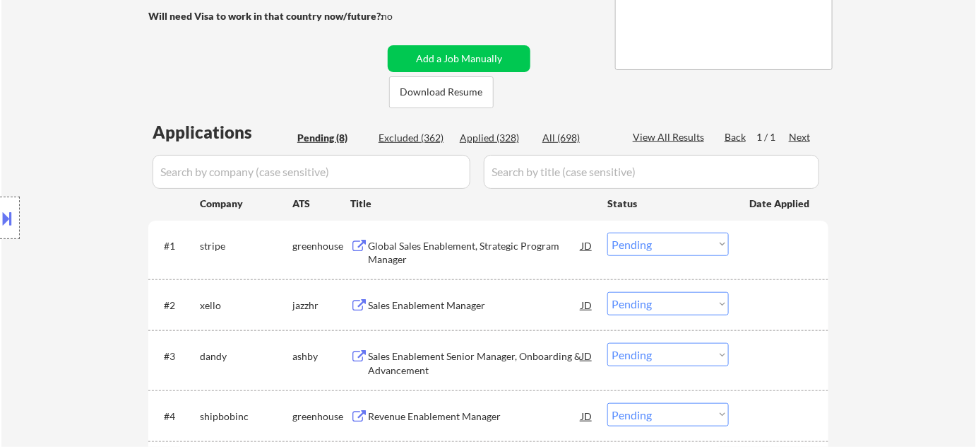
scroll to position [256, 0]
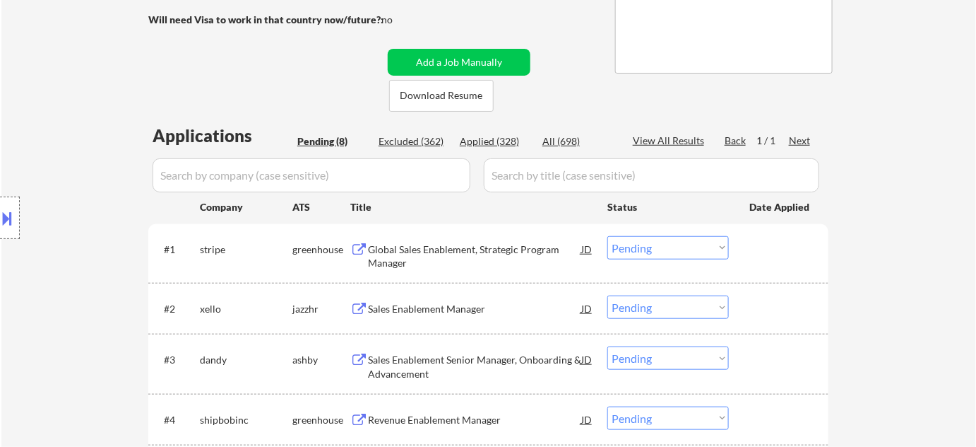
click at [499, 137] on div "Applied (328)" at bounding box center [495, 141] width 71 height 14
select select ""applied""
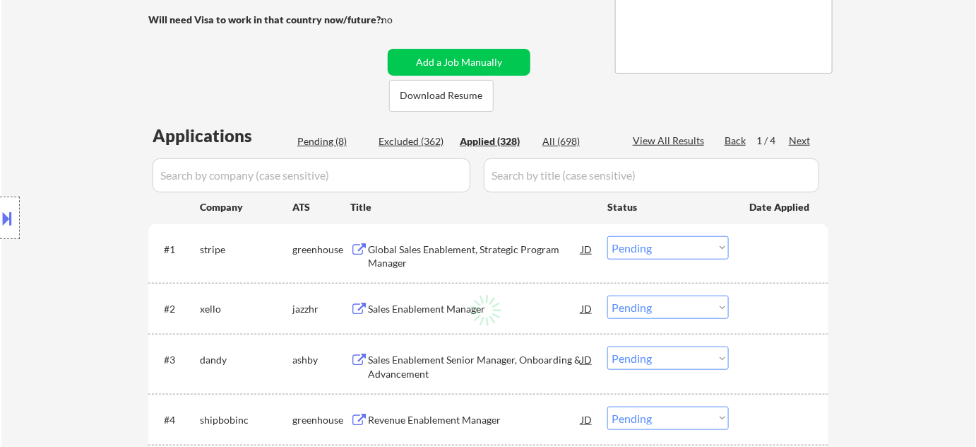
select select ""applied""
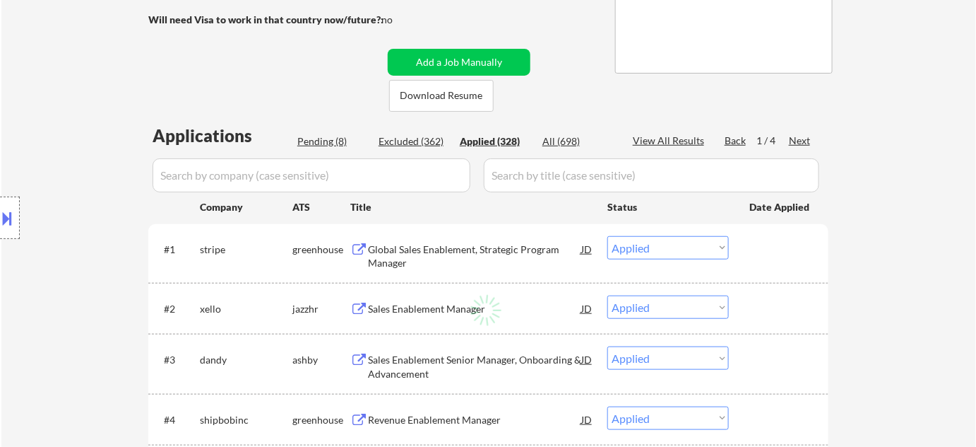
select select ""applied""
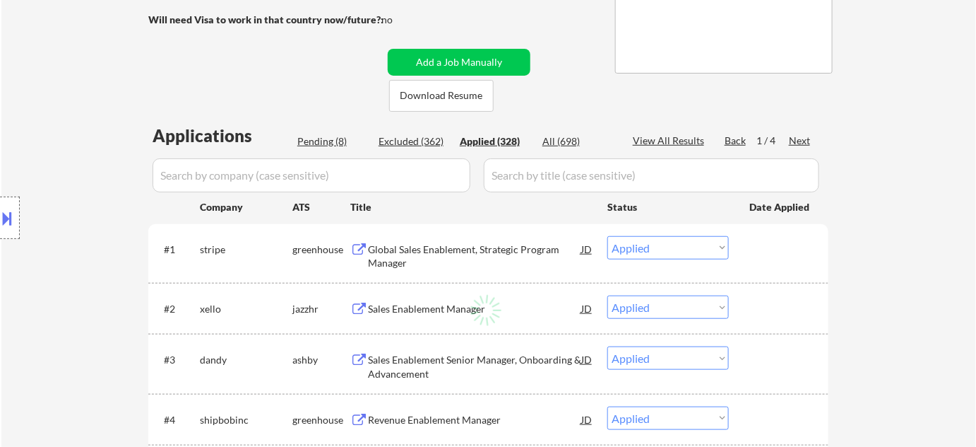
select select ""applied""
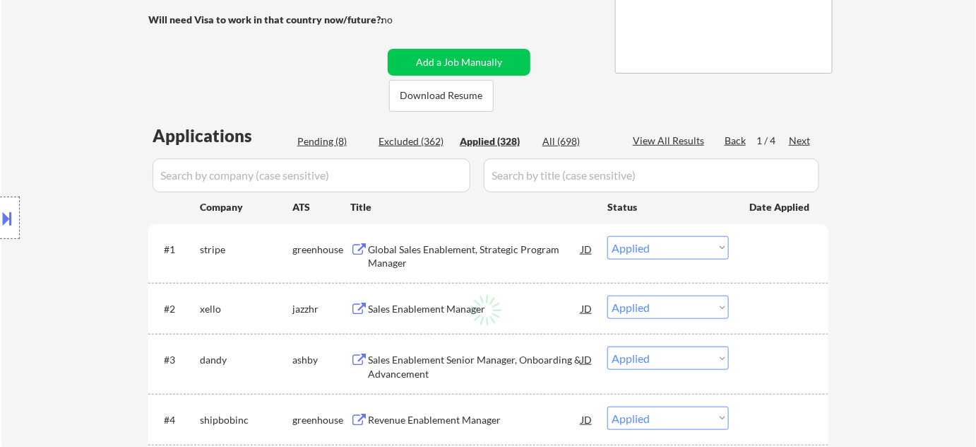
select select ""applied""
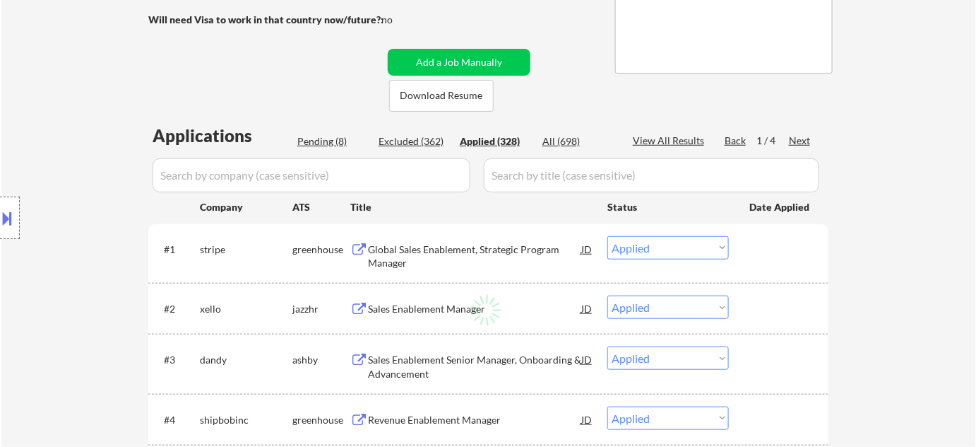
select select ""applied""
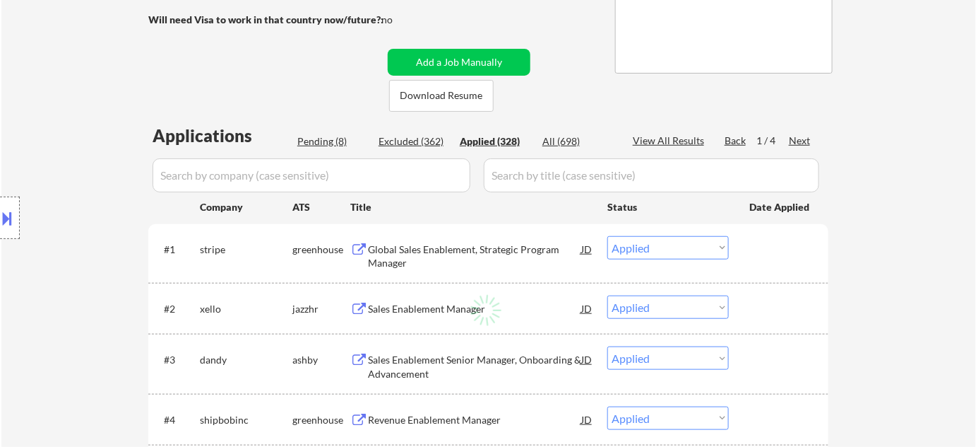
select select ""applied""
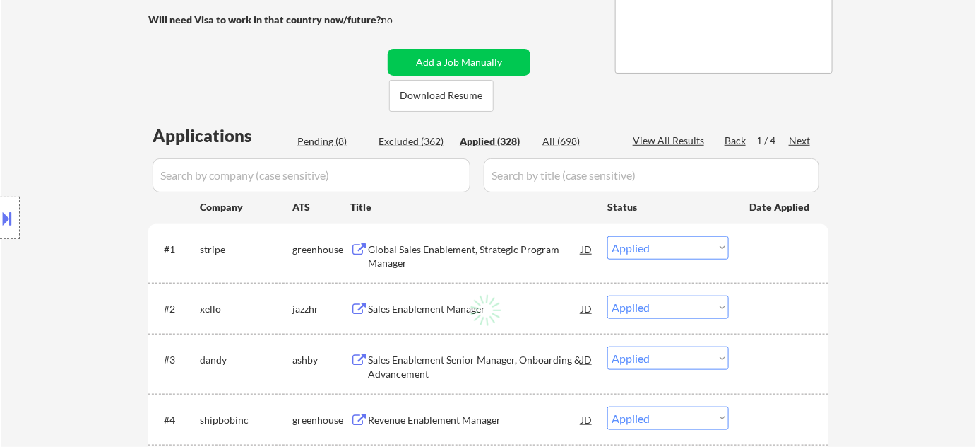
select select ""applied""
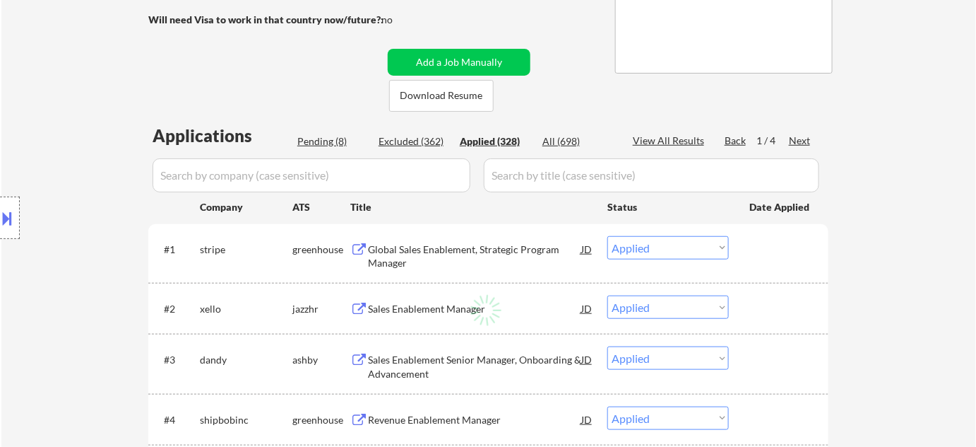
select select ""applied""
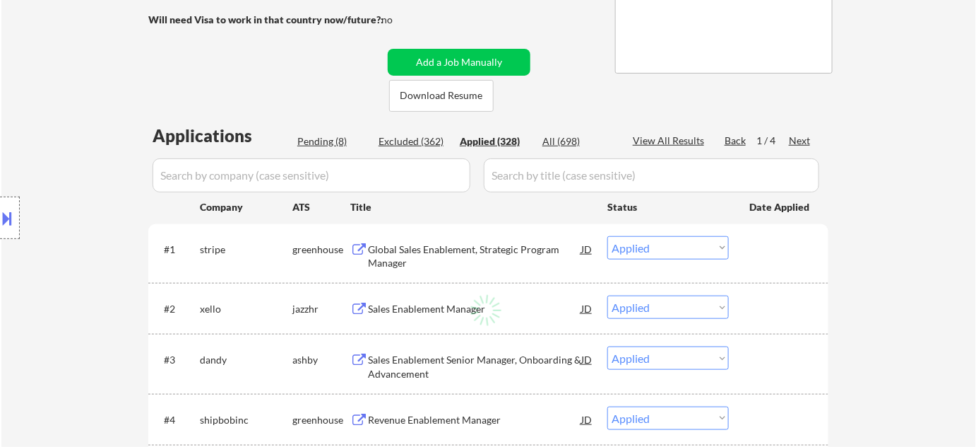
select select ""applied""
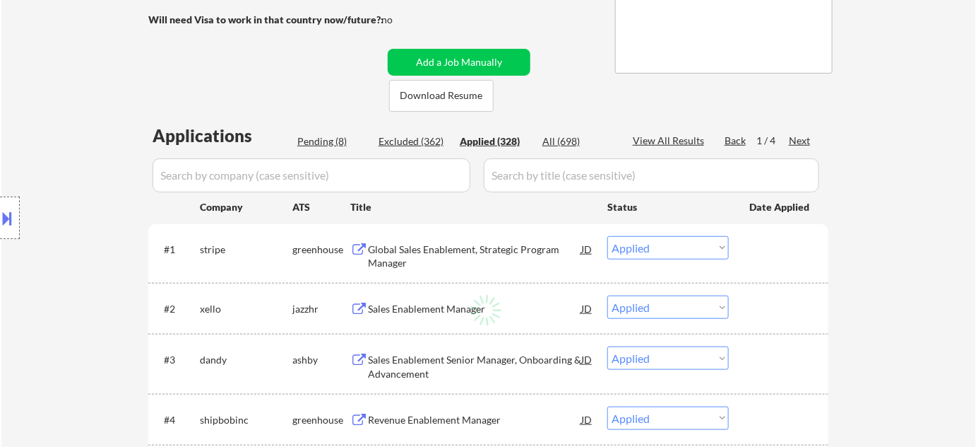
select select ""applied""
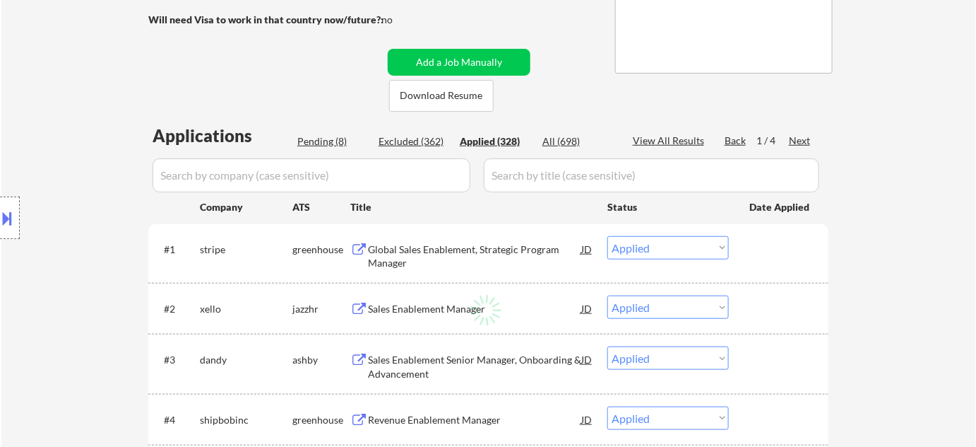
select select ""applied""
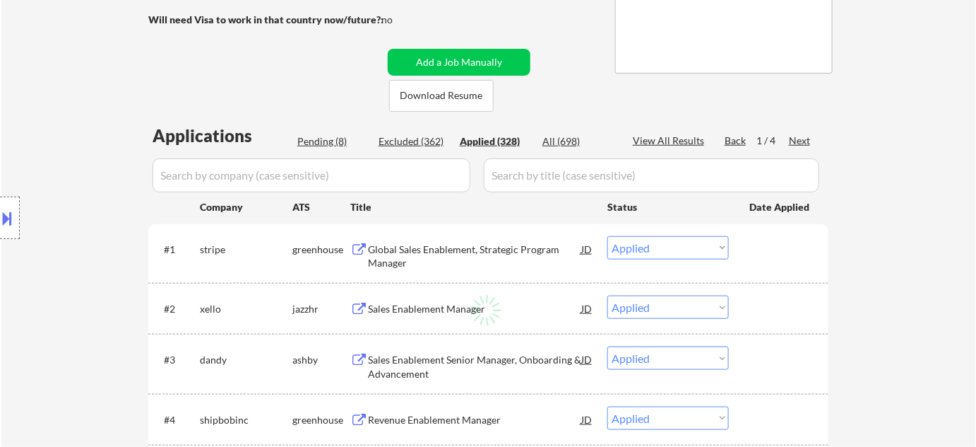
select select ""applied""
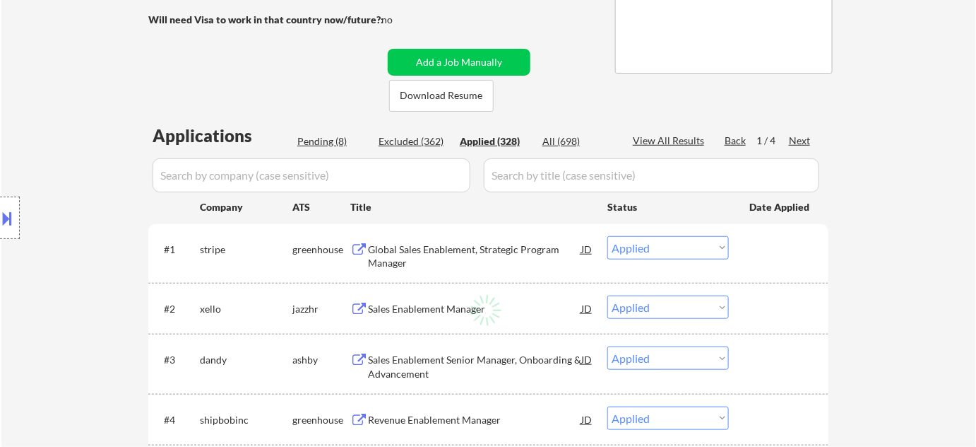
select select ""applied""
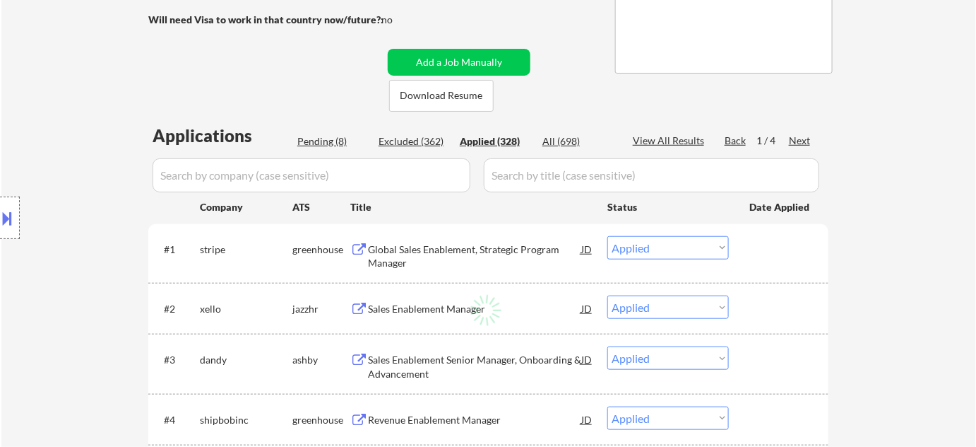
select select ""applied""
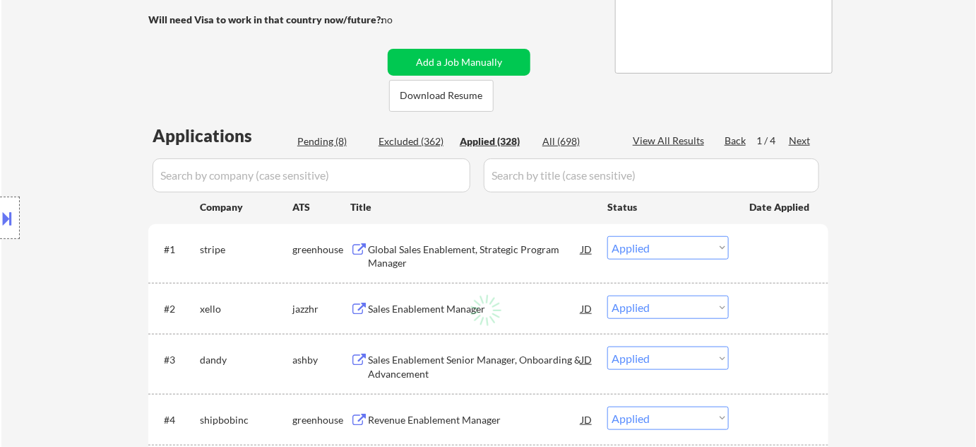
select select ""applied""
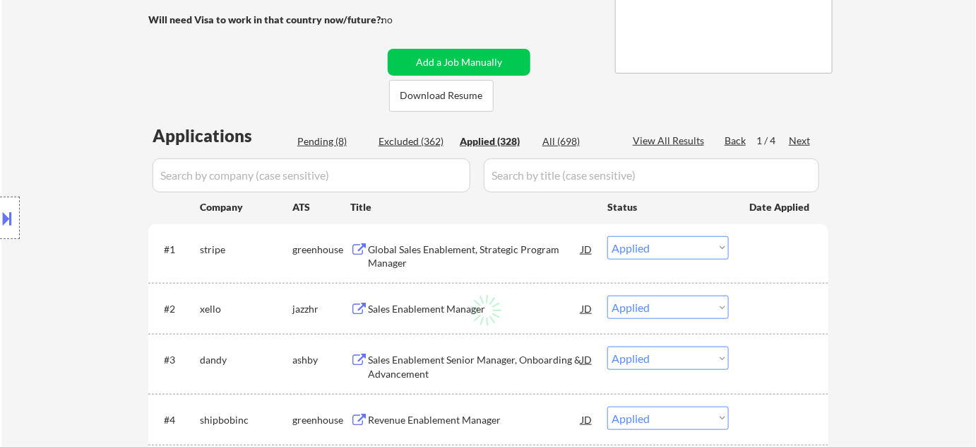
select select ""applied""
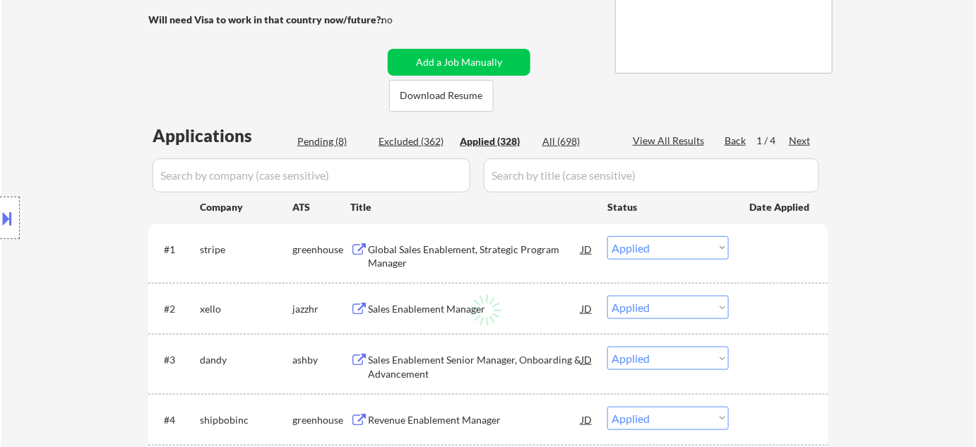
select select ""applied""
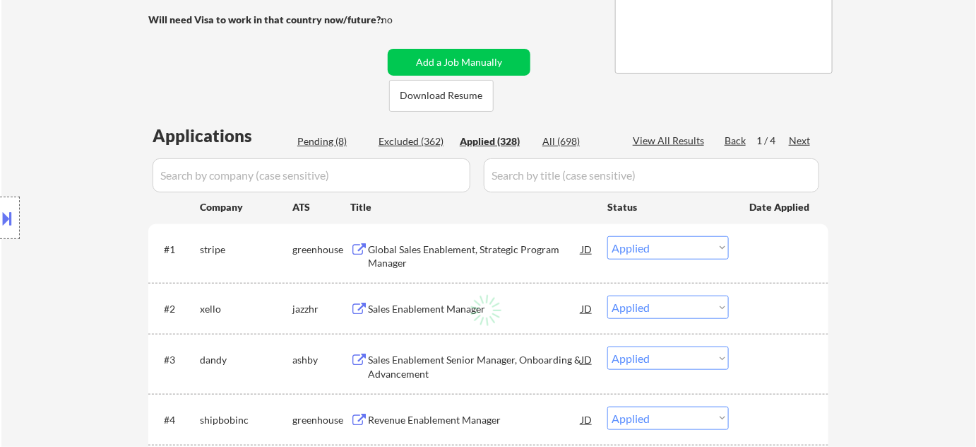
select select ""applied""
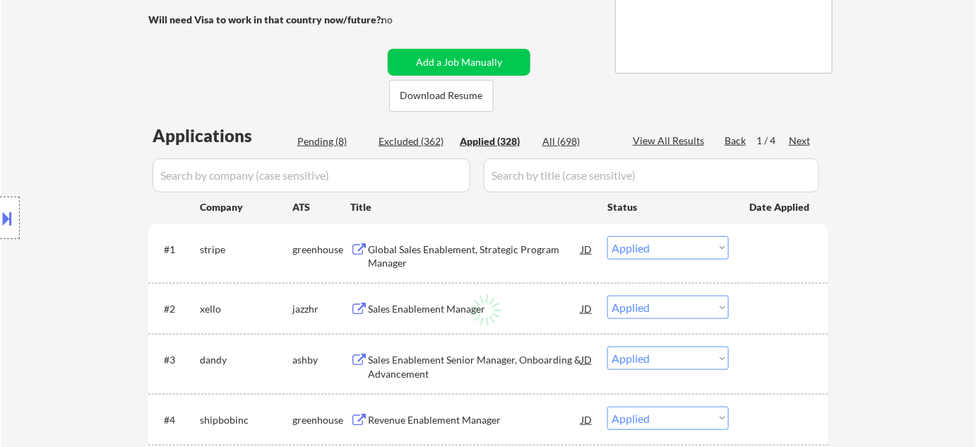
select select ""applied""
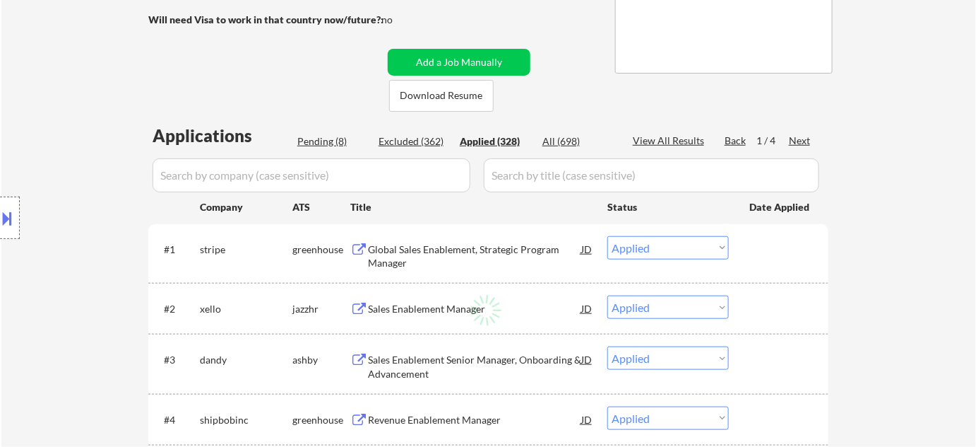
select select ""applied""
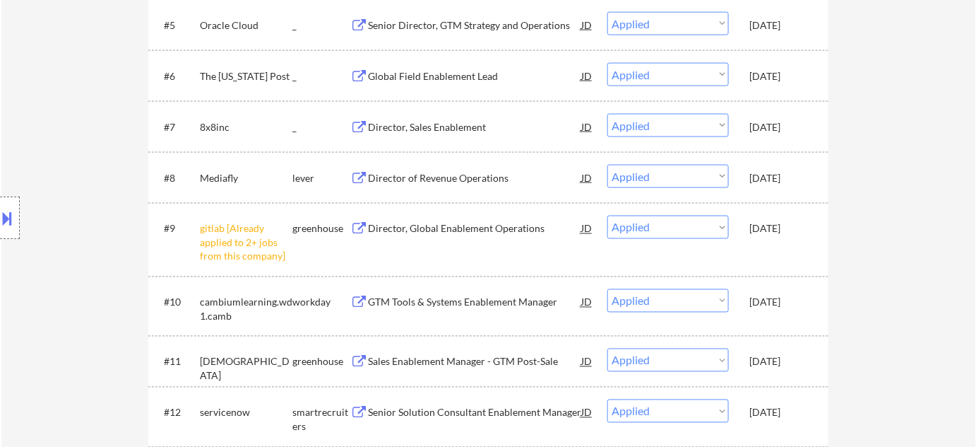
scroll to position [707, 0]
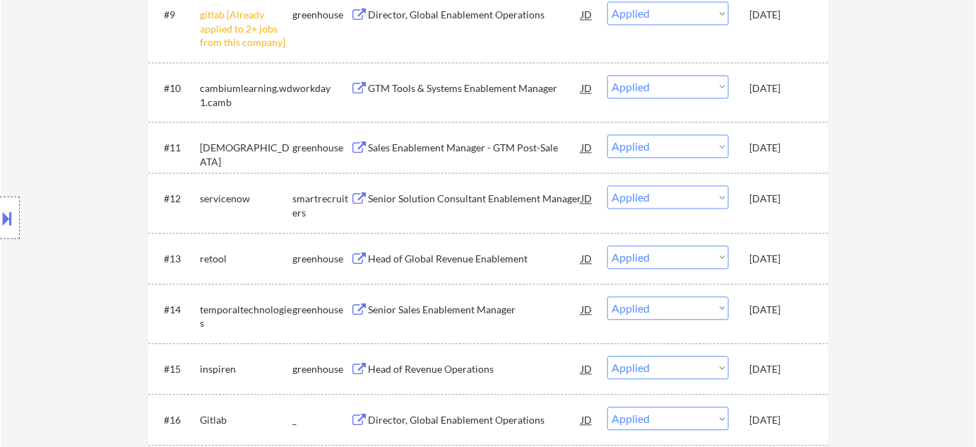
scroll to position [770, 0]
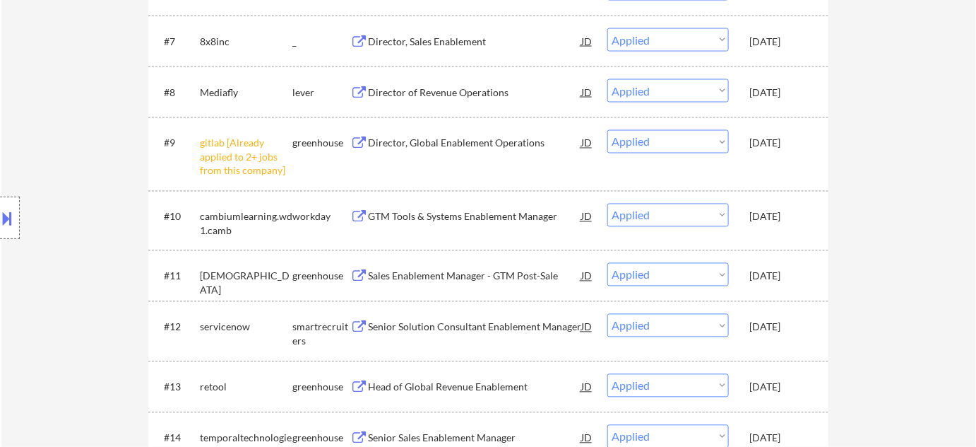
click at [643, 142] on select "Choose an option... Pending Applied Excluded (Questions) Excluded (Expired) Exc…" at bounding box center [669, 141] width 122 height 23
click at [632, 141] on select "Choose an option... Pending Applied Excluded (Questions) Excluded (Expired) Exc…" at bounding box center [669, 141] width 122 height 23
click at [608, 130] on select "Choose an option... Pending Applied Excluded (Questions) Excluded (Expired) Exc…" at bounding box center [669, 141] width 122 height 23
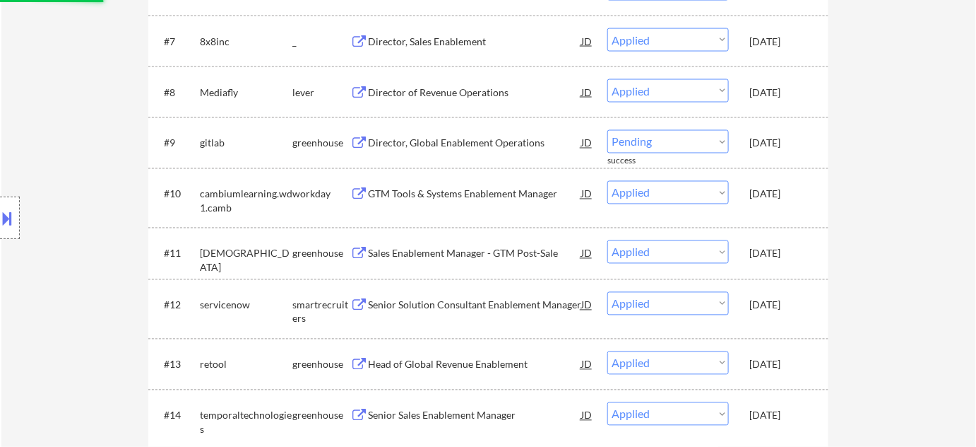
select select ""applied""
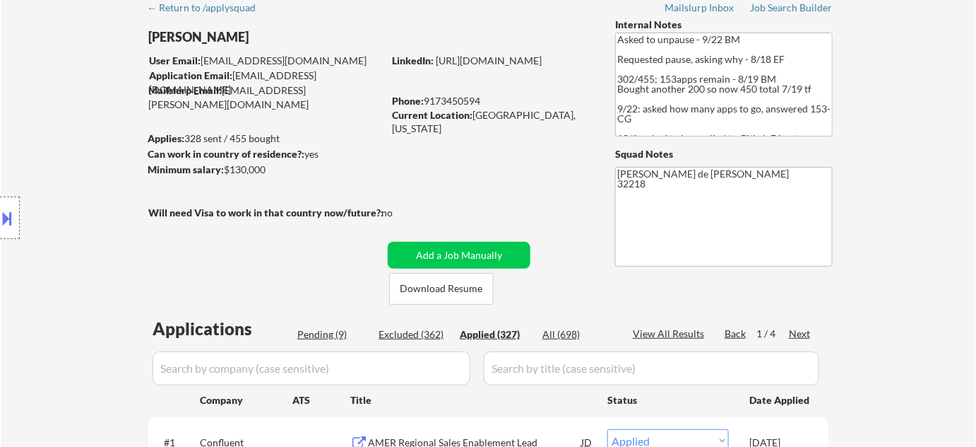
scroll to position [256, 0]
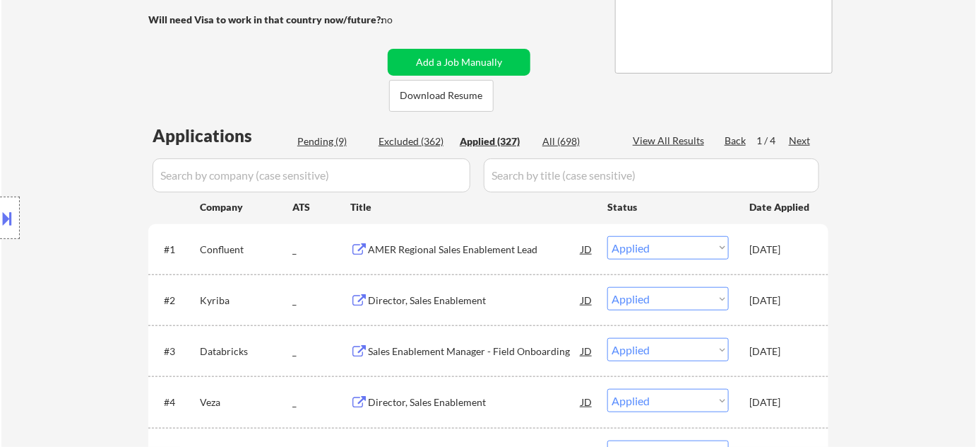
click at [439, 143] on div "Excluded (362)" at bounding box center [414, 141] width 71 height 14
select select ""excluded__other_""
select select ""excluded__location_""
select select ""excluded__salary_""
select select ""excluded__expired_""
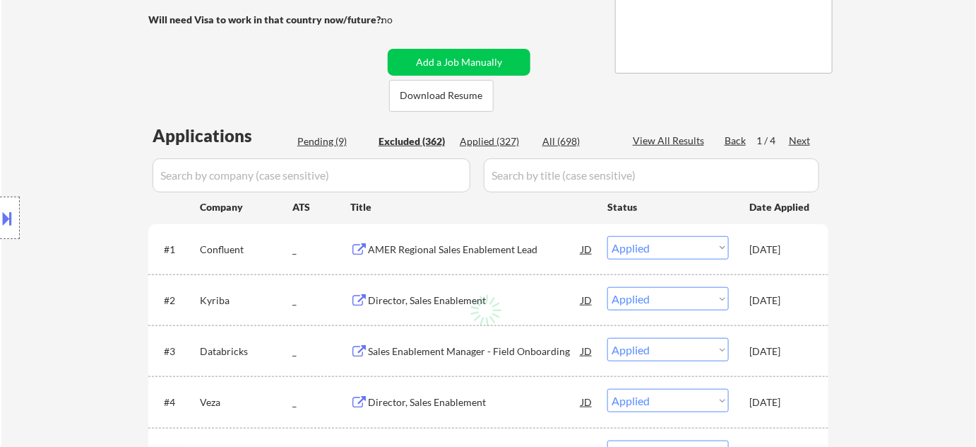
select select ""excluded__expired_""
select select ""excluded__salary_""
select select ""excluded__other_""
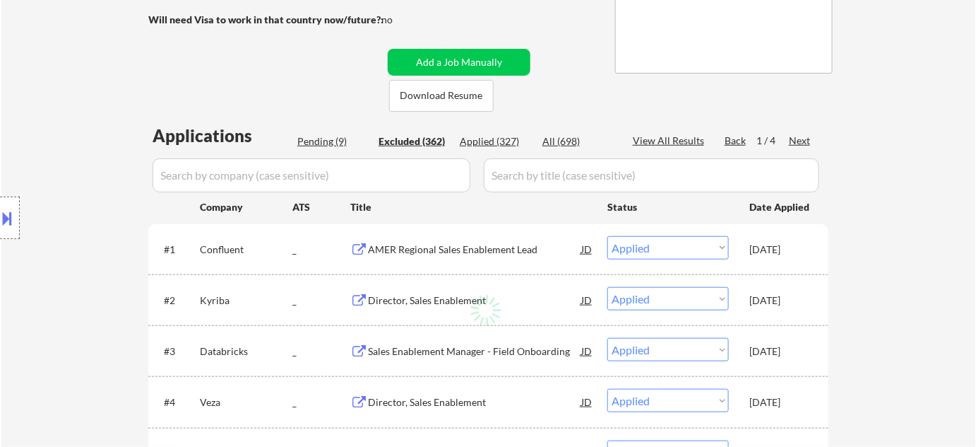
select select ""excluded__expired_""
select select ""excluded__salary_""
select select ""excluded""
select select ""excluded__other_""
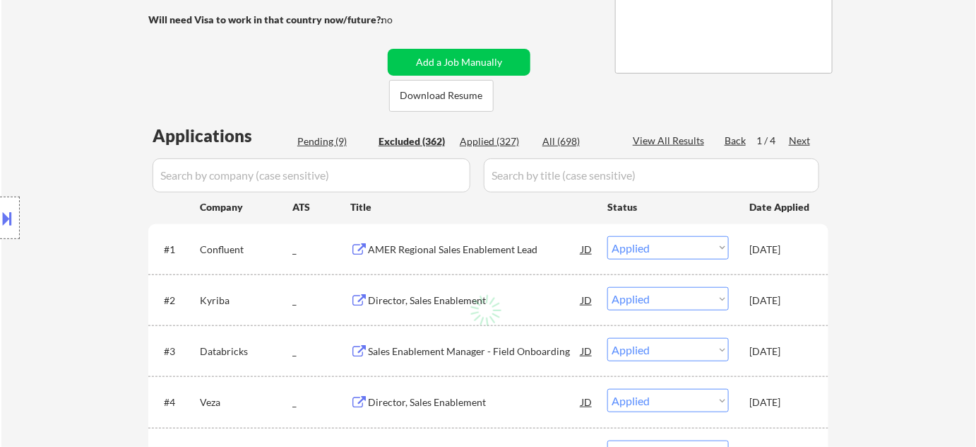
select select ""excluded__salary_""
select select ""excluded__expired_""
select select ""excluded__other_""
select select ""excluded""
select select ""excluded__salary_""
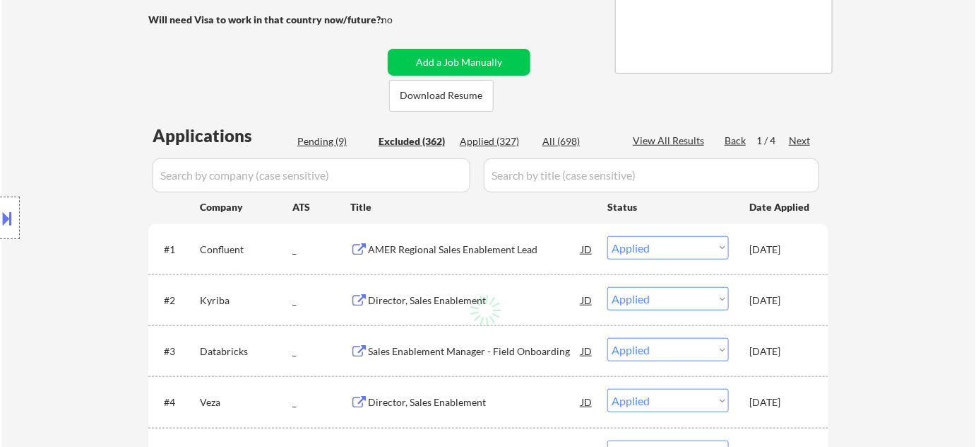
select select ""excluded__expired_""
select select ""excluded__other_""
select select ""excluded__salary_""
select select ""excluded__expired_""
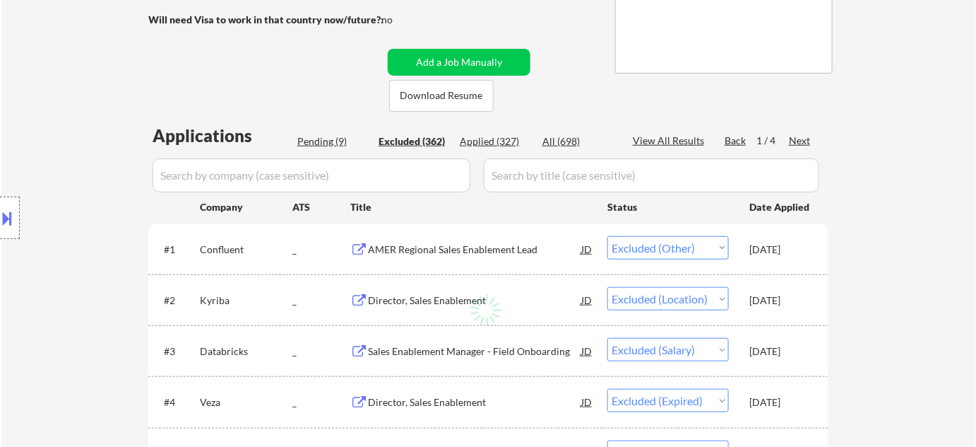
select select ""excluded__other_""
select select ""excluded__salary_""
select select ""excluded__location_""
select select ""excluded__other_""
select select ""excluded""
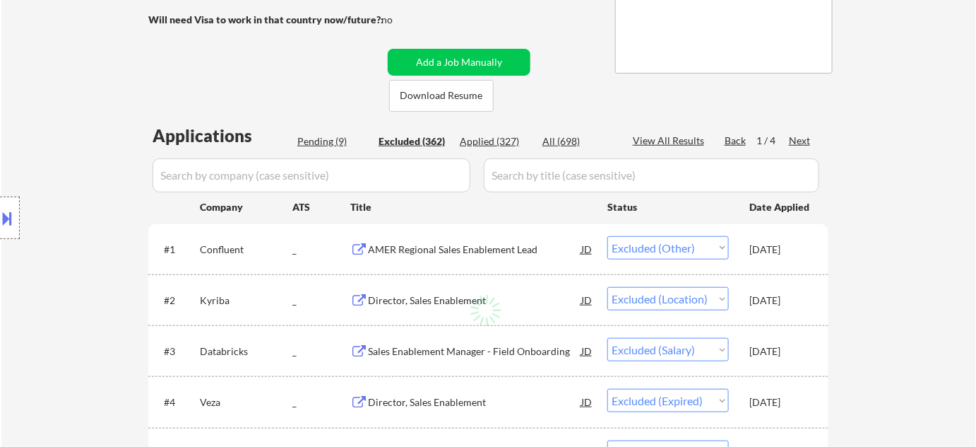
select select ""excluded__expired_""
select select ""excluded__location_""
select select ""excluded""
select select ""excluded__other_""
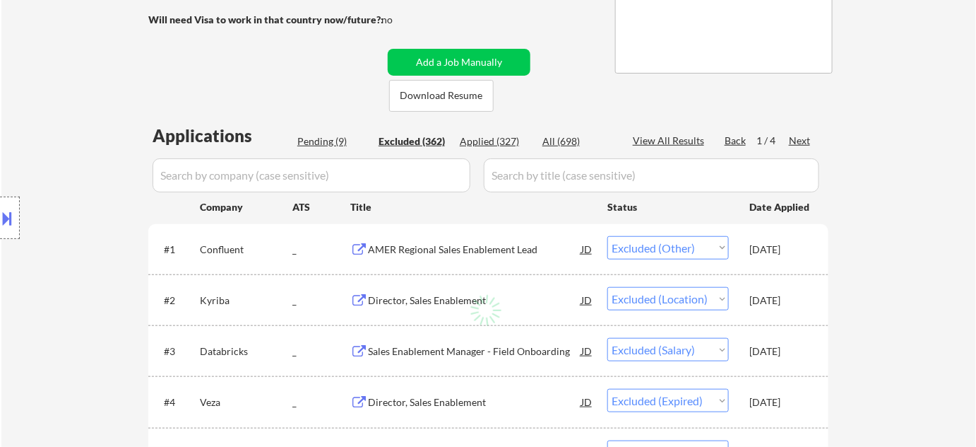
select select ""excluded""
select select ""excluded__salary_""
select select ""excluded__other_""
select select ""excluded""
select select ""excluded__expired_""
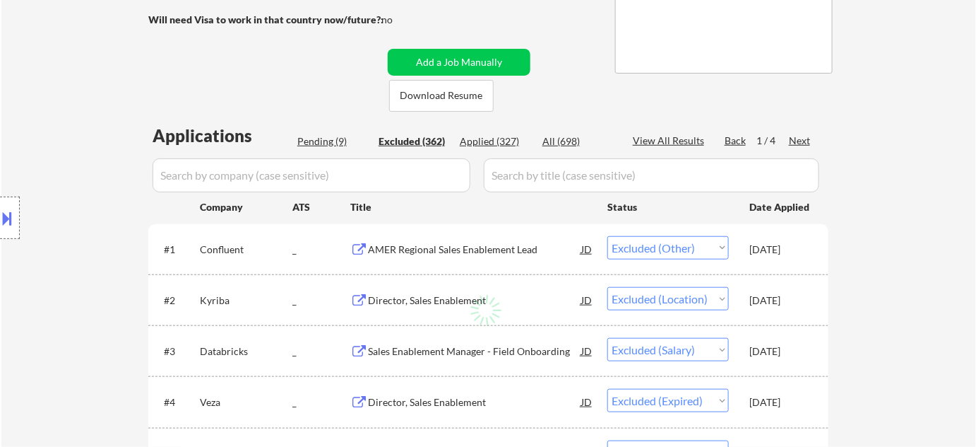
select select ""excluded__bad_match_""
select select ""excluded__location_""
select select ""excluded__salary_""
select select ""excluded""
select select ""excluded__location_""
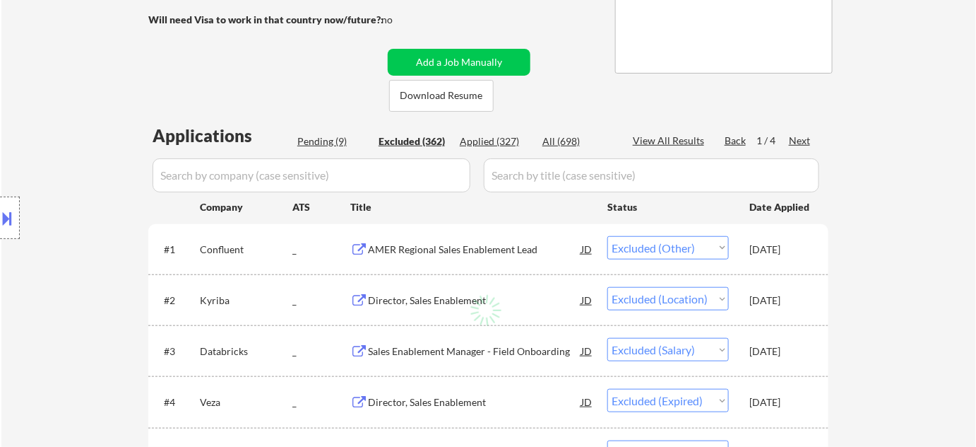
select select ""excluded__salary_""
select select ""excluded__bad_match_""
select select ""excluded__expired_""
select select ""excluded__location_""
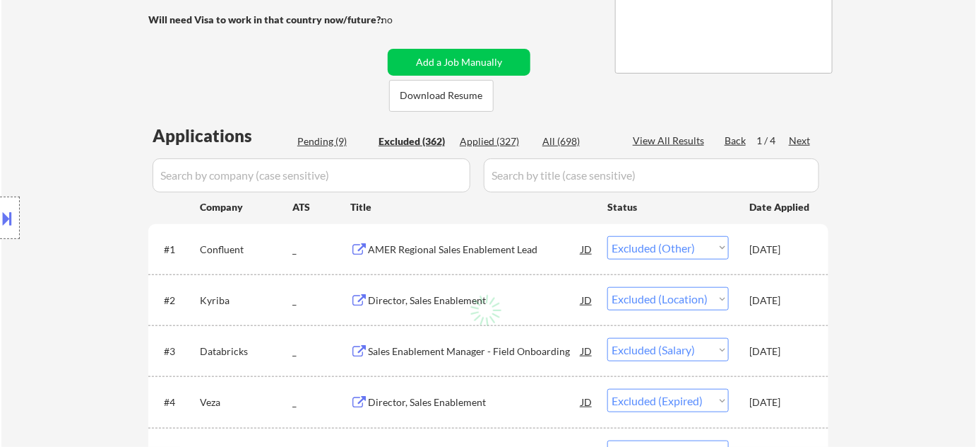
select select ""excluded__location_""
select select ""excluded__expired_""
select select ""excluded__bad_match_""
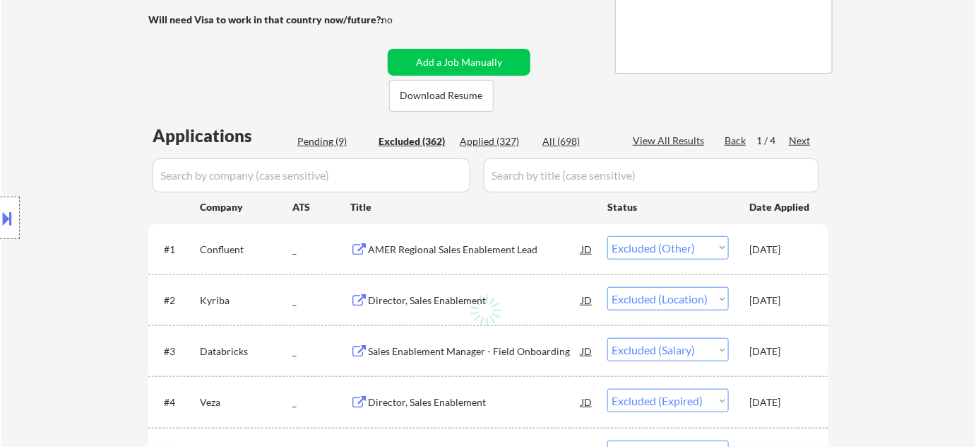
select select ""excluded__expired_""
select select ""excluded__location_""
select select ""excluded""
select select ""excluded__salary_""
select select ""excluded__expired_""
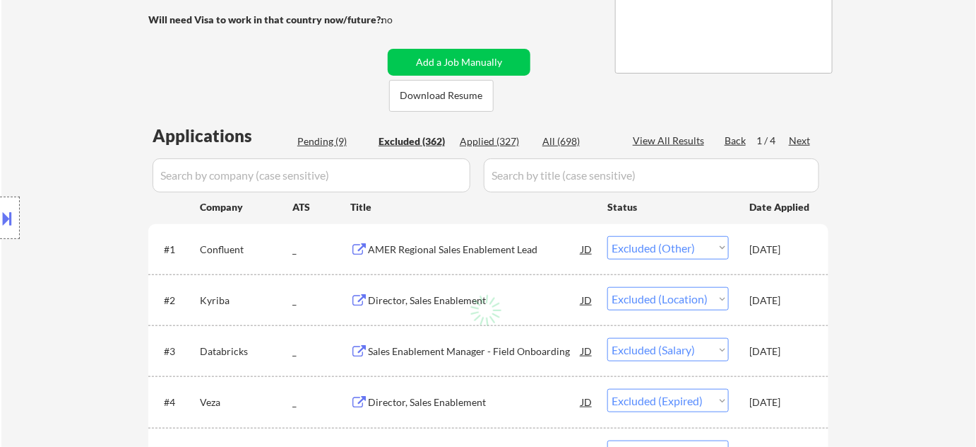
select select ""excluded__bad_match_""
select select ""excluded__expired_""
select select ""excluded__location_""
select select ""excluded__bad_match_""
select select ""excluded__salary_""
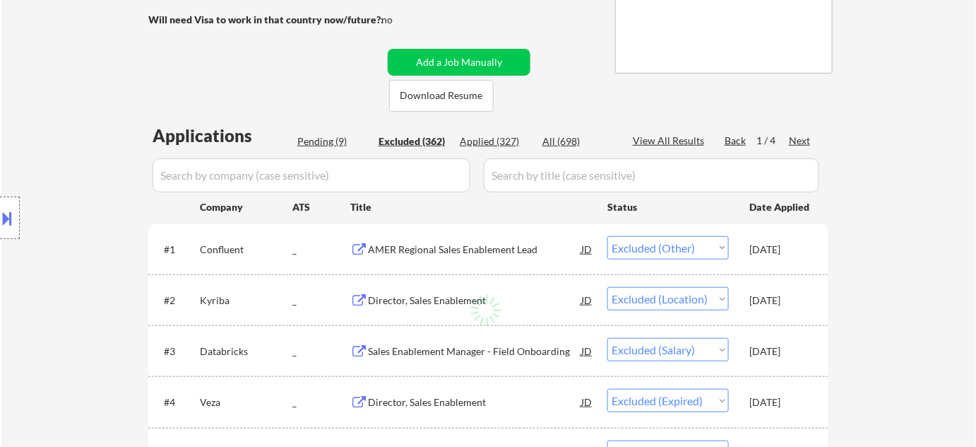
select select ""excluded__expired_""
select select ""excluded__location_""
select select ""excluded__expired_""
select select ""excluded__other_""
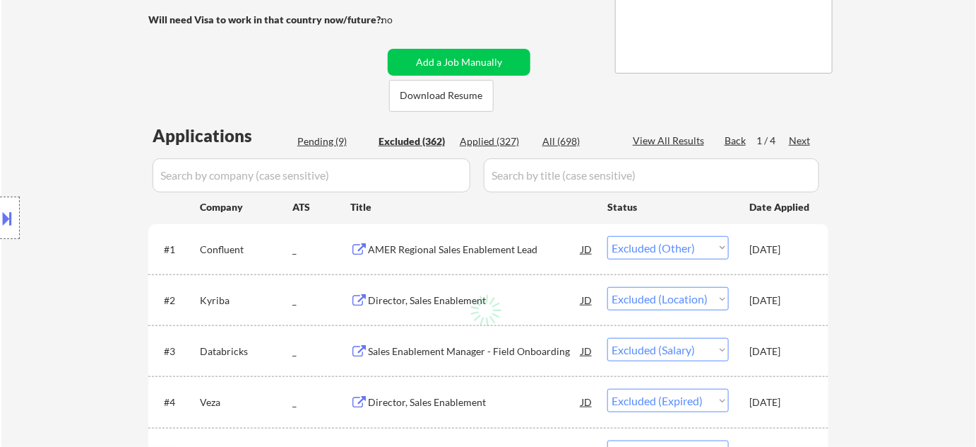
select select ""excluded__location_""
select select ""excluded""
select select ""excluded__expired_""
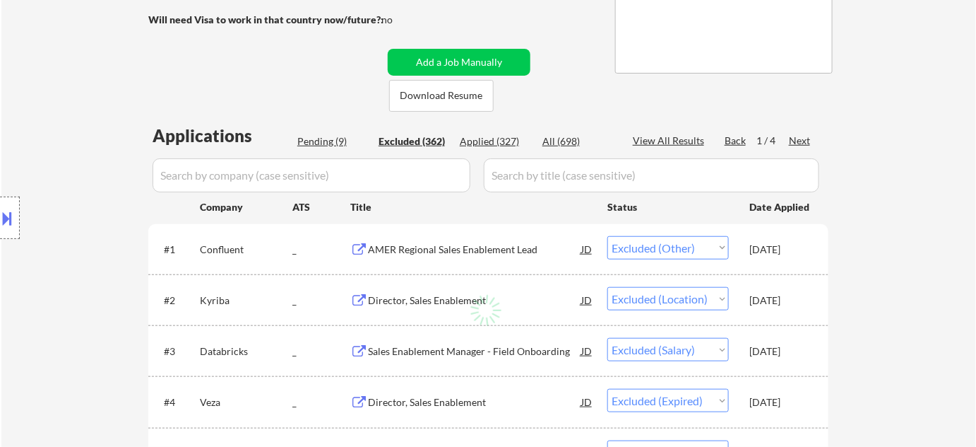
select select ""excluded__location_""
select select ""excluded__expired_""
select select ""excluded__salary_""
select select ""excluded""
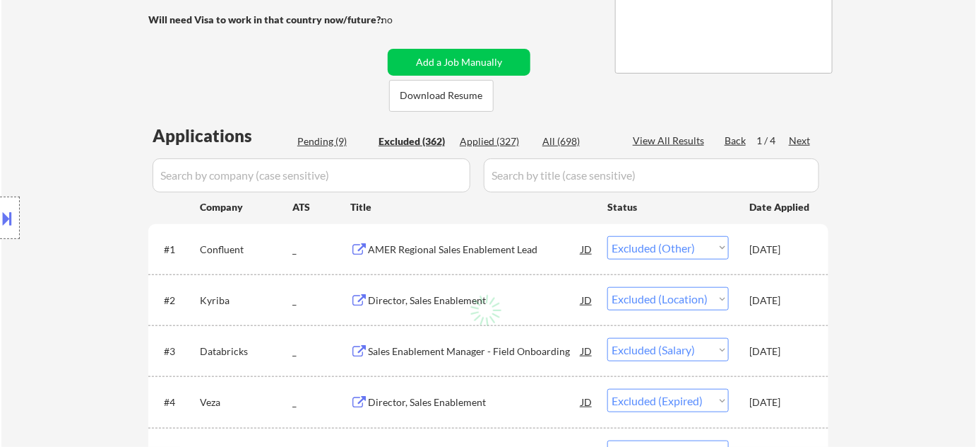
select select ""excluded""
select select ""excluded__bad_match_""
select select ""excluded__expired_""
select select ""excluded__bad_match_""
select select ""excluded__expired_""
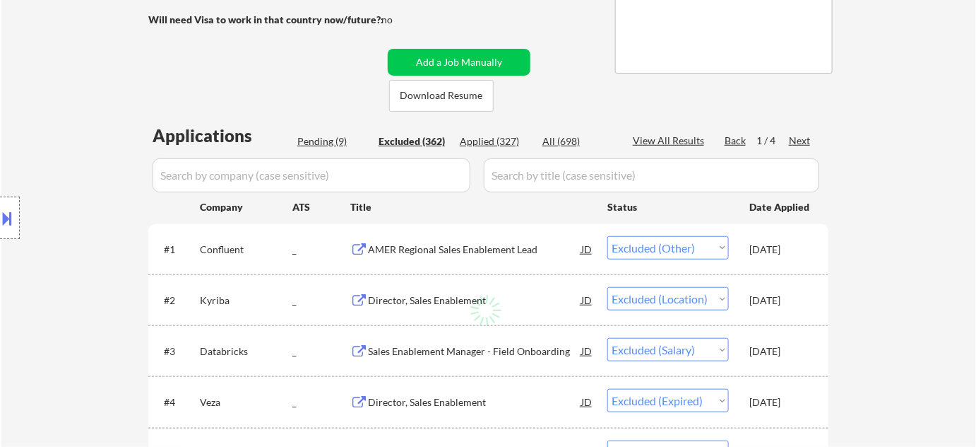
select select ""excluded__expired_""
select select ""excluded__bad_match_""
select select ""excluded__expired_""
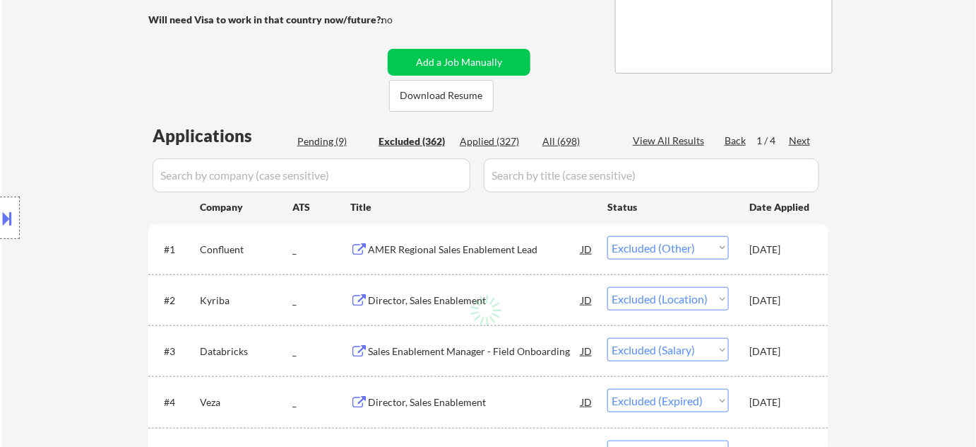
select select ""excluded__expired_""
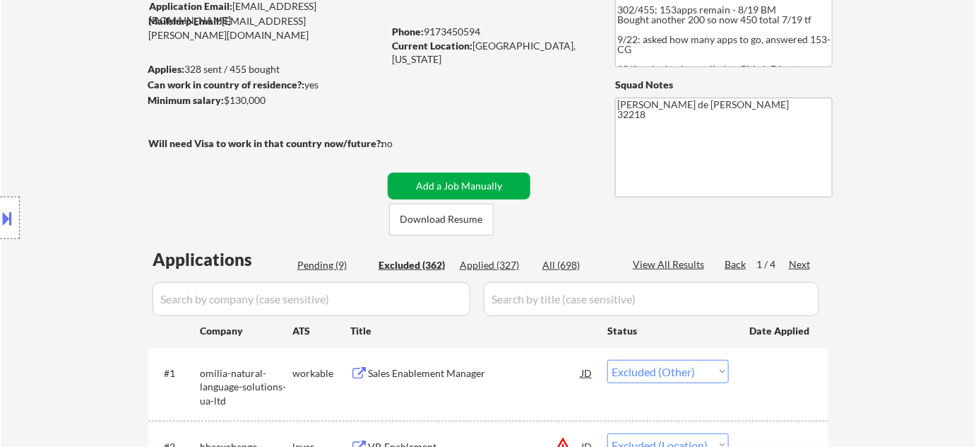
scroll to position [192, 0]
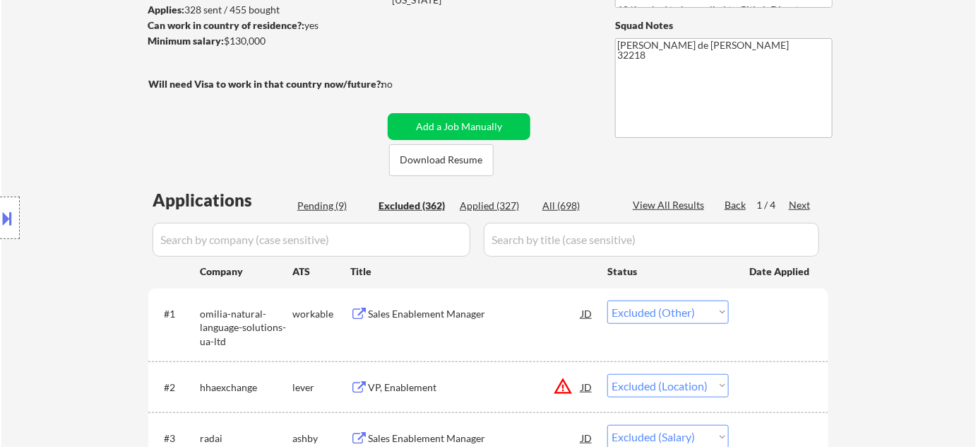
click at [337, 205] on div "Pending (9)" at bounding box center [332, 206] width 71 height 14
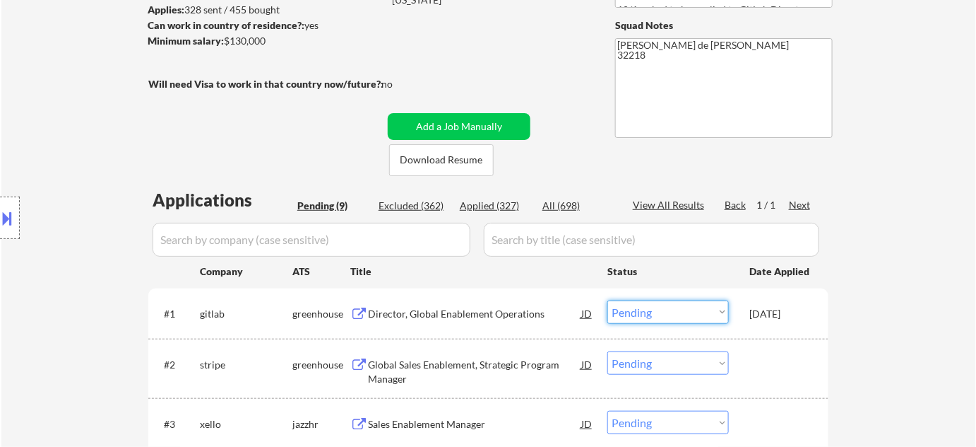
click at [643, 316] on select "Choose an option... Pending Applied Excluded (Questions) Excluded (Expired) Exc…" at bounding box center [669, 311] width 122 height 23
click at [608, 300] on select "Choose an option... Pending Applied Excluded (Questions) Excluded (Expired) Exc…" at bounding box center [669, 311] width 122 height 23
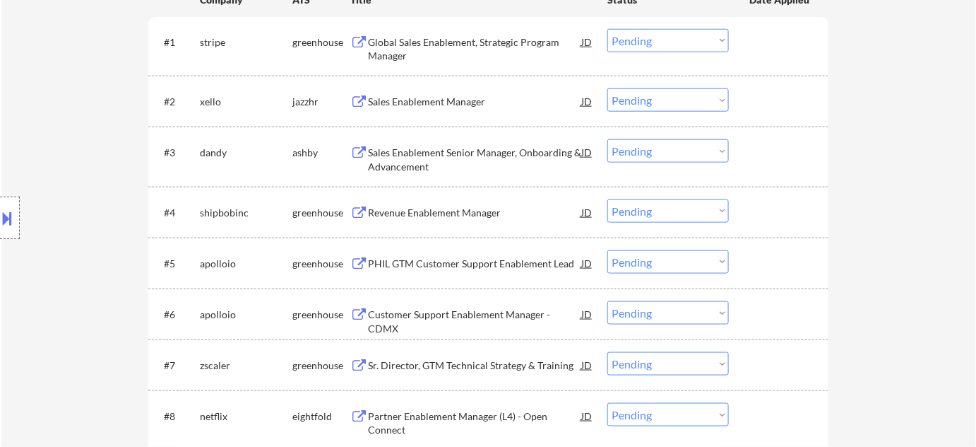
scroll to position [578, 0]
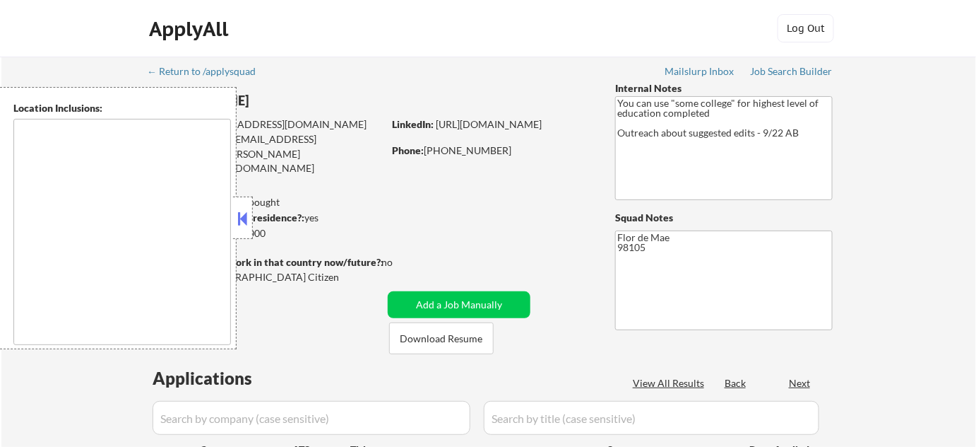
type textarea "[GEOGRAPHIC_DATA], [GEOGRAPHIC_DATA] [GEOGRAPHIC_DATA], [GEOGRAPHIC_DATA] [GEOG…"
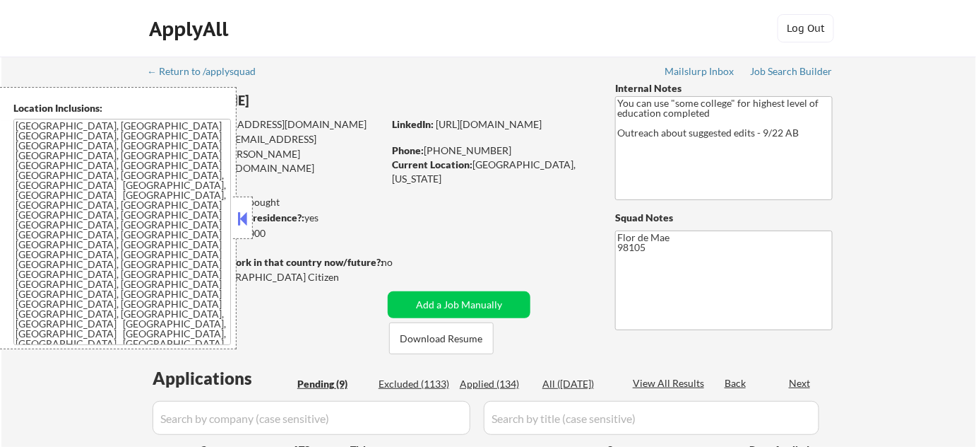
select select ""pending""
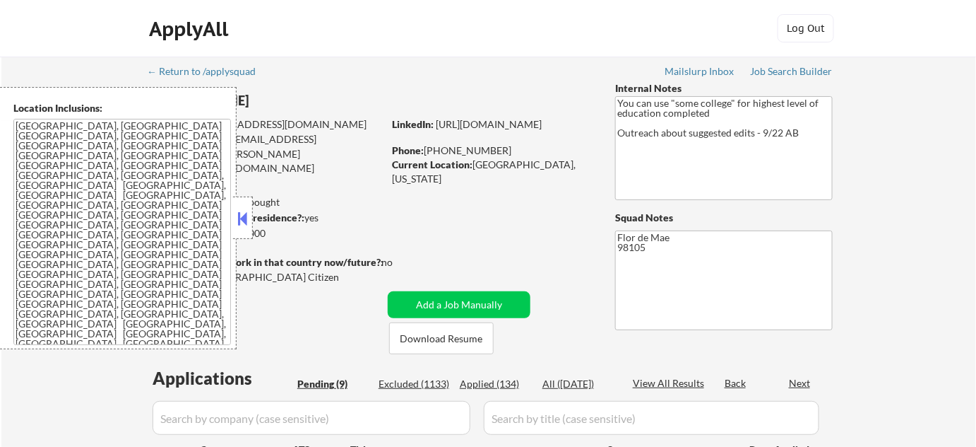
select select ""pending""
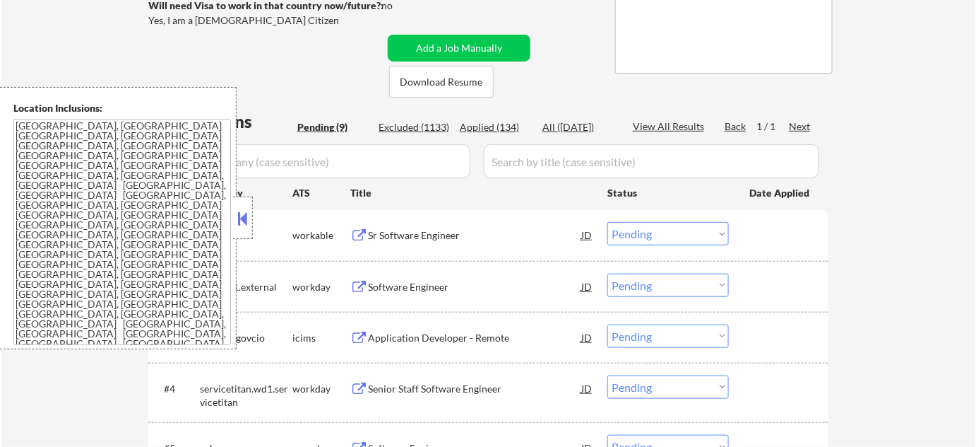
scroll to position [449, 0]
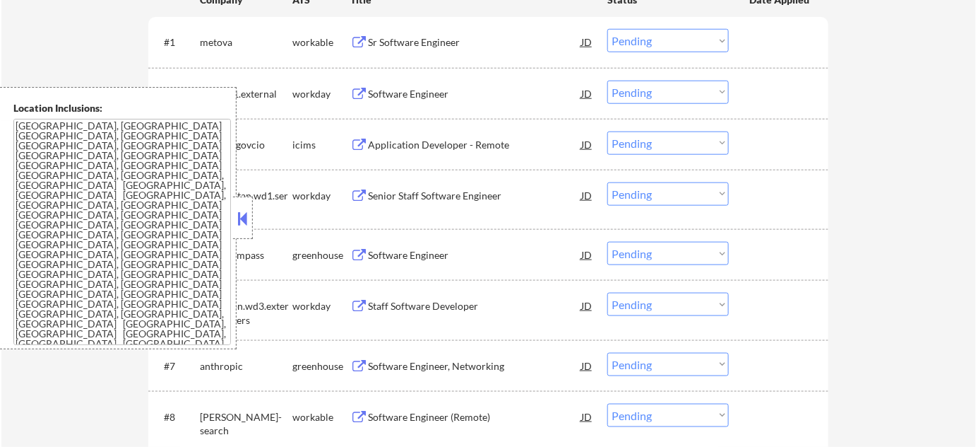
click at [247, 213] on button at bounding box center [243, 218] width 16 height 21
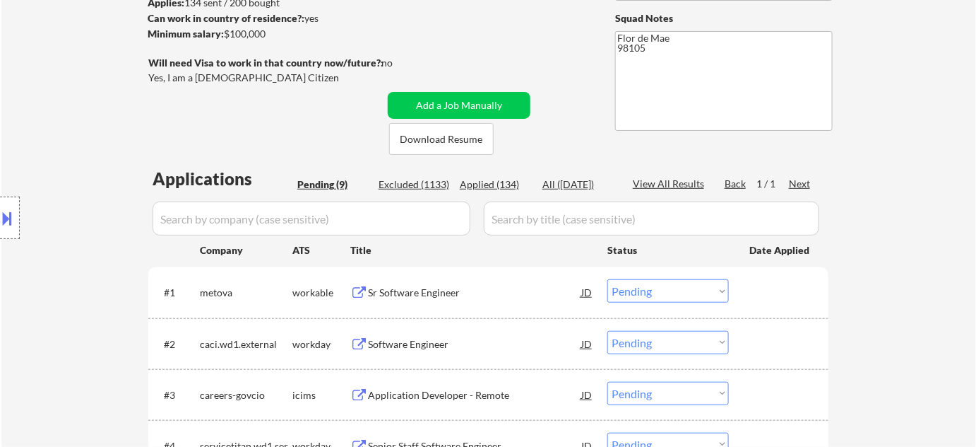
scroll to position [128, 0]
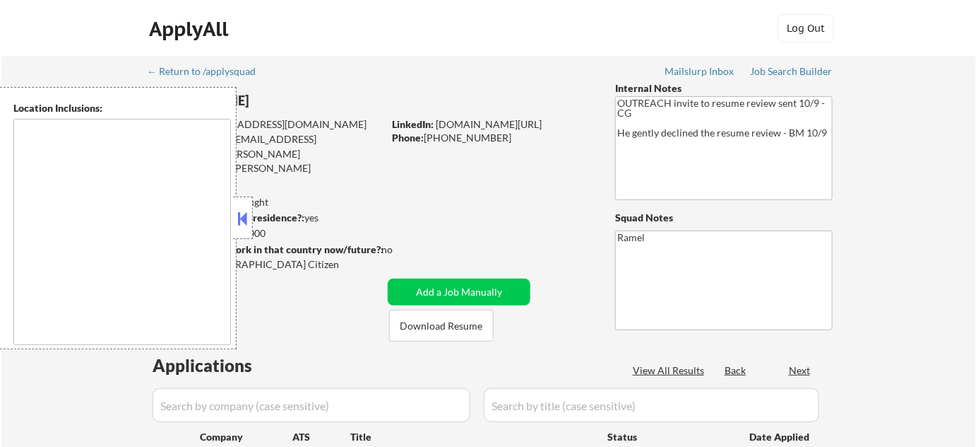
type textarea "[GEOGRAPHIC_DATA], [GEOGRAPHIC_DATA] [GEOGRAPHIC_DATA], [GEOGRAPHIC_DATA] [GEOG…"
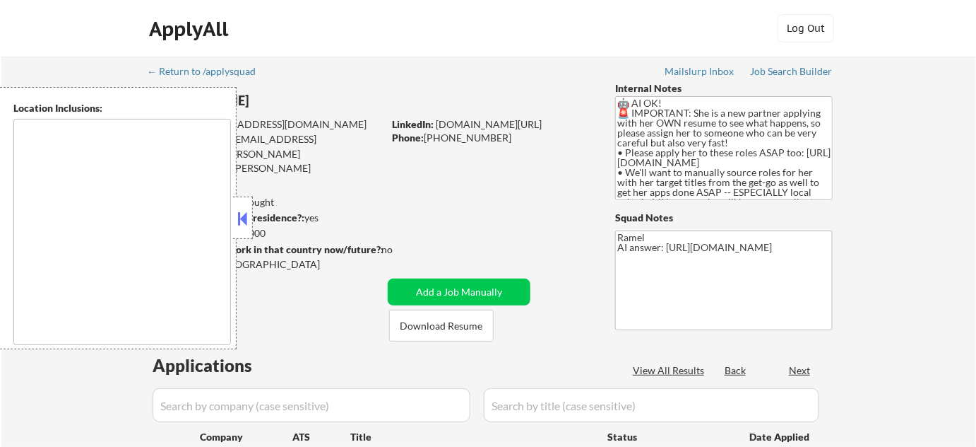
select select ""pending""
type textarea "[GEOGRAPHIC_DATA], [GEOGRAPHIC_DATA] [GEOGRAPHIC_DATA][PERSON_NAME], [GEOGRAPHI…"
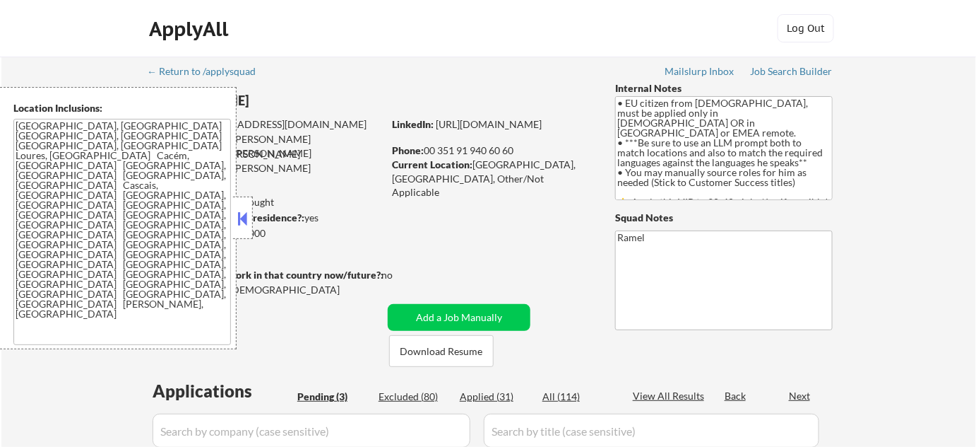
select select ""pending""
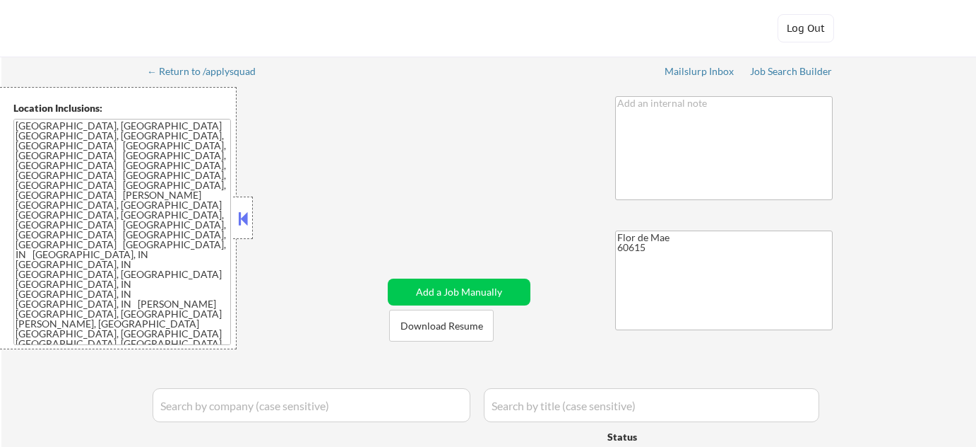
select select ""pending""
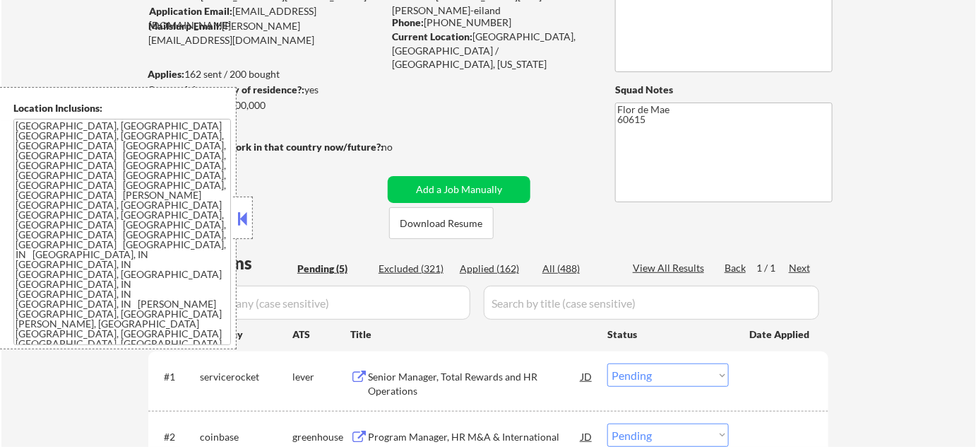
scroll to position [192, 0]
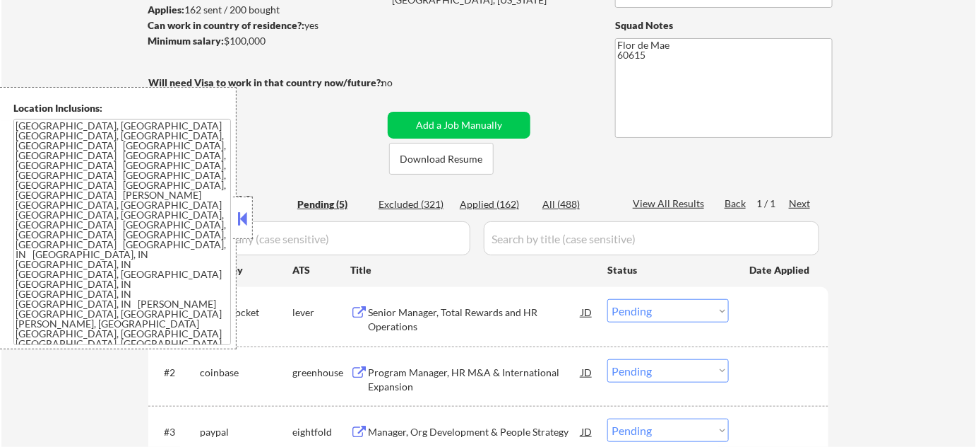
click at [244, 211] on button at bounding box center [243, 218] width 16 height 21
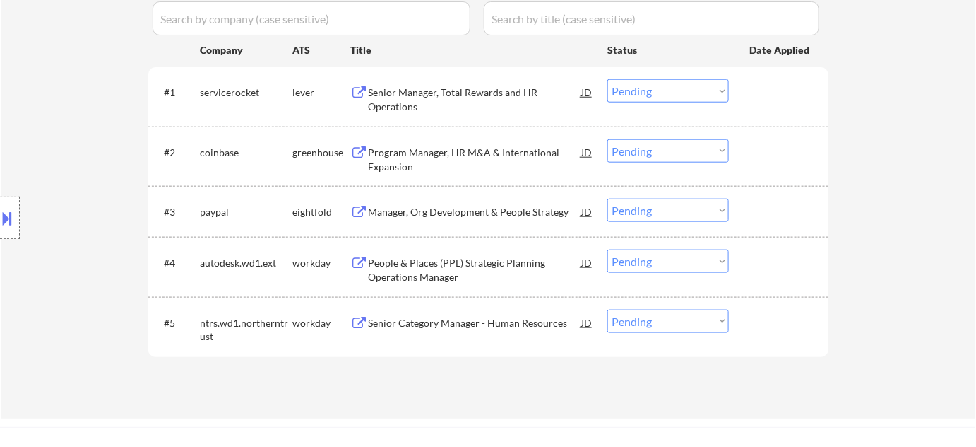
scroll to position [514, 0]
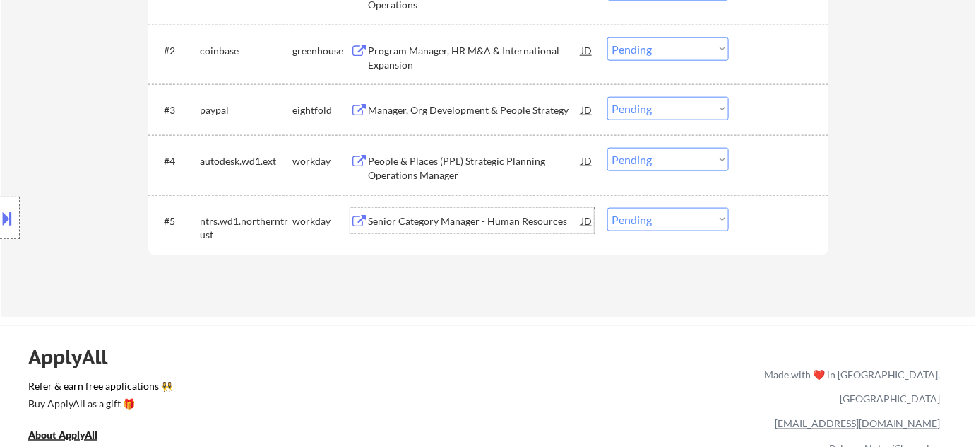
click at [426, 217] on div "Senior Category Manager - Human Resources" at bounding box center [474, 221] width 213 height 14
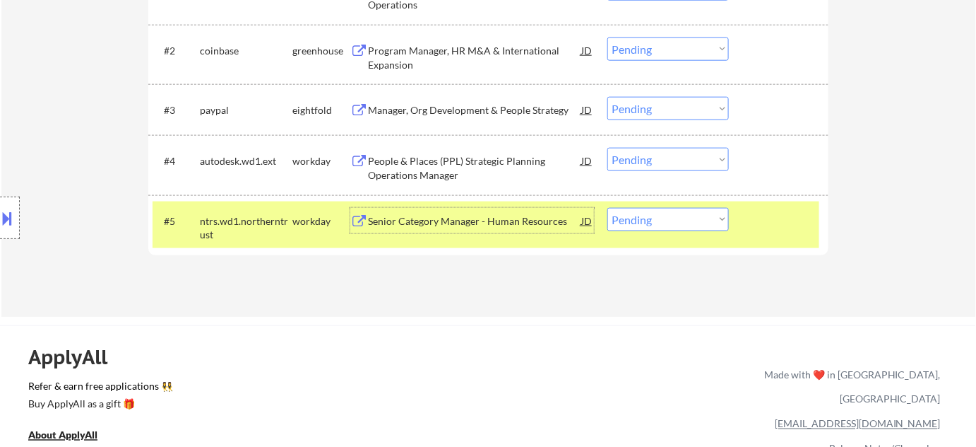
click at [427, 231] on div "Senior Category Manager - Human Resources" at bounding box center [474, 220] width 213 height 25
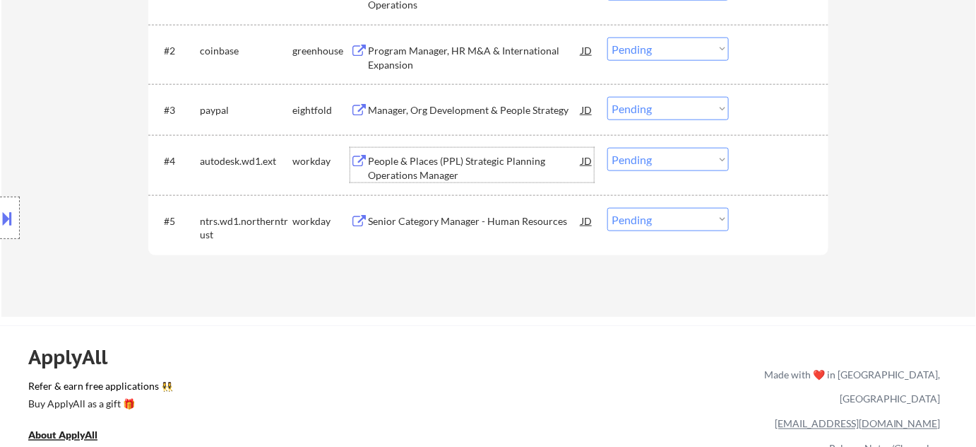
click at [411, 172] on div "People & Places (PPL) Strategic Planning Operations Manager" at bounding box center [474, 168] width 213 height 28
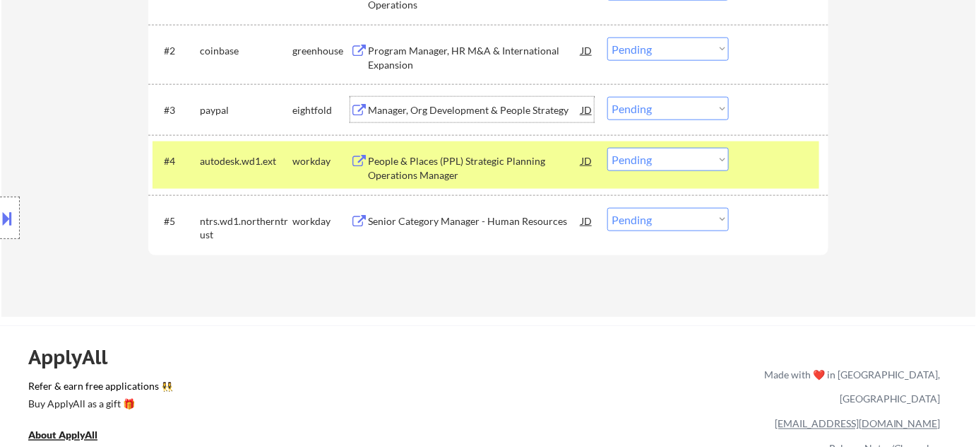
click at [393, 107] on div "Manager, Org Development & People Strategy" at bounding box center [474, 110] width 213 height 14
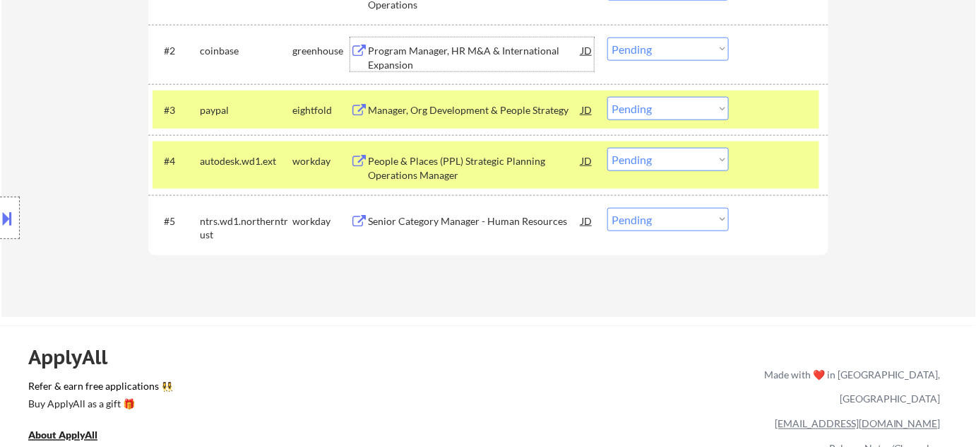
click at [393, 58] on div "Program Manager, HR M&A & International Expansion" at bounding box center [474, 58] width 213 height 28
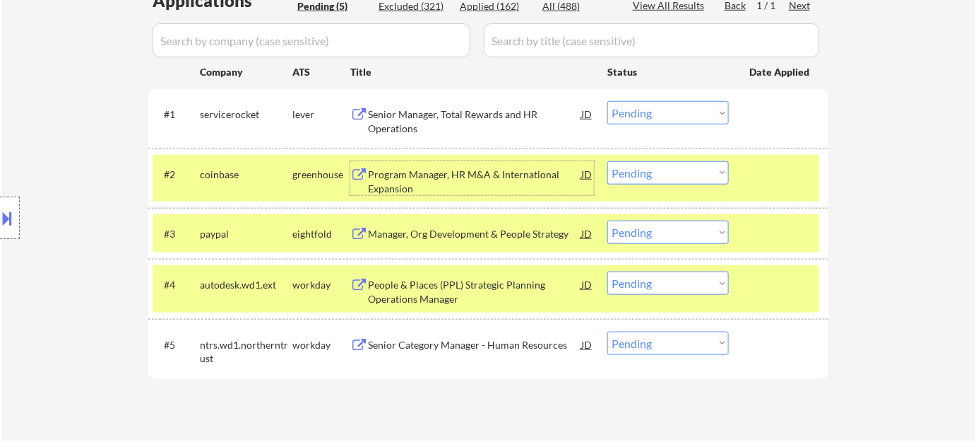
scroll to position [321, 0]
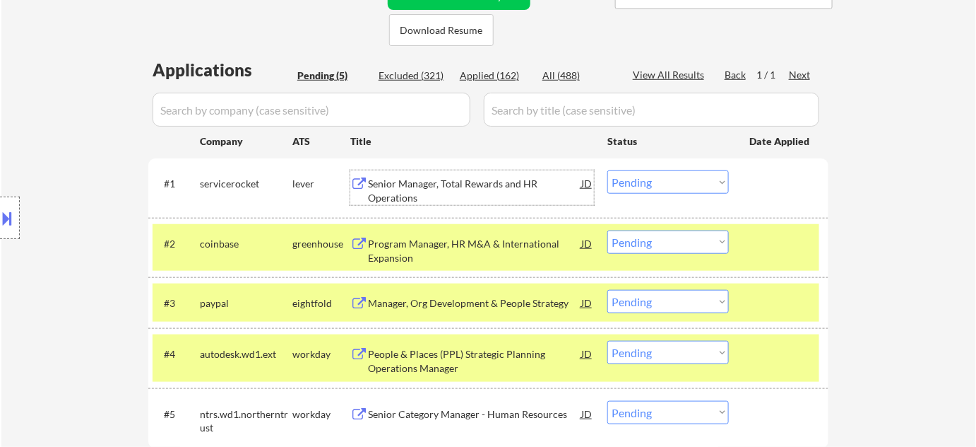
click at [399, 183] on div "Senior Manager, Total Rewards and HR Operations" at bounding box center [474, 191] width 213 height 28
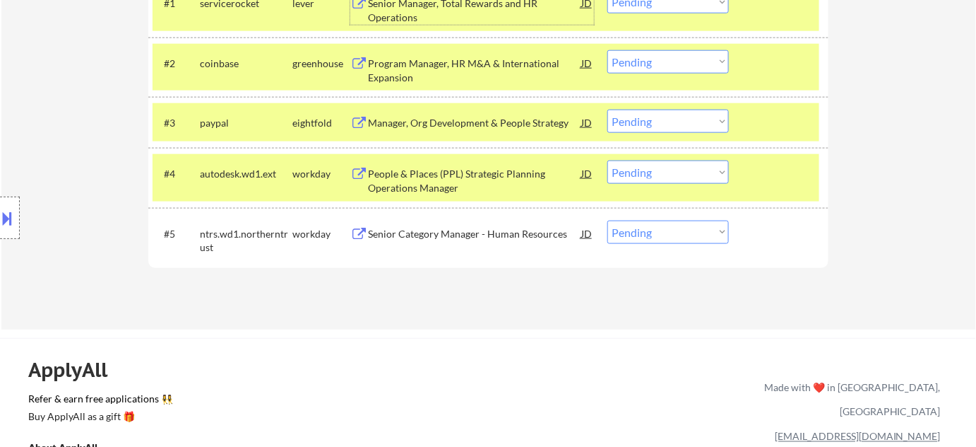
scroll to position [514, 0]
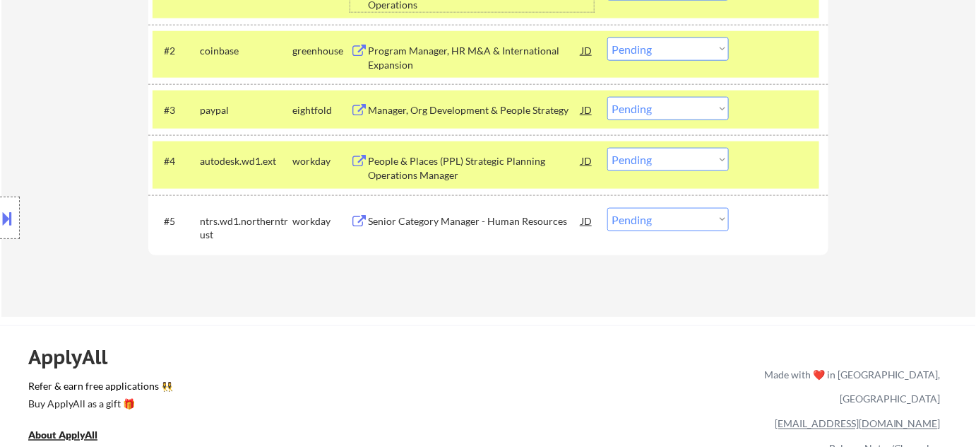
click at [680, 220] on select "Choose an option... Pending Applied Excluded (Questions) Excluded (Expired) Exc…" at bounding box center [669, 219] width 122 height 23
select select ""excluded__bad_match_""
click at [608, 208] on select "Choose an option... Pending Applied Excluded (Questions) Excluded (Expired) Exc…" at bounding box center [669, 219] width 122 height 23
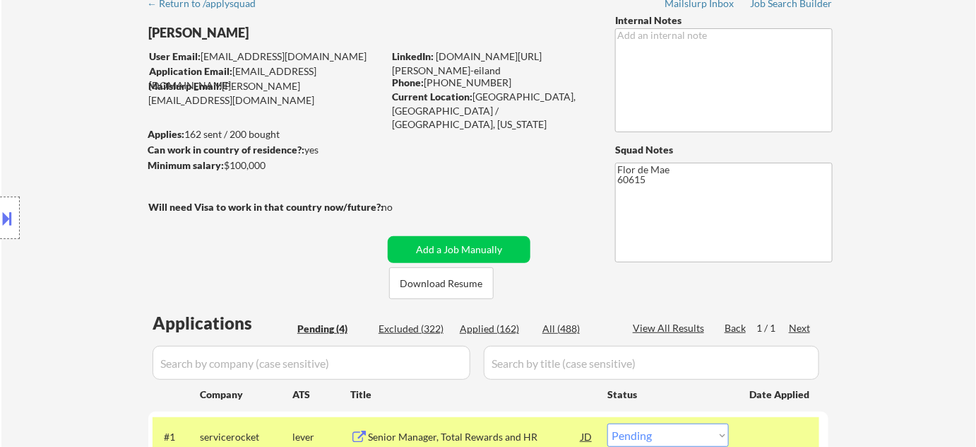
scroll to position [64, 0]
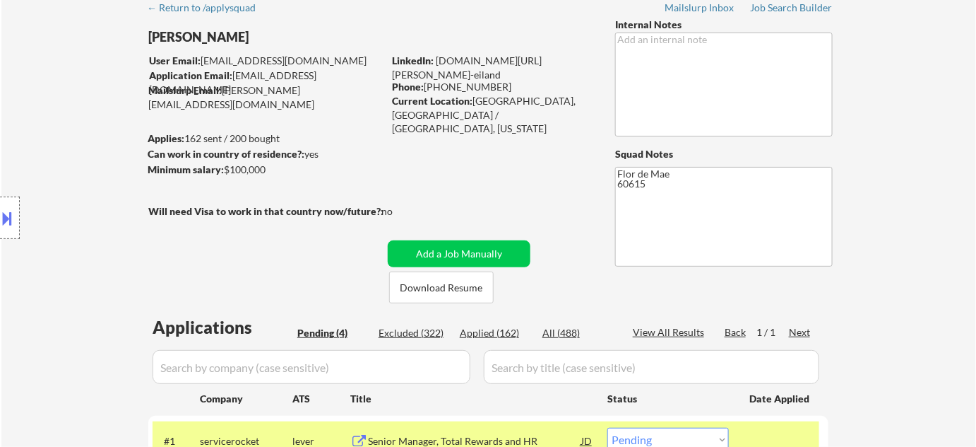
click at [425, 85] on div "Phone: 773-230-1336" at bounding box center [492, 87] width 200 height 14
drag, startPoint x: 427, startPoint y: 83, endPoint x: 499, endPoint y: 85, distance: 71.4
click at [499, 85] on div "Phone: 773-230-1336" at bounding box center [492, 87] width 200 height 14
copy div "773-230-1336"
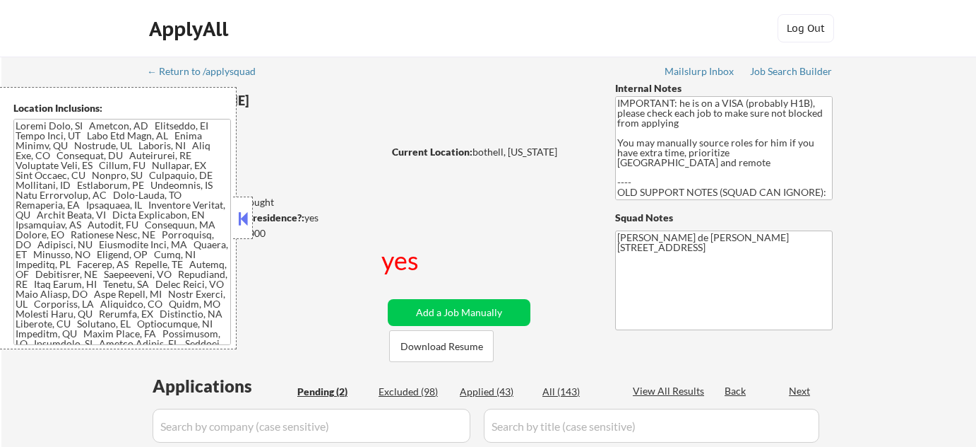
select select ""pending""
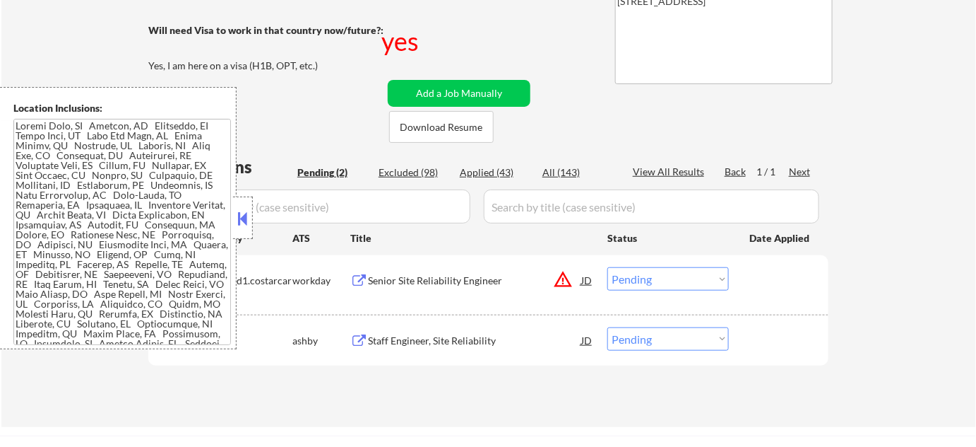
scroll to position [256, 0]
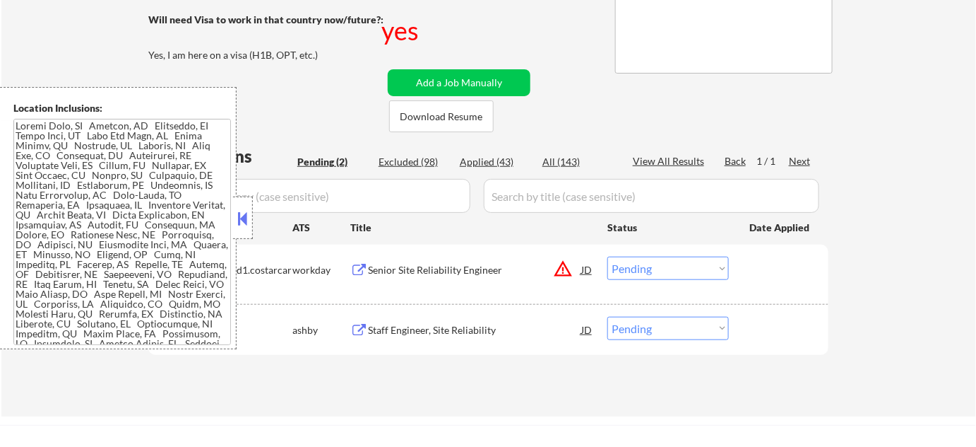
click at [247, 211] on button at bounding box center [243, 218] width 16 height 21
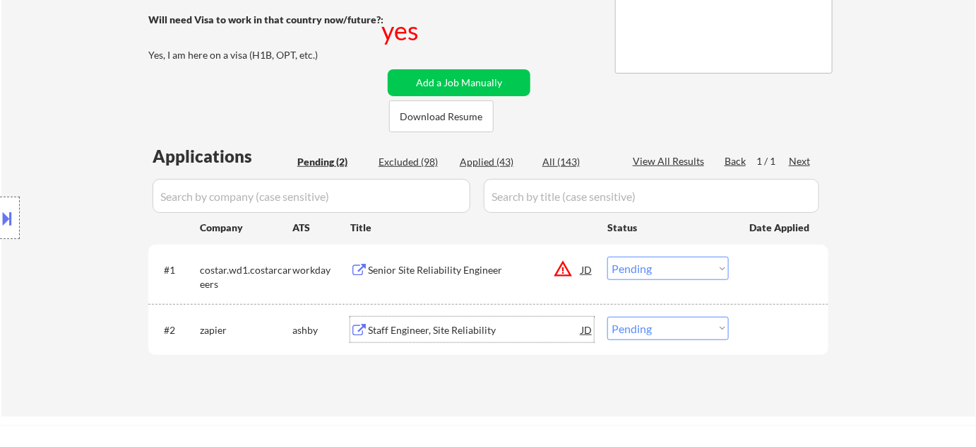
click at [411, 329] on div "Staff Engineer, Site Reliability" at bounding box center [474, 330] width 213 height 14
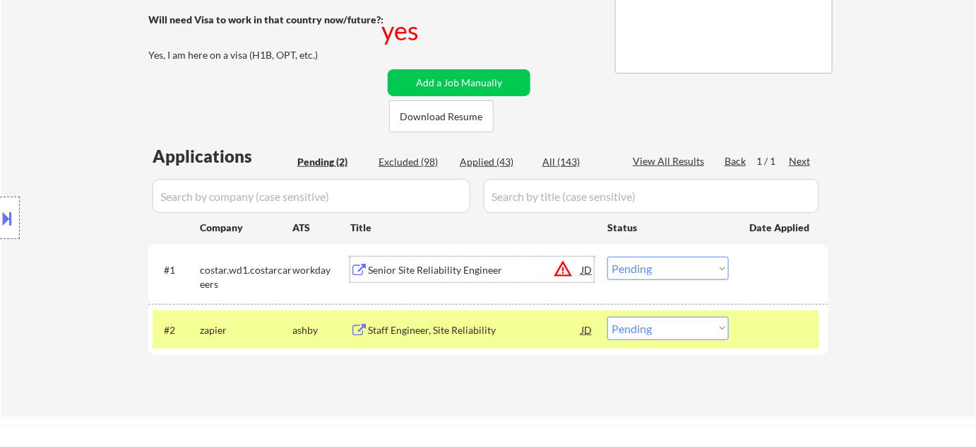
click at [399, 271] on div "Senior Site Reliability Engineer" at bounding box center [474, 270] width 213 height 14
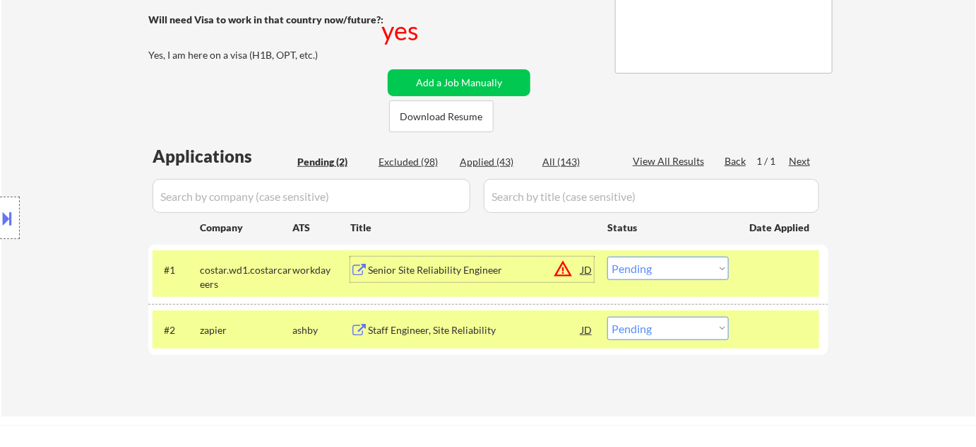
click at [705, 326] on select "Choose an option... Pending Applied Excluded (Questions) Excluded (Expired) Exc…" at bounding box center [669, 328] width 122 height 23
select select ""excluded__bad_match_""
click at [608, 317] on select "Choose an option... Pending Applied Excluded (Questions) Excluded (Expired) Exc…" at bounding box center [669, 328] width 122 height 23
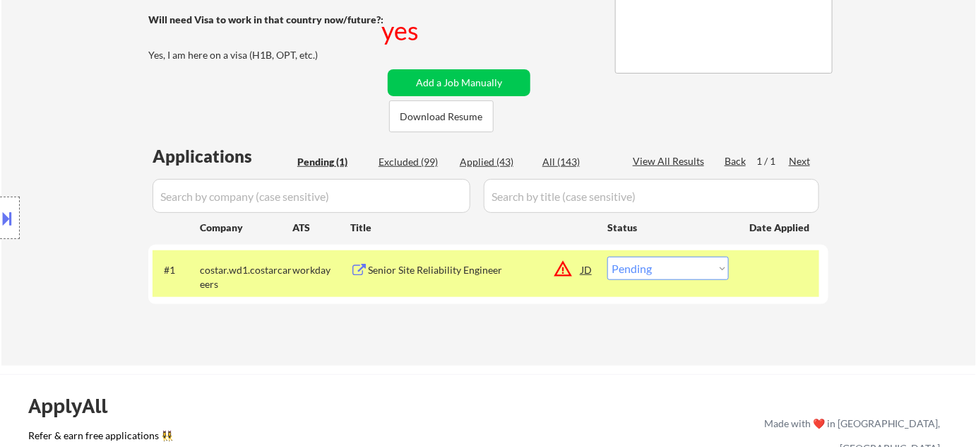
click at [673, 265] on select "Choose an option... Pending Applied Excluded (Questions) Excluded (Expired) Exc…" at bounding box center [669, 267] width 122 height 23
select select ""excluded__bad_match_""
click at [608, 256] on select "Choose an option... Pending Applied Excluded (Questions) Excluded (Expired) Exc…" at bounding box center [669, 267] width 122 height 23
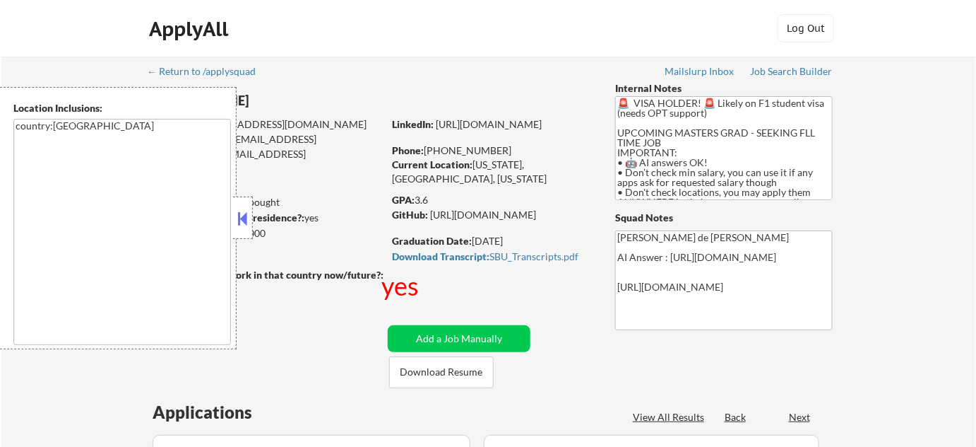
select select ""pending""
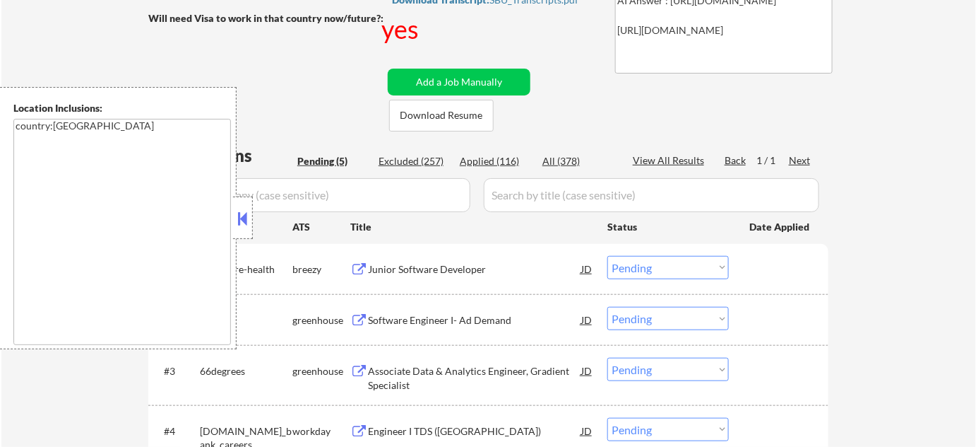
click at [252, 223] on div at bounding box center [243, 217] width 20 height 42
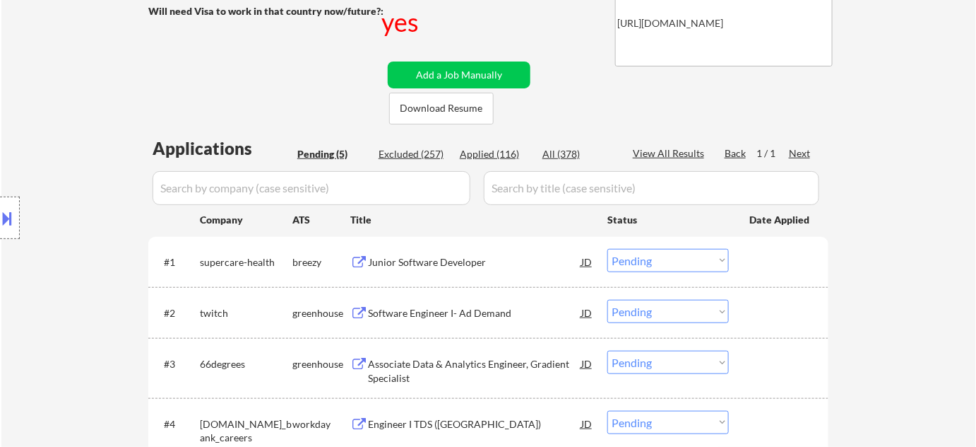
scroll to position [321, 0]
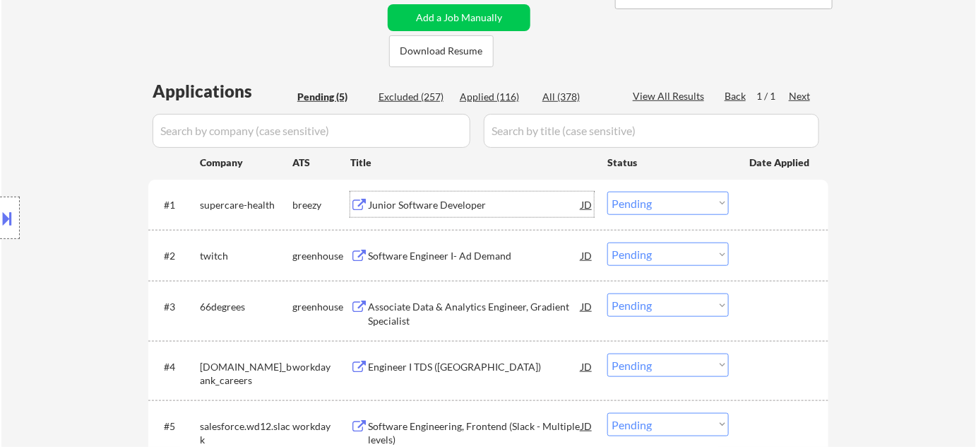
click at [419, 203] on div "Junior Software Developer" at bounding box center [474, 205] width 213 height 14
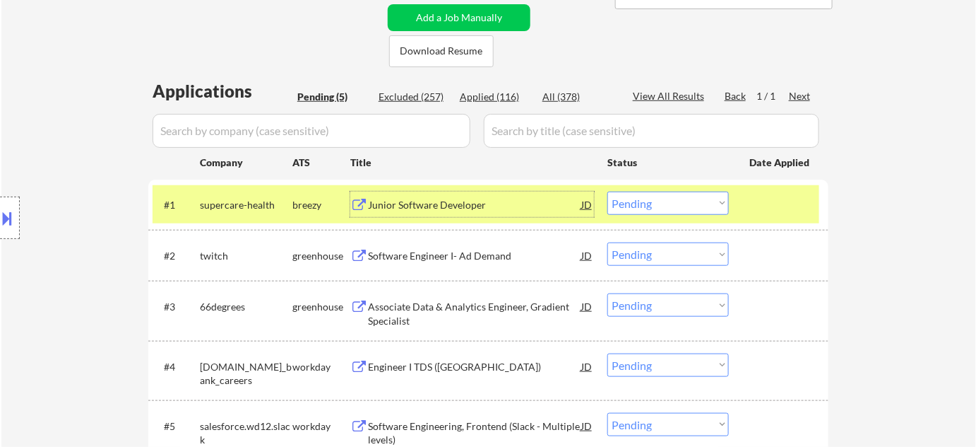
click at [429, 251] on div "Software Engineer I- Ad Demand" at bounding box center [474, 256] width 213 height 14
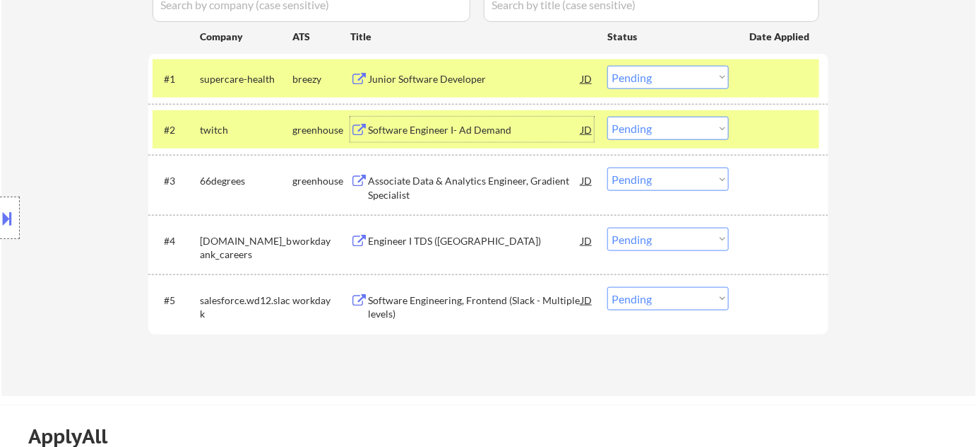
scroll to position [514, 0]
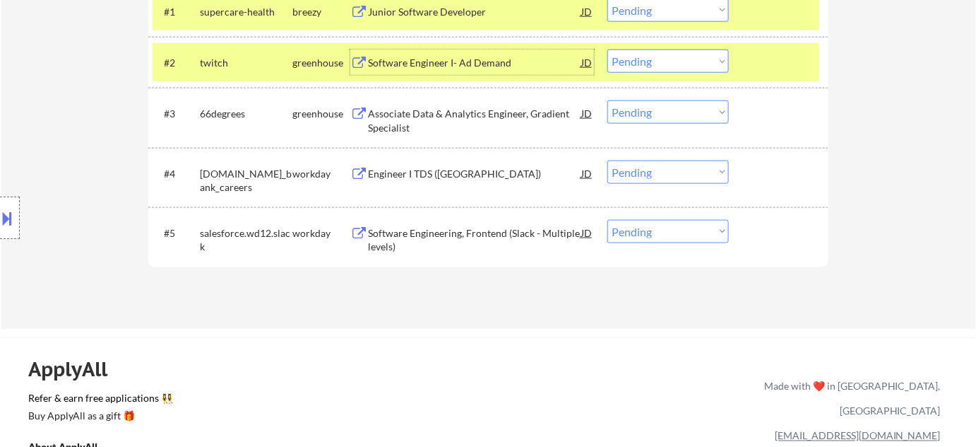
click at [390, 234] on div "Software Engineering, Frontend (Slack - Multiple levels)" at bounding box center [474, 240] width 213 height 28
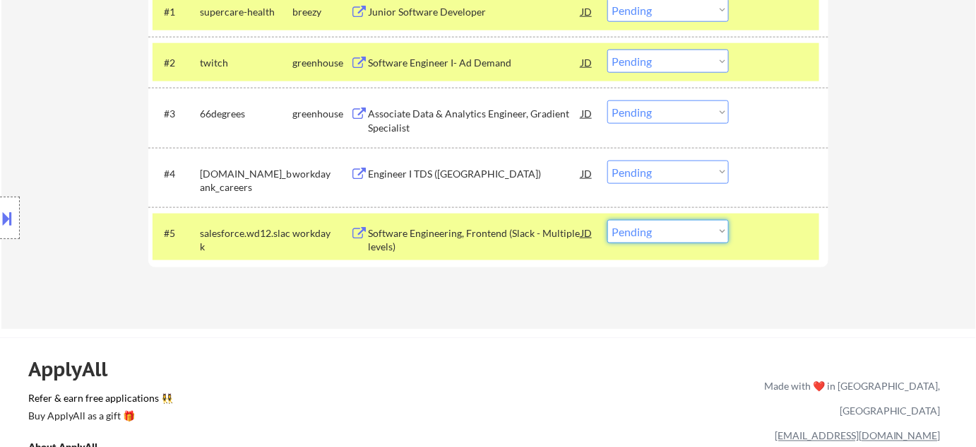
click at [695, 227] on select "Choose an option... Pending Applied Excluded (Questions) Excluded (Expired) Exc…" at bounding box center [669, 231] width 122 height 23
select select ""excluded__bad_match_""
click at [608, 220] on select "Choose an option... Pending Applied Excluded (Questions) Excluded (Expired) Exc…" at bounding box center [669, 231] width 122 height 23
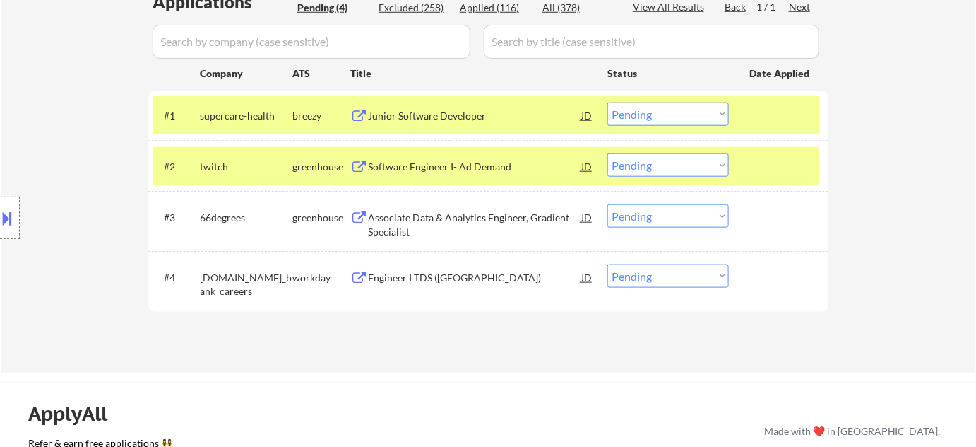
scroll to position [385, 0]
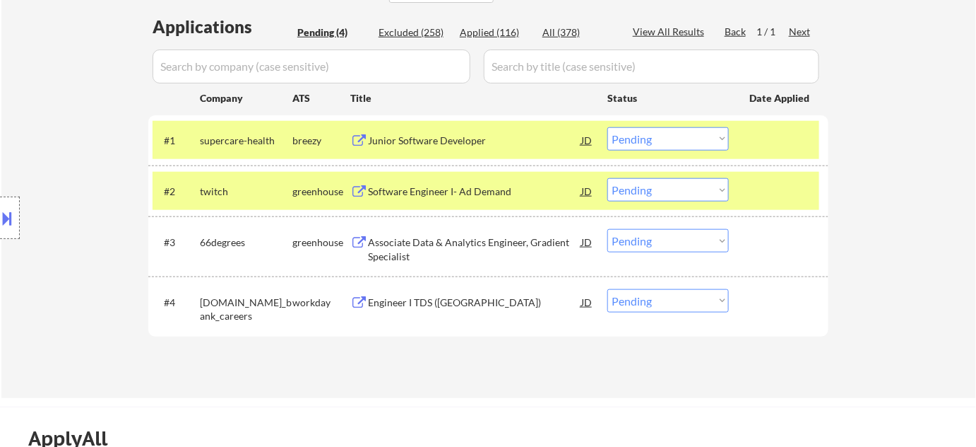
click at [659, 141] on select "Choose an option... Pending Applied Excluded (Questions) Excluded (Expired) Exc…" at bounding box center [669, 138] width 122 height 23
click at [608, 127] on select "Choose an option... Pending Applied Excluded (Questions) Excluded (Expired) Exc…" at bounding box center [669, 138] width 122 height 23
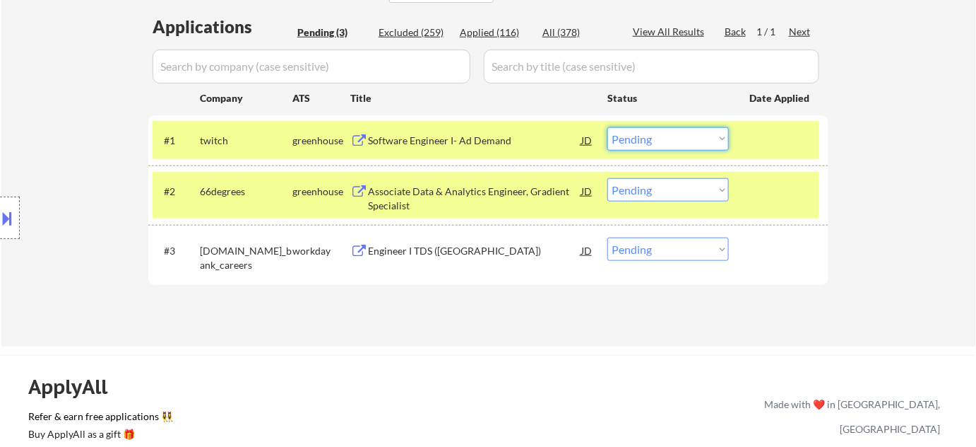
click at [640, 140] on select "Choose an option... Pending Applied Excluded (Questions) Excluded (Expired) Exc…" at bounding box center [669, 138] width 122 height 23
click at [608, 127] on select "Choose an option... Pending Applied Excluded (Questions) Excluded (Expired) Exc…" at bounding box center [669, 138] width 122 height 23
select select ""pending""
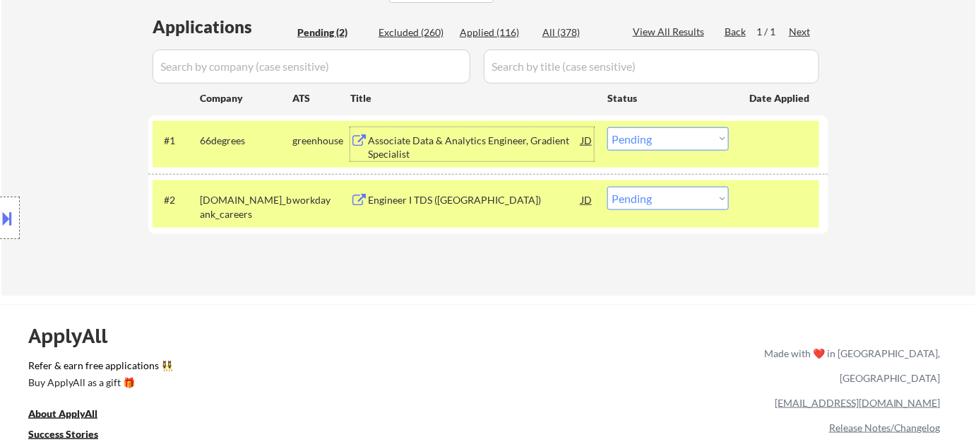
click at [457, 141] on div "Associate Data & Analytics Engineer, Gradient Specialist" at bounding box center [474, 148] width 213 height 28
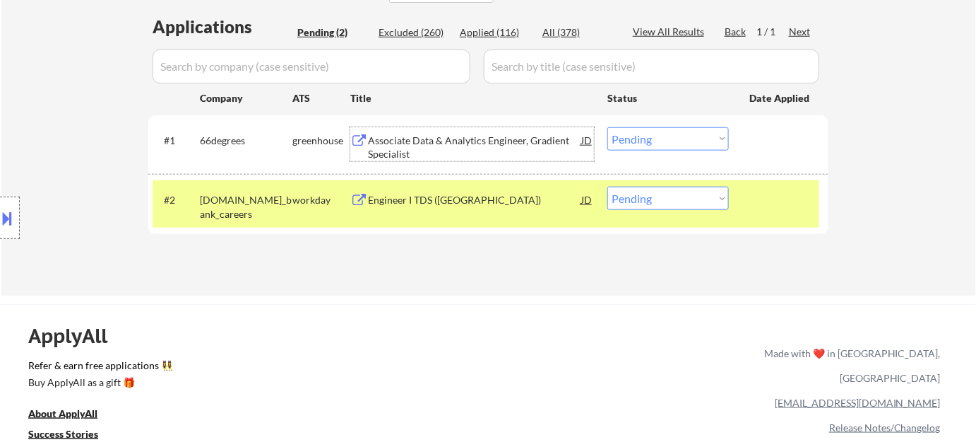
click at [488, 30] on div "Applied (116)" at bounding box center [495, 32] width 71 height 14
select select ""applied""
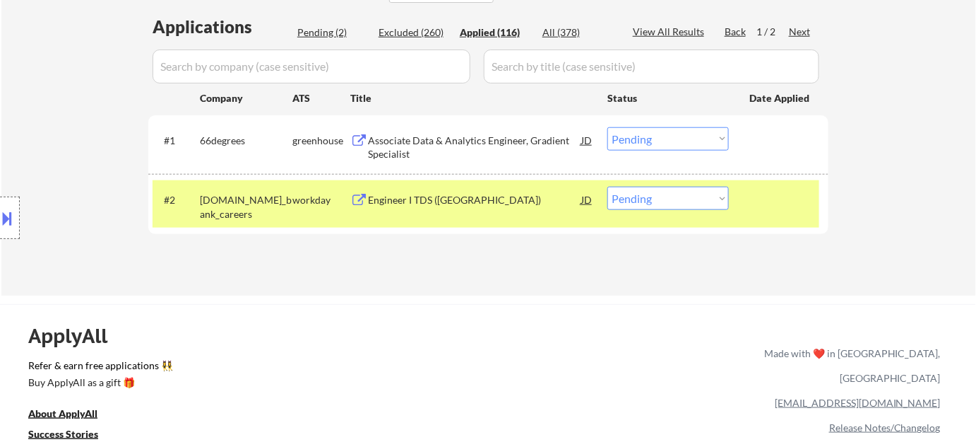
select select ""applied""
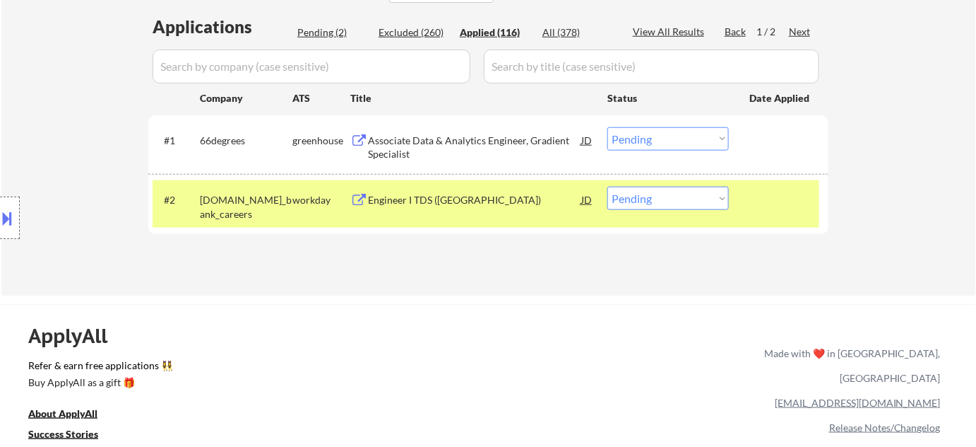
select select ""applied""
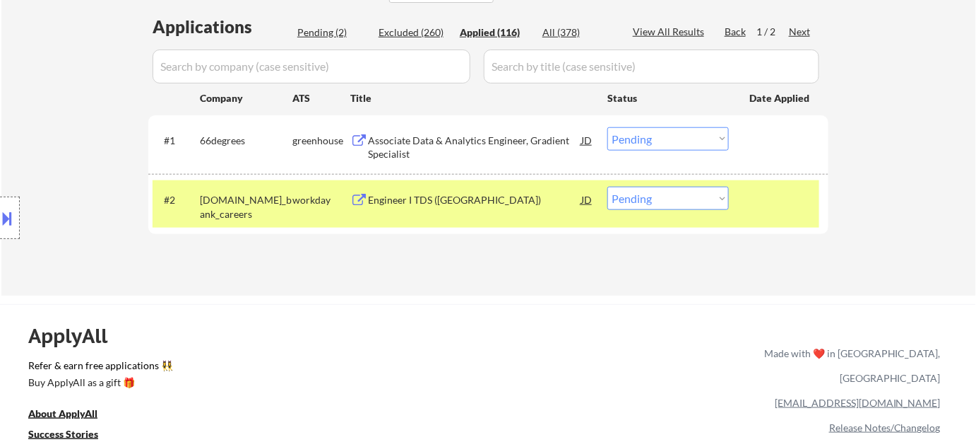
select select ""applied""
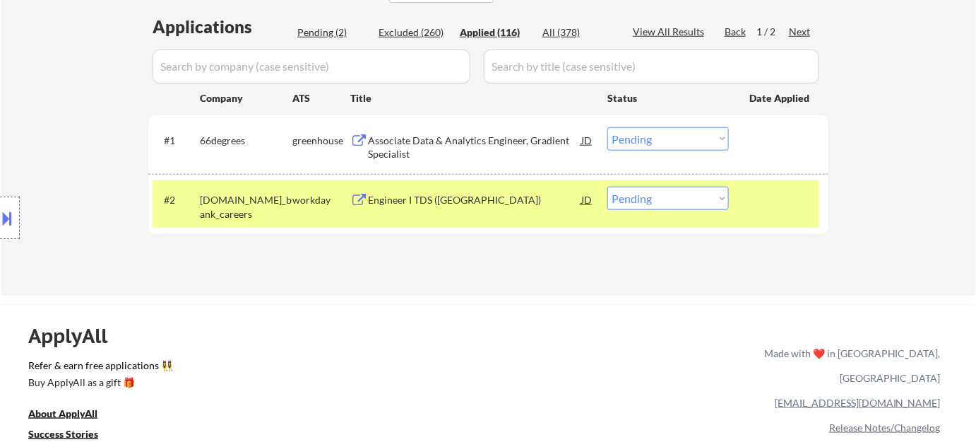
select select ""applied""
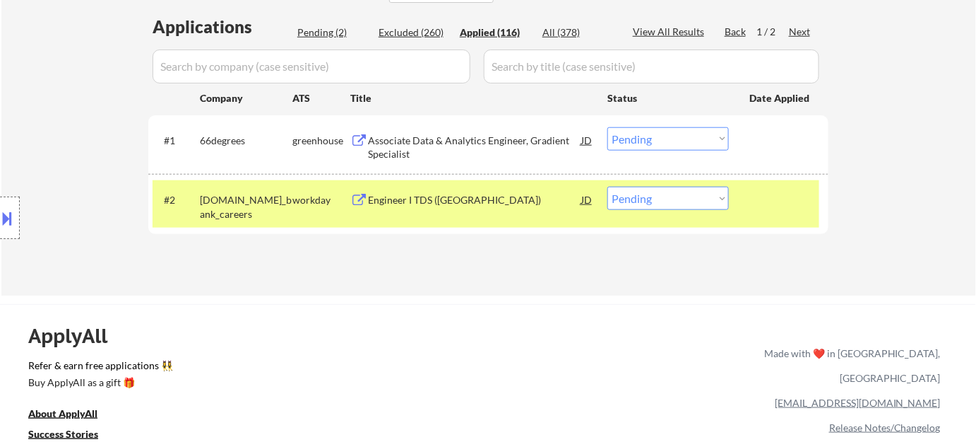
select select ""applied""
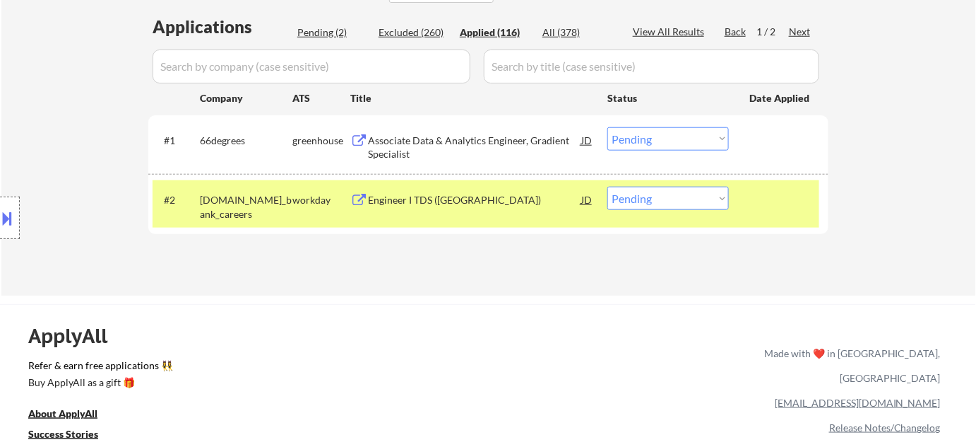
select select ""applied""
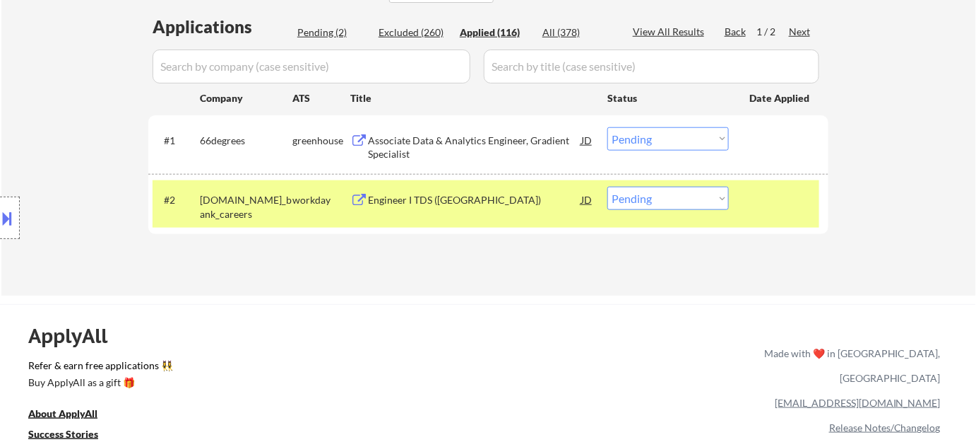
select select ""applied""
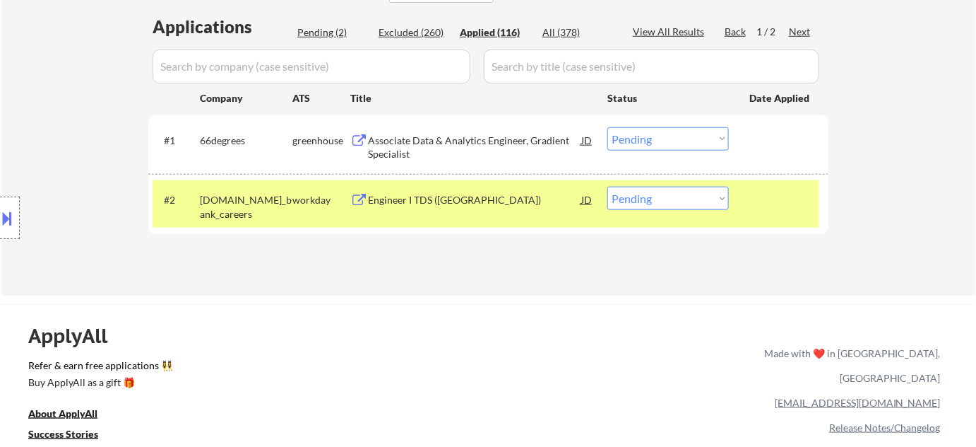
select select ""applied""
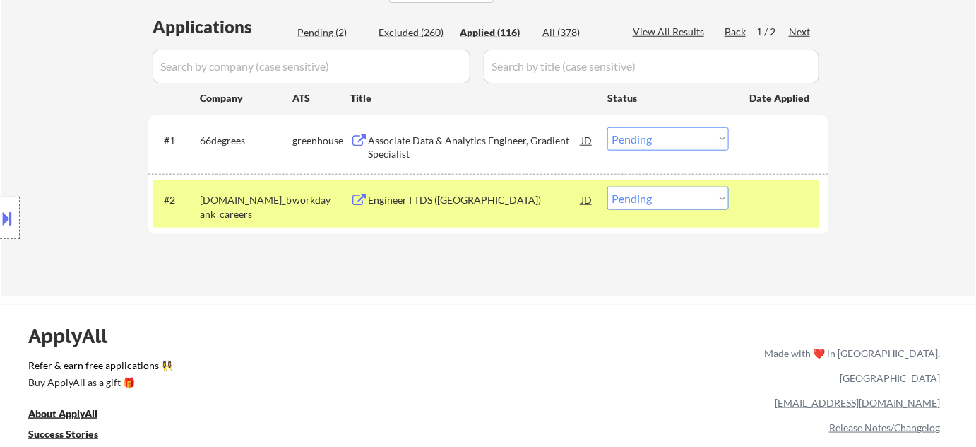
select select ""applied""
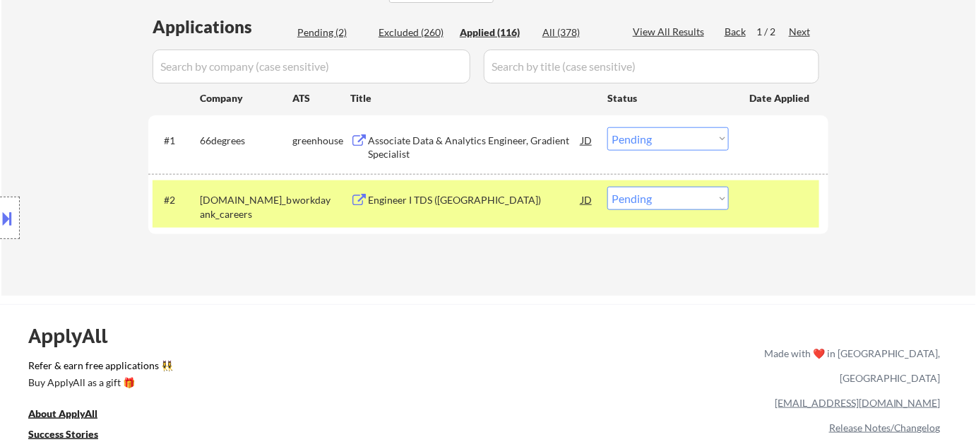
select select ""applied""
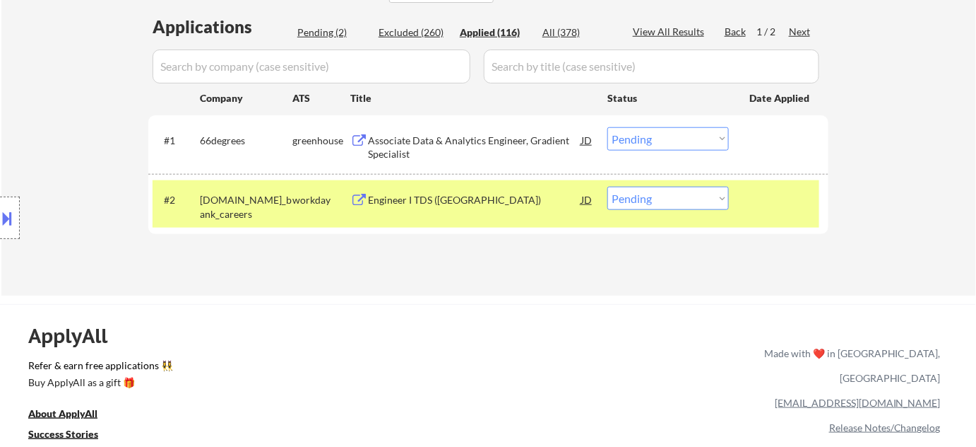
select select ""applied""
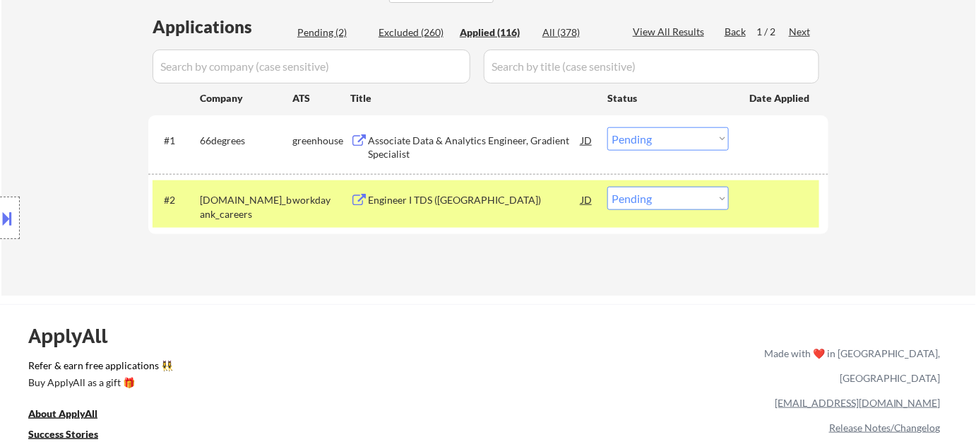
select select ""applied""
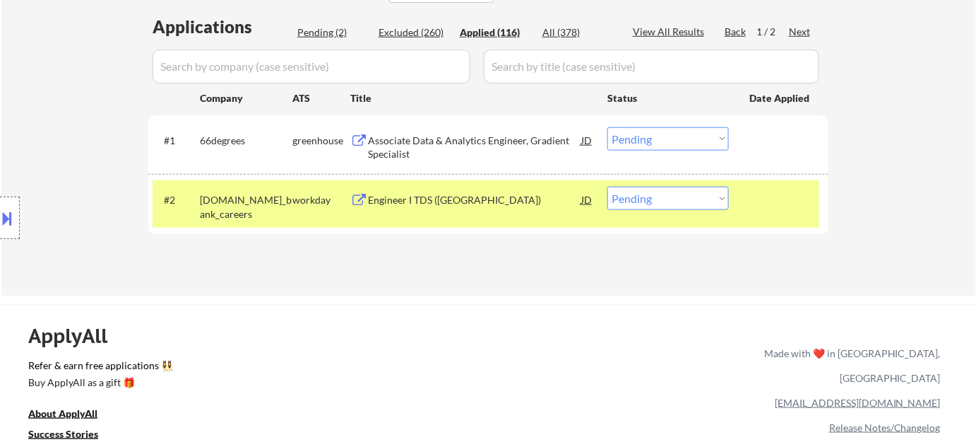
select select ""applied""
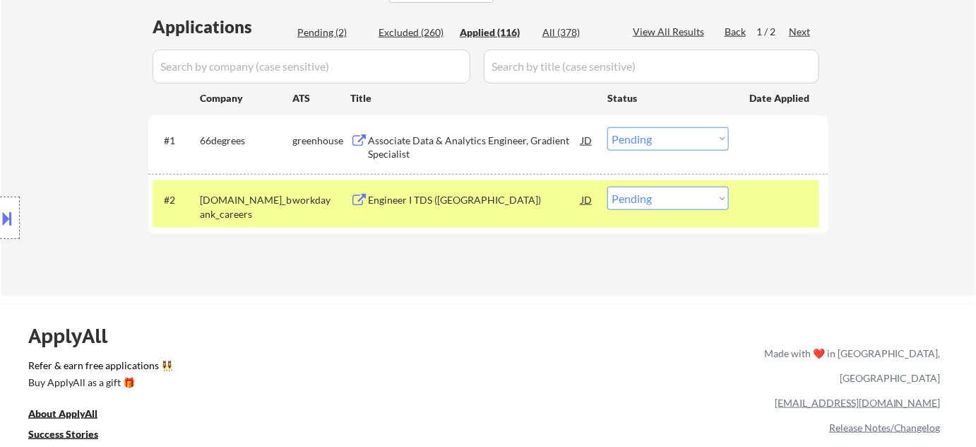
select select ""applied""
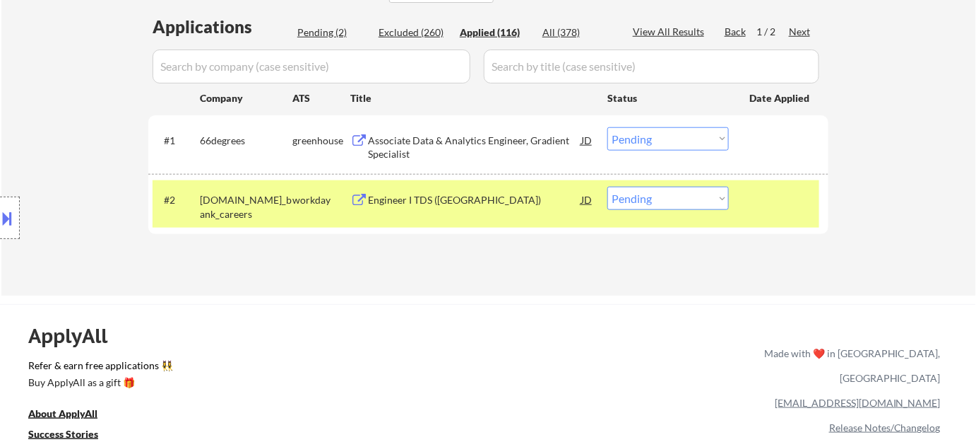
select select ""applied""
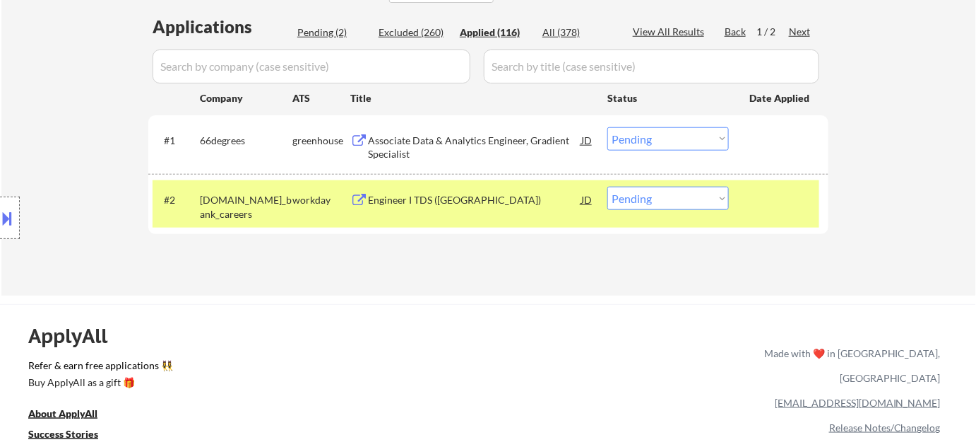
select select ""applied""
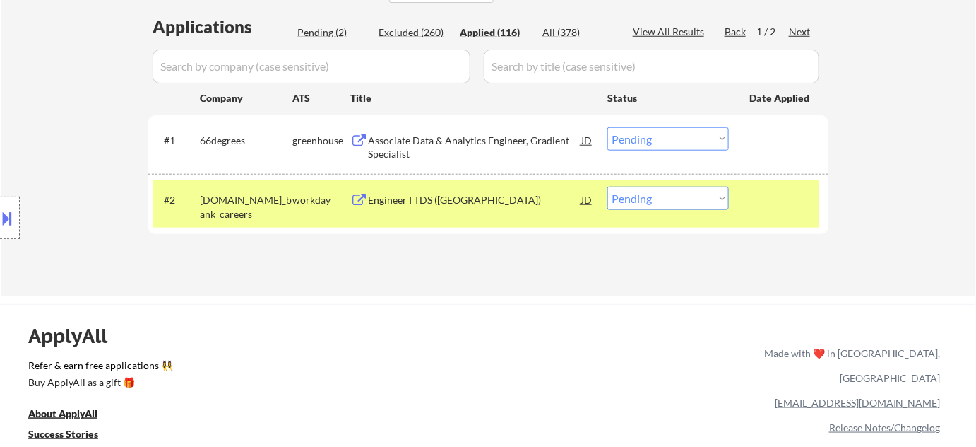
select select ""applied""
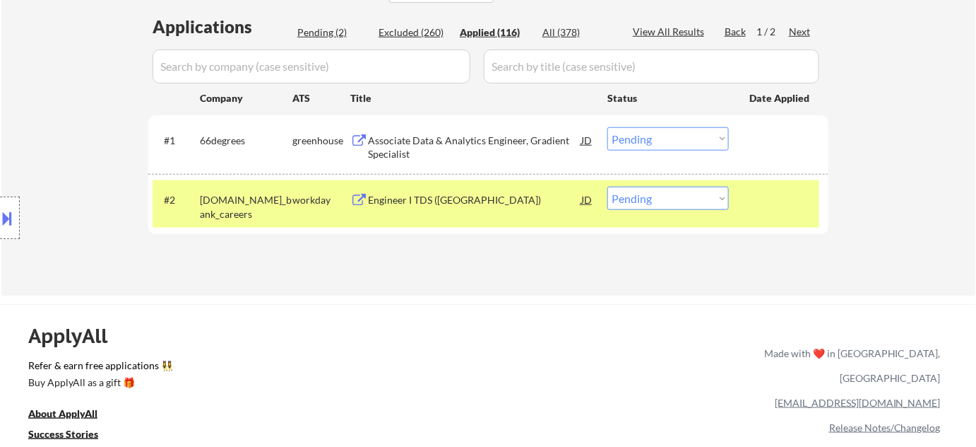
select select ""applied""
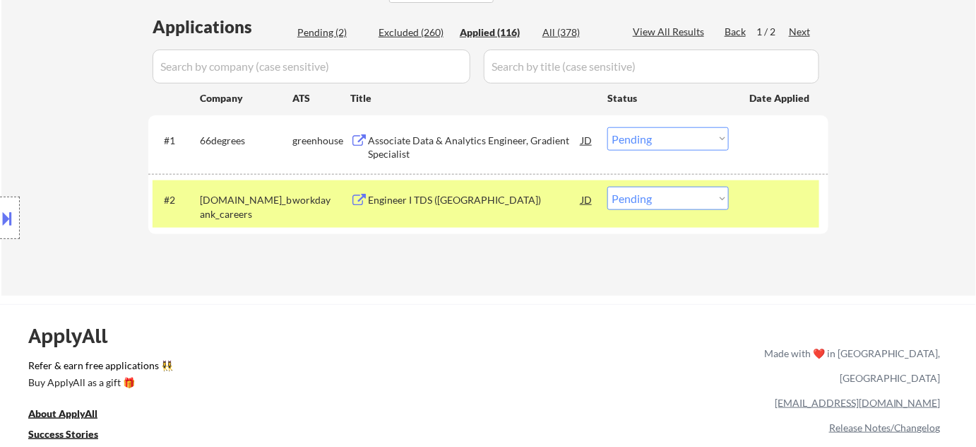
select select ""applied""
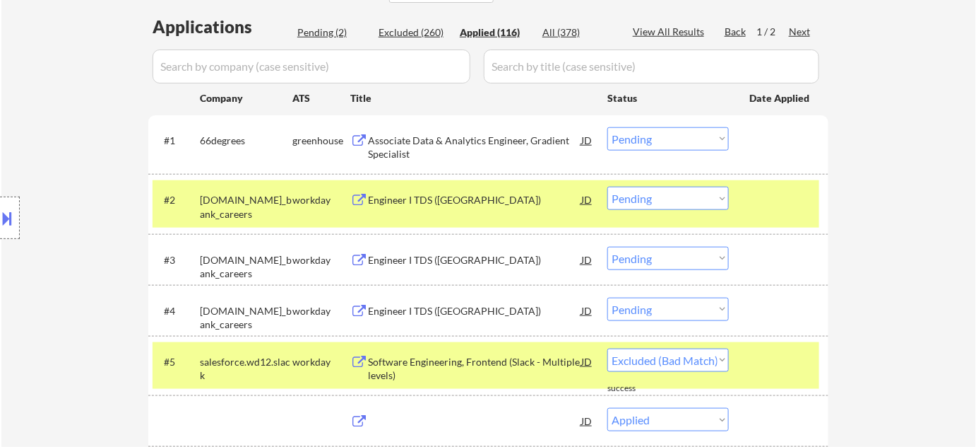
select select ""applied""
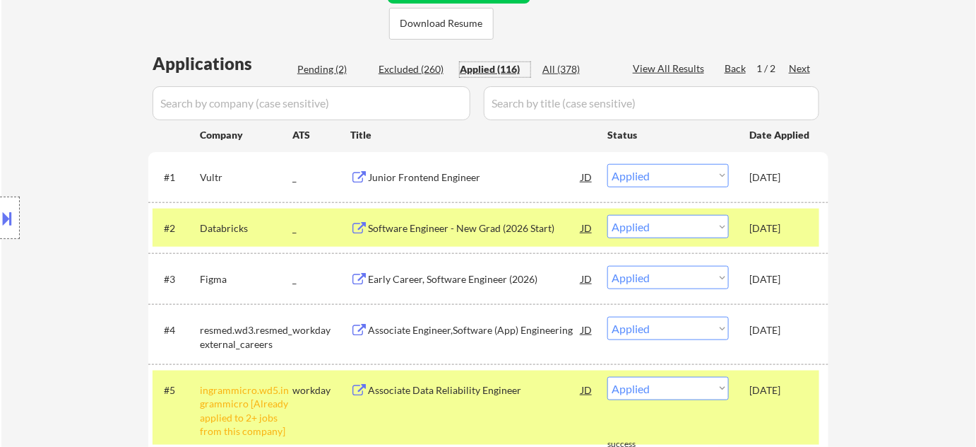
scroll to position [321, 0]
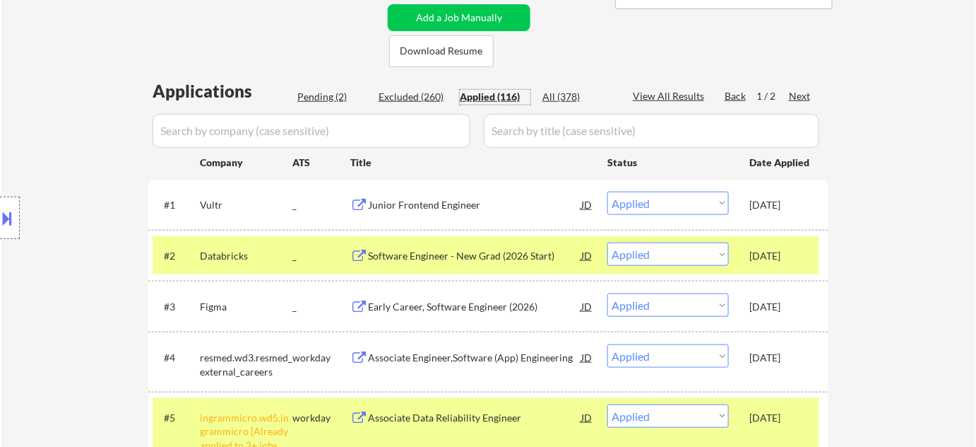
drag, startPoint x: 329, startPoint y: 101, endPoint x: 367, endPoint y: 139, distance: 53.5
click at [329, 101] on div "Pending (2)" at bounding box center [332, 97] width 71 height 14
select select ""pending""
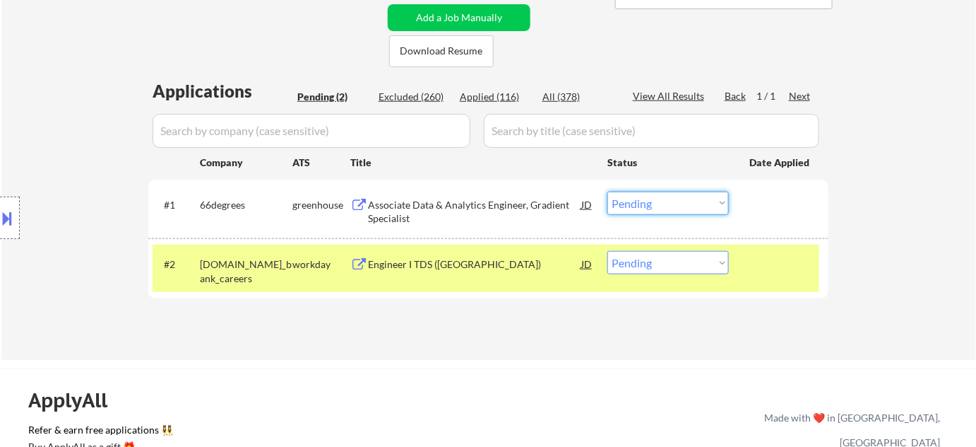
click at [649, 201] on select "Choose an option... Pending Applied Excluded (Questions) Excluded (Expired) Exc…" at bounding box center [669, 202] width 122 height 23
click at [608, 191] on select "Choose an option... Pending Applied Excluded (Questions) Excluded (Expired) Exc…" at bounding box center [669, 202] width 122 height 23
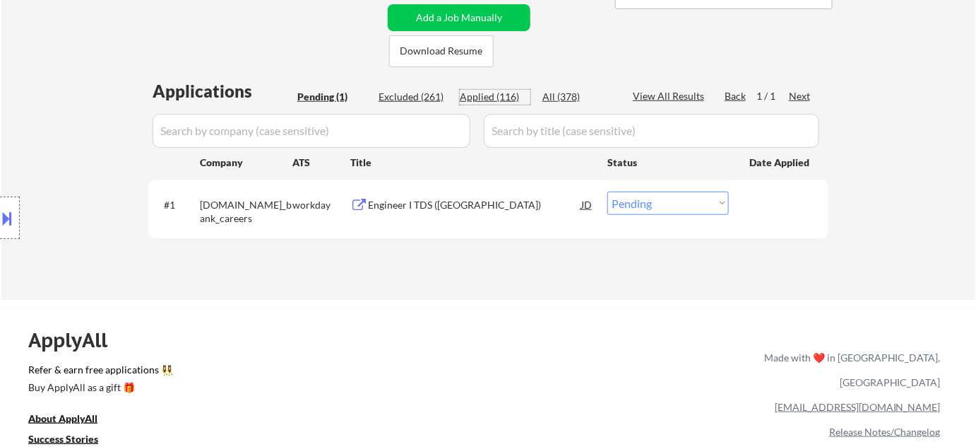
click at [471, 98] on div "Applied (116)" at bounding box center [495, 97] width 71 height 14
select select ""applied""
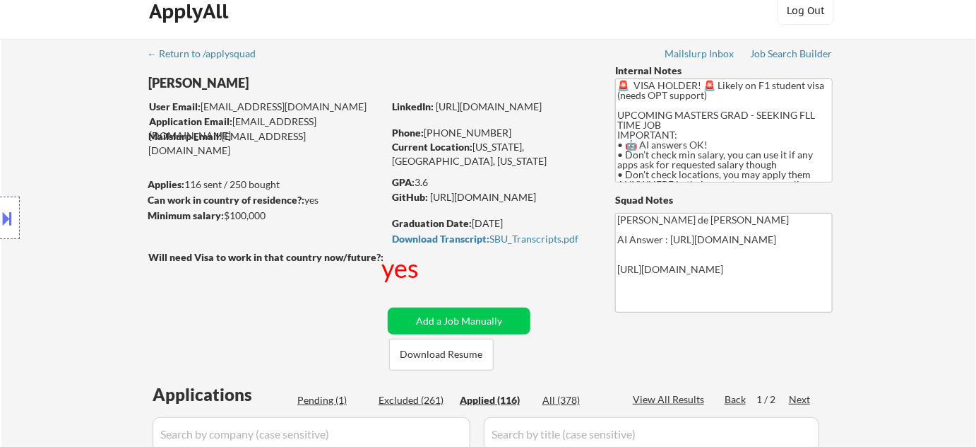
scroll to position [0, 0]
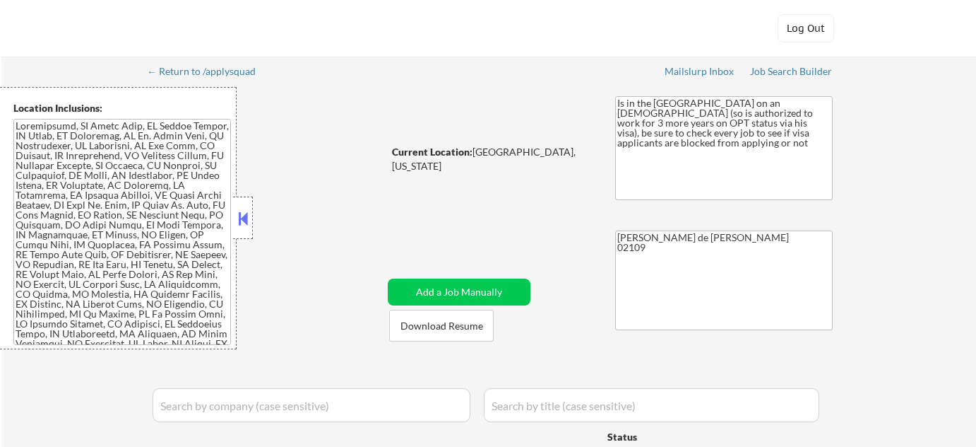
select select ""pending""
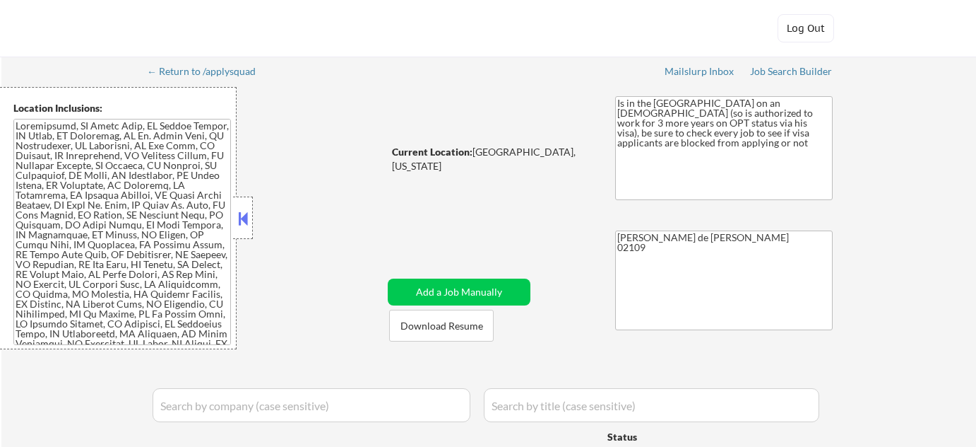
select select ""pending""
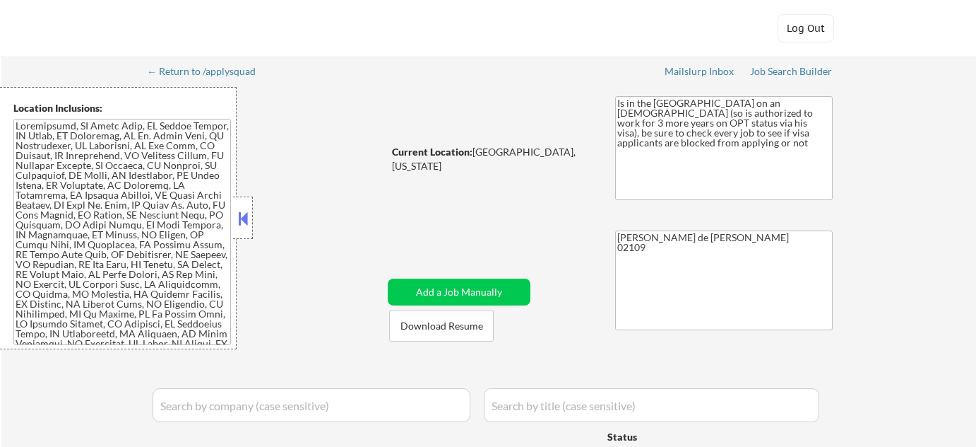
select select ""pending""
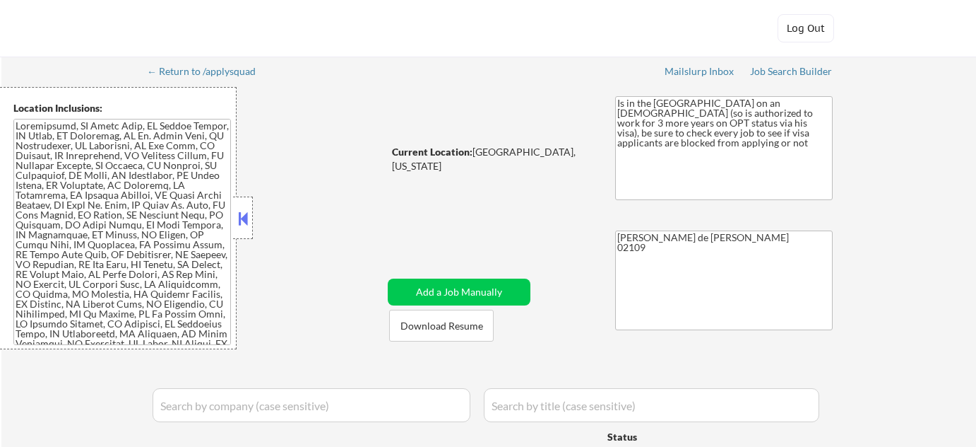
select select ""pending""
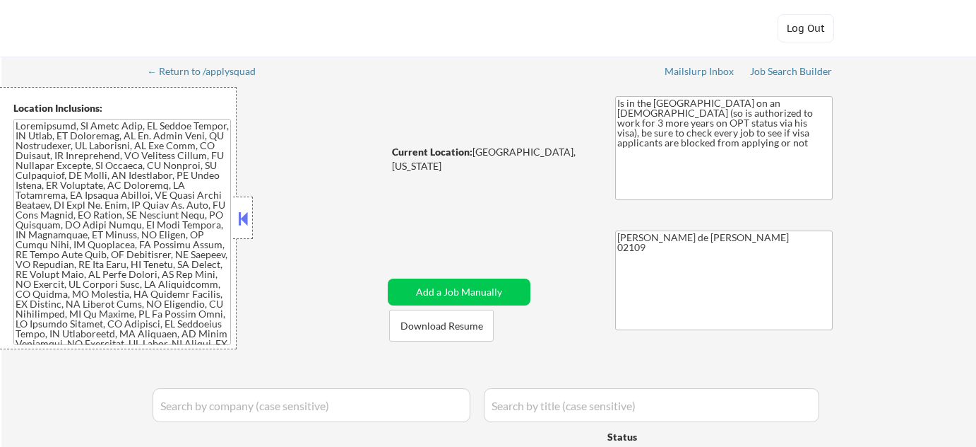
select select ""pending""
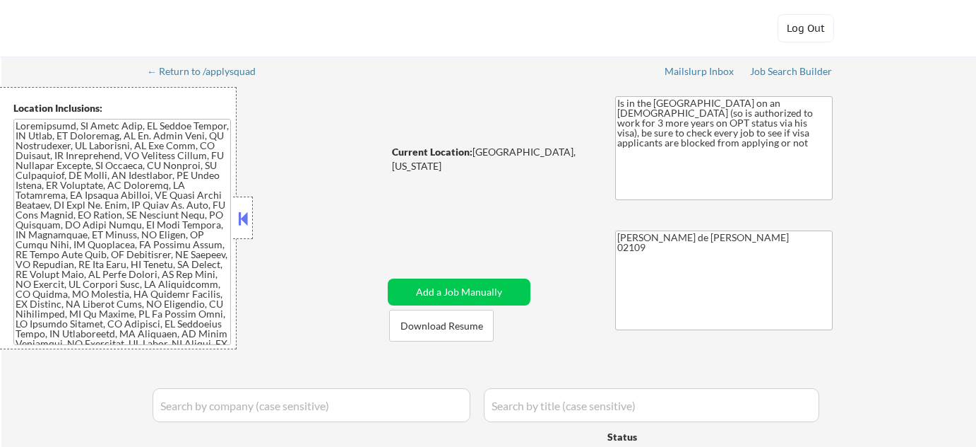
select select ""pending""
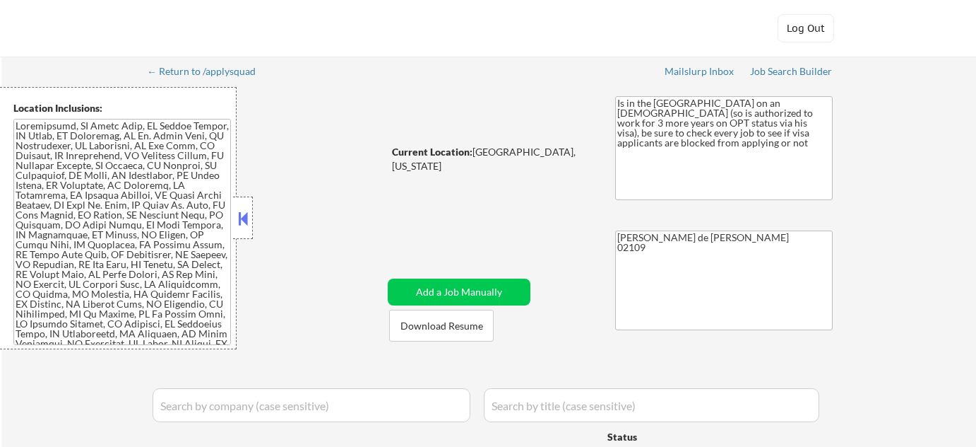
select select ""pending""
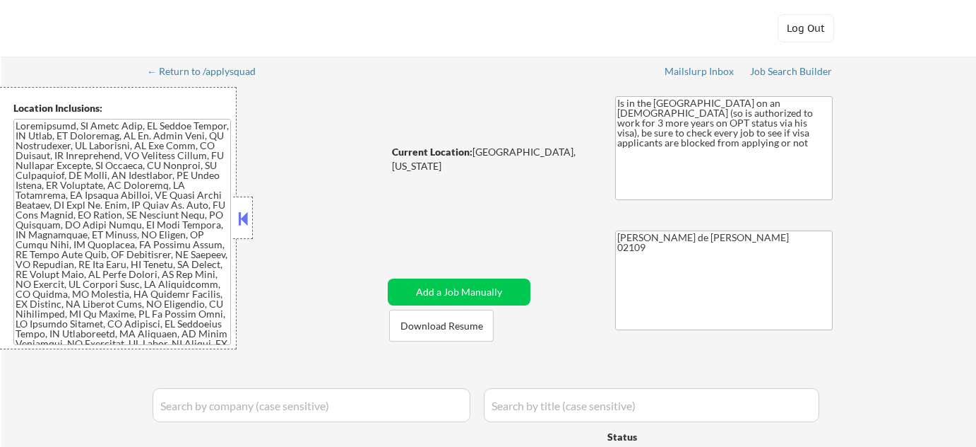
select select ""pending""
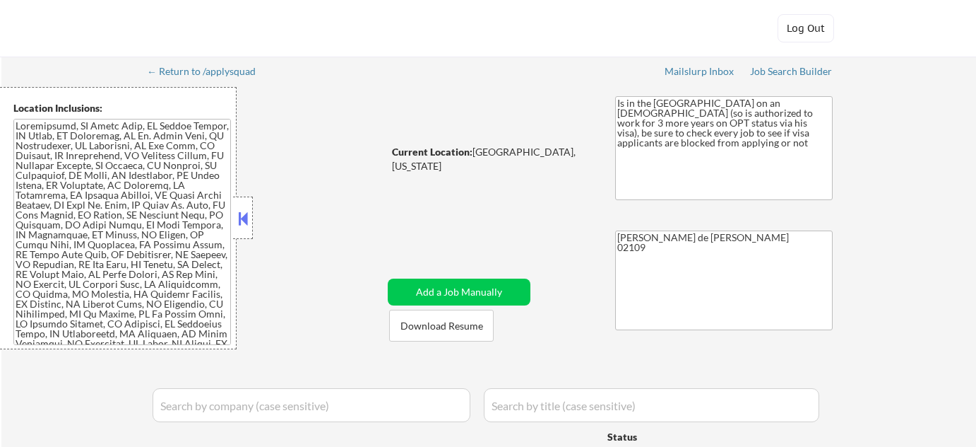
select select ""pending""
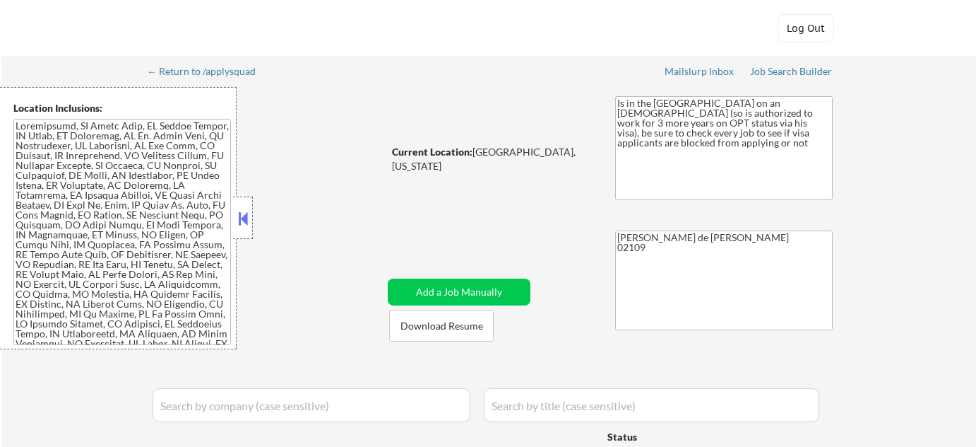
select select ""pending""
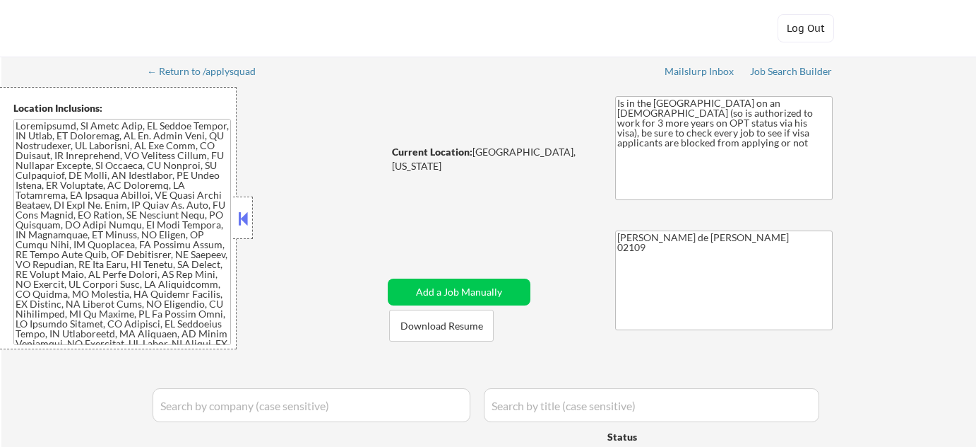
select select ""pending""
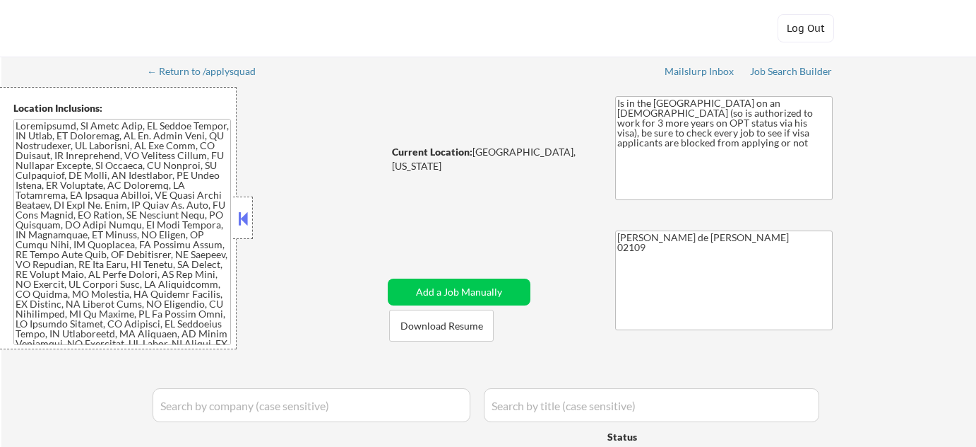
select select ""pending""
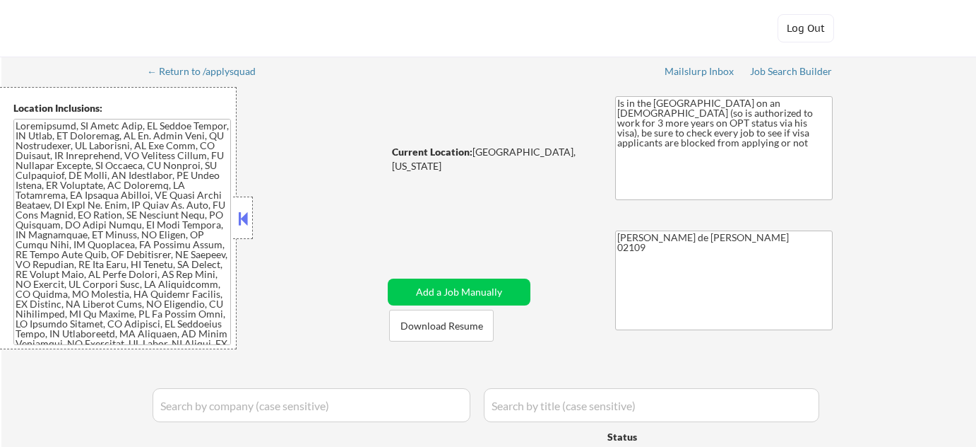
select select ""pending""
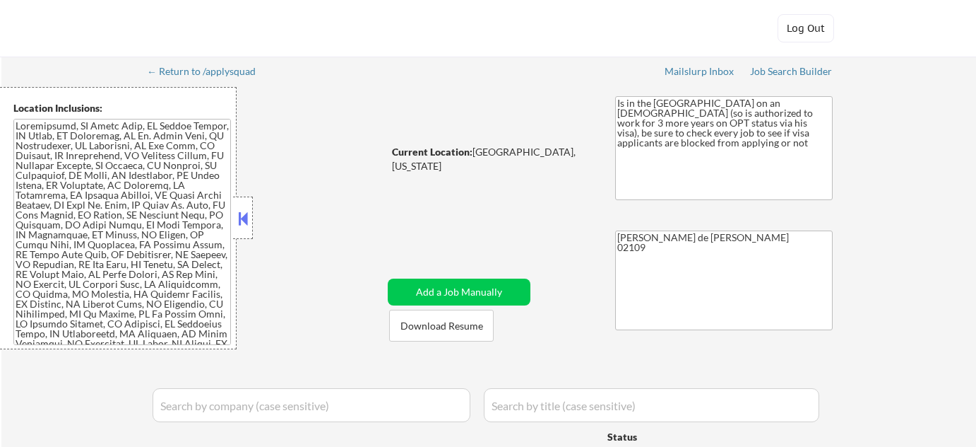
select select ""pending""
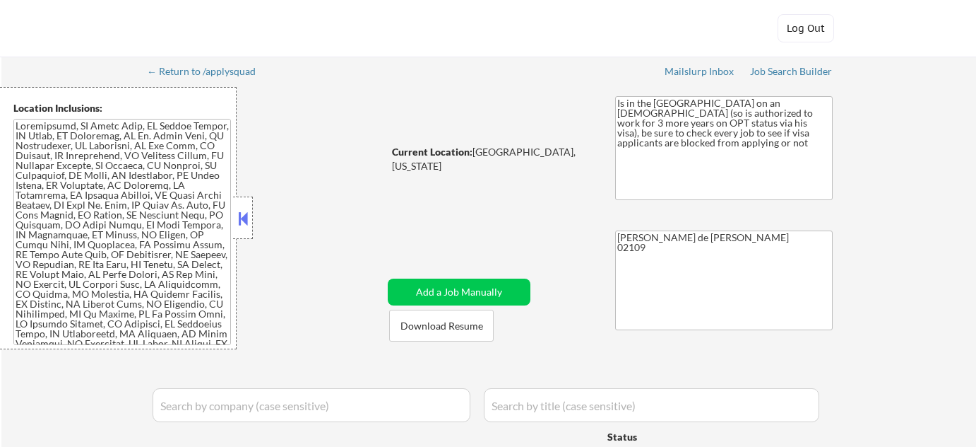
select select ""pending""
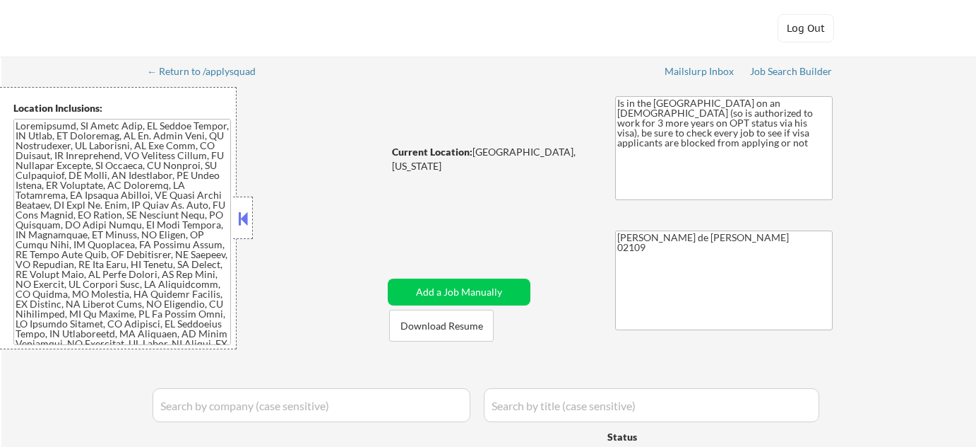
select select ""pending""
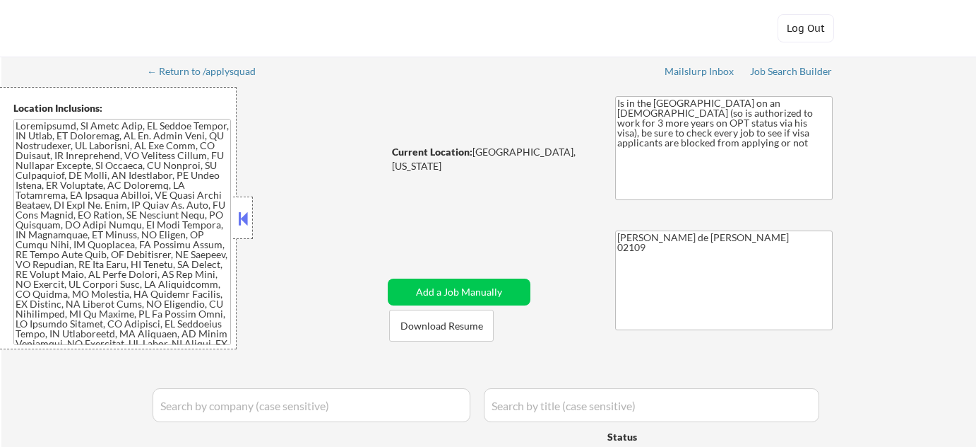
select select ""pending""
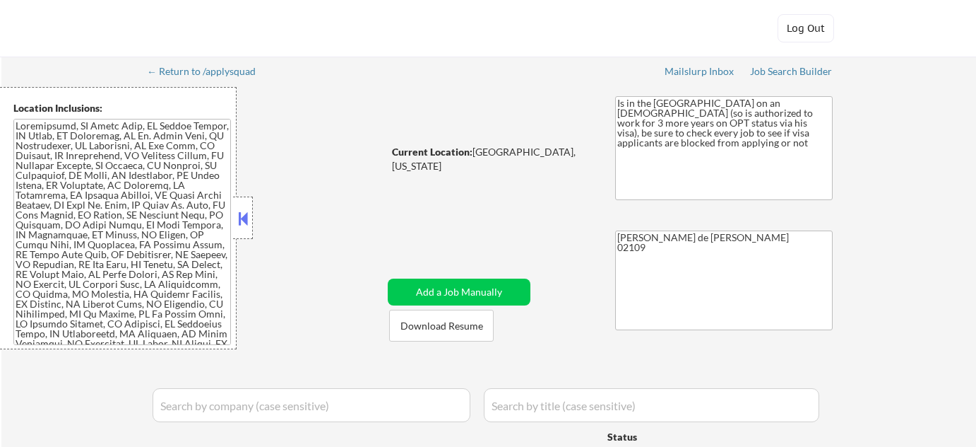
select select ""pending""
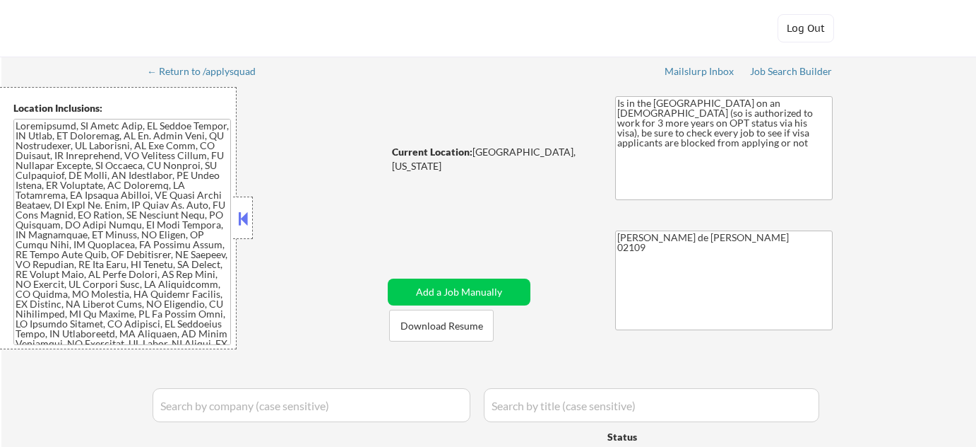
select select ""pending""
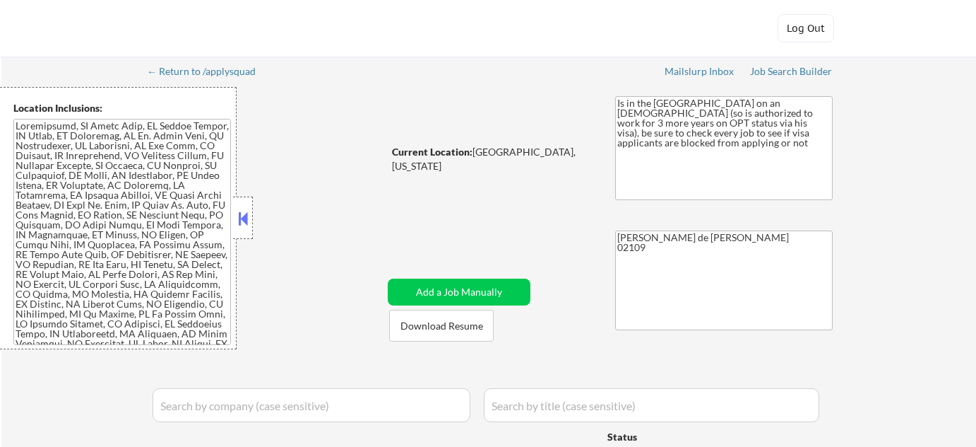
select select ""pending""
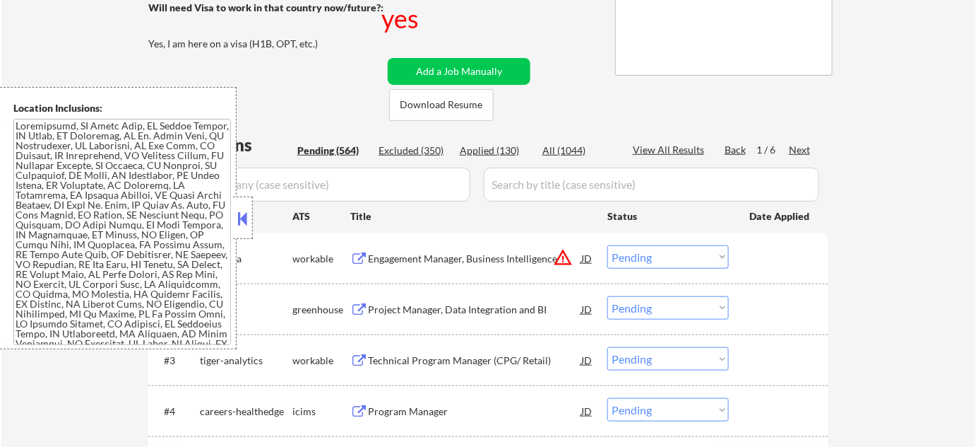
scroll to position [256, 0]
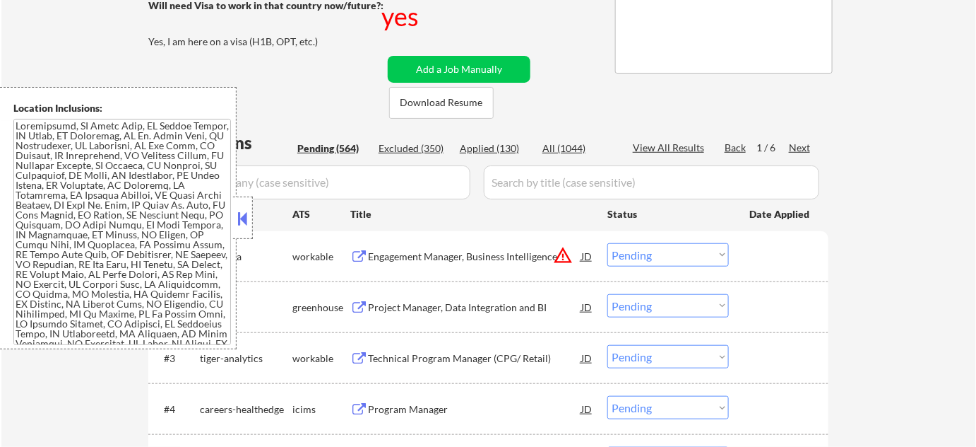
click at [249, 209] on button at bounding box center [243, 218] width 16 height 21
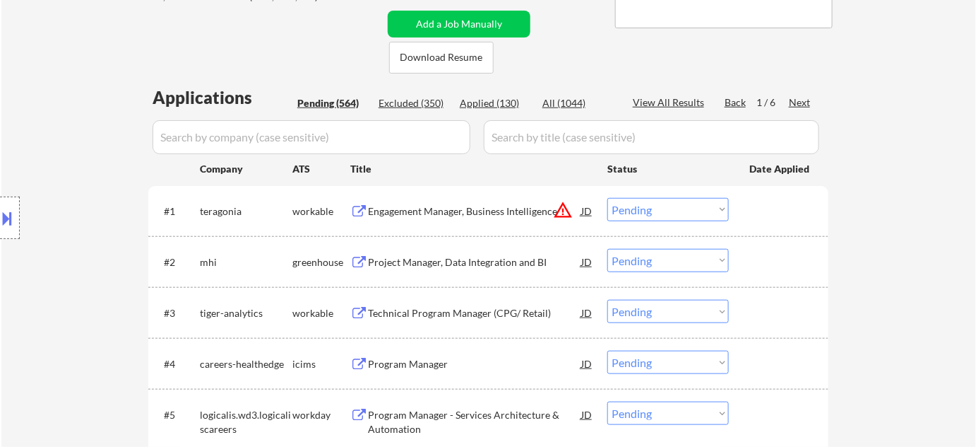
scroll to position [385, 0]
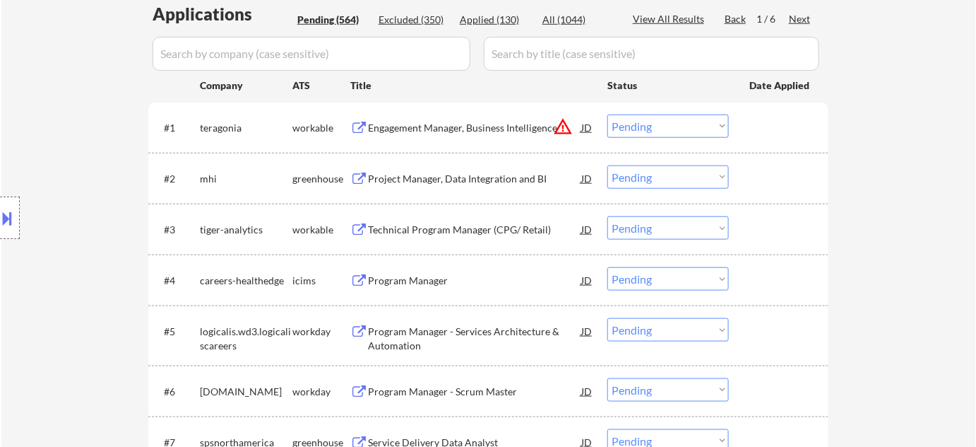
click at [495, 130] on div "Engagement Manager, Business Intelligence" at bounding box center [474, 128] width 213 height 14
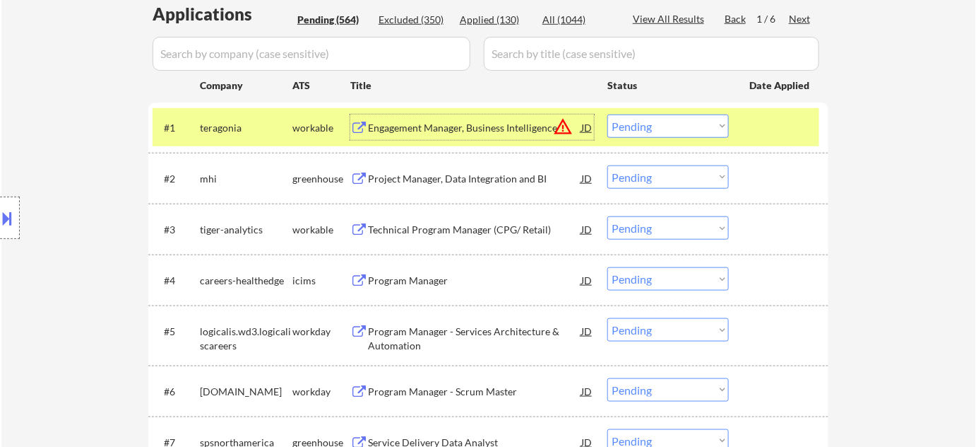
click at [464, 182] on div "Project Manager, Data Integration and BI" at bounding box center [474, 179] width 213 height 14
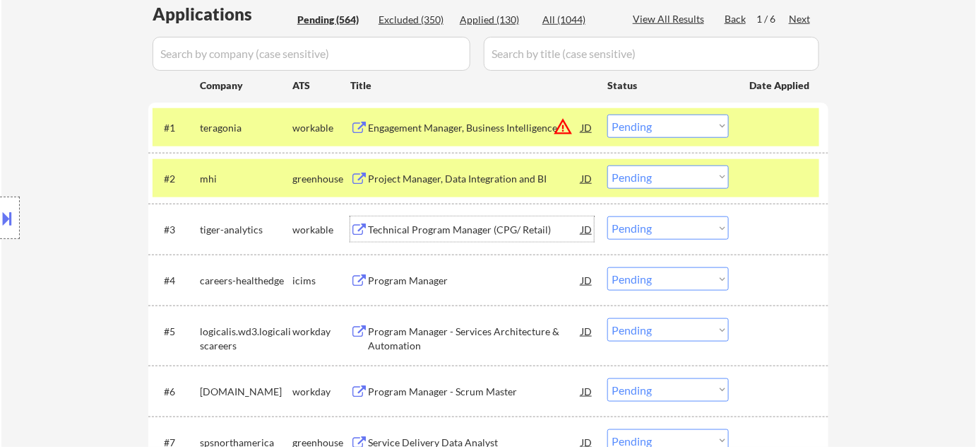
click at [444, 229] on div "Technical Program Manager (CPG/ Retail)" at bounding box center [474, 230] width 213 height 14
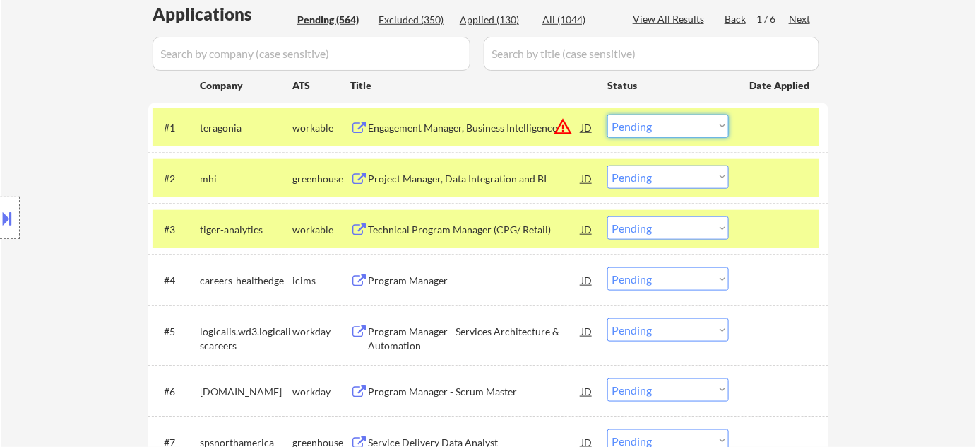
drag, startPoint x: 647, startPoint y: 126, endPoint x: 650, endPoint y: 133, distance: 7.9
click at [647, 125] on select "Choose an option... Pending Applied Excluded (Questions) Excluded (Expired) Exc…" at bounding box center [669, 125] width 122 height 23
click at [608, 114] on select "Choose an option... Pending Applied Excluded (Questions) Excluded (Expired) Exc…" at bounding box center [669, 125] width 122 height 23
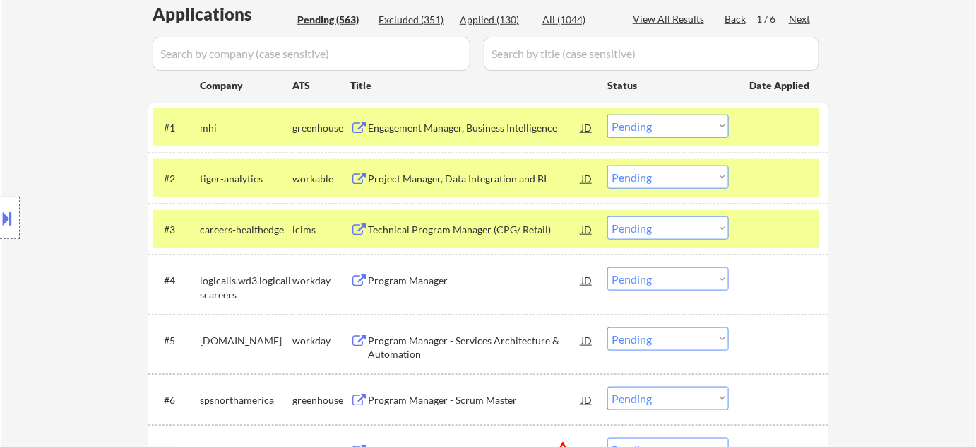
scroll to position [449, 0]
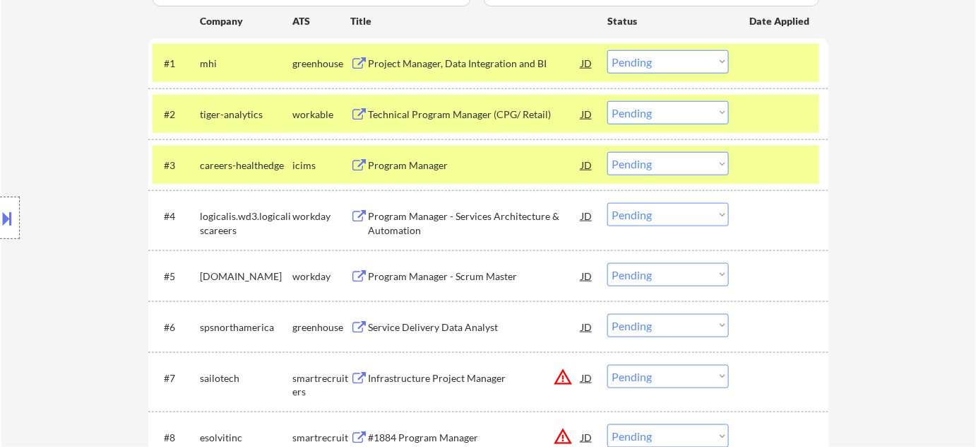
click at [408, 219] on div "Program Manager - Services Architecture & Automation" at bounding box center [474, 223] width 213 height 28
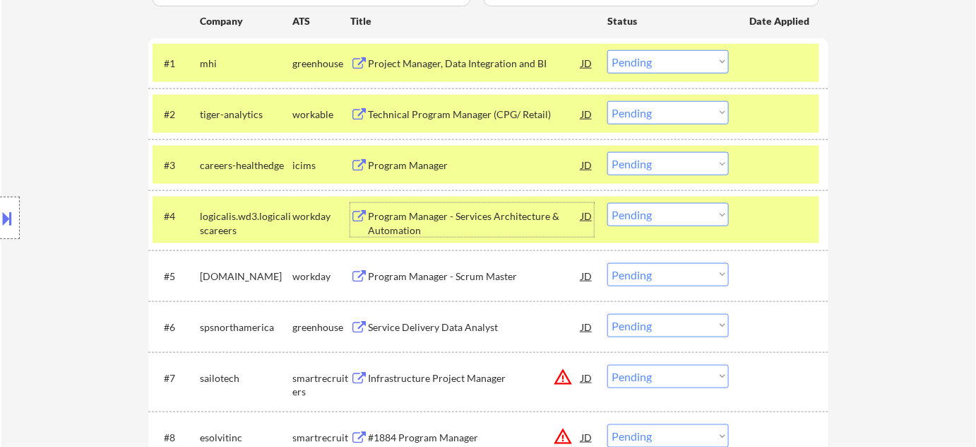
click at [654, 66] on select "Choose an option... Pending Applied Excluded (Questions) Excluded (Expired) Exc…" at bounding box center [669, 61] width 122 height 23
click at [608, 50] on select "Choose an option... Pending Applied Excluded (Questions) Excluded (Expired) Exc…" at bounding box center [669, 61] width 122 height 23
select select ""pending""
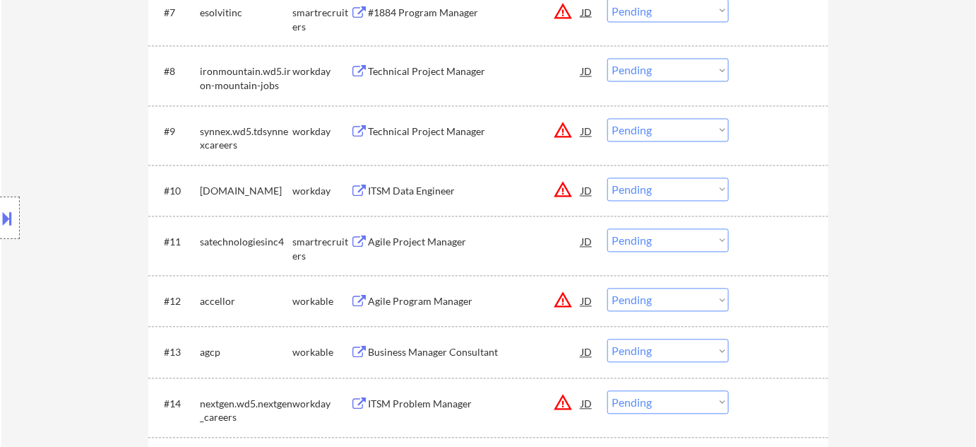
scroll to position [963, 0]
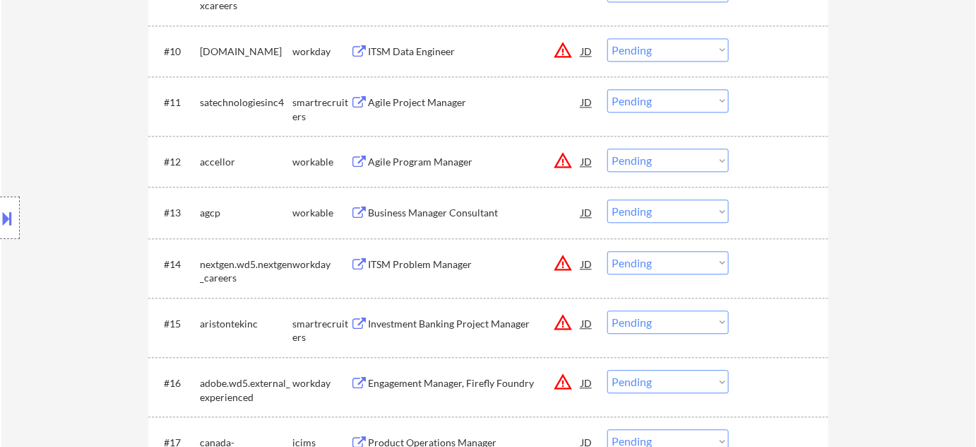
click at [450, 161] on div "Agile Program Manager" at bounding box center [474, 162] width 213 height 14
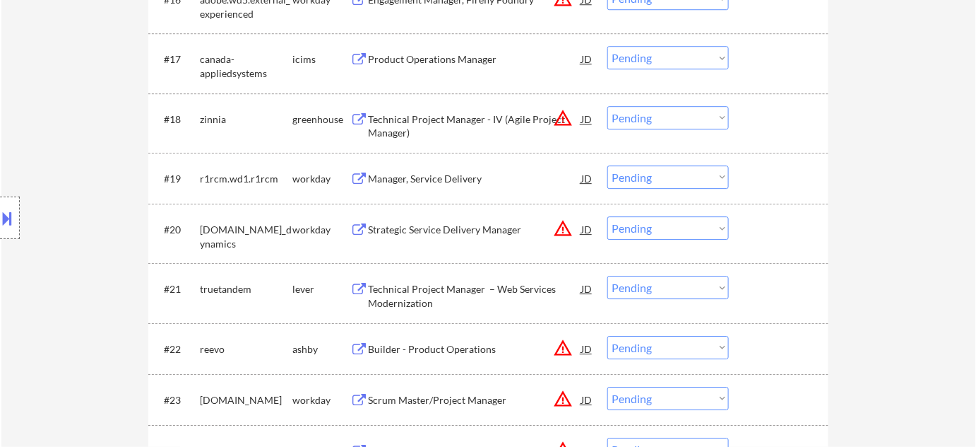
scroll to position [1349, 0]
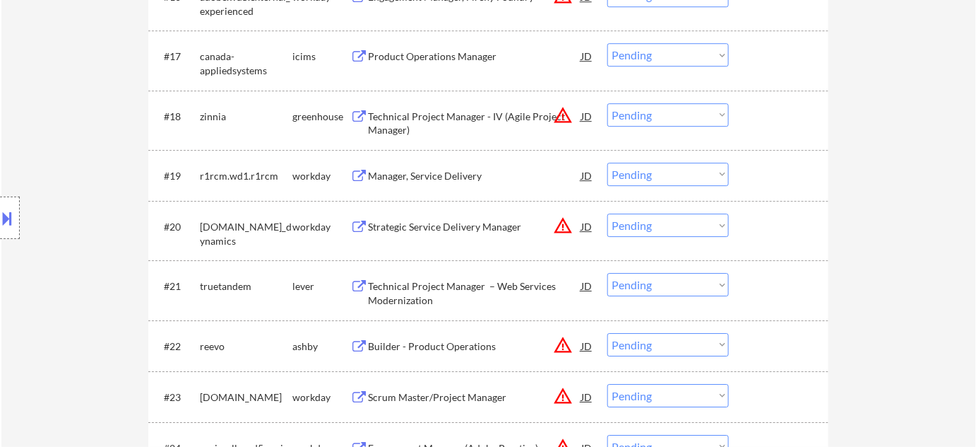
click at [430, 122] on div "Technical Project Manager - IV (Agile Project Manager)" at bounding box center [474, 124] width 213 height 28
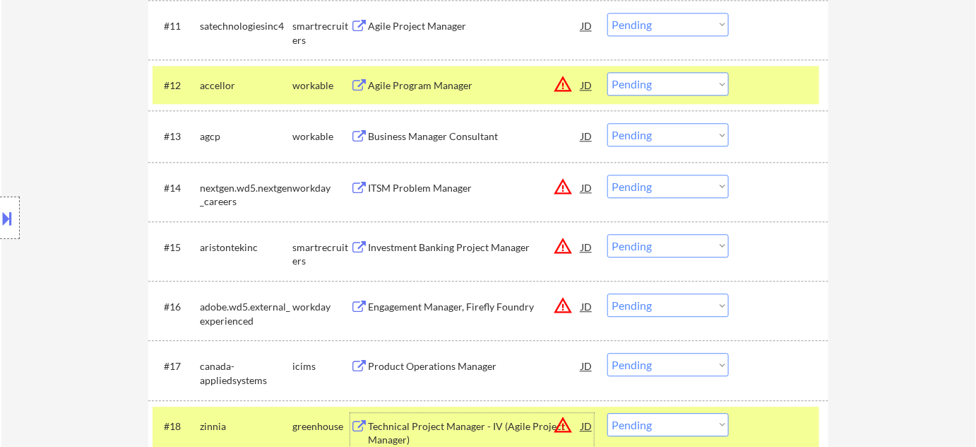
scroll to position [1027, 0]
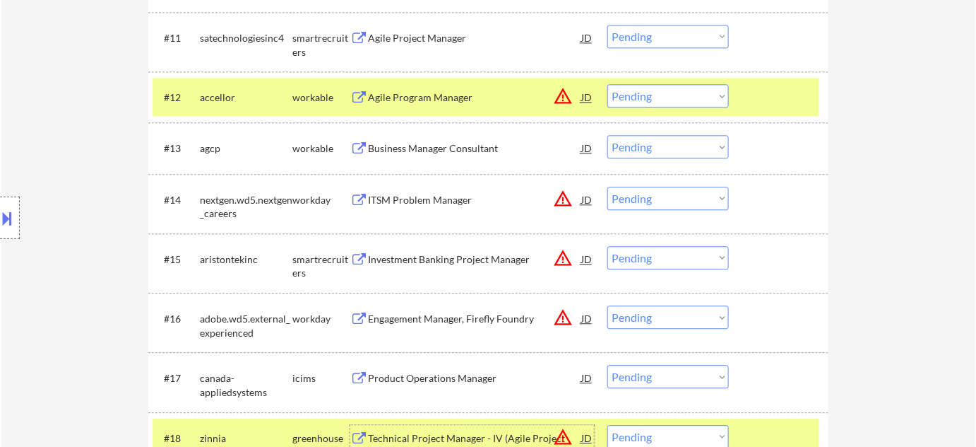
click at [636, 99] on select "Choose an option... Pending Applied Excluded (Questions) Excluded (Expired) Exc…" at bounding box center [669, 95] width 122 height 23
click at [608, 84] on select "Choose an option... Pending Applied Excluded (Questions) Excluded (Expired) Exc…" at bounding box center [669, 95] width 122 height 23
select select ""pending""
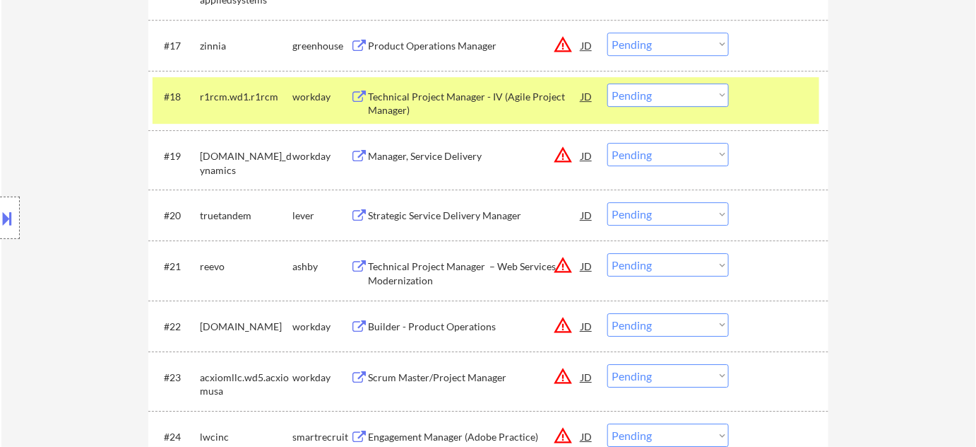
scroll to position [1413, 0]
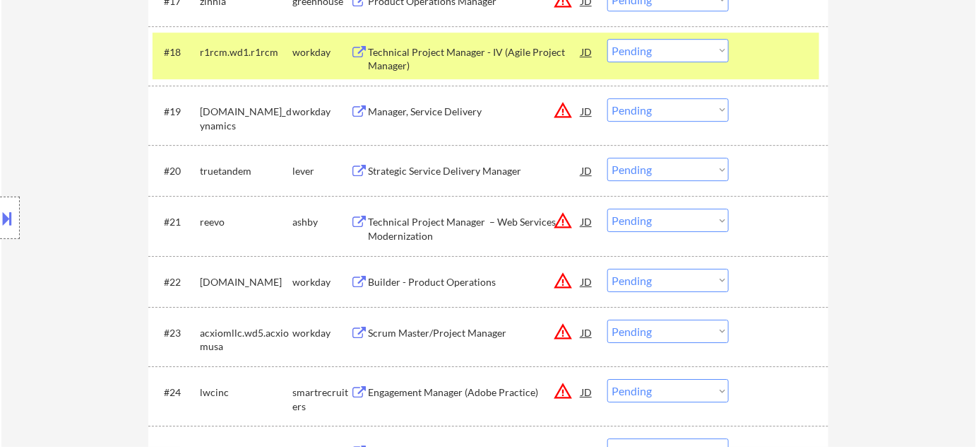
click at [478, 167] on div "Strategic Service Delivery Manager" at bounding box center [474, 171] width 213 height 14
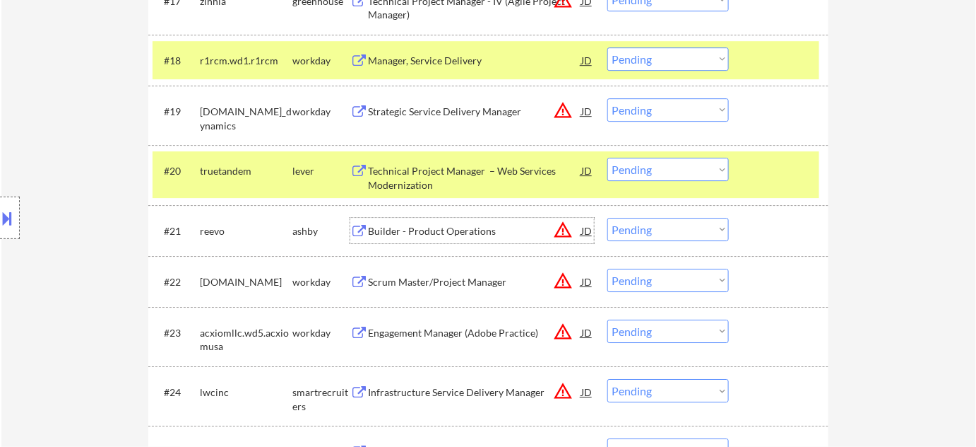
click at [465, 232] on div "Builder - Product Operations" at bounding box center [474, 231] width 213 height 14
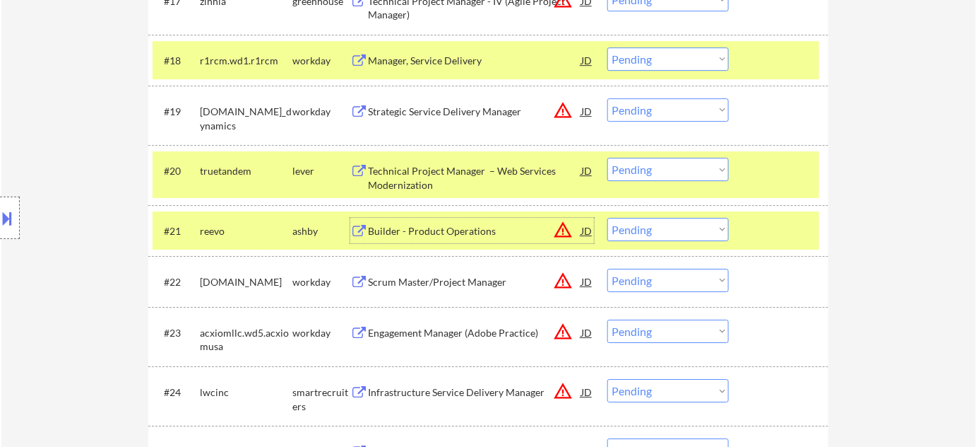
click at [631, 170] on select "Choose an option... Pending Applied Excluded (Questions) Excluded (Expired) Exc…" at bounding box center [669, 169] width 122 height 23
click at [8, 229] on div at bounding box center [10, 217] width 20 height 42
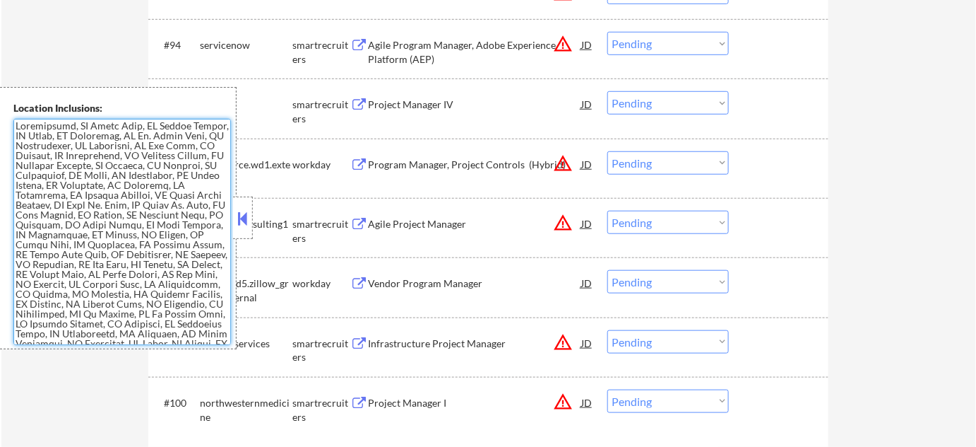
scroll to position [3279, 0]
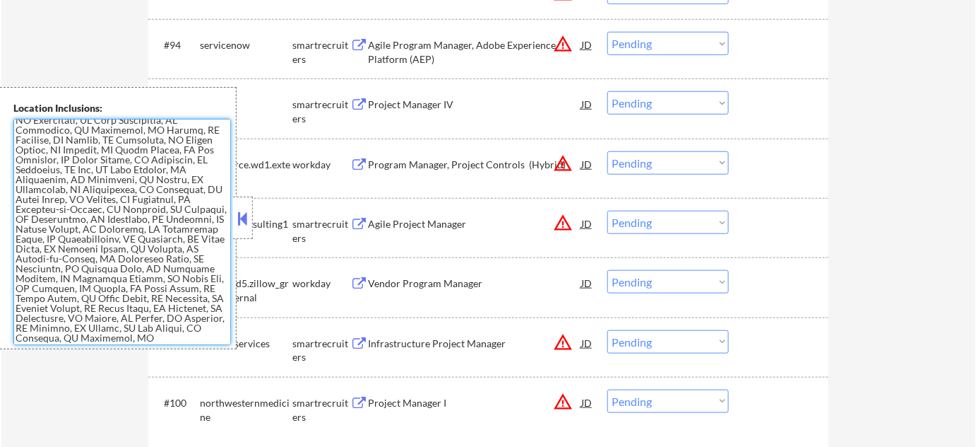
click at [249, 203] on div at bounding box center [243, 217] width 20 height 42
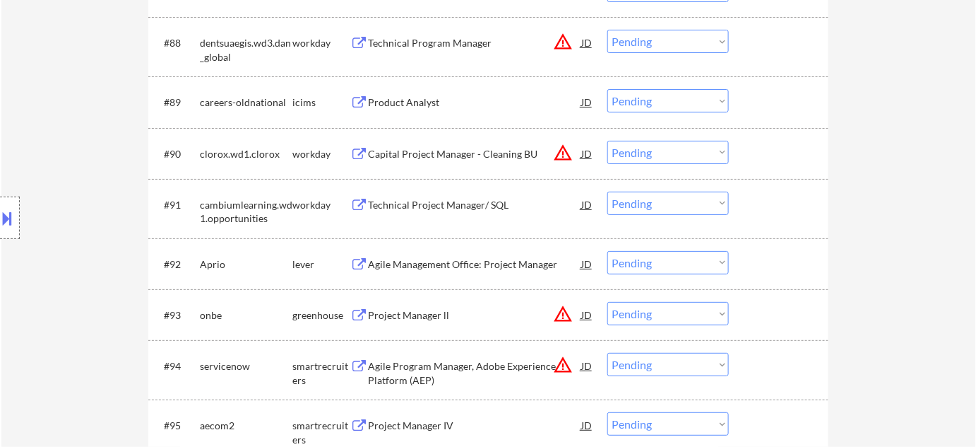
scroll to position [1420, 0]
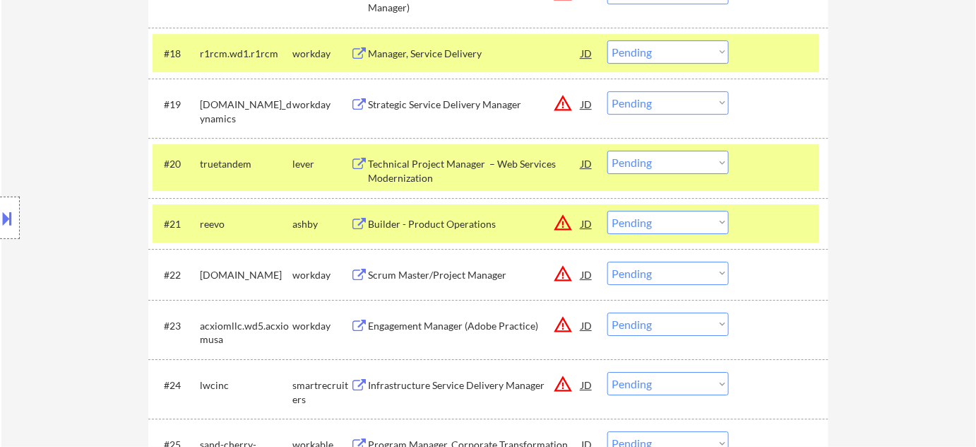
click at [683, 227] on select "Choose an option... Pending Applied Excluded (Questions) Excluded (Expired) Exc…" at bounding box center [669, 222] width 122 height 23
click at [561, 220] on button "warning_amber" at bounding box center [563, 223] width 20 height 20
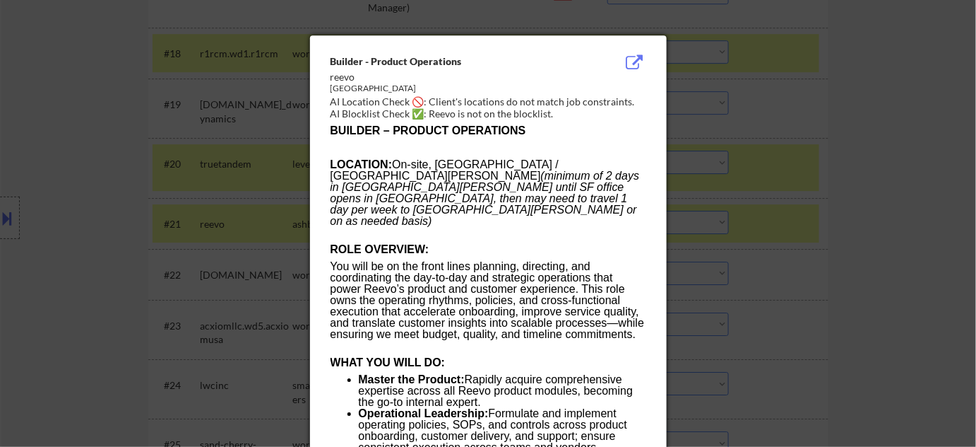
click at [212, 211] on div at bounding box center [488, 223] width 976 height 447
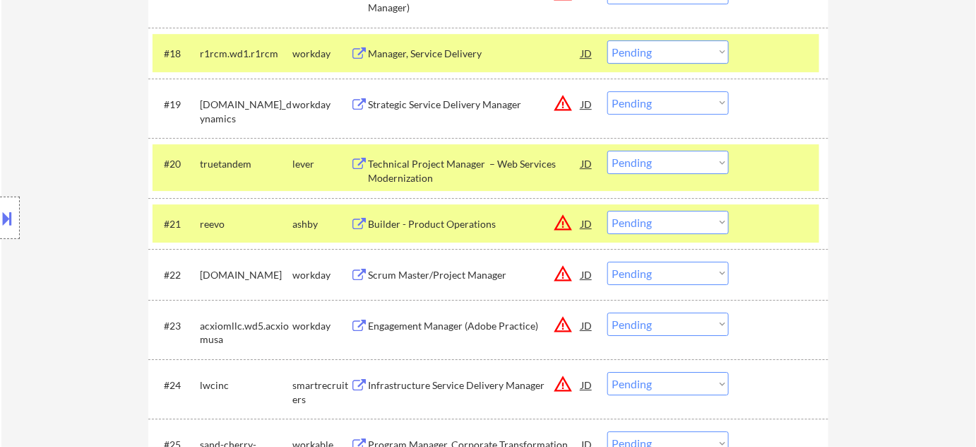
click at [12, 220] on button at bounding box center [8, 217] width 16 height 23
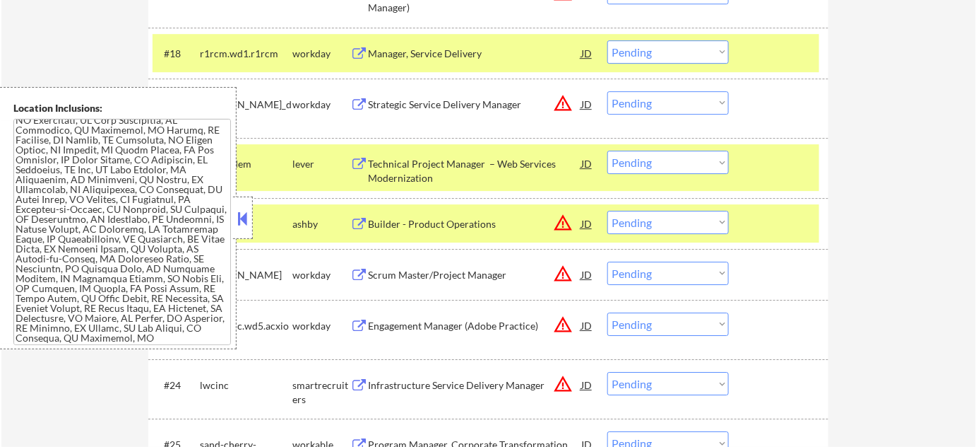
scroll to position [1605, 0]
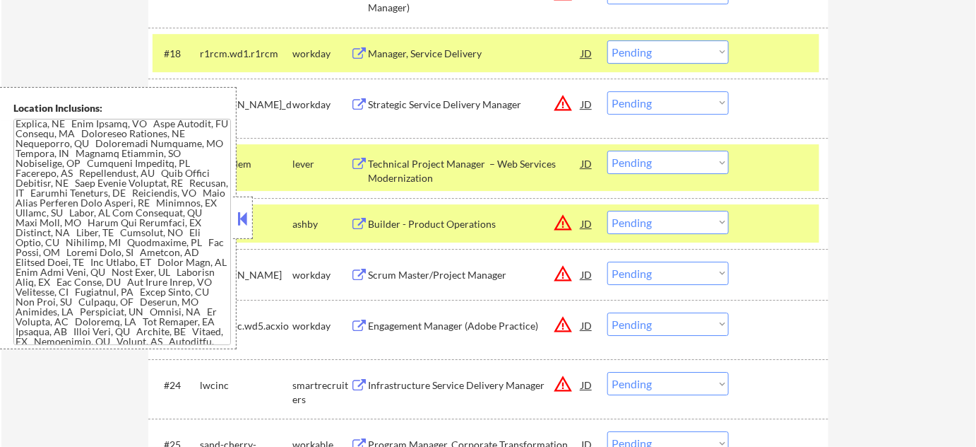
click at [247, 214] on button at bounding box center [243, 218] width 16 height 21
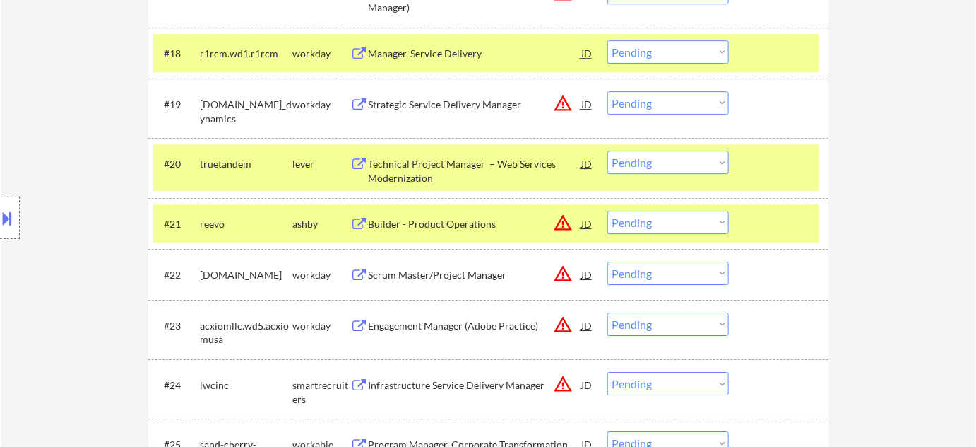
click at [624, 218] on select "Choose an option... Pending Applied Excluded (Questions) Excluded (Expired) Exc…" at bounding box center [669, 222] width 122 height 23
click at [608, 211] on select "Choose an option... Pending Applied Excluded (Questions) Excluded (Expired) Exc…" at bounding box center [669, 222] width 122 height 23
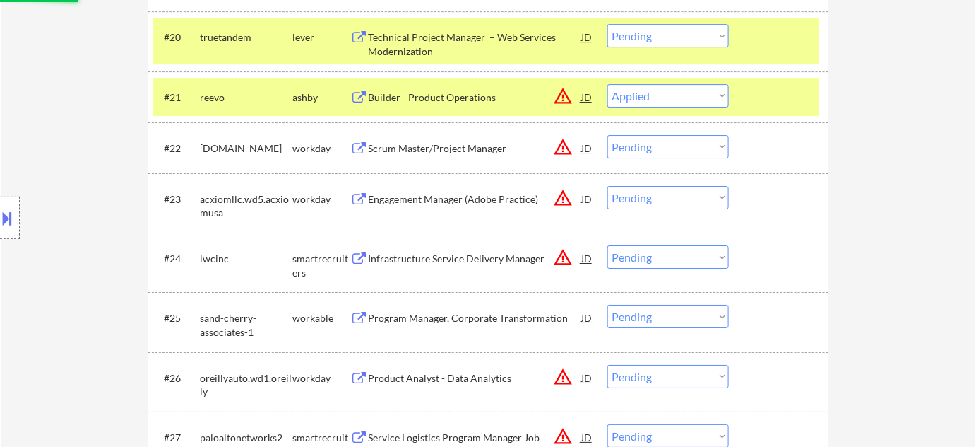
scroll to position [1549, 0]
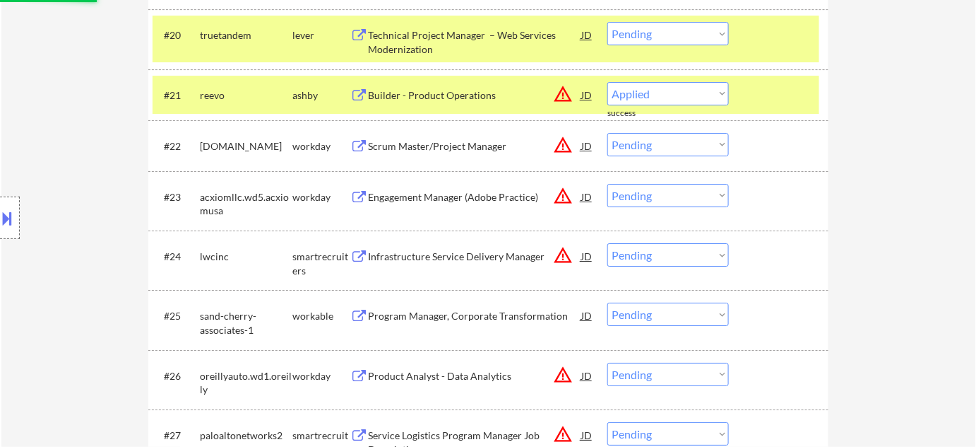
select select ""pending""
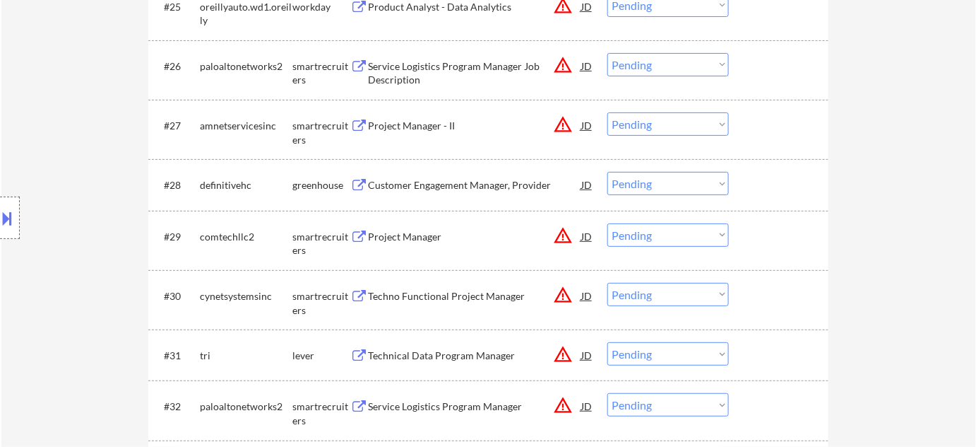
scroll to position [1870, 0]
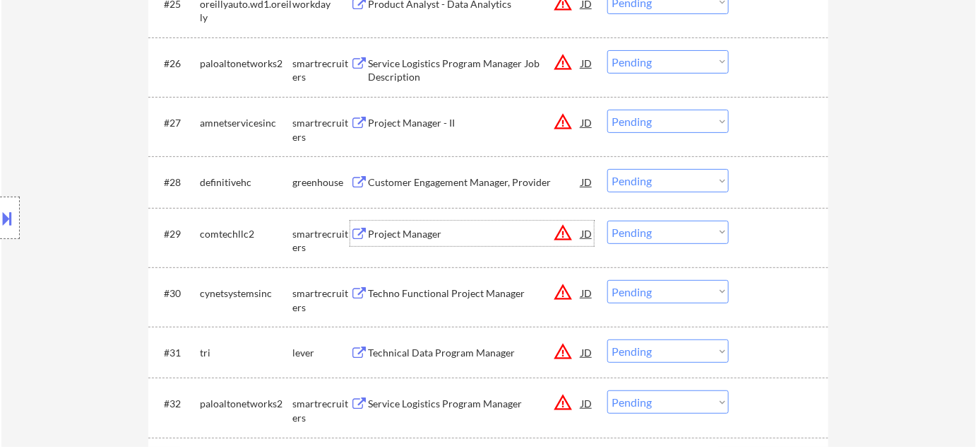
click at [412, 231] on div "Project Manager" at bounding box center [474, 234] width 213 height 14
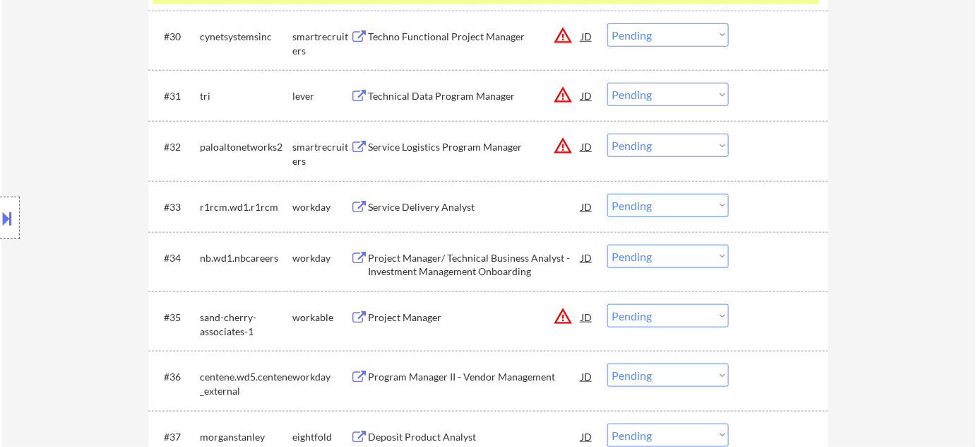
scroll to position [2127, 0]
click at [439, 97] on div "Technical Data Program Manager" at bounding box center [474, 95] width 213 height 14
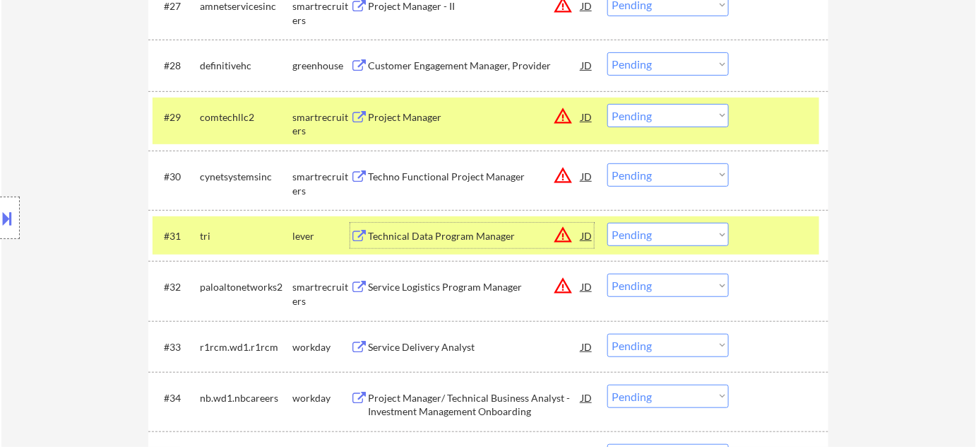
scroll to position [1934, 0]
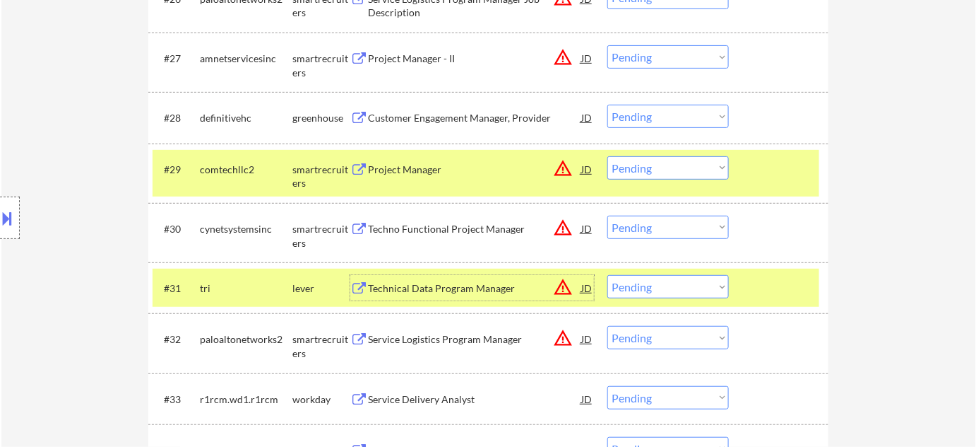
drag, startPoint x: 668, startPoint y: 162, endPoint x: 671, endPoint y: 177, distance: 15.0
click at [668, 162] on select "Choose an option... Pending Applied Excluded (Questions) Excluded (Expired) Exc…" at bounding box center [669, 167] width 122 height 23
click at [608, 156] on select "Choose an option... Pending Applied Excluded (Questions) Excluded (Expired) Exc…" at bounding box center [669, 167] width 122 height 23
select select ""pending""
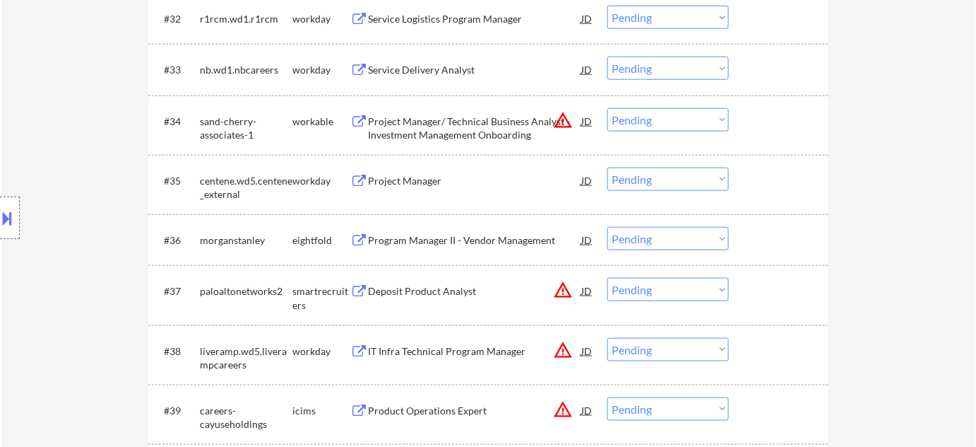
scroll to position [2255, 0]
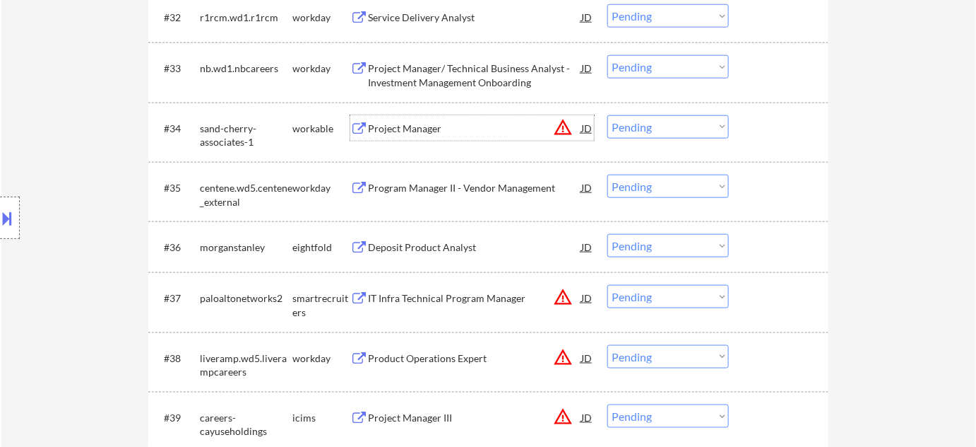
click at [418, 135] on div "Project Manager" at bounding box center [474, 127] width 213 height 25
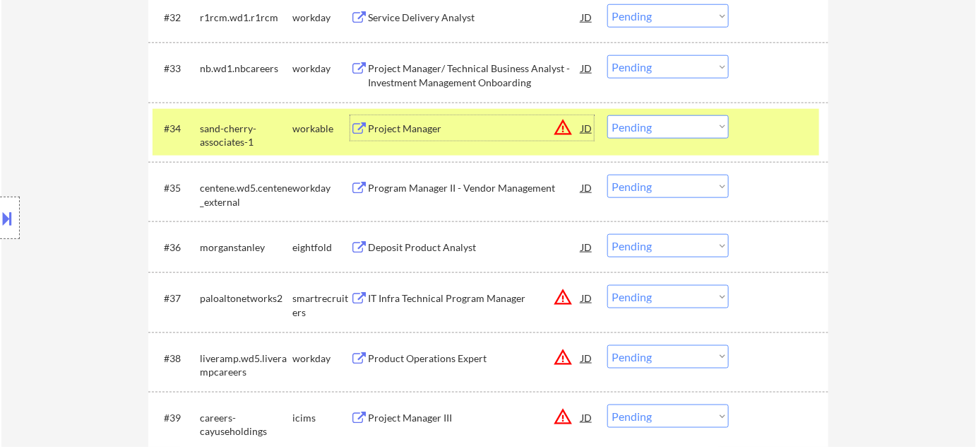
click at [11, 220] on button at bounding box center [8, 217] width 16 height 23
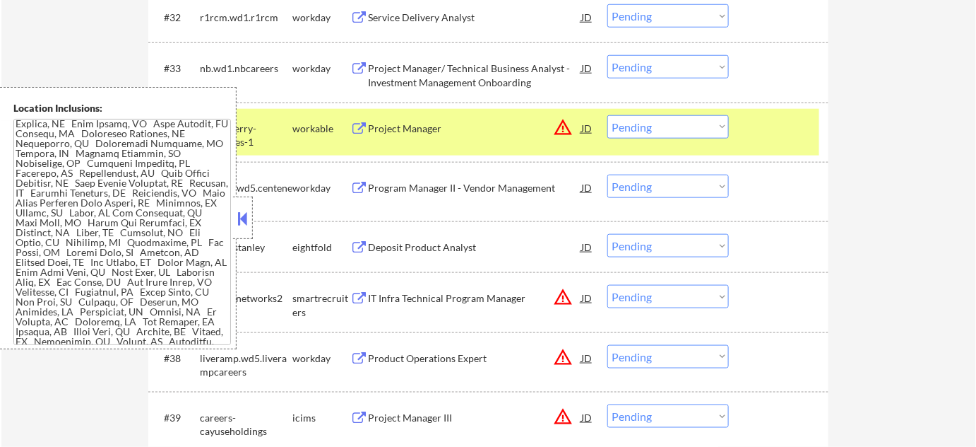
scroll to position [6036, 0]
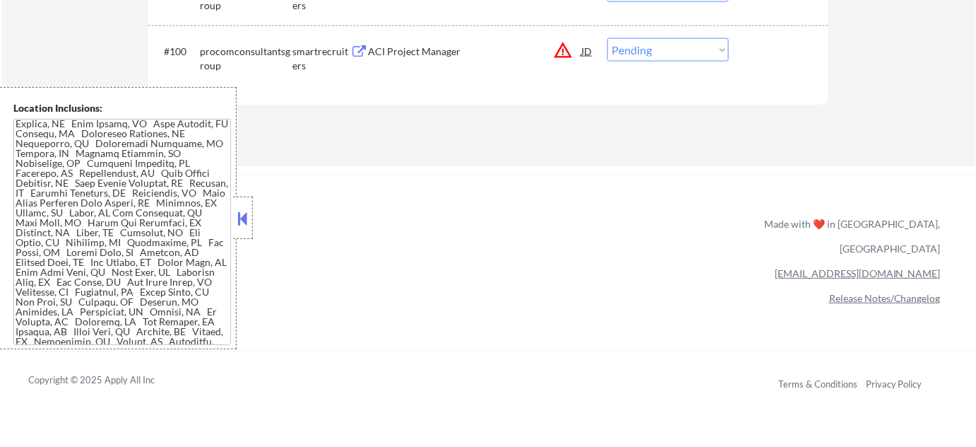
click at [237, 213] on button at bounding box center [243, 218] width 16 height 21
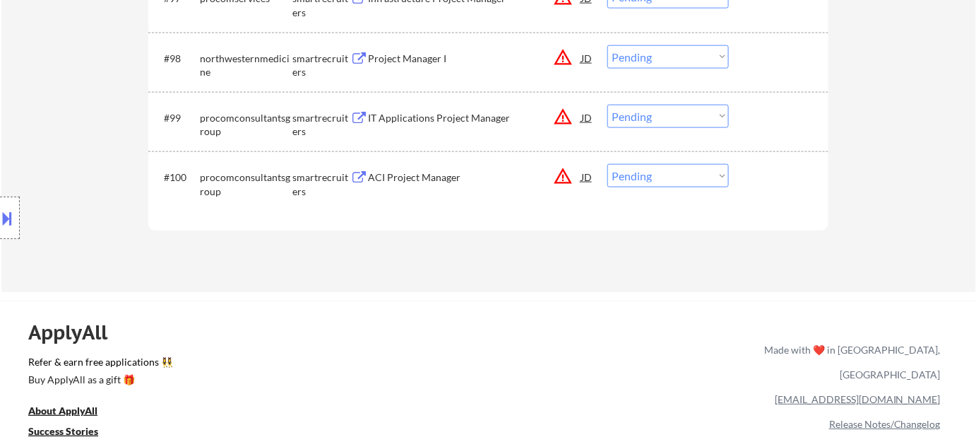
scroll to position [5908, 0]
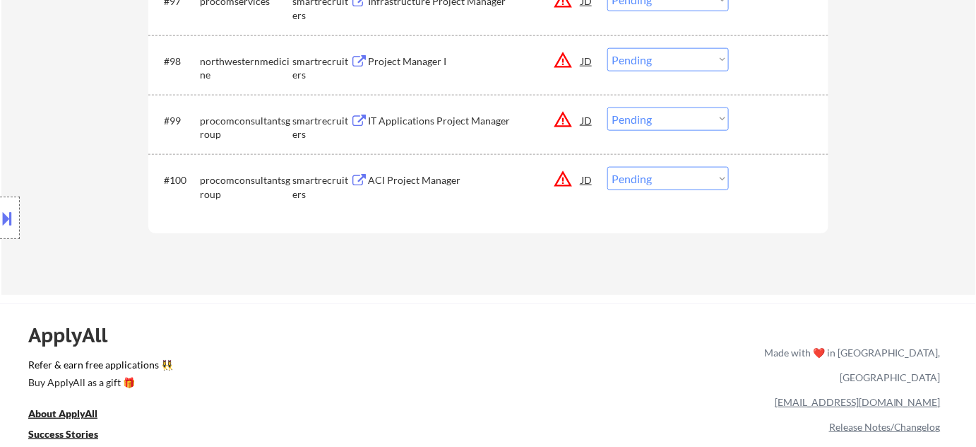
click at [401, 178] on div "ACI Project Manager" at bounding box center [474, 180] width 213 height 14
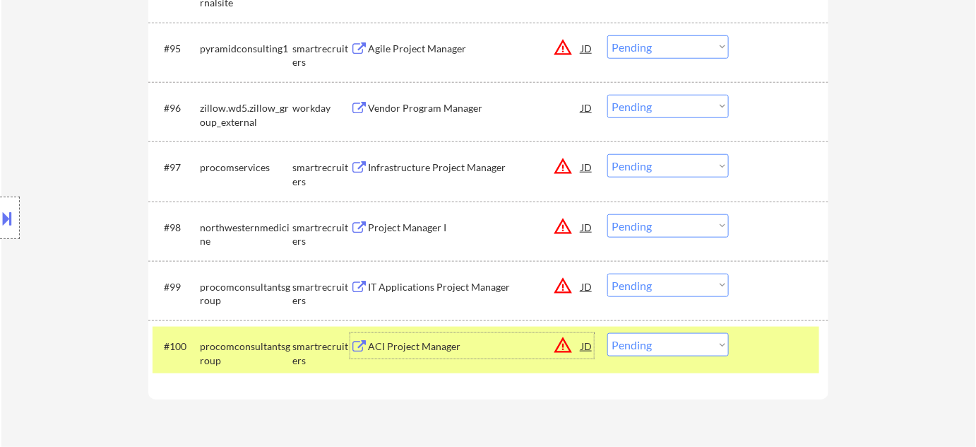
scroll to position [5650, 0]
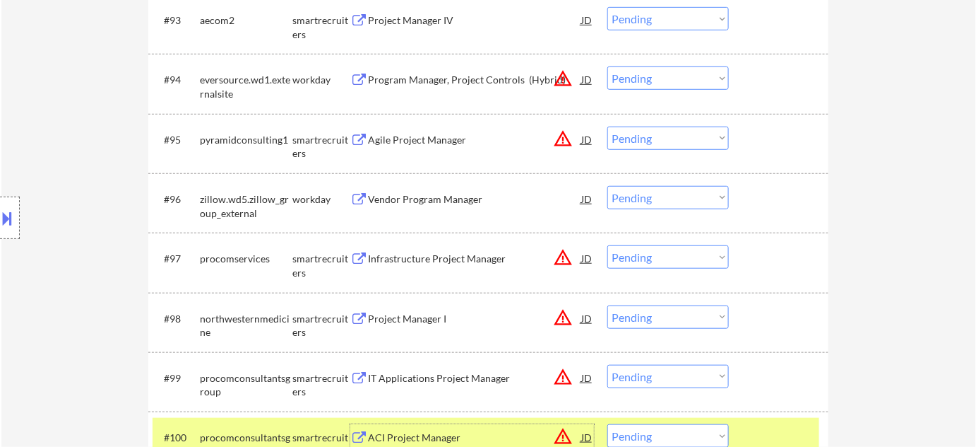
click at [412, 318] on div "Project Manager I" at bounding box center [474, 319] width 213 height 14
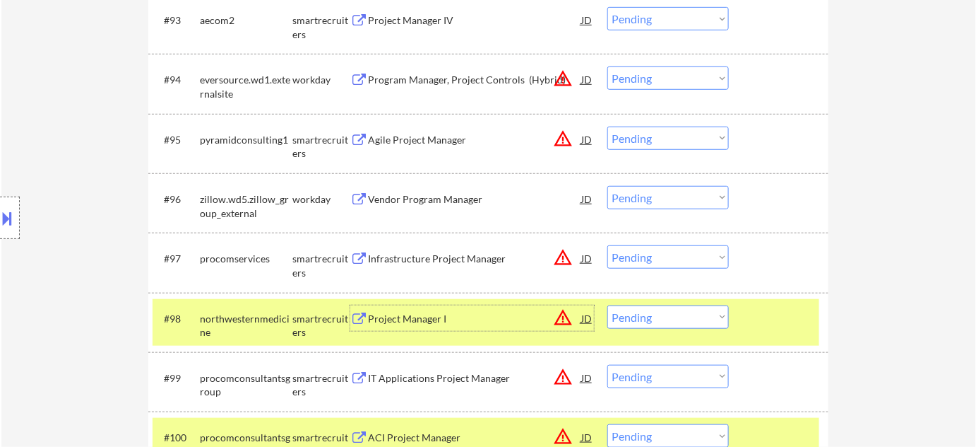
click at [682, 314] on select "Choose an option... Pending Applied Excluded (Questions) Excluded (Expired) Exc…" at bounding box center [669, 316] width 122 height 23
click at [608, 305] on select "Choose an option... Pending Applied Excluded (Questions) Excluded (Expired) Exc…" at bounding box center [669, 316] width 122 height 23
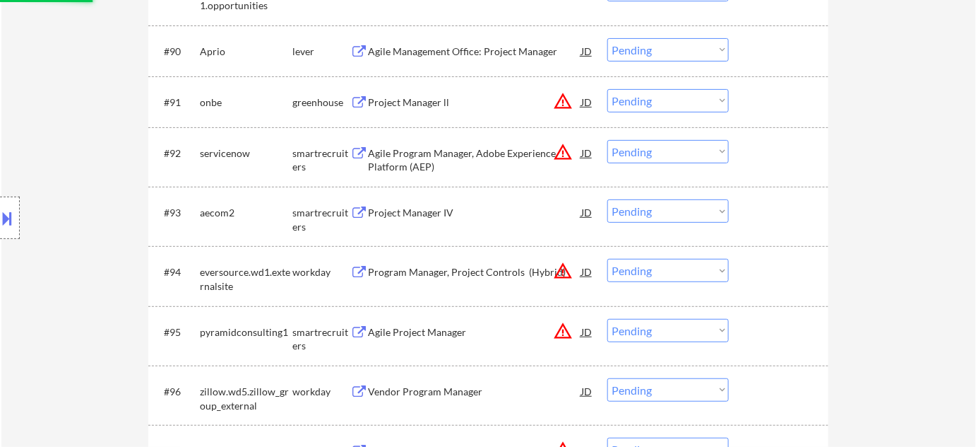
scroll to position [5458, 0]
select select ""pending""
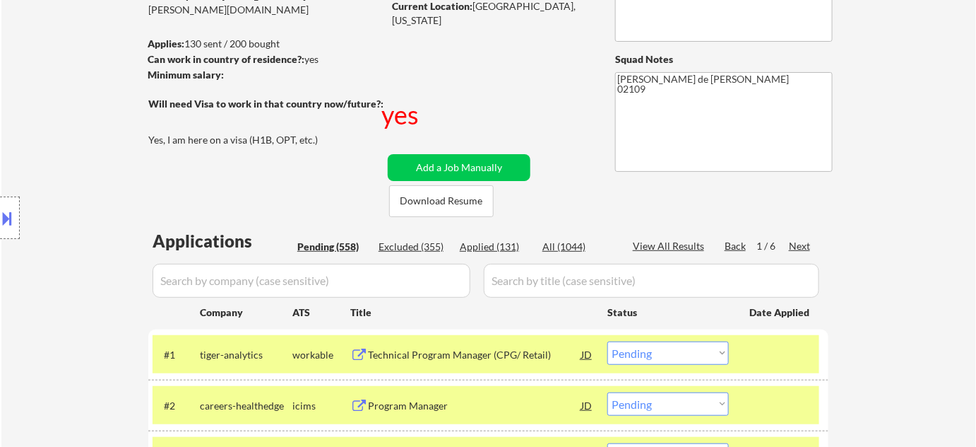
scroll to position [256, 0]
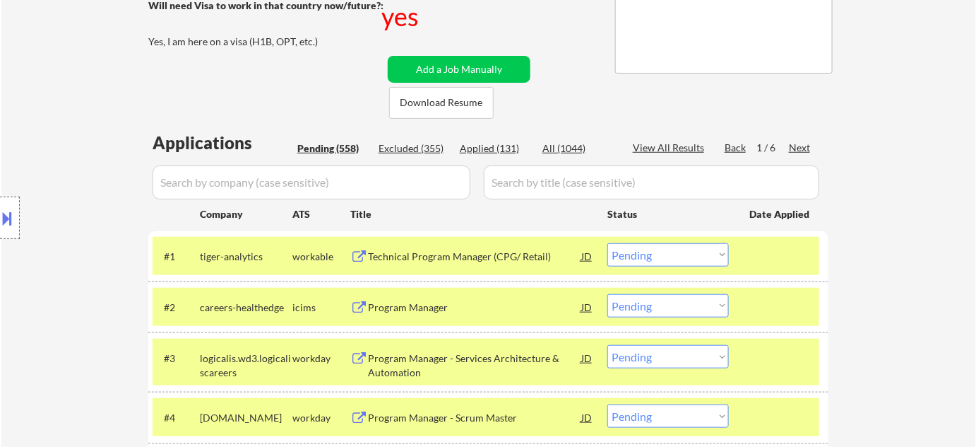
click at [800, 146] on div "Next" at bounding box center [800, 148] width 23 height 14
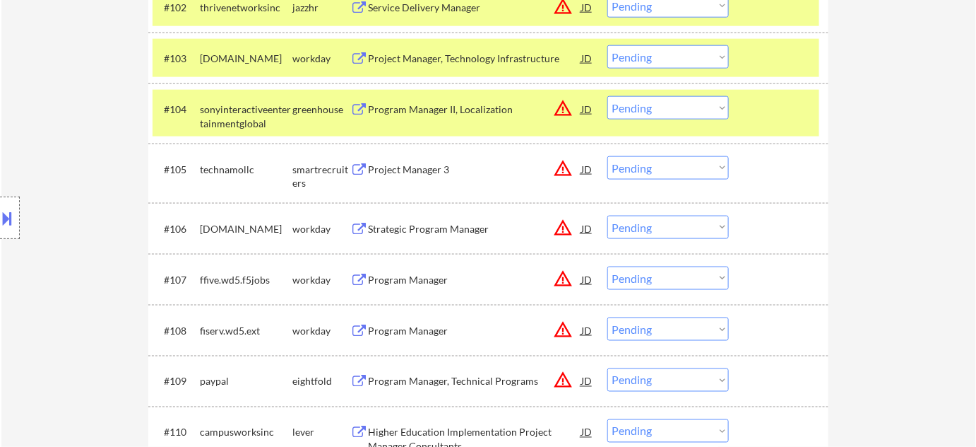
scroll to position [578, 0]
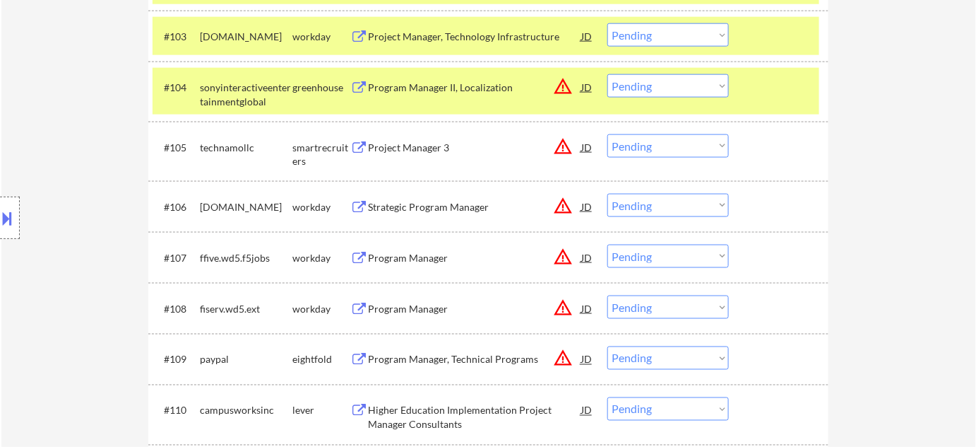
click at [429, 310] on div "Program Manager" at bounding box center [474, 309] width 213 height 14
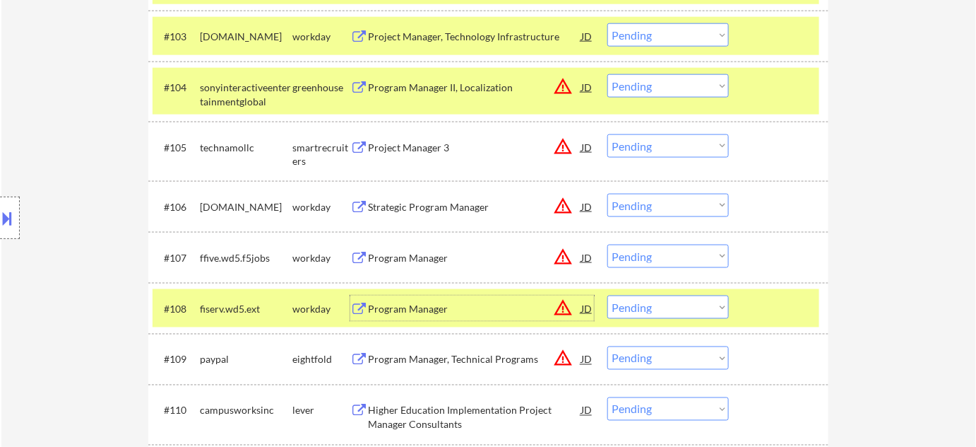
drag, startPoint x: 663, startPoint y: 310, endPoint x: 662, endPoint y: 300, distance: 10.6
click at [663, 310] on select "Choose an option... Pending Applied Excluded (Questions) Excluded (Expired) Exc…" at bounding box center [669, 306] width 122 height 23
click at [608, 295] on select "Choose an option... Pending Applied Excluded (Questions) Excluded (Expired) Exc…" at bounding box center [669, 306] width 122 height 23
select select ""pending""
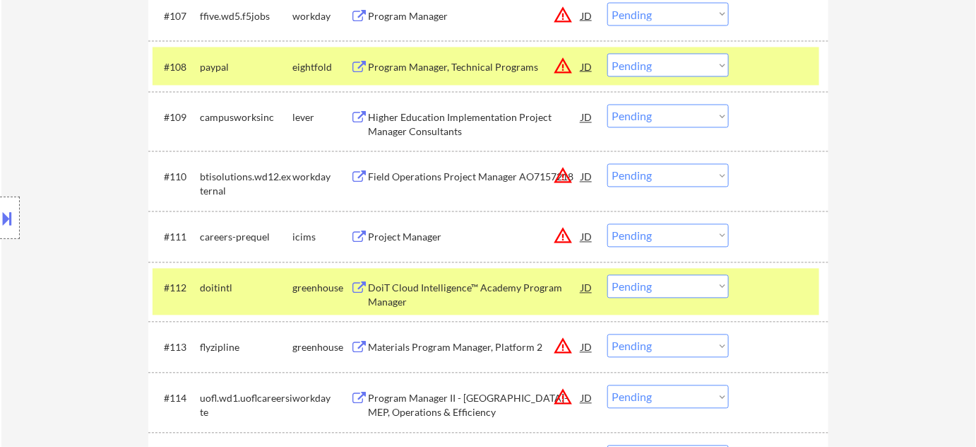
scroll to position [899, 0]
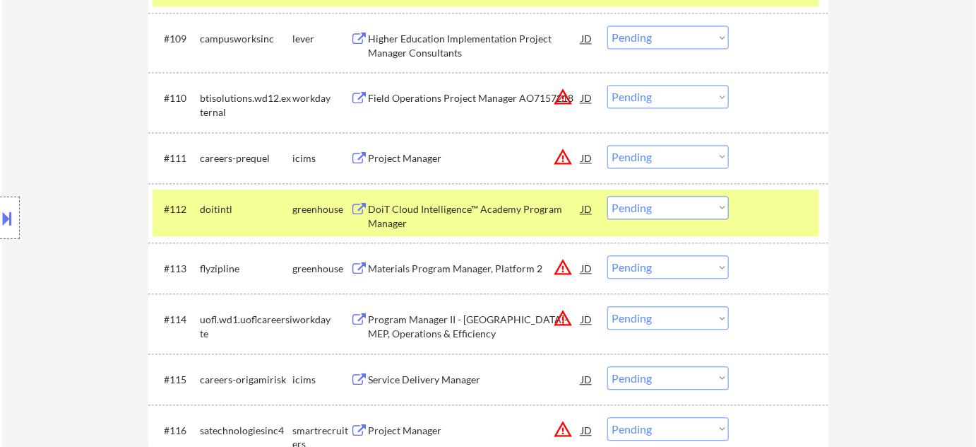
click at [422, 160] on div "Project Manager" at bounding box center [474, 158] width 213 height 14
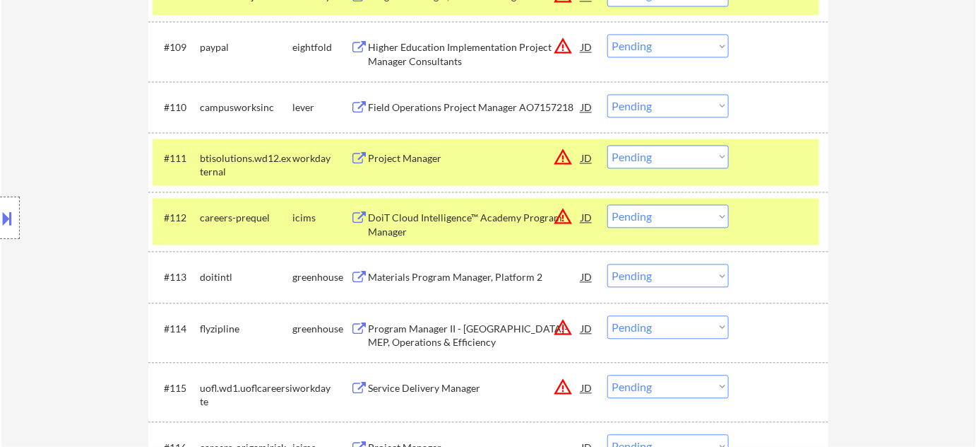
click at [0, 226] on button at bounding box center [8, 217] width 16 height 23
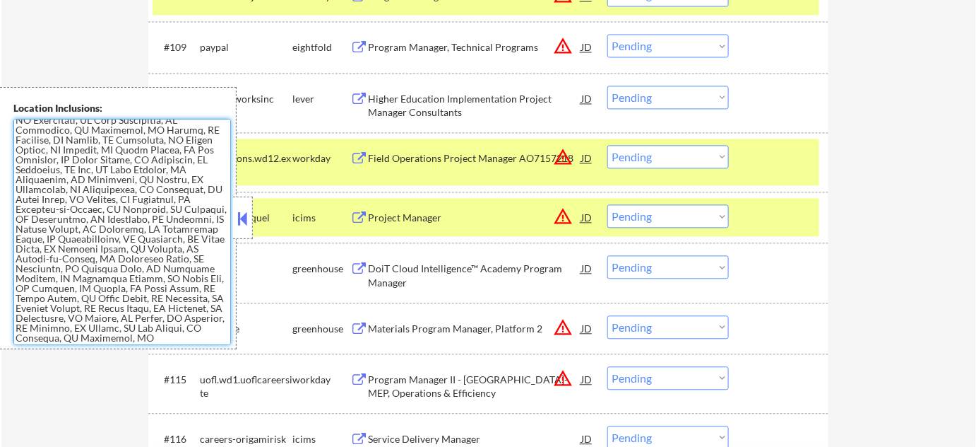
scroll to position [1862, 0]
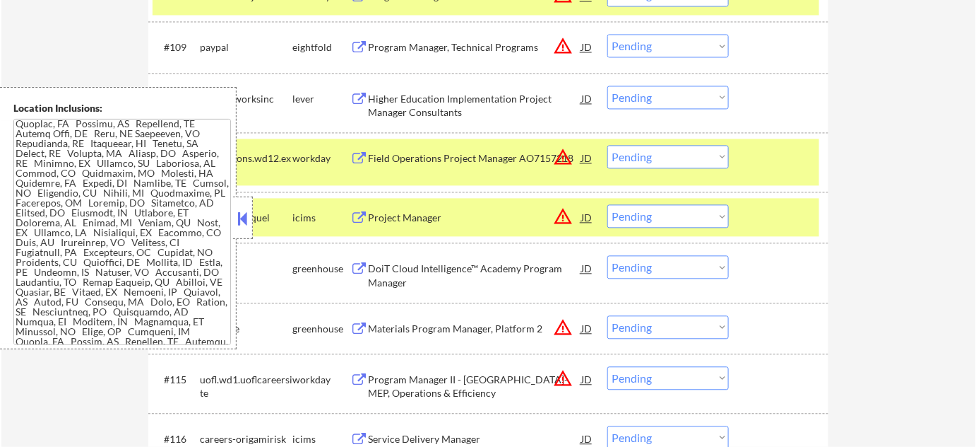
click at [222, 109] on div "Location Inclusions:" at bounding box center [122, 108] width 218 height 14
click at [245, 222] on button at bounding box center [243, 218] width 16 height 21
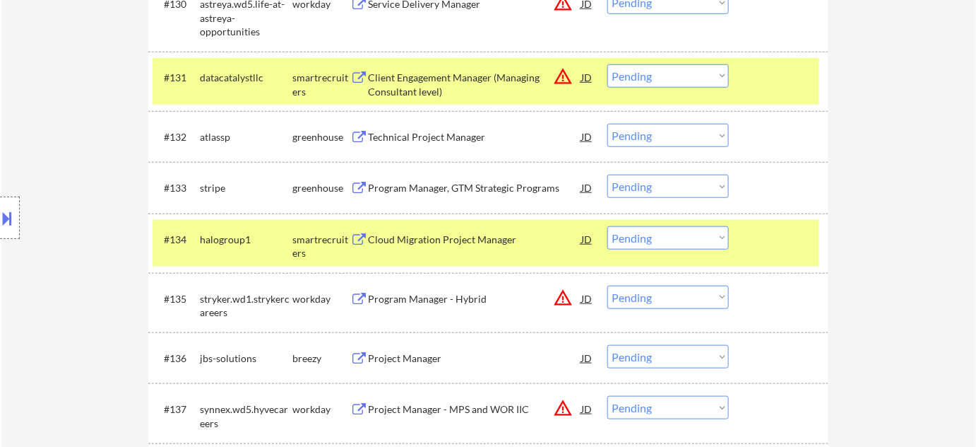
scroll to position [2120, 0]
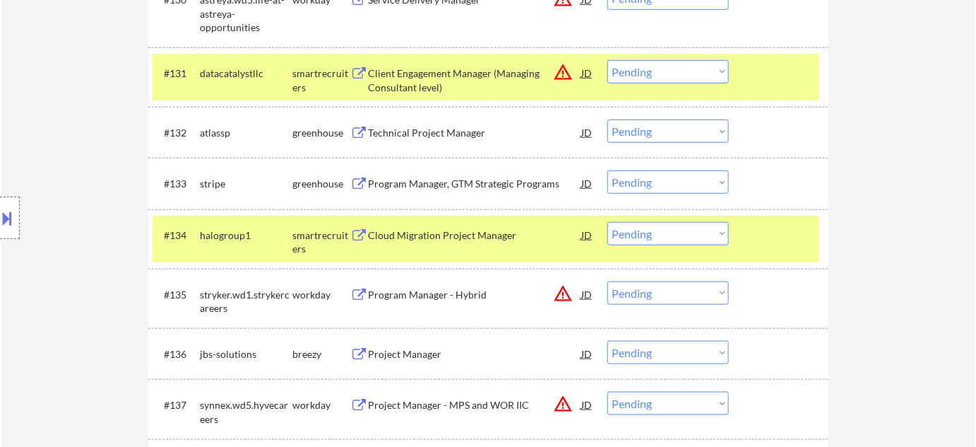
click at [424, 184] on div "Program Manager, GTM Strategic Programs" at bounding box center [474, 184] width 213 height 14
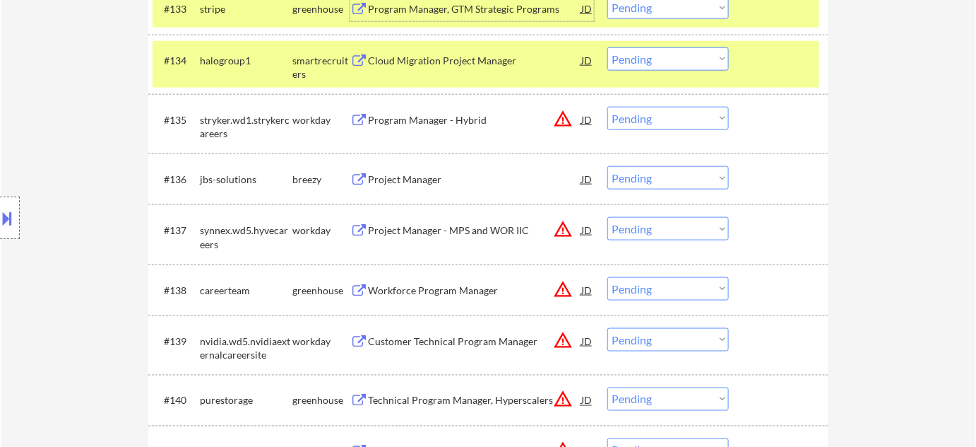
scroll to position [2376, 0]
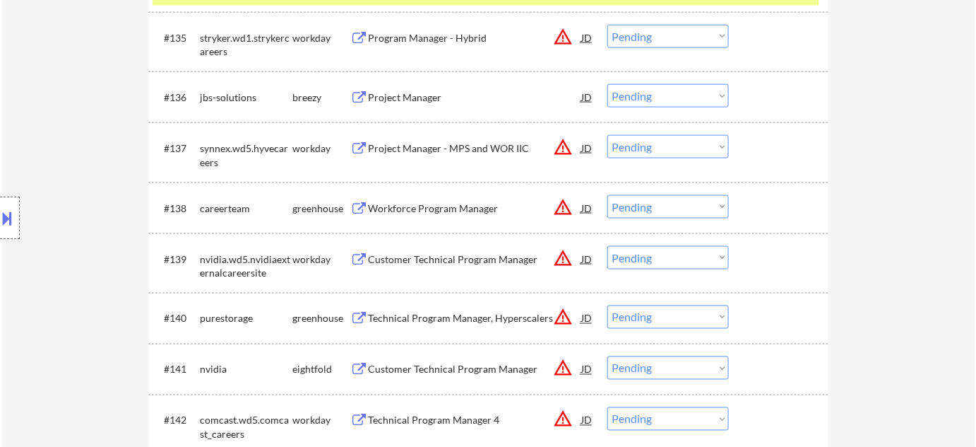
click at [428, 101] on div "Project Manager" at bounding box center [474, 97] width 213 height 14
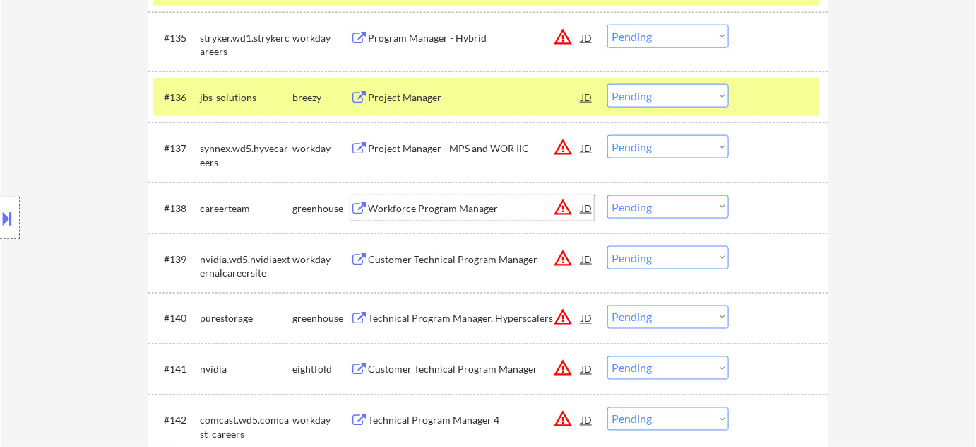
click at [436, 209] on div "Workforce Program Manager" at bounding box center [474, 208] width 213 height 14
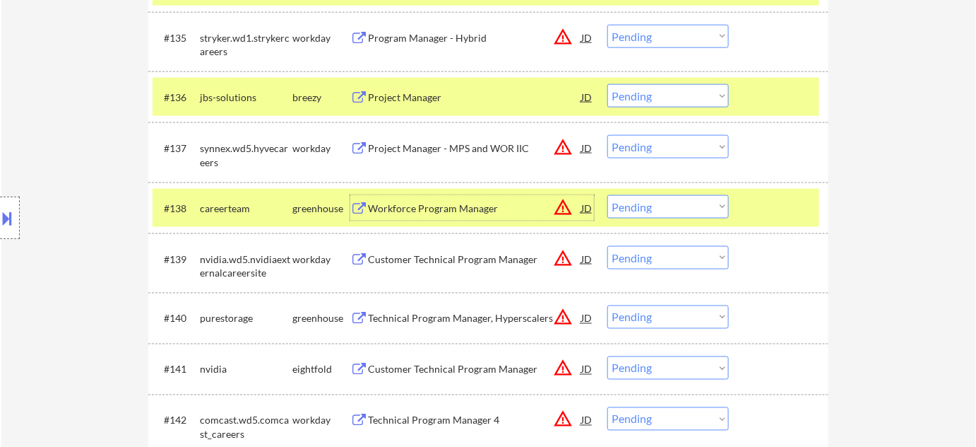
click at [650, 207] on select "Choose an option... Pending Applied Excluded (Questions) Excluded (Expired) Exc…" at bounding box center [669, 206] width 122 height 23
click at [608, 195] on select "Choose an option... Pending Applied Excluded (Questions) Excluded (Expired) Exc…" at bounding box center [669, 206] width 122 height 23
select select ""pending""
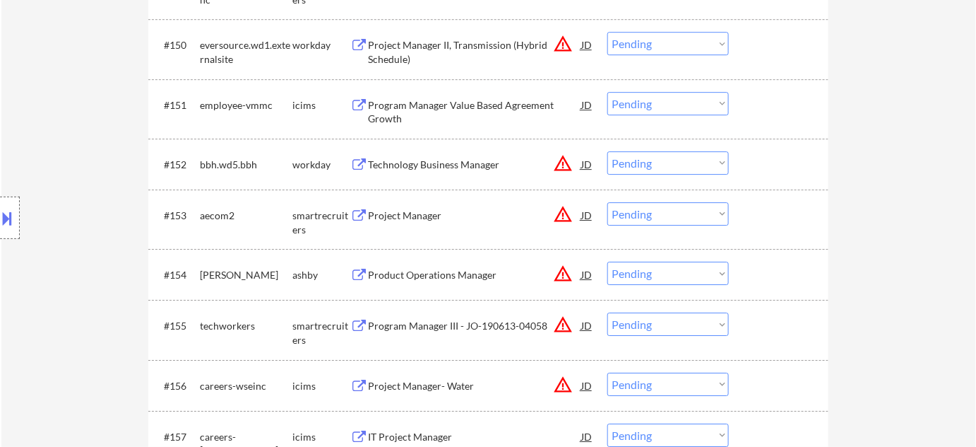
scroll to position [3211, 0]
click at [435, 165] on div "Technology Business Manager" at bounding box center [474, 164] width 213 height 14
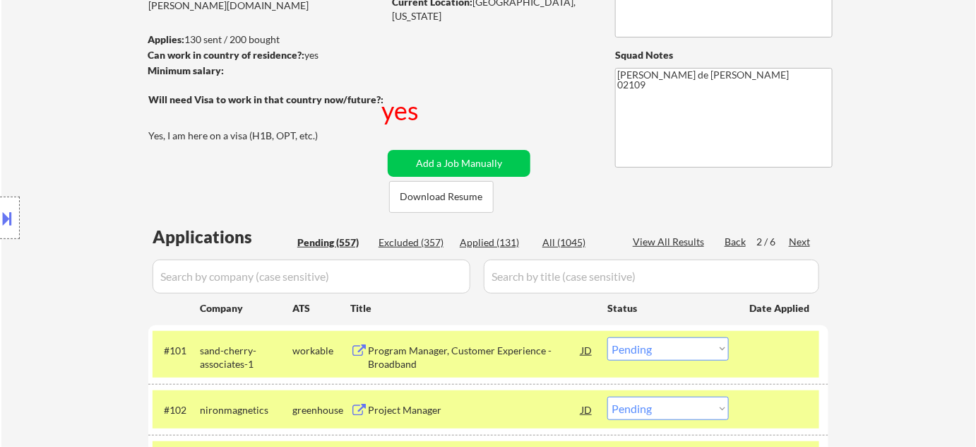
scroll to position [230, 0]
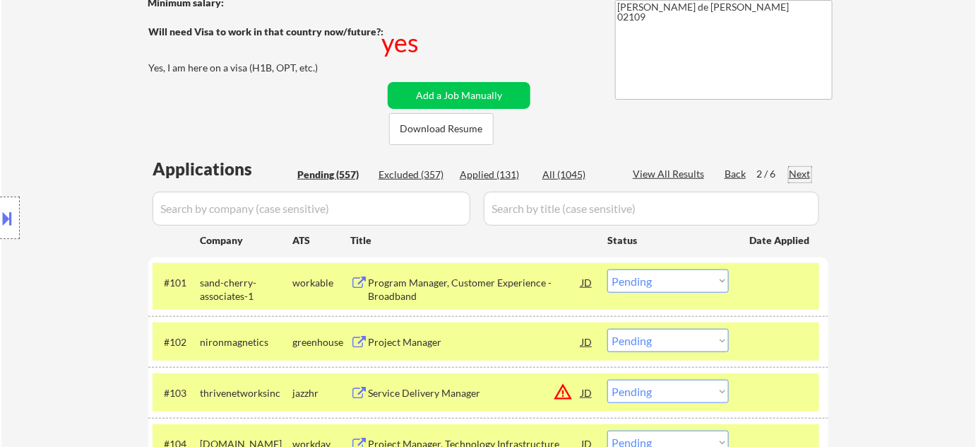
click at [808, 172] on div "Next" at bounding box center [800, 174] width 23 height 14
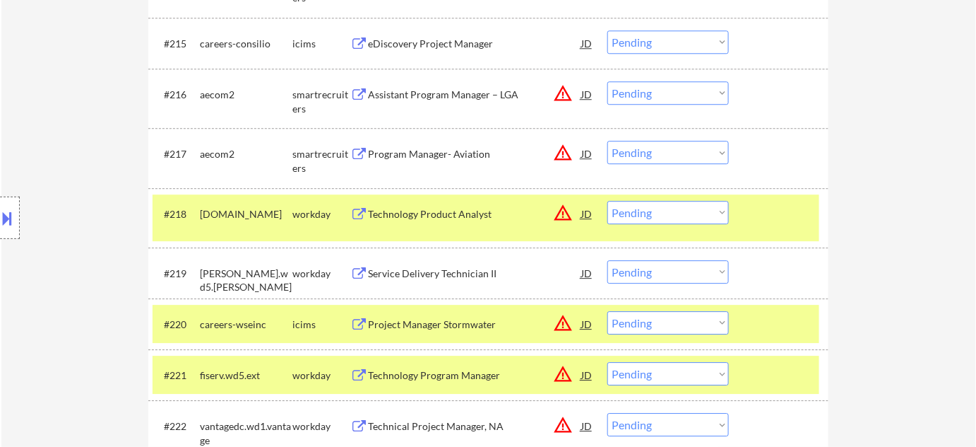
scroll to position [1386, 0]
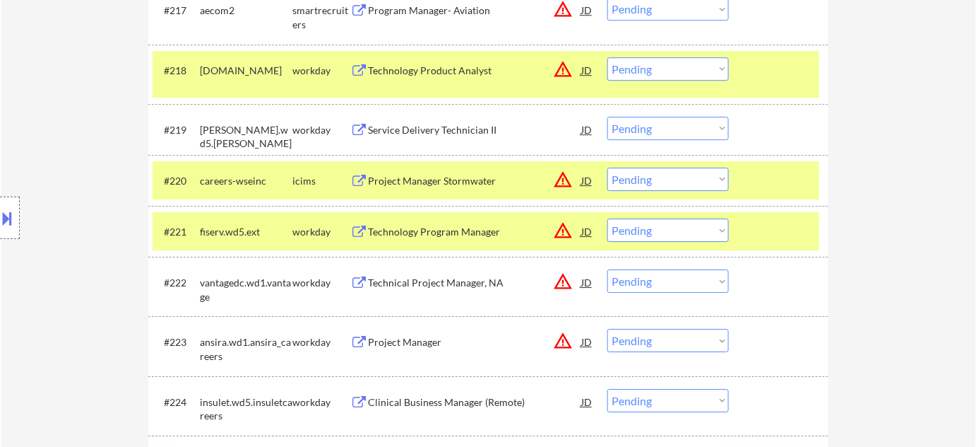
click at [466, 280] on div "Technical Project Manager, NA" at bounding box center [474, 283] width 213 height 14
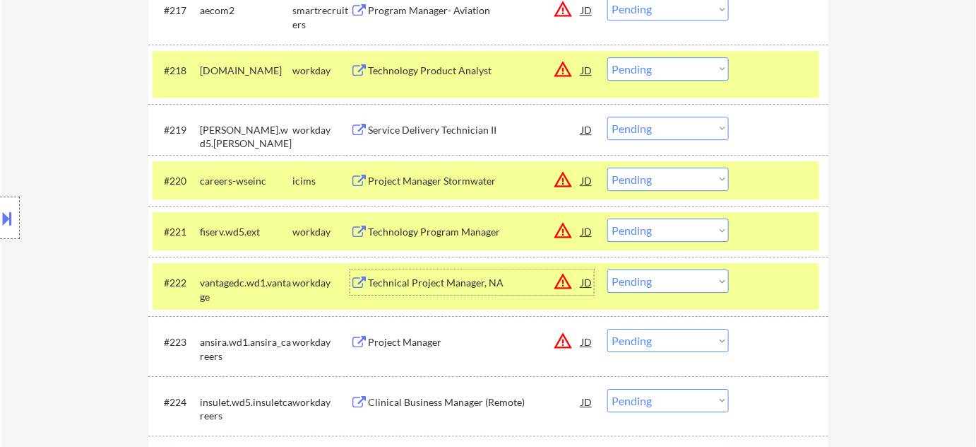
click at [632, 276] on select "Choose an option... Pending Applied Excluded (Questions) Excluded (Expired) Exc…" at bounding box center [669, 280] width 122 height 23
click at [608, 269] on select "Choose an option... Pending Applied Excluded (Questions) Excluded (Expired) Exc…" at bounding box center [669, 280] width 122 height 23
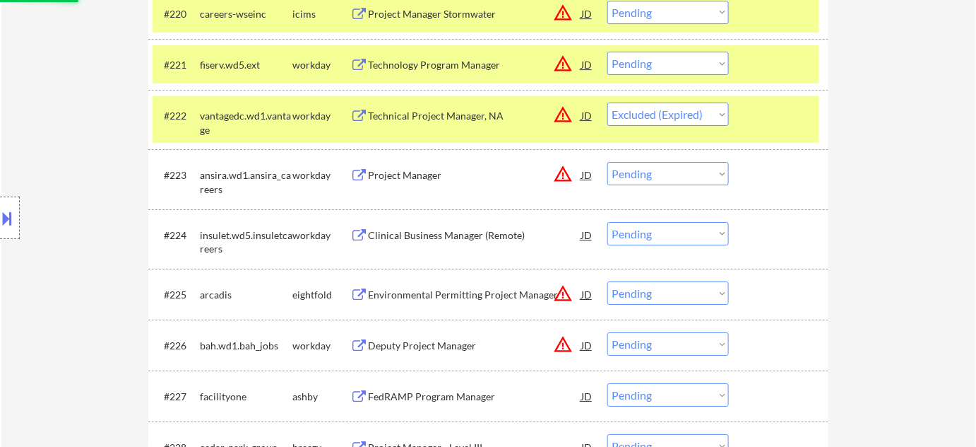
scroll to position [1579, 0]
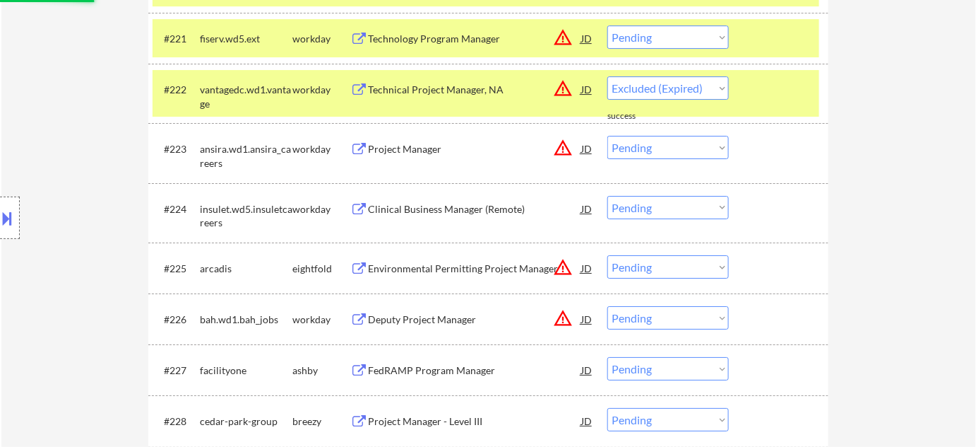
select select ""pending""
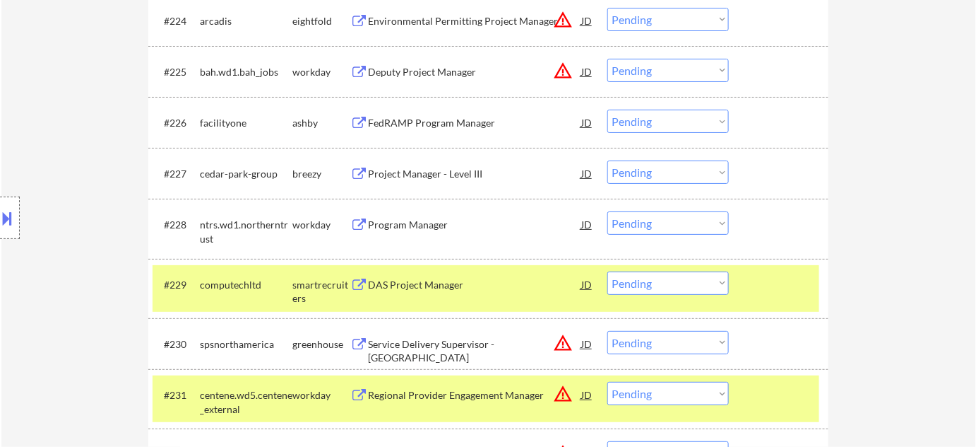
scroll to position [1836, 0]
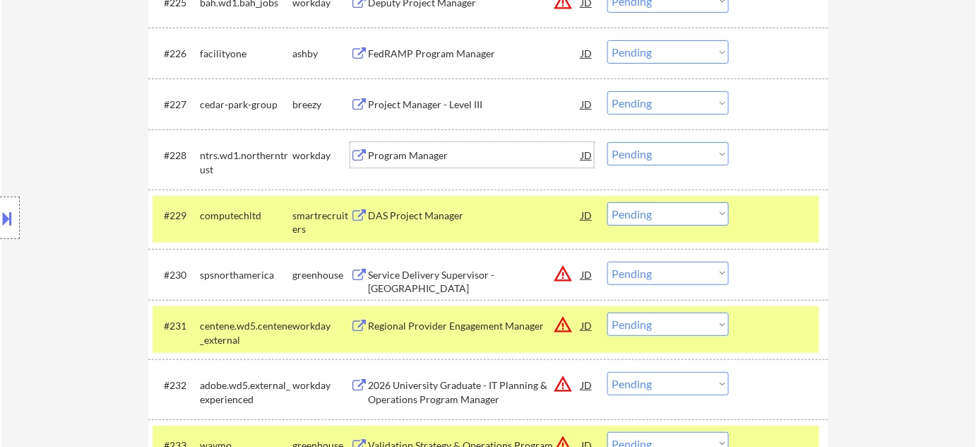
click at [422, 154] on div "Program Manager" at bounding box center [474, 155] width 213 height 14
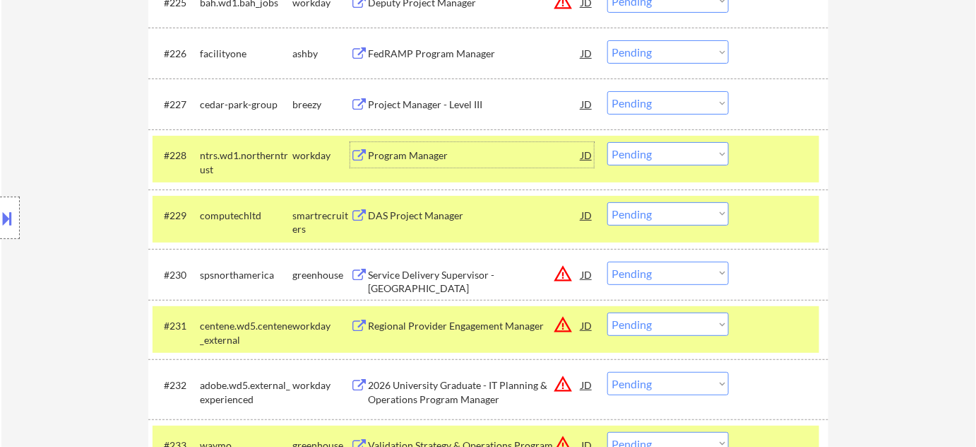
click at [4, 206] on button at bounding box center [8, 217] width 16 height 23
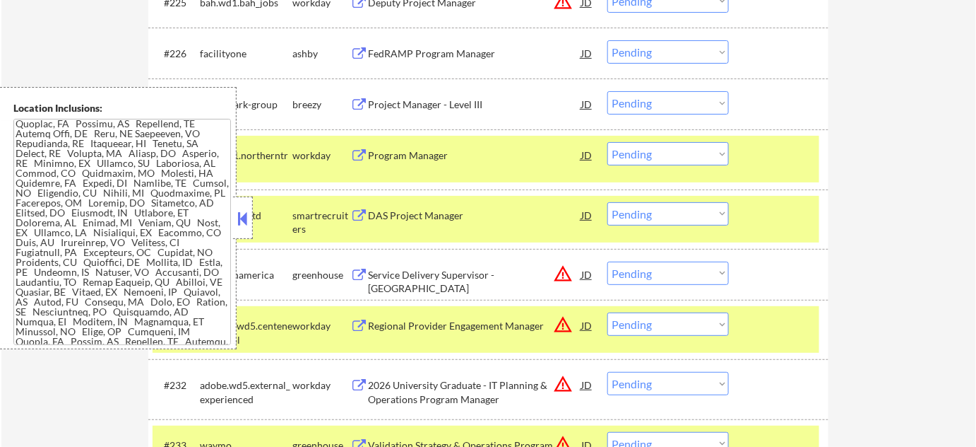
scroll to position [42, 0]
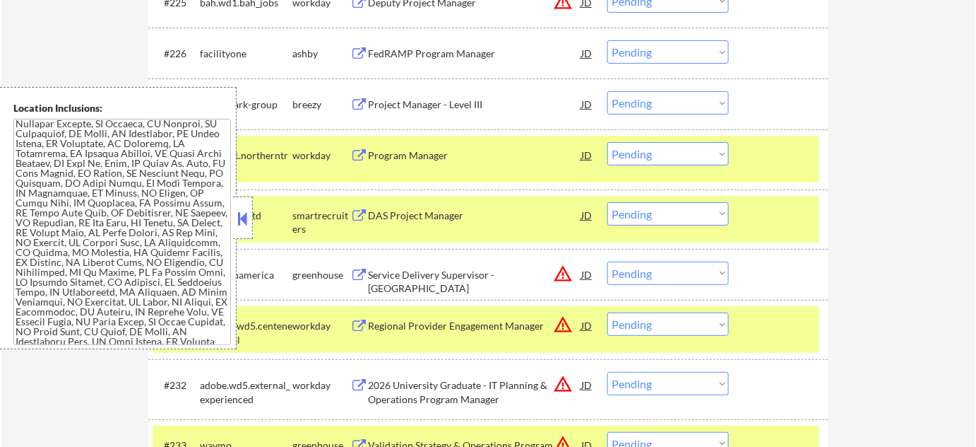
click at [250, 210] on button at bounding box center [243, 218] width 16 height 21
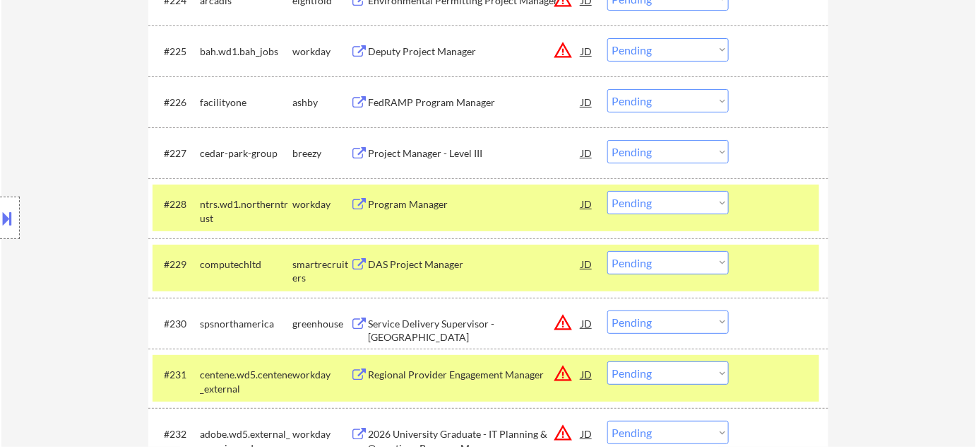
scroll to position [1838, 0]
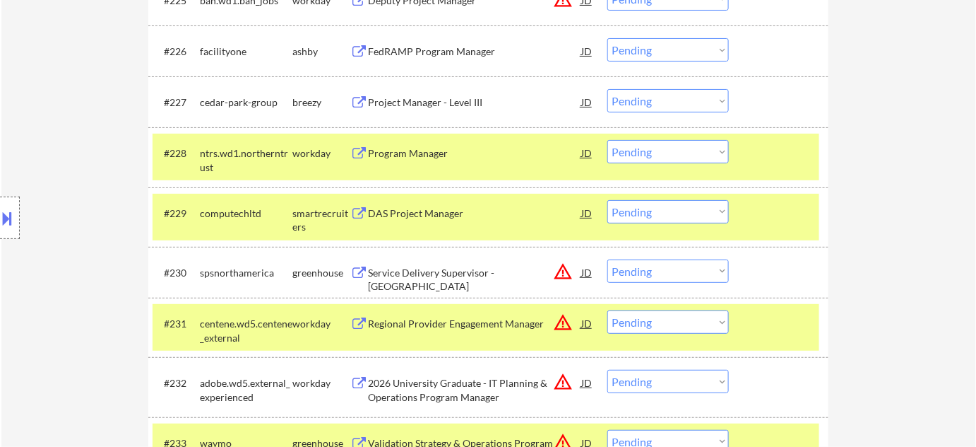
click at [653, 155] on select "Choose an option... Pending Applied Excluded (Questions) Excluded (Expired) Exc…" at bounding box center [669, 151] width 122 height 23
click at [608, 140] on select "Choose an option... Pending Applied Excluded (Questions) Excluded (Expired) Exc…" at bounding box center [669, 151] width 122 height 23
select select ""pending""
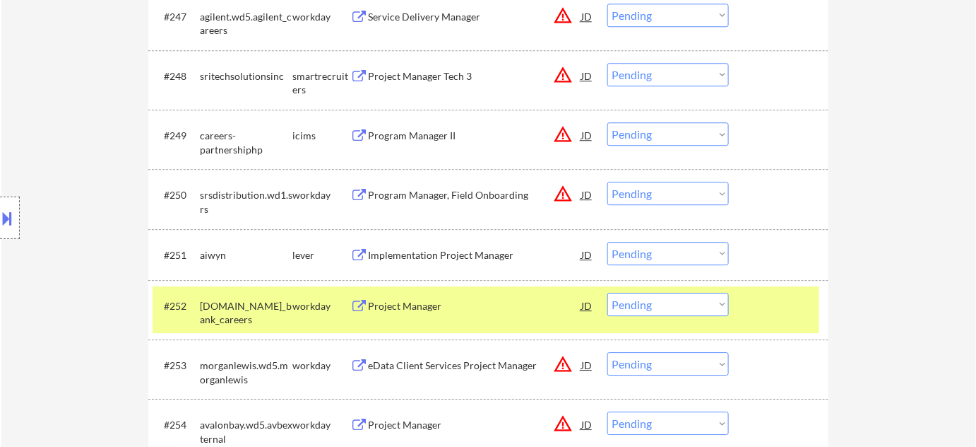
scroll to position [3059, 0]
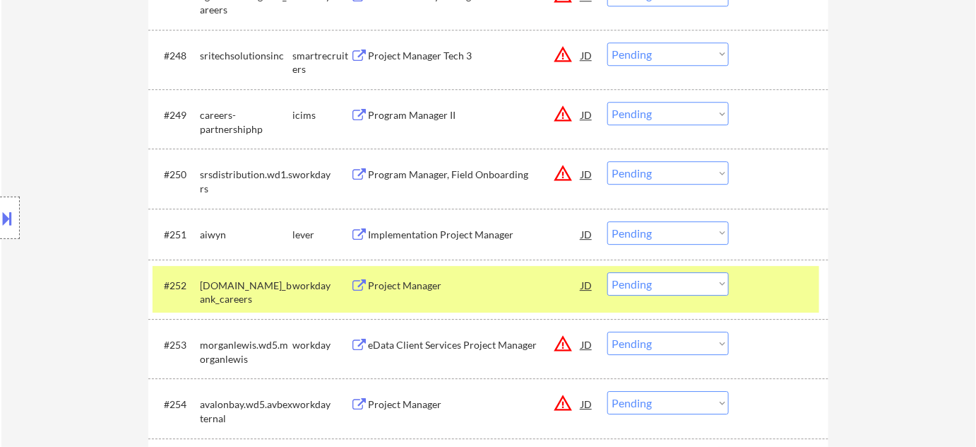
click at [451, 181] on div "Program Manager, Field Onboarding" at bounding box center [474, 174] width 213 height 14
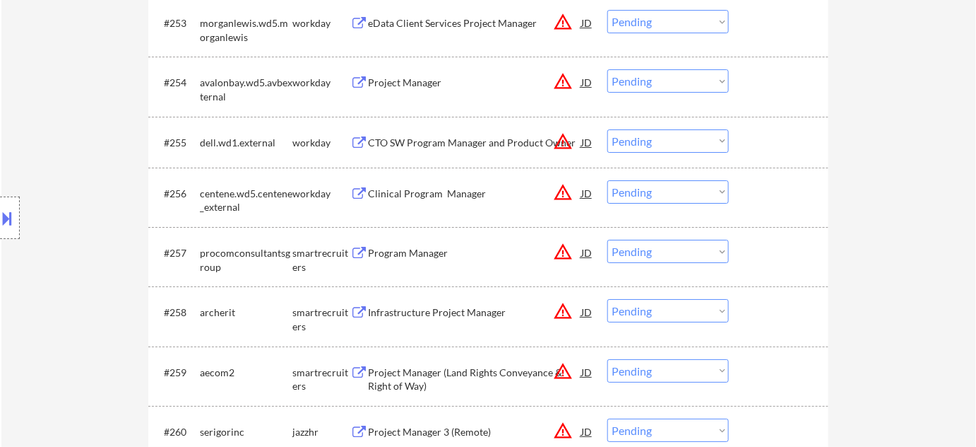
scroll to position [3444, 0]
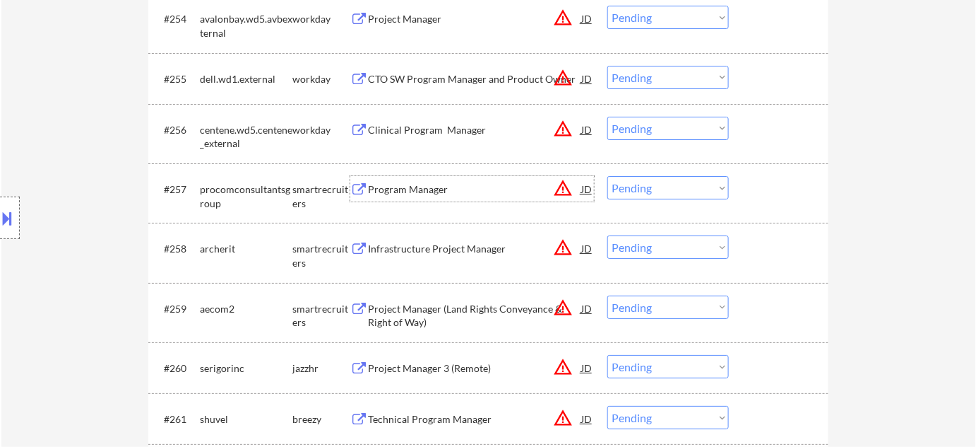
click at [400, 179] on div "Program Manager" at bounding box center [474, 188] width 213 height 25
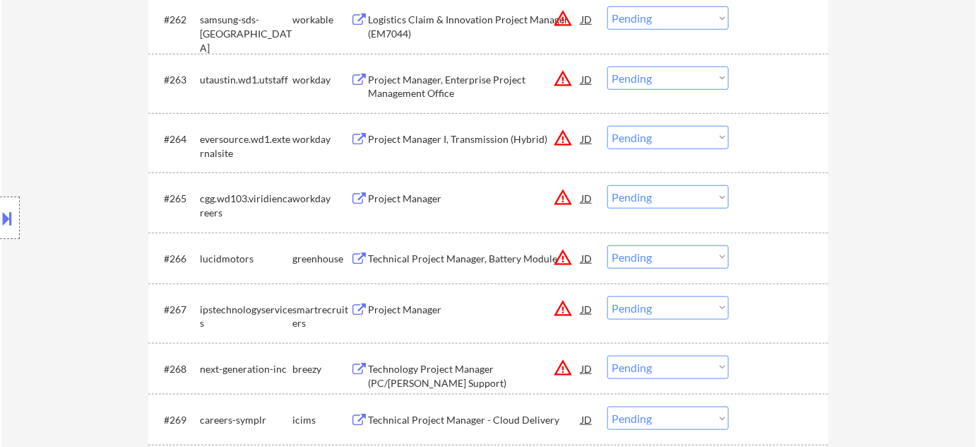
scroll to position [3958, 0]
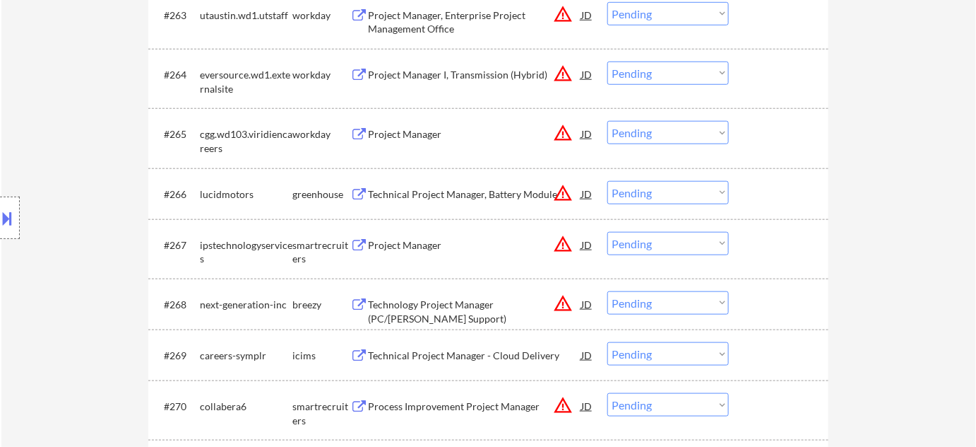
click at [421, 235] on div "Project Manager" at bounding box center [474, 244] width 213 height 25
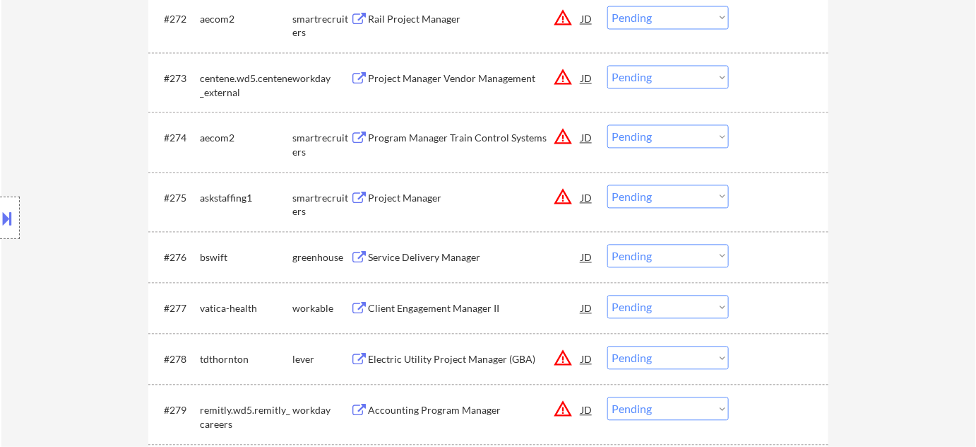
scroll to position [4472, 0]
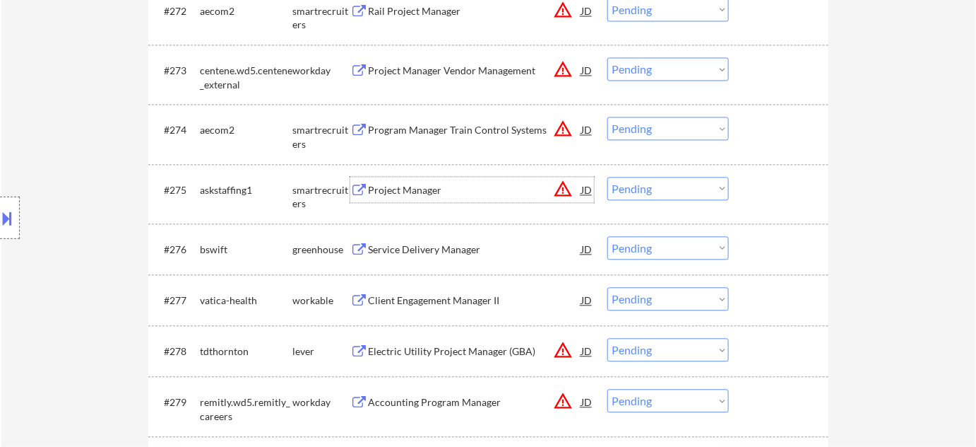
click at [389, 189] on div "Project Manager" at bounding box center [474, 191] width 213 height 14
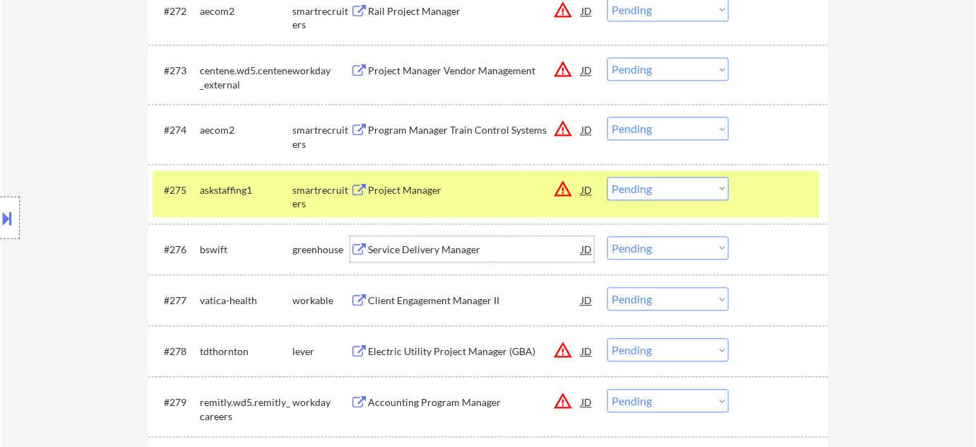
click at [449, 241] on div "Service Delivery Manager" at bounding box center [474, 249] width 213 height 25
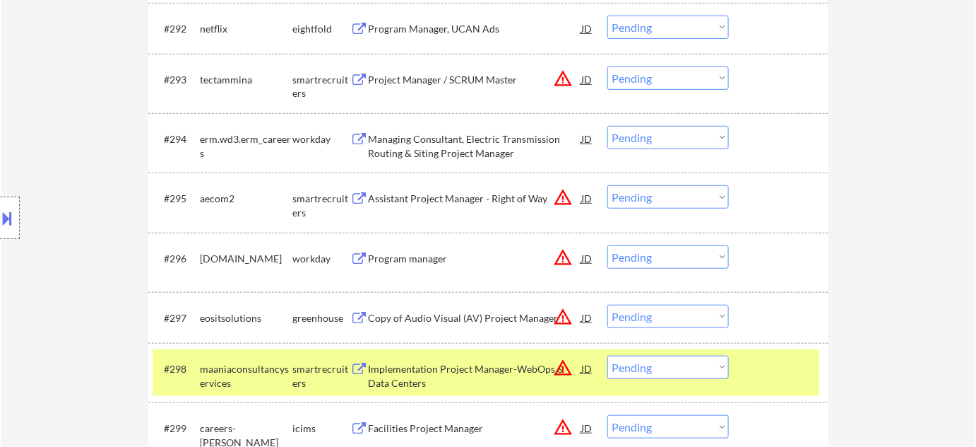
scroll to position [5564, 0]
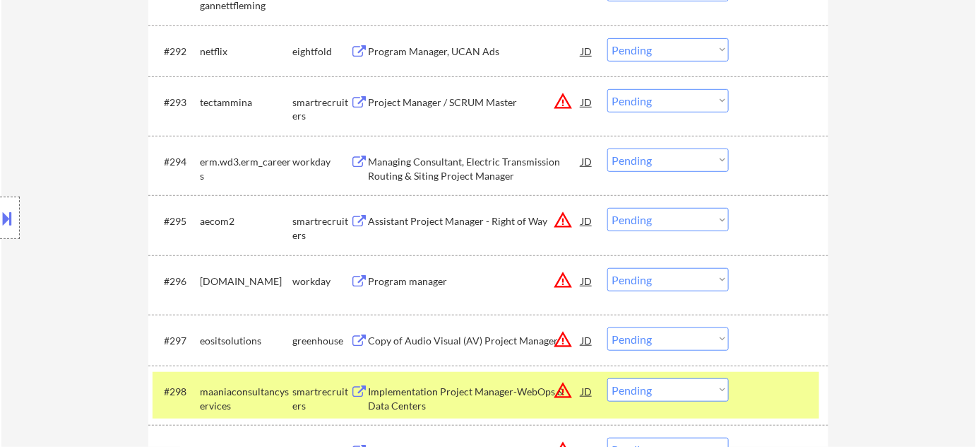
click at [452, 104] on div "Project Manager / SCRUM Master" at bounding box center [474, 102] width 213 height 14
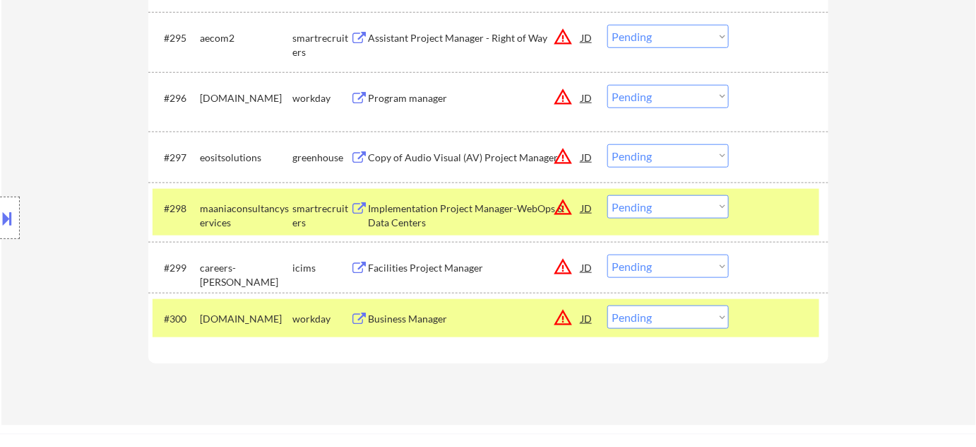
scroll to position [5756, 0]
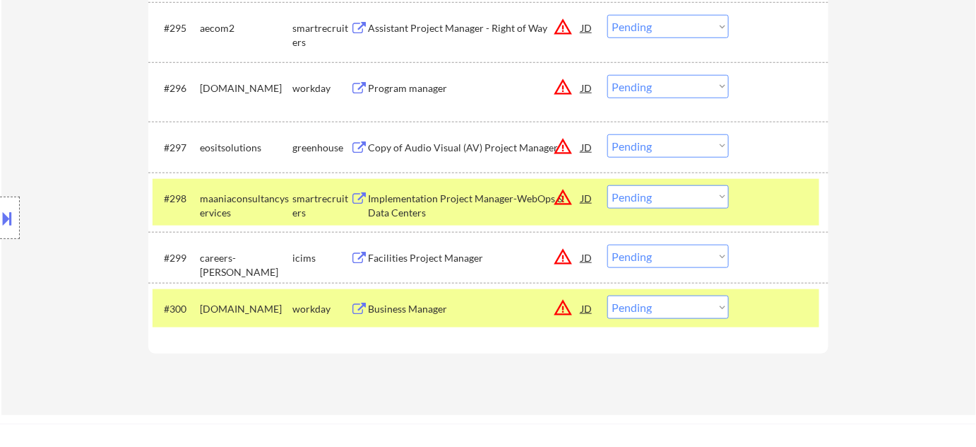
click at [408, 90] on div "Program manager" at bounding box center [474, 88] width 213 height 14
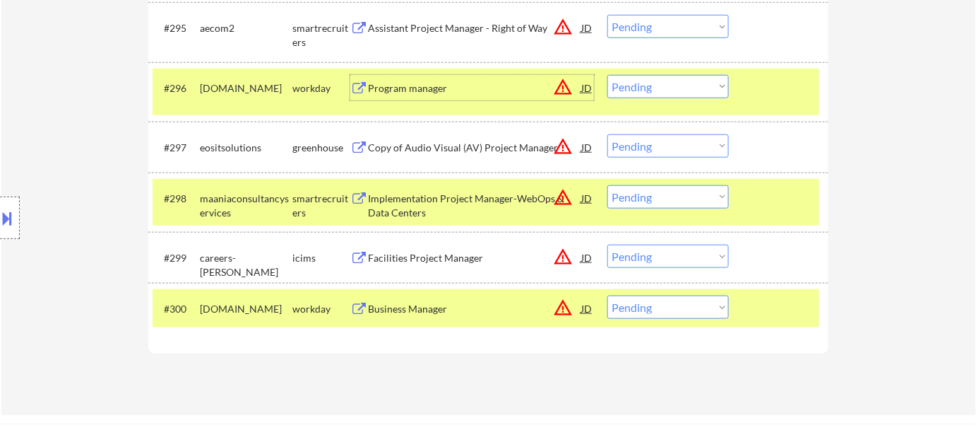
click at [0, 214] on button at bounding box center [8, 217] width 16 height 23
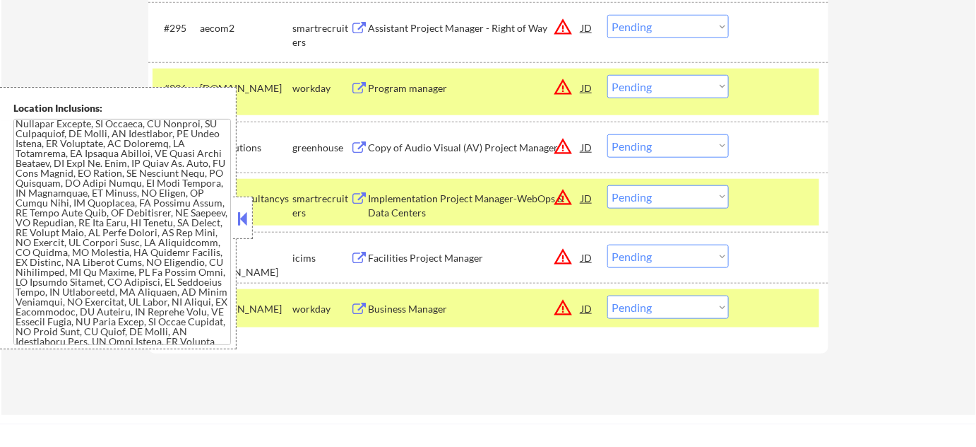
scroll to position [2267, 0]
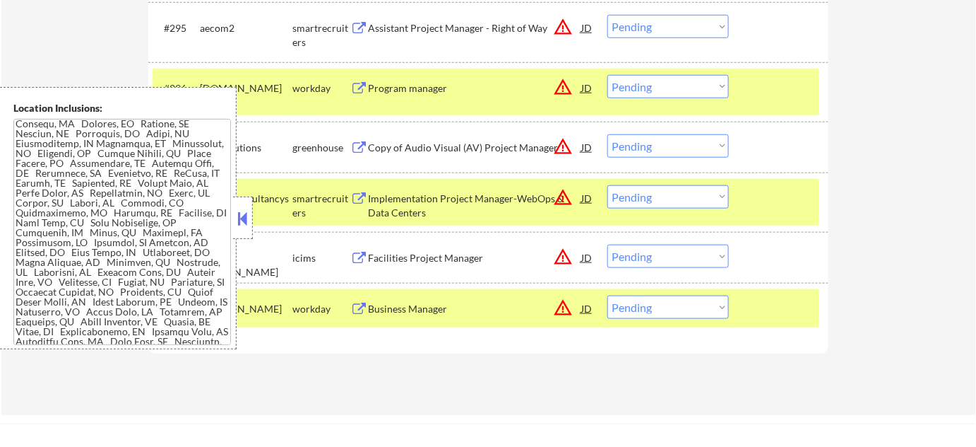
click at [246, 211] on button at bounding box center [243, 218] width 16 height 21
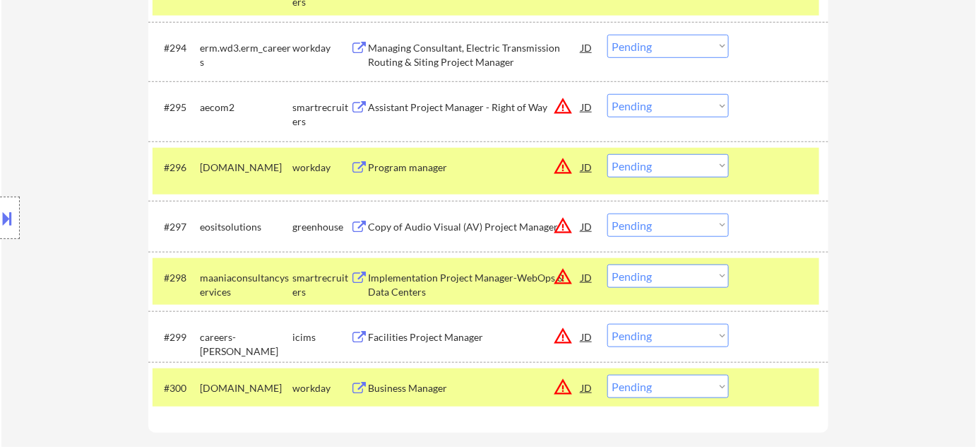
scroll to position [5564, 0]
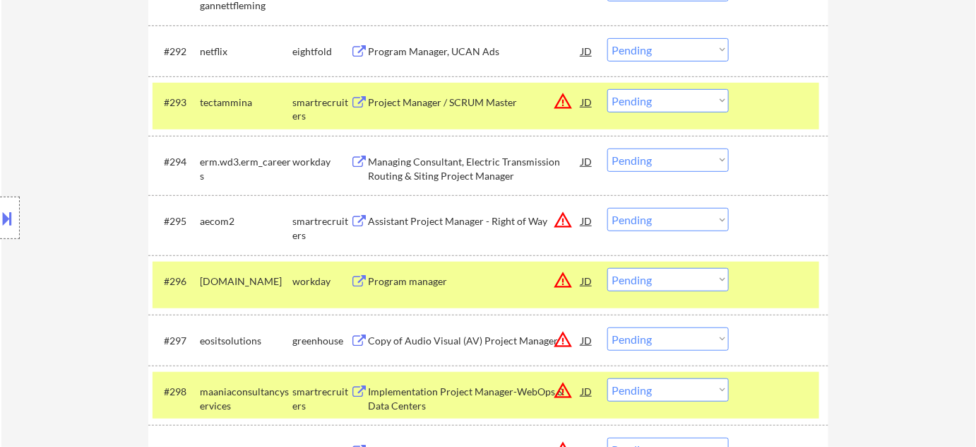
drag, startPoint x: 608, startPoint y: 93, endPoint x: 615, endPoint y: 94, distance: 7.1
click at [608, 93] on select "Choose an option... Pending Applied Excluded (Questions) Excluded (Expired) Exc…" at bounding box center [669, 100] width 122 height 23
click at [608, 89] on select "Choose an option... Pending Applied Excluded (Questions) Excluded (Expired) Exc…" at bounding box center [669, 100] width 122 height 23
select select ""pending""
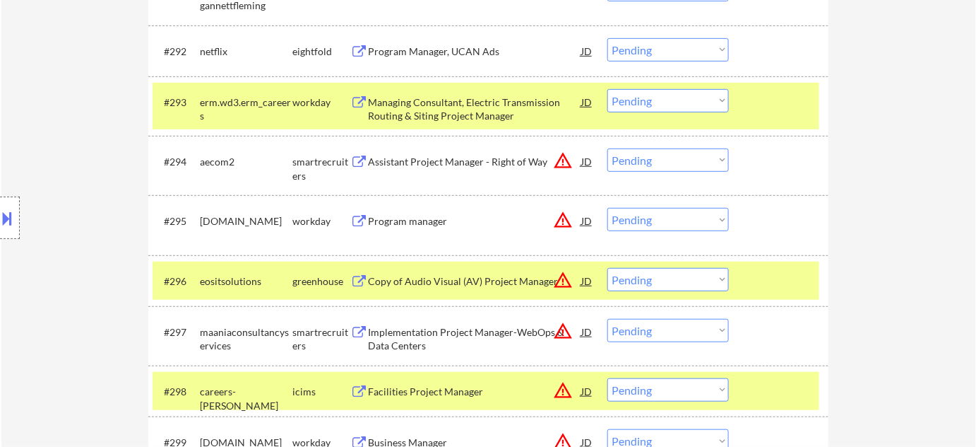
click at [644, 222] on select "Choose an option... Pending Applied Excluded (Questions) Excluded (Expired) Exc…" at bounding box center [669, 219] width 122 height 23
click at [608, 208] on select "Choose an option... Pending Applied Excluded (Questions) Excluded (Expired) Exc…" at bounding box center [669, 219] width 122 height 23
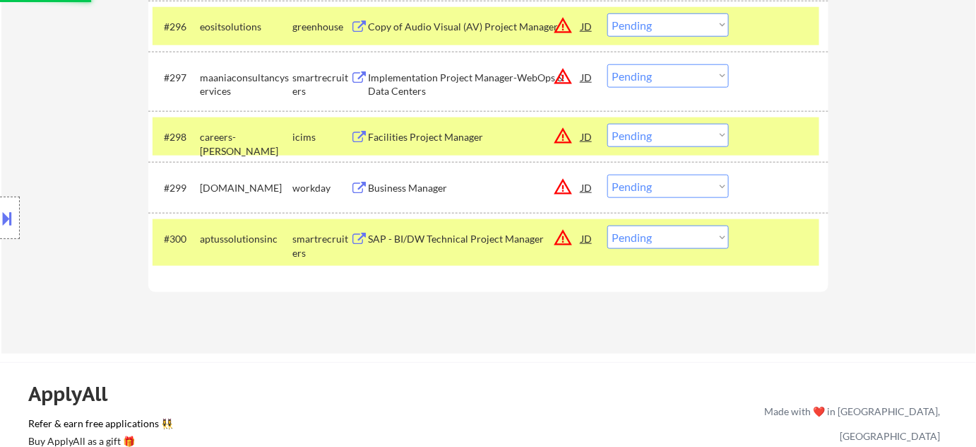
scroll to position [5821, 0]
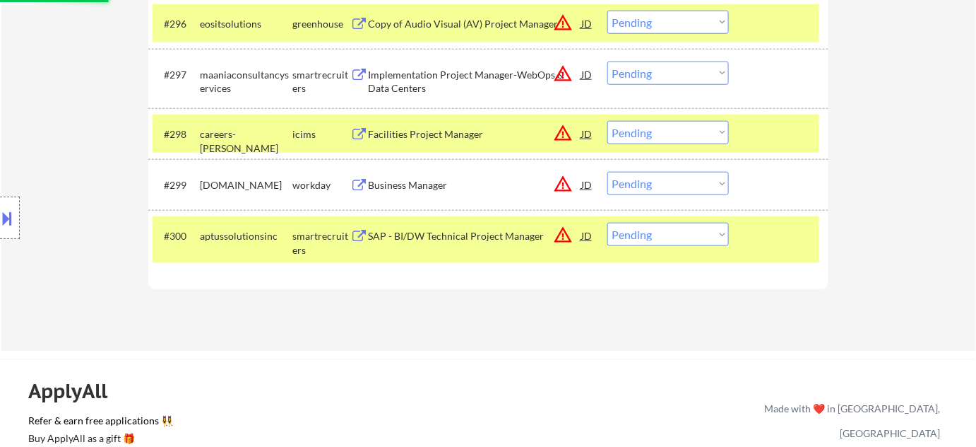
select select ""pending""
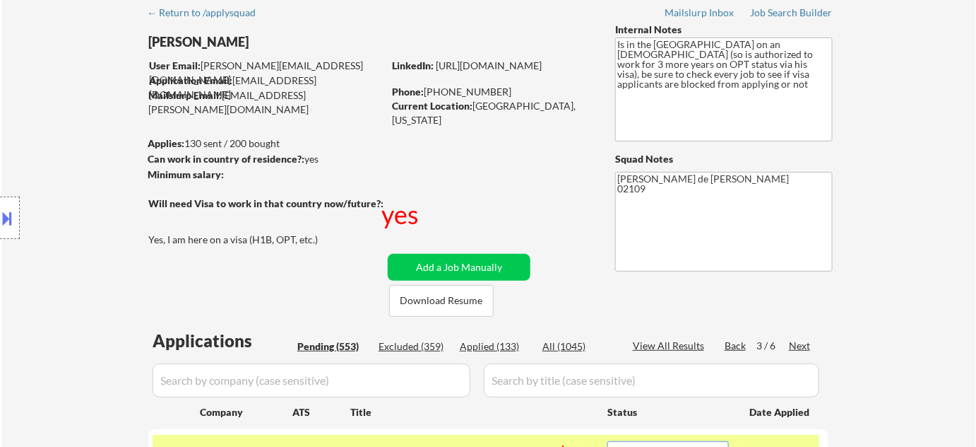
scroll to position [192, 0]
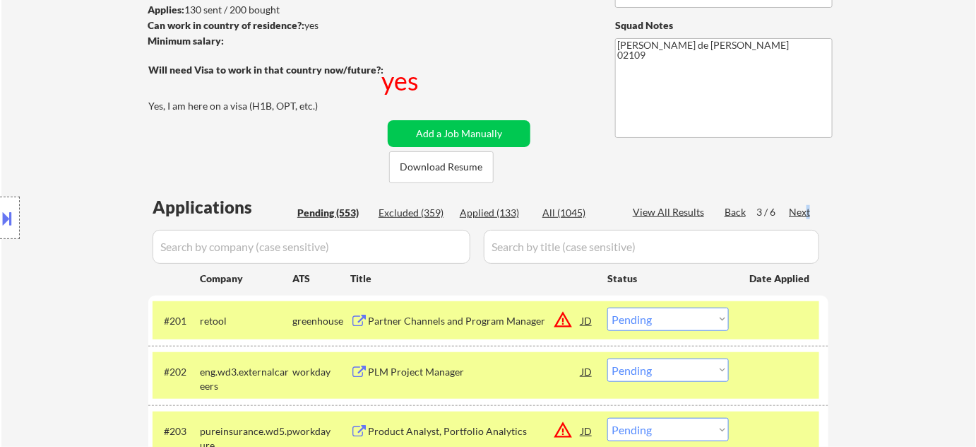
click at [808, 209] on div "Next" at bounding box center [800, 212] width 23 height 14
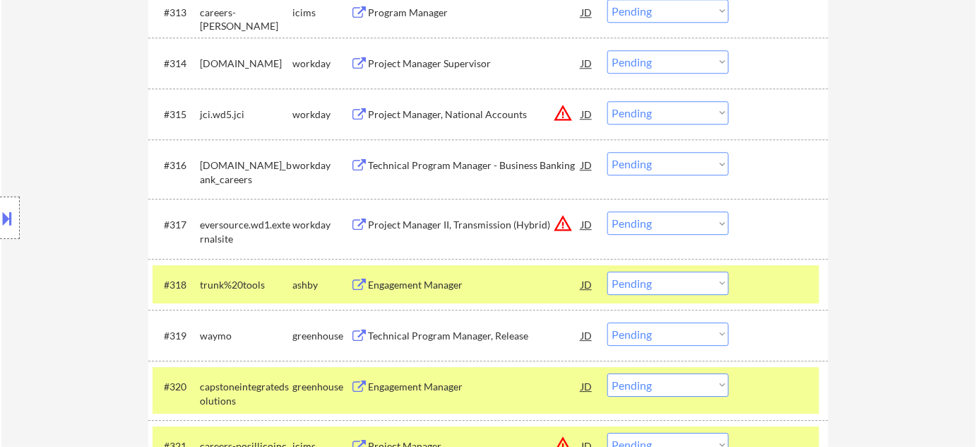
scroll to position [1220, 0]
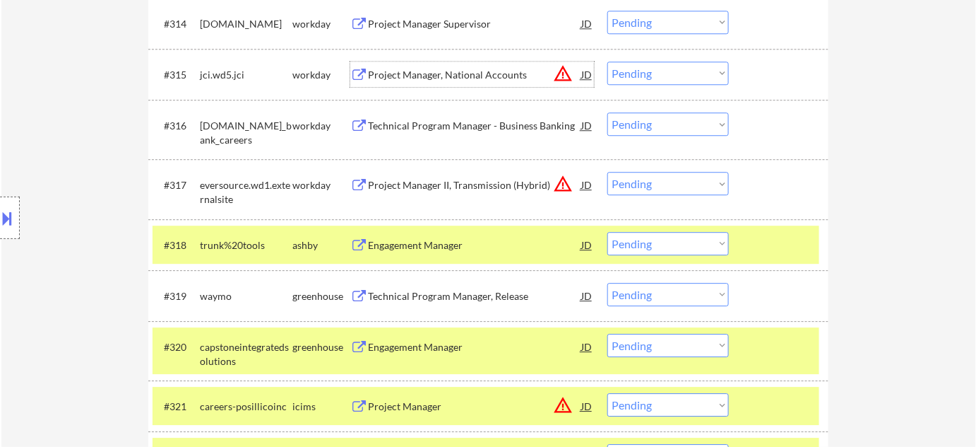
click at [441, 70] on div "Project Manager, National Accounts" at bounding box center [474, 75] width 213 height 14
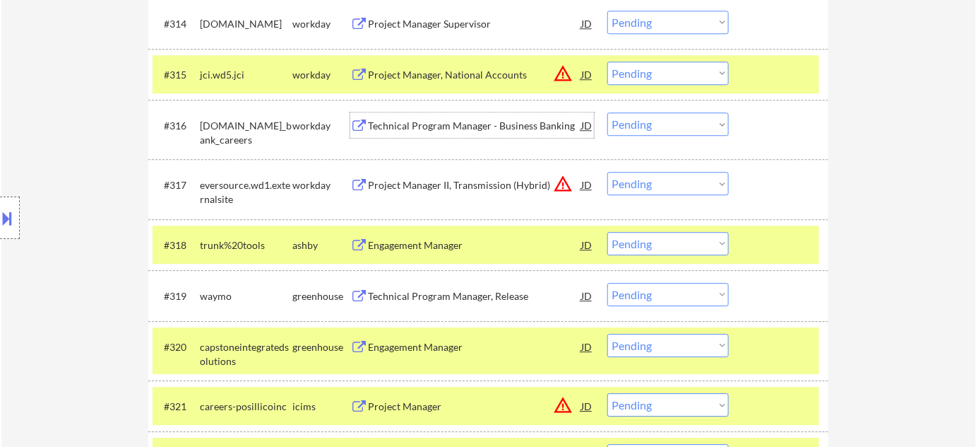
click at [465, 116] on div "Technical Program Manager - Business Banking" at bounding box center [474, 124] width 213 height 25
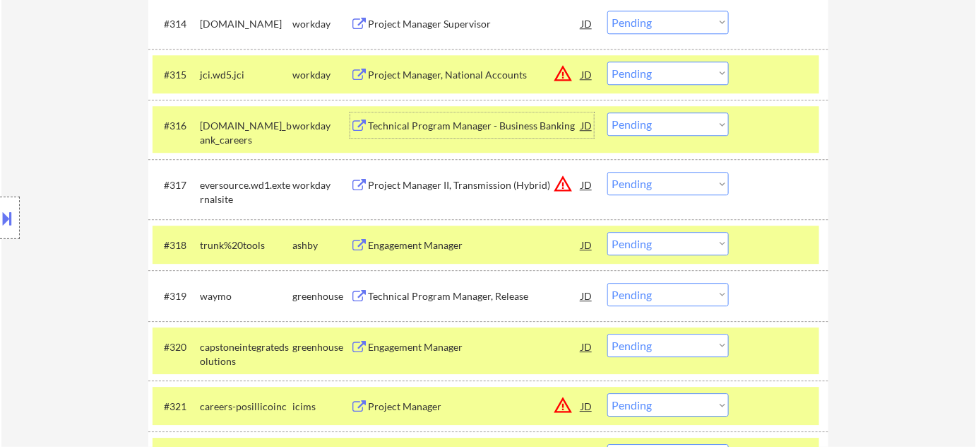
click at [674, 75] on select "Choose an option... Pending Applied Excluded (Questions) Excluded (Expired) Exc…" at bounding box center [669, 72] width 122 height 23
click at [608, 61] on select "Choose an option... Pending Applied Excluded (Questions) Excluded (Expired) Exc…" at bounding box center [669, 72] width 122 height 23
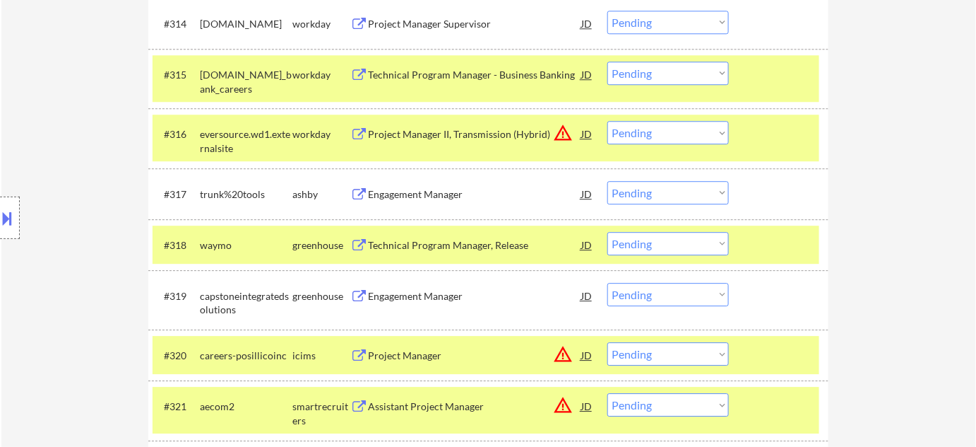
click at [667, 71] on select "Choose an option... Pending Applied Excluded (Questions) Excluded (Expired) Exc…" at bounding box center [669, 72] width 122 height 23
click at [608, 61] on select "Choose an option... Pending Applied Excluded (Questions) Excluded (Expired) Exc…" at bounding box center [669, 72] width 122 height 23
select select ""pending""
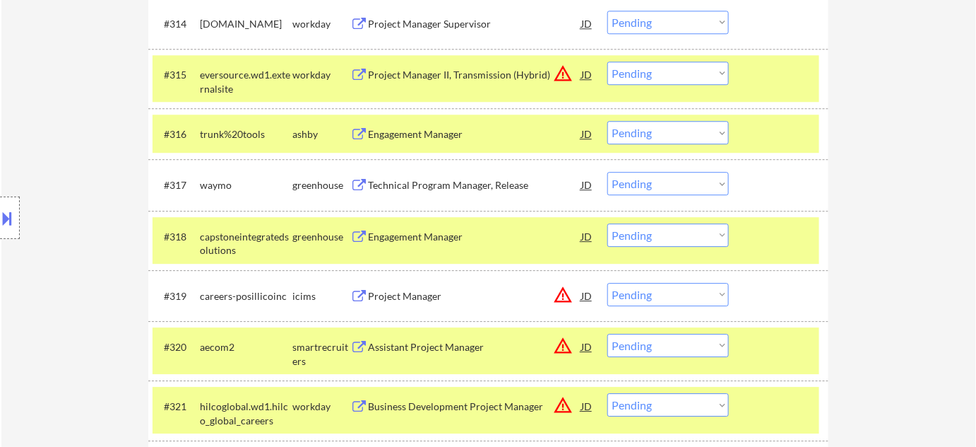
click at [440, 138] on div "Engagement Manager" at bounding box center [474, 134] width 213 height 14
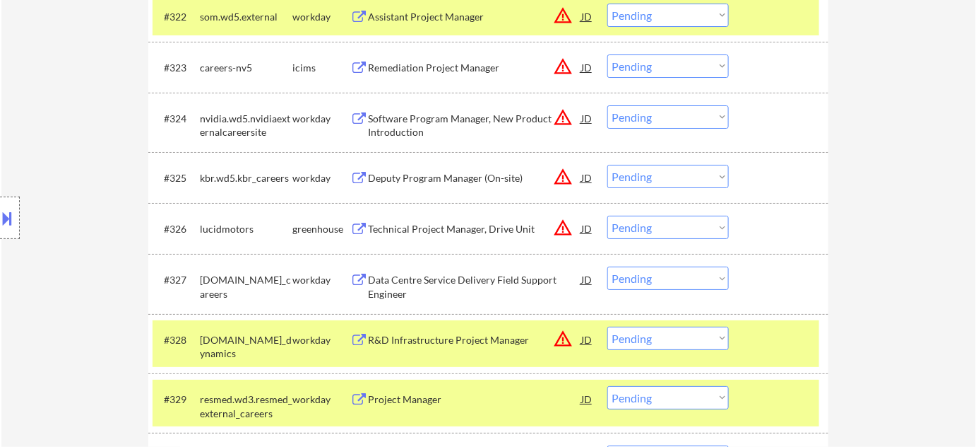
scroll to position [1798, 0]
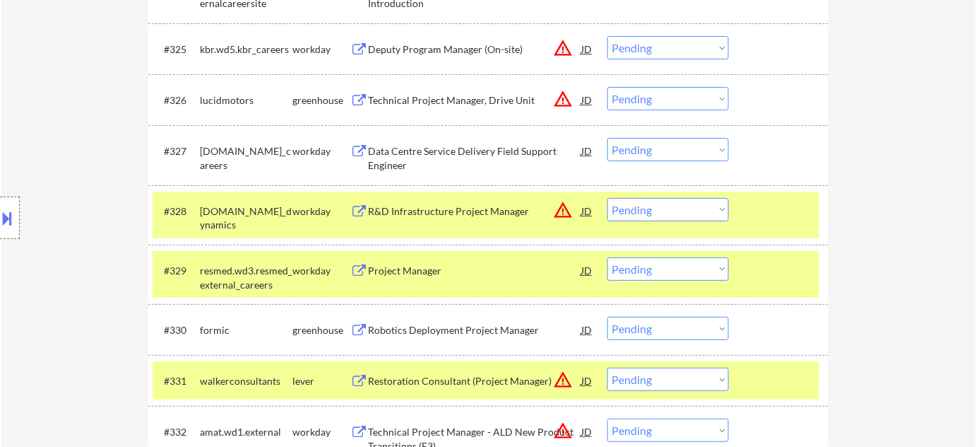
click at [424, 262] on div "Project Manager" at bounding box center [474, 269] width 213 height 25
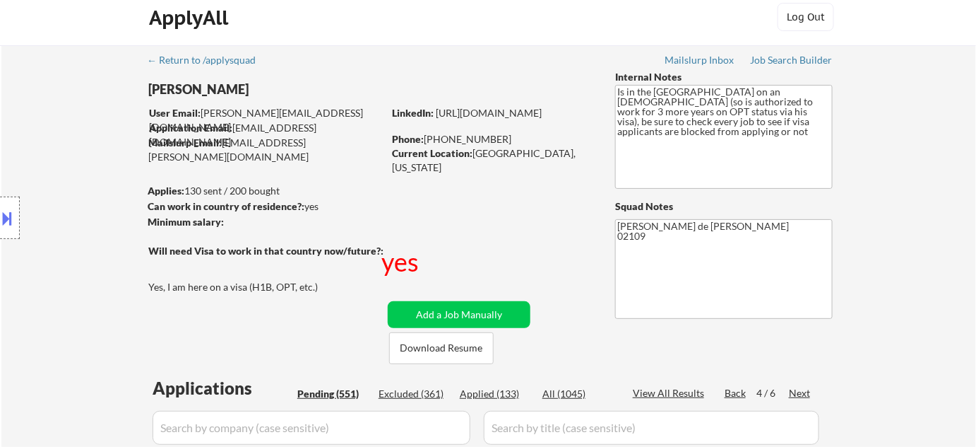
scroll to position [0, 0]
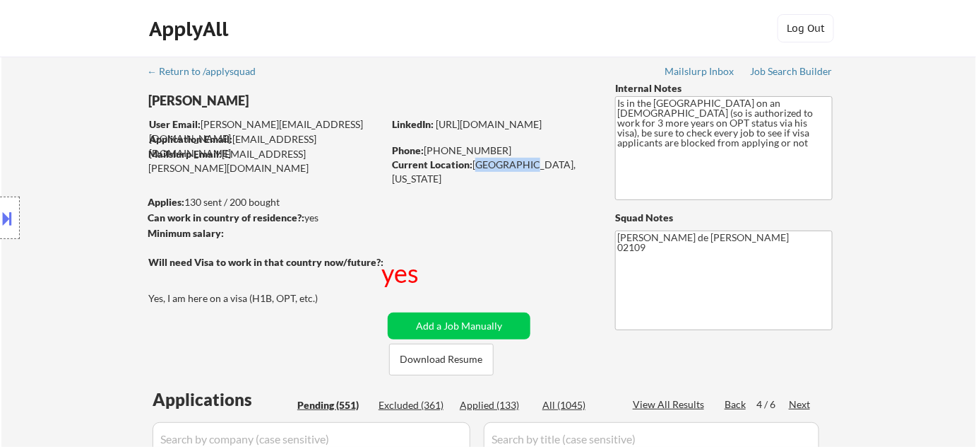
drag, startPoint x: 475, startPoint y: 162, endPoint x: 520, endPoint y: 163, distance: 45.2
click at [520, 163] on div "Current Location: [GEOGRAPHIC_DATA], [US_STATE]" at bounding box center [492, 172] width 200 height 28
copy div "[GEOGRAPHIC_DATA], Ma"
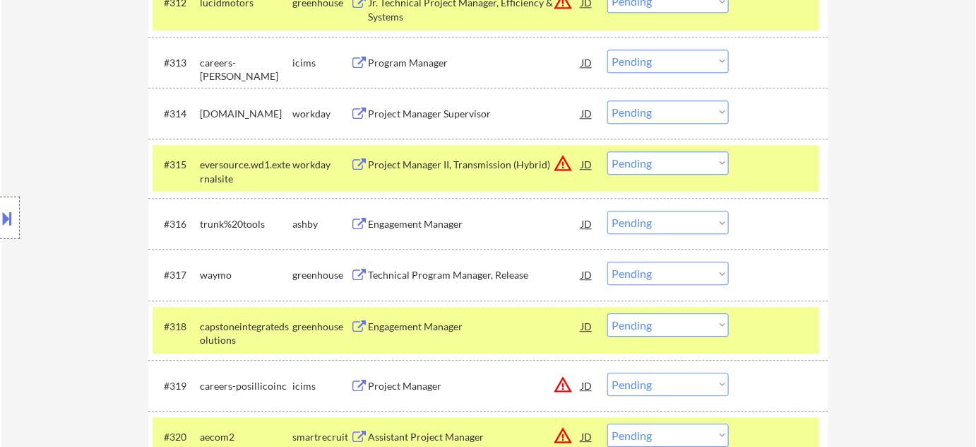
click at [663, 227] on select "Choose an option... Pending Applied Excluded (Questions) Excluded (Expired) Exc…" at bounding box center [669, 222] width 122 height 23
click at [608, 211] on select "Choose an option... Pending Applied Excluded (Questions) Excluded (Expired) Exc…" at bounding box center [669, 222] width 122 height 23
select select ""pending""
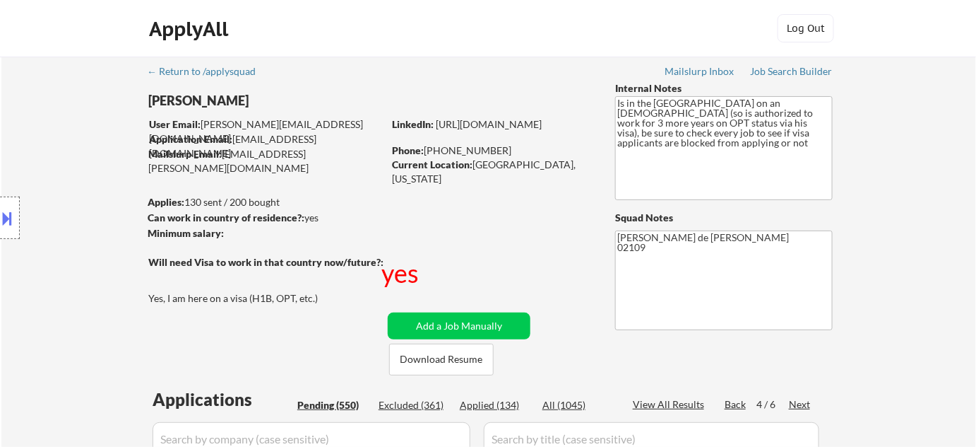
scroll to position [1793, 0]
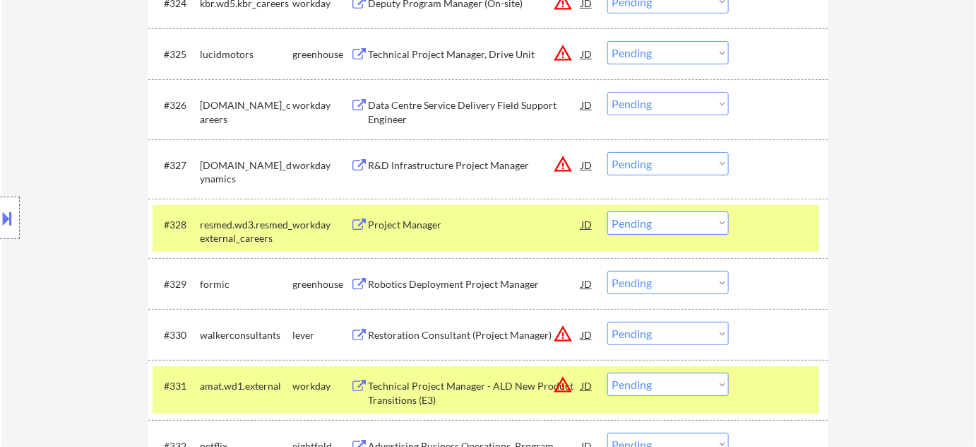
click at [689, 216] on select "Choose an option... Pending Applied Excluded (Questions) Excluded (Expired) Exc…" at bounding box center [669, 222] width 122 height 23
click at [608, 211] on select "Choose an option... Pending Applied Excluded (Questions) Excluded (Expired) Exc…" at bounding box center [669, 222] width 122 height 23
select select ""pending""
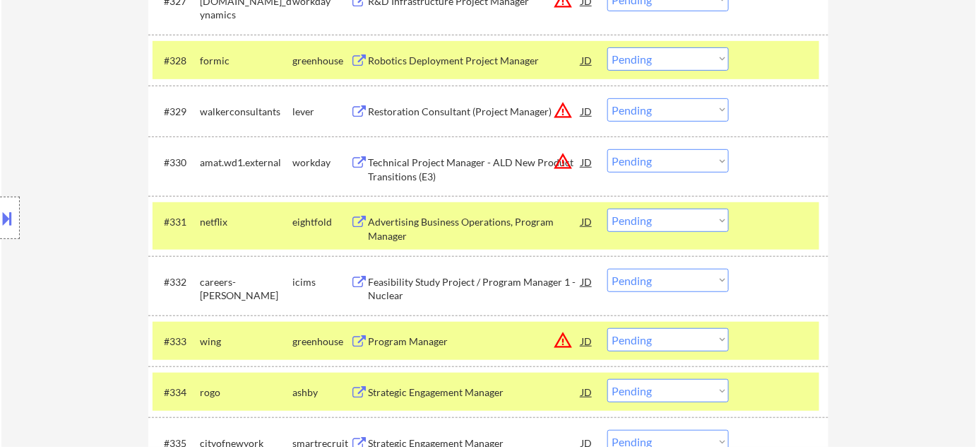
scroll to position [2050, 0]
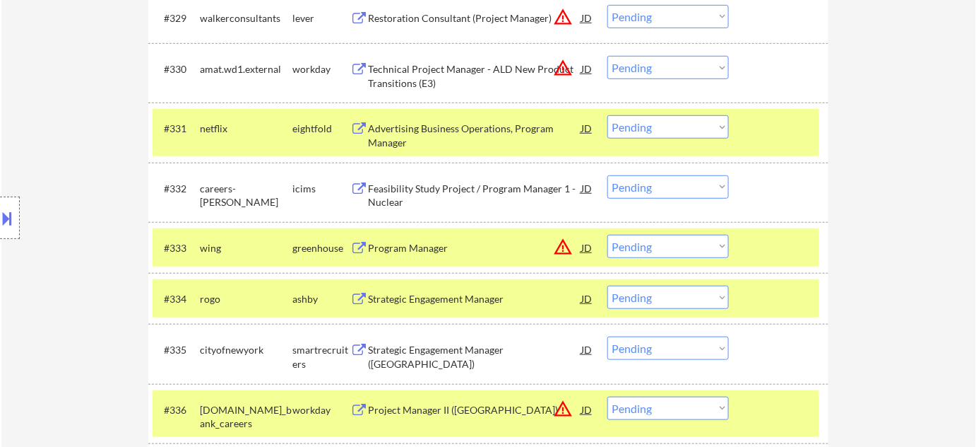
click at [458, 293] on div "Strategic Engagement Manager" at bounding box center [474, 299] width 213 height 14
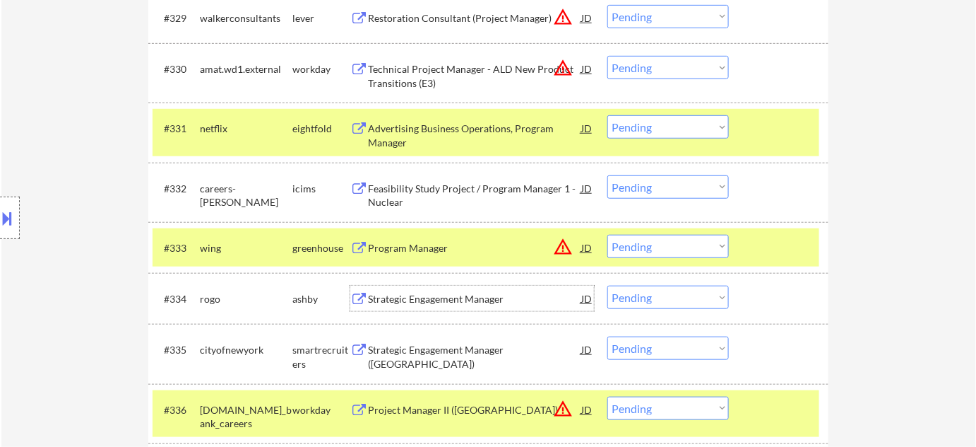
click at [643, 294] on select "Choose an option... Pending Applied Excluded (Questions) Excluded (Expired) Exc…" at bounding box center [669, 296] width 122 height 23
click at [608, 285] on select "Choose an option... Pending Applied Excluded (Questions) Excluded (Expired) Exc…" at bounding box center [669, 296] width 122 height 23
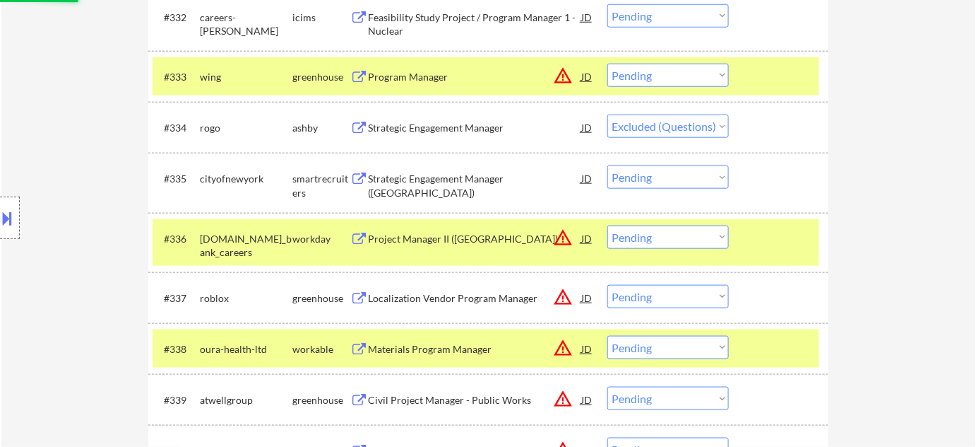
scroll to position [2308, 0]
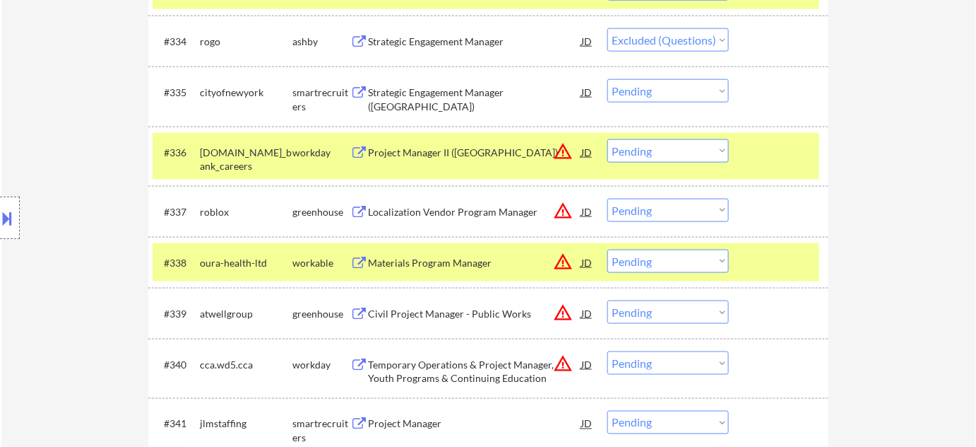
select select ""pending""
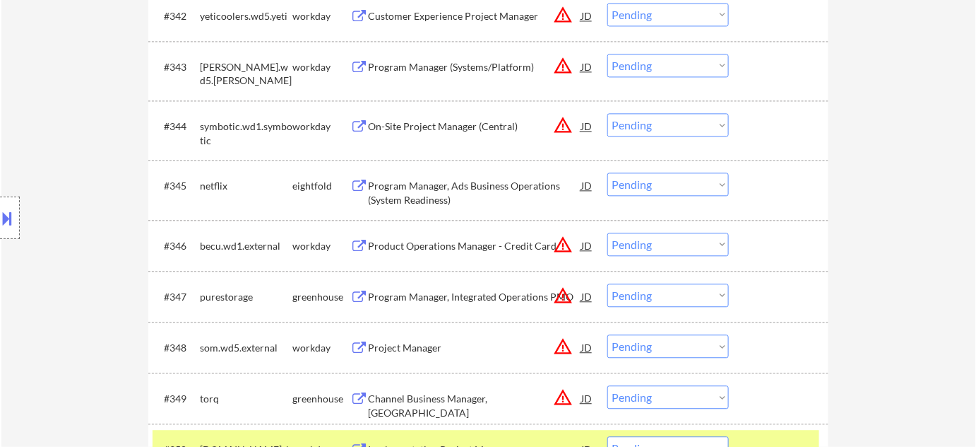
scroll to position [2886, 0]
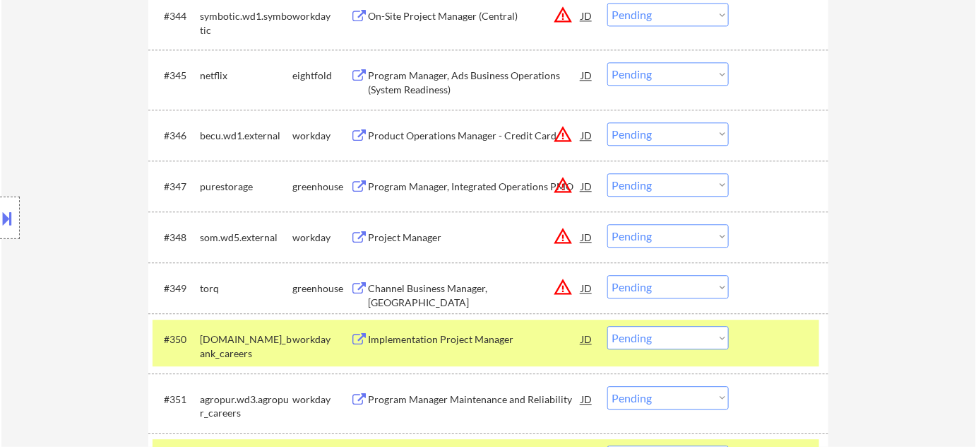
click at [407, 237] on div "Project Manager" at bounding box center [474, 237] width 213 height 14
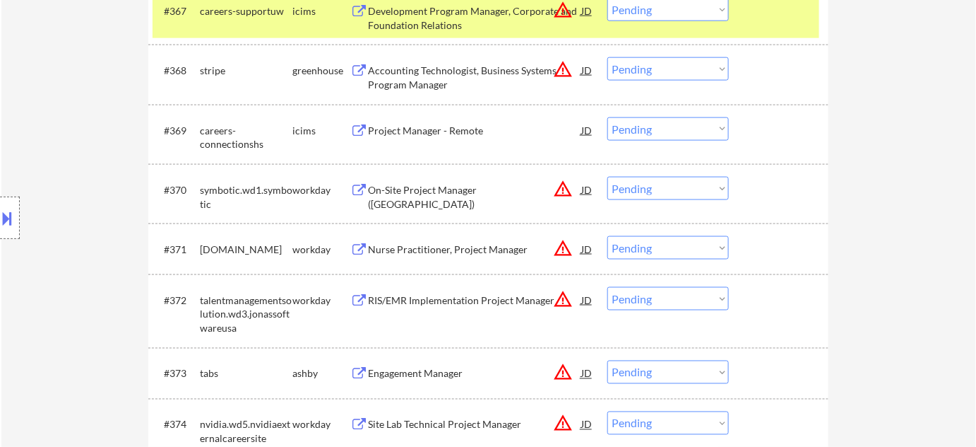
scroll to position [4170, 0]
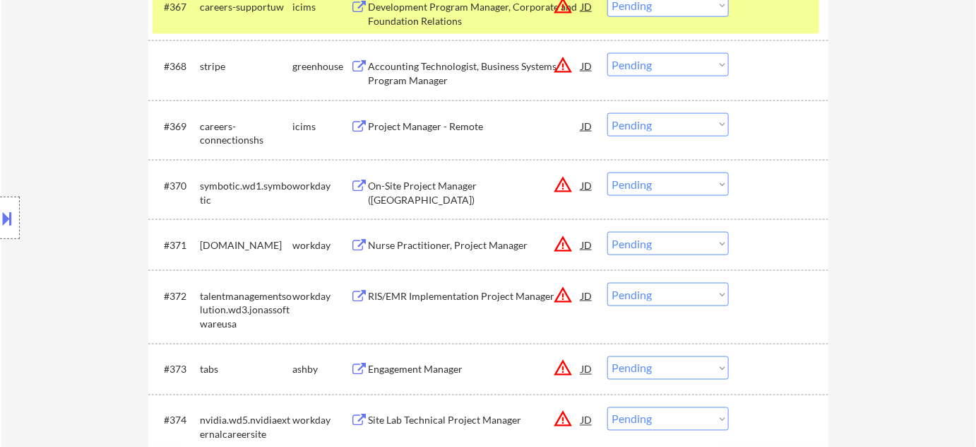
click at [427, 125] on div "Project Manager - Remote" at bounding box center [474, 126] width 213 height 14
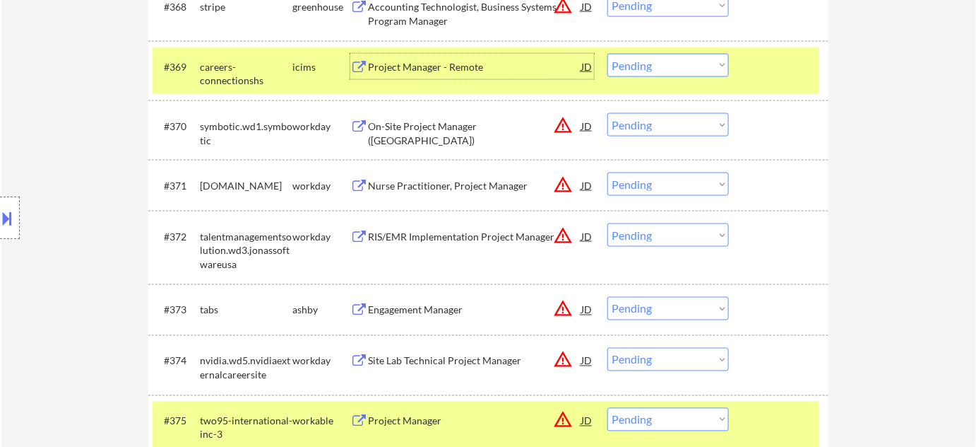
scroll to position [4299, 0]
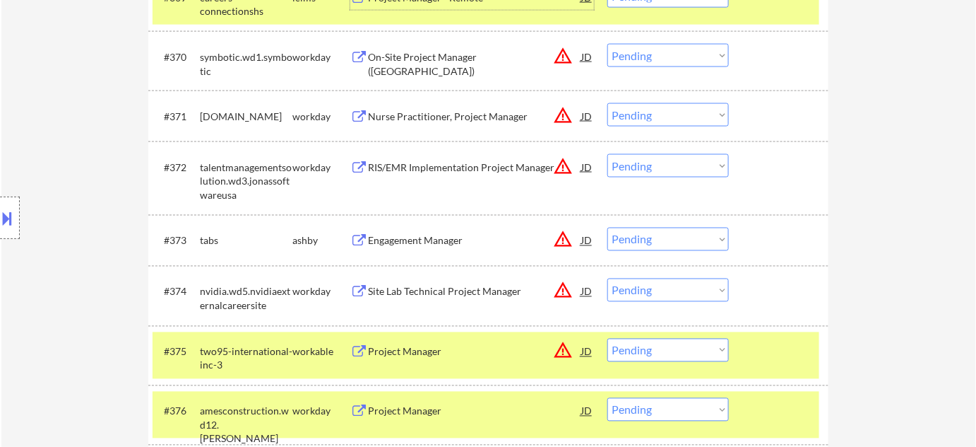
click at [425, 235] on div "Engagement Manager" at bounding box center [474, 241] width 213 height 14
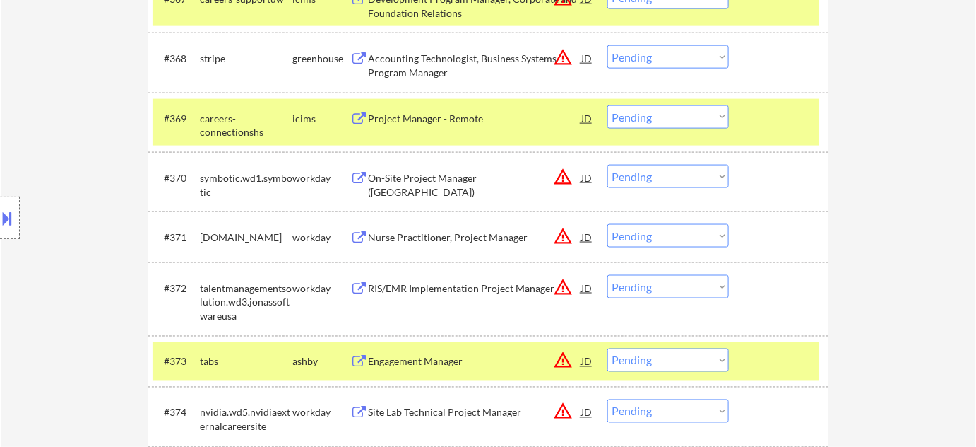
scroll to position [4170, 0]
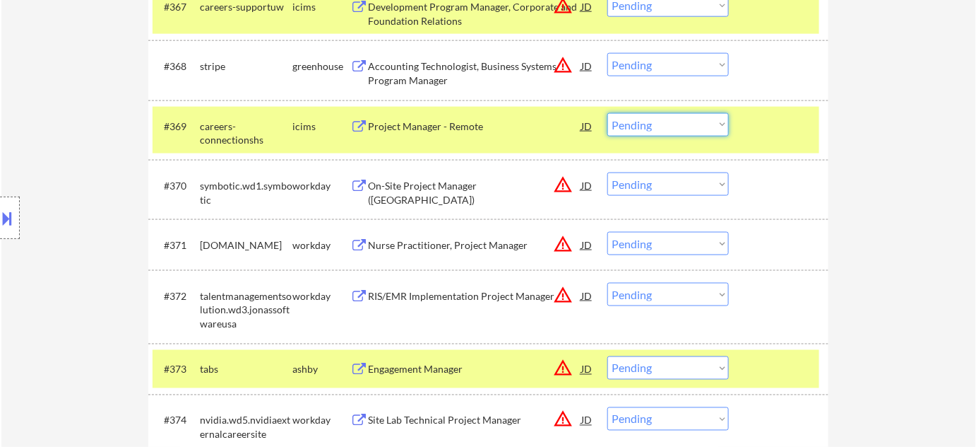
click at [662, 129] on select "Choose an option... Pending Applied Excluded (Questions) Excluded (Expired) Exc…" at bounding box center [669, 124] width 122 height 23
click at [608, 113] on select "Choose an option... Pending Applied Excluded (Questions) Excluded (Expired) Exc…" at bounding box center [669, 124] width 122 height 23
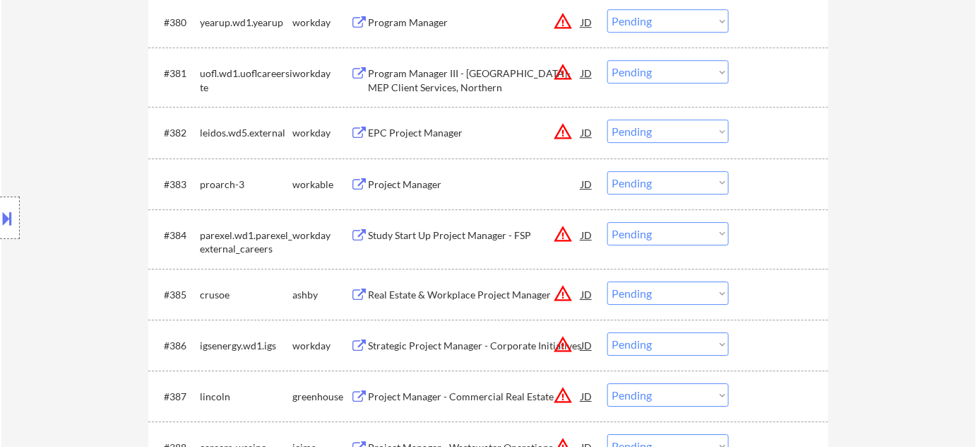
scroll to position [4748, 0]
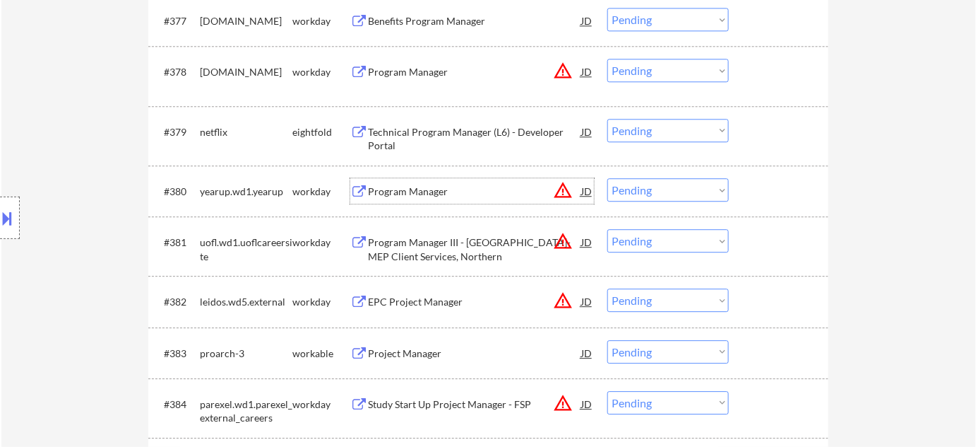
click at [413, 193] on div "Program Manager" at bounding box center [474, 191] width 213 height 14
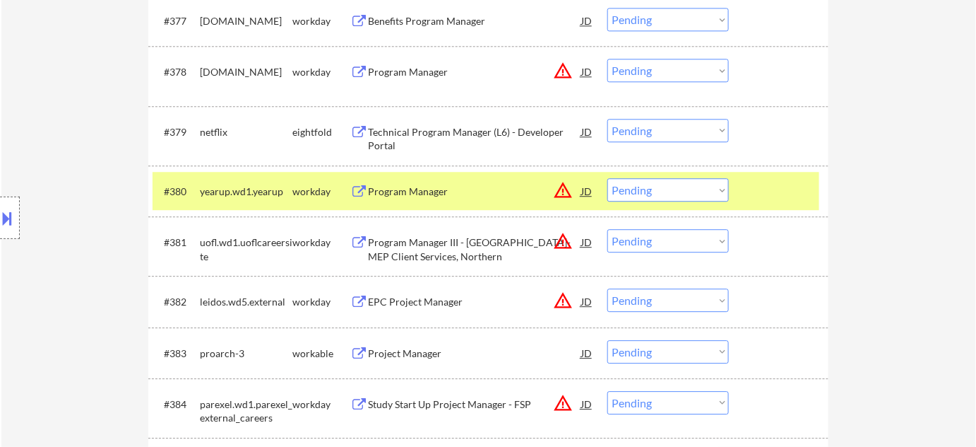
select select ""pending""
